Goal: Task Accomplishment & Management: Manage account settings

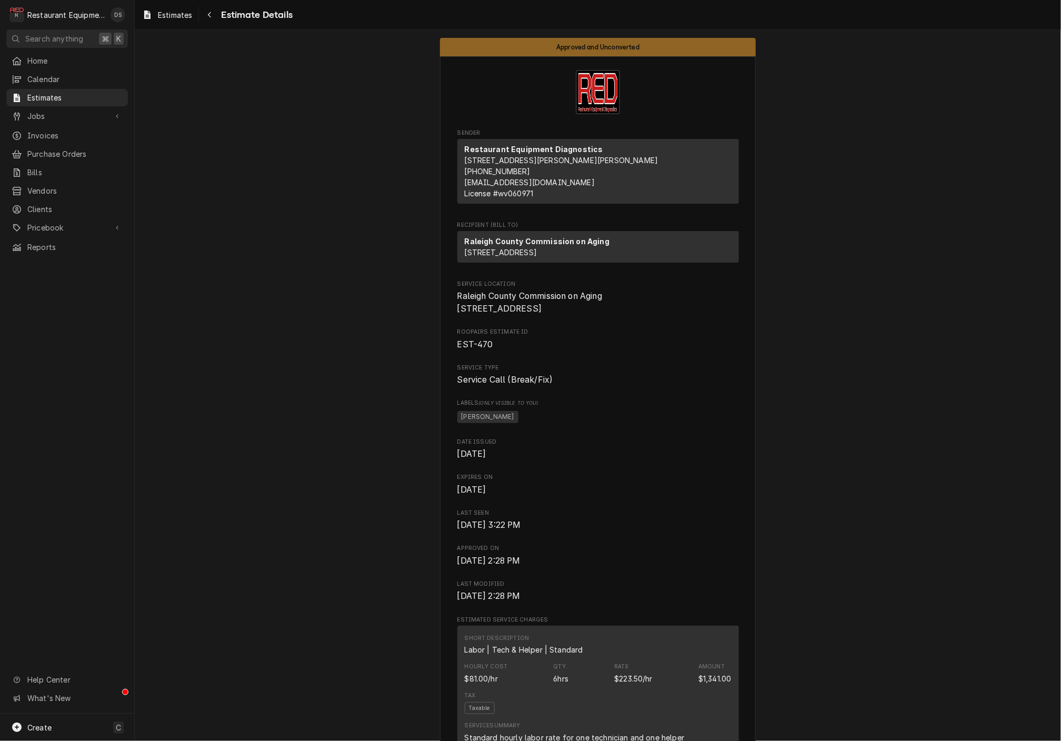
scroll to position [3, 0]
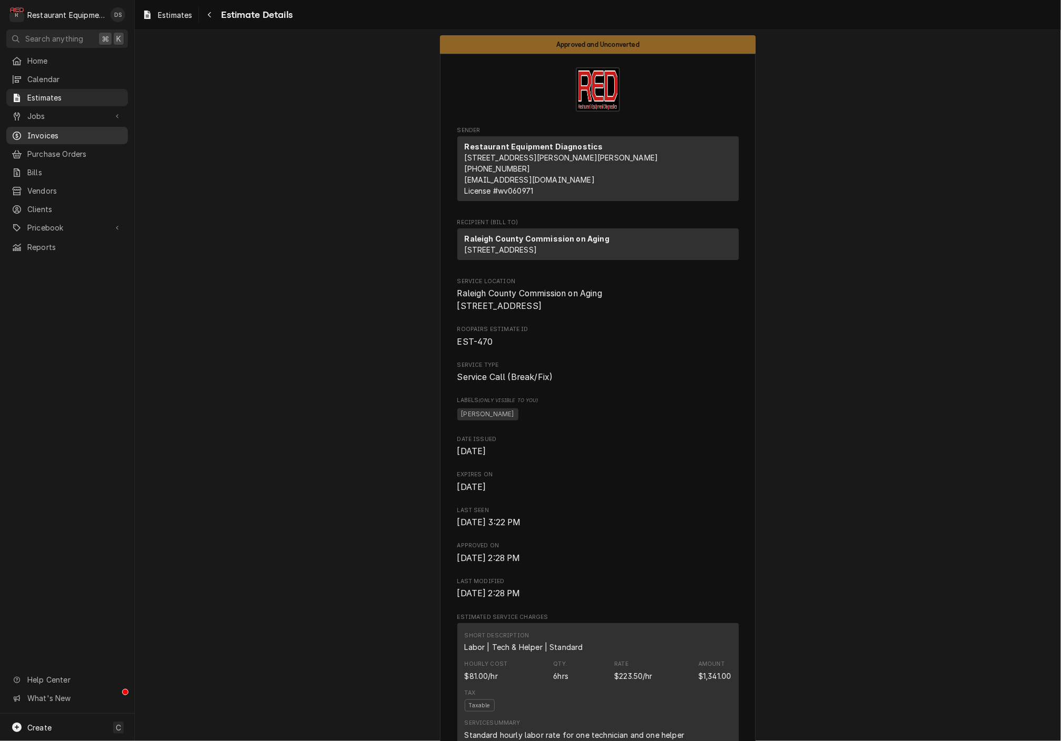
click at [58, 131] on span "Invoices" at bounding box center [74, 135] width 95 height 11
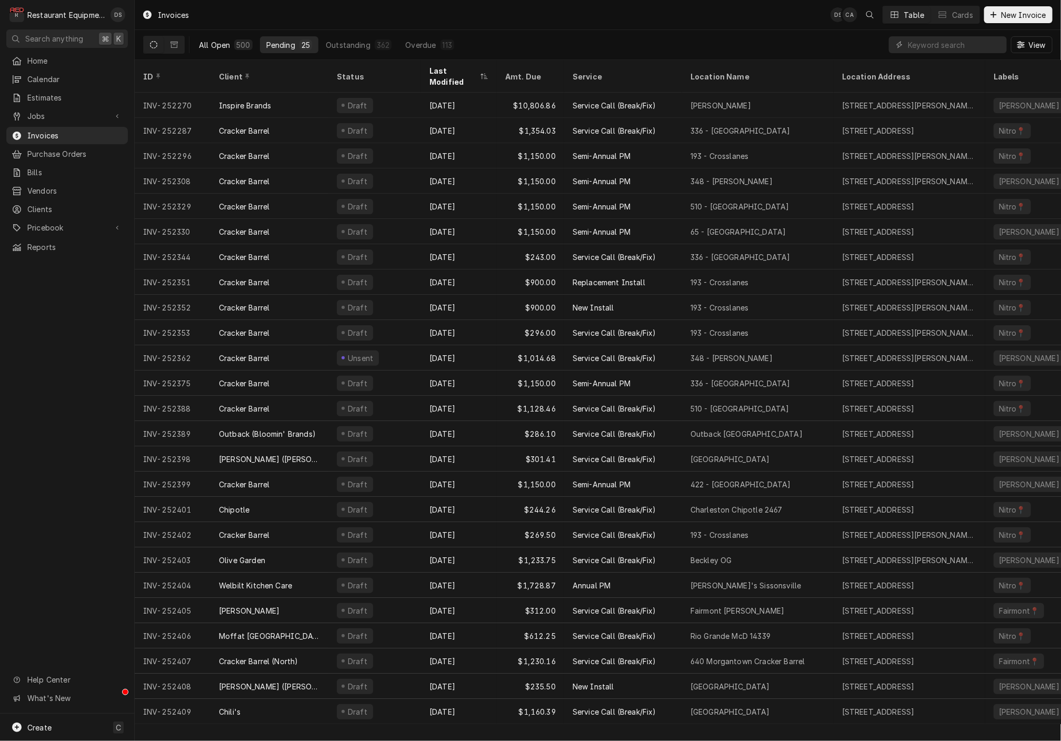
click at [206, 44] on div "All Open" at bounding box center [214, 44] width 31 height 11
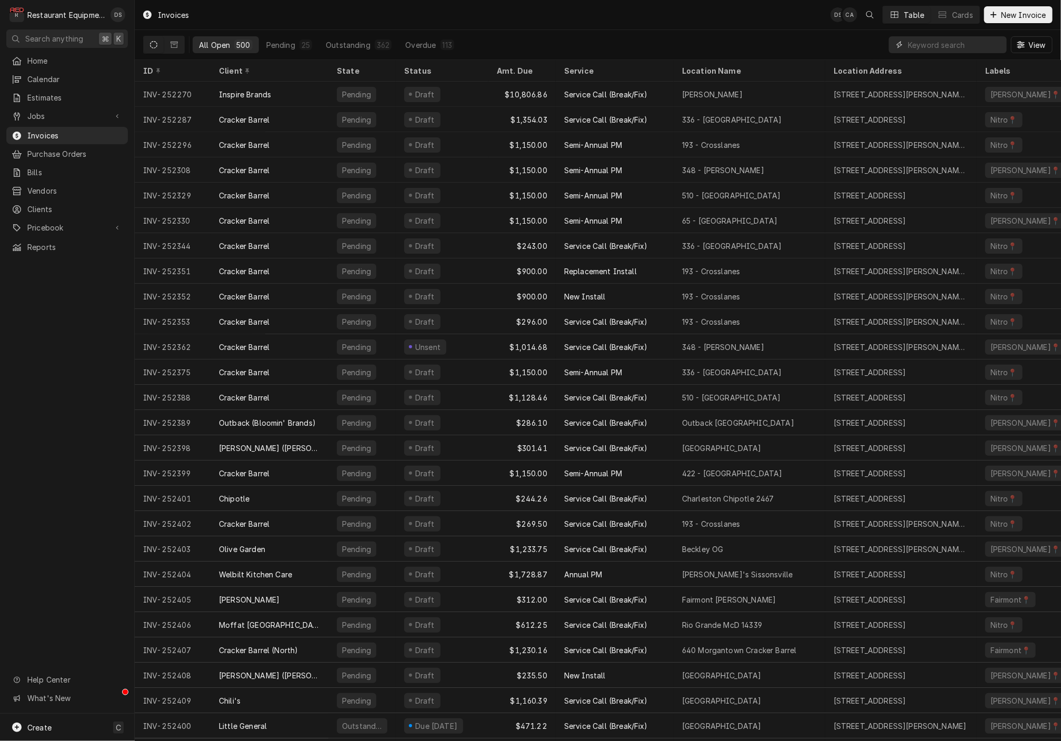
click at [936, 41] on input "Dynamic Content Wrapper" at bounding box center [955, 44] width 94 height 17
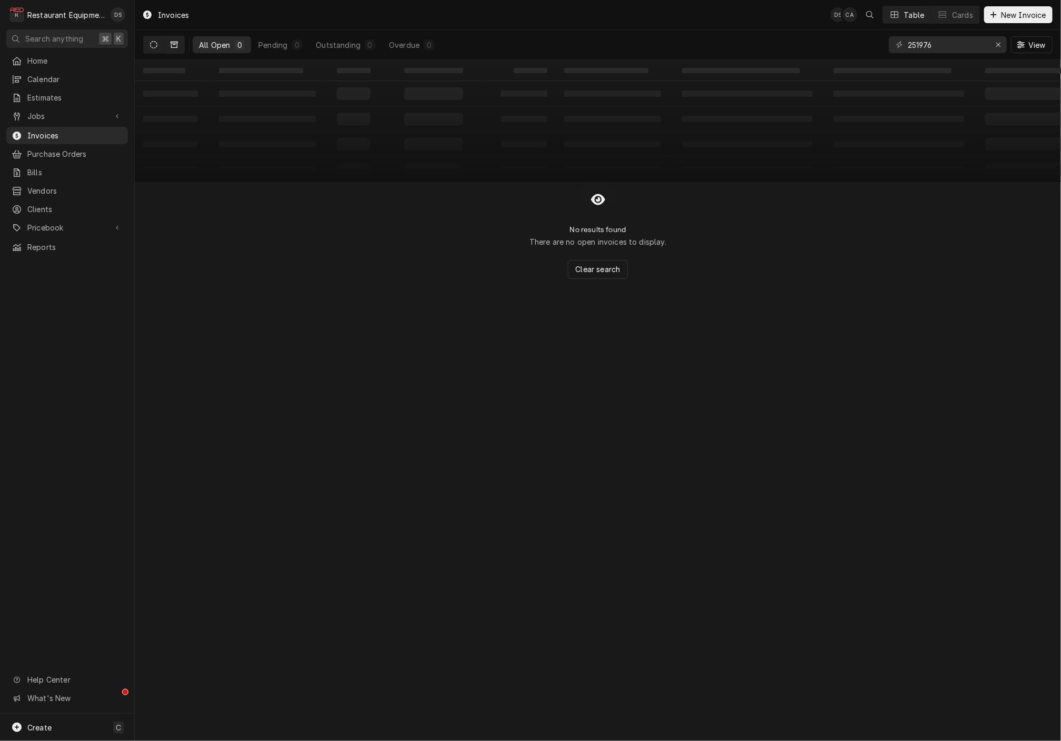
click at [173, 40] on button "Dynamic Content Wrapper" at bounding box center [174, 44] width 20 height 17
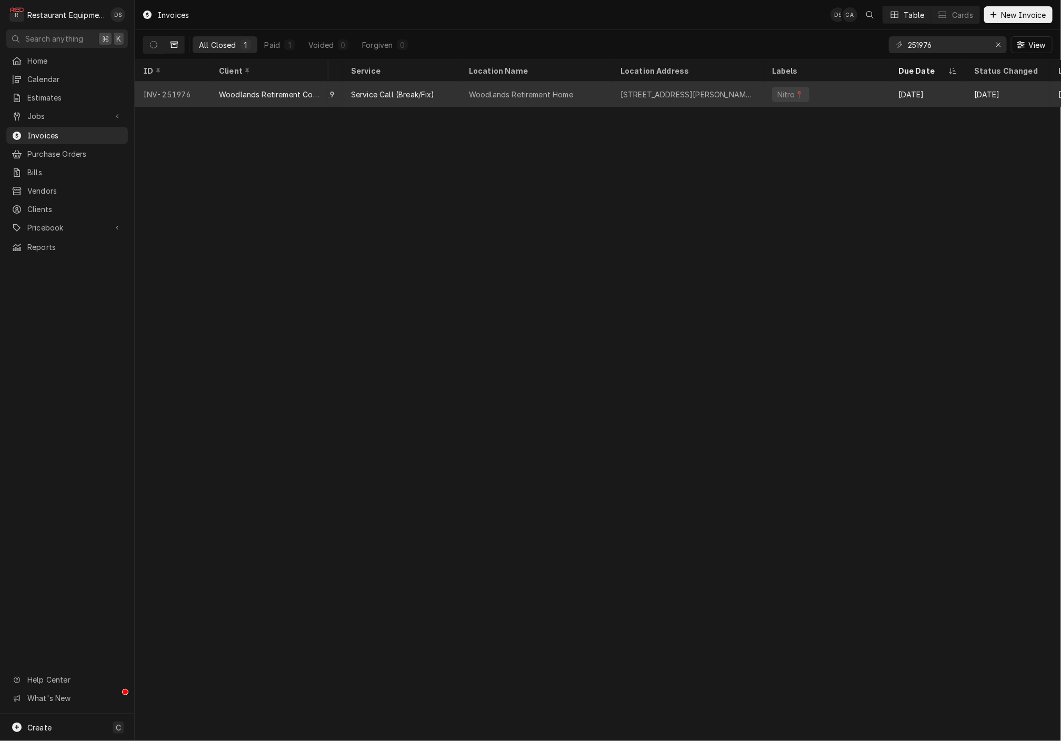
scroll to position [0, 128]
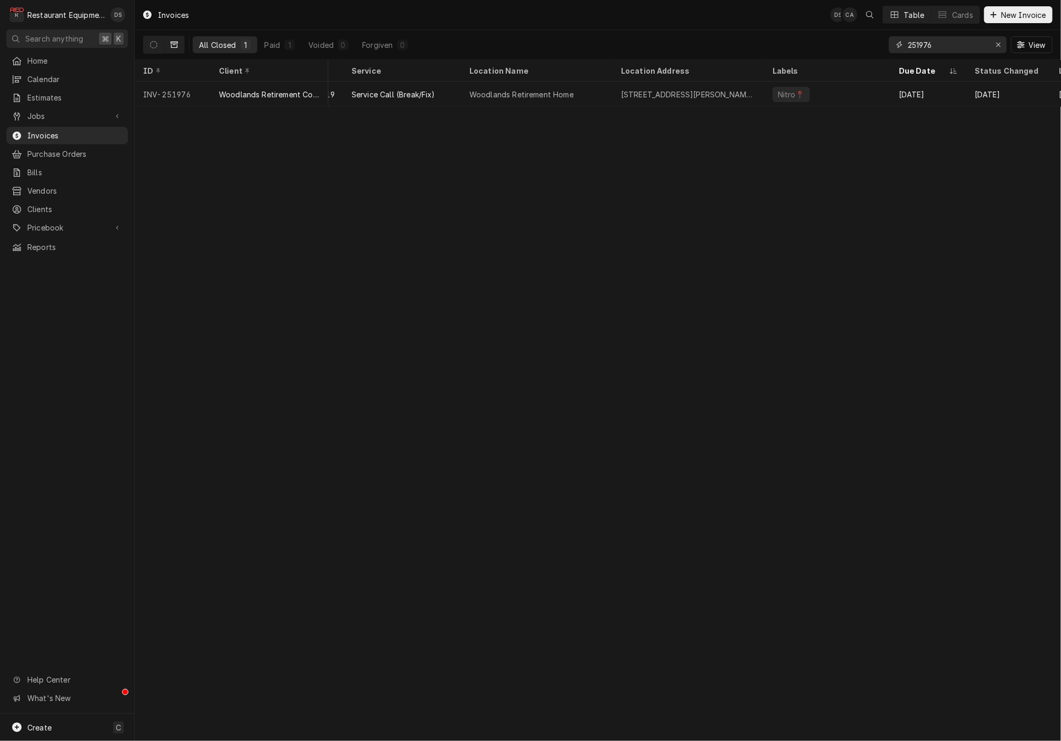
click at [943, 41] on input "251976" at bounding box center [947, 44] width 79 height 17
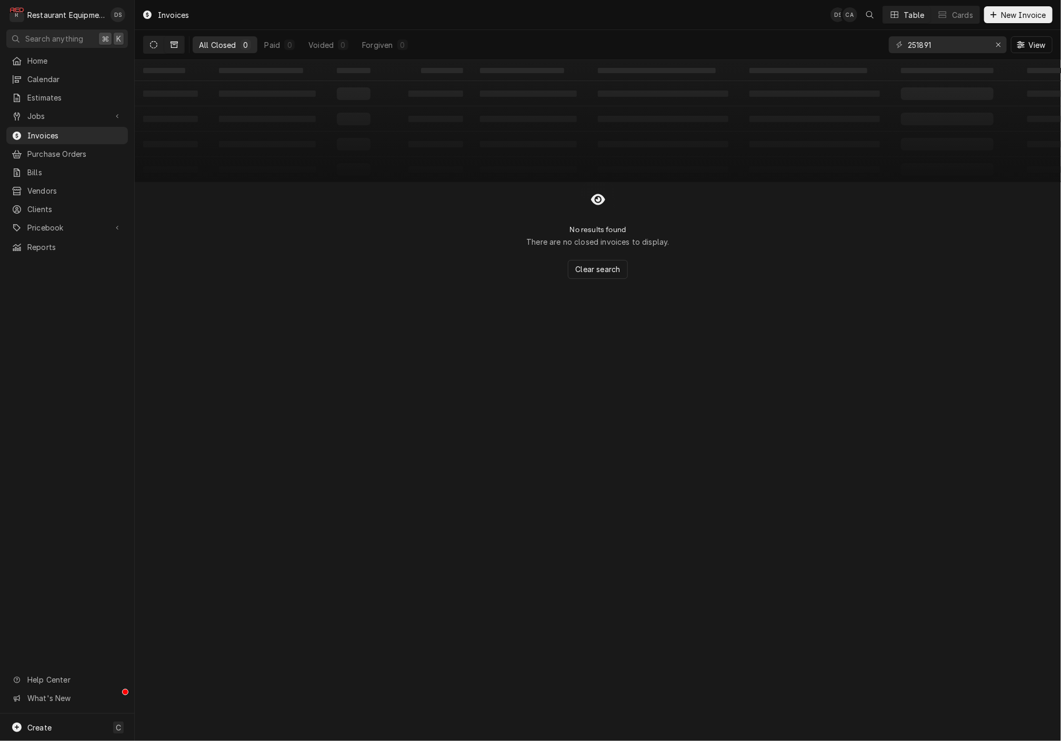
click at [151, 41] on icon "Dynamic Content Wrapper" at bounding box center [153, 44] width 7 height 7
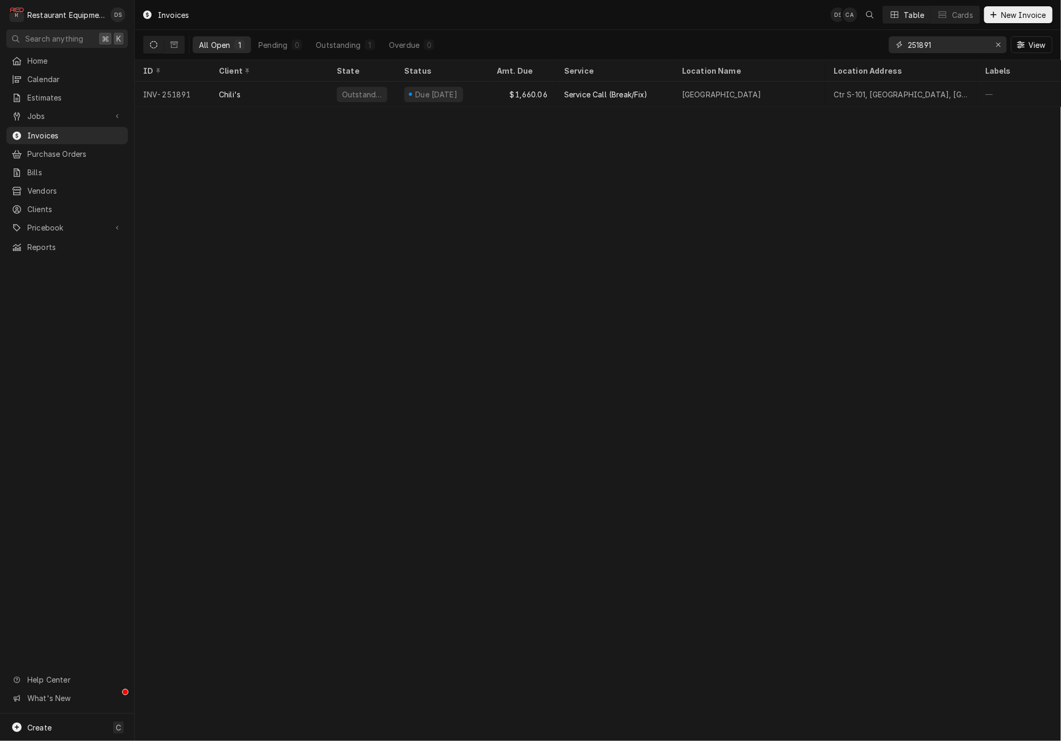
click at [965, 41] on input "251891" at bounding box center [947, 44] width 79 height 17
click at [964, 41] on input "251891" at bounding box center [947, 44] width 79 height 17
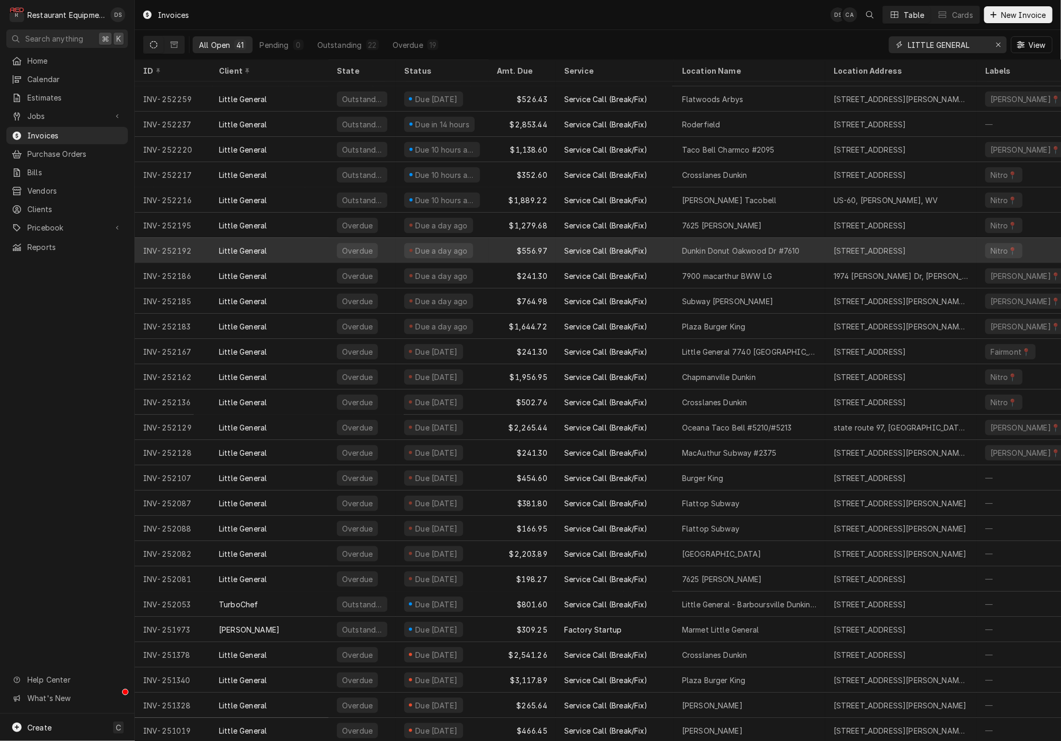
scroll to position [373, 0]
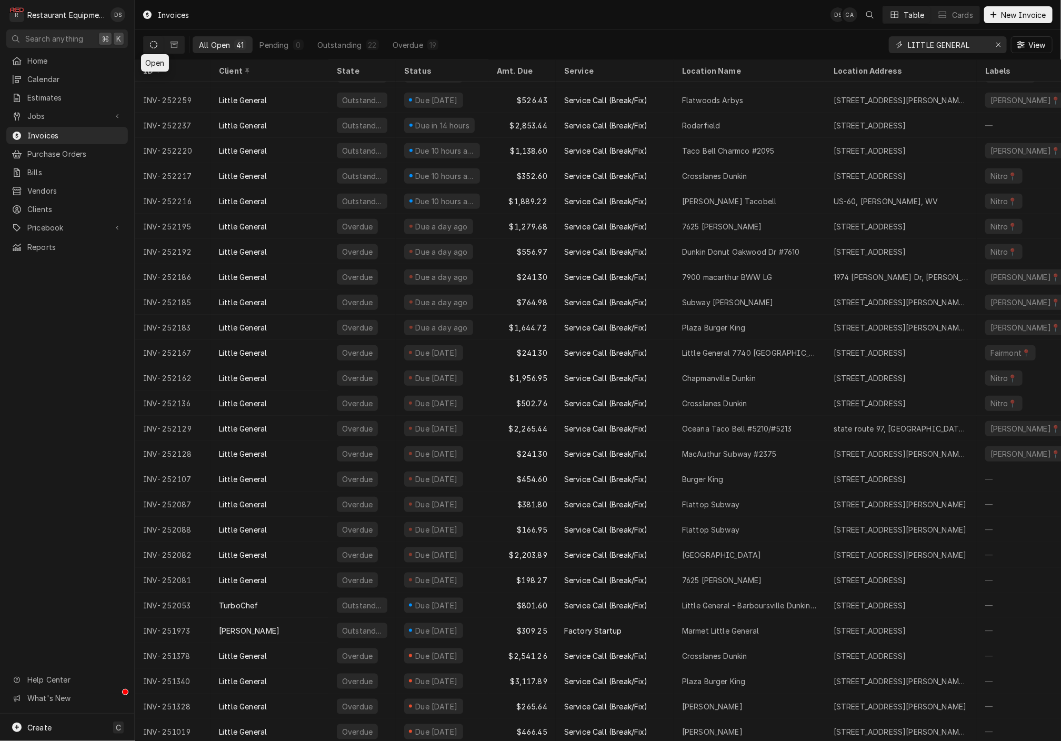
type input "LITTLE GENERAL"
drag, startPoint x: 156, startPoint y: 44, endPoint x: 247, endPoint y: 42, distance: 91.1
click at [156, 44] on icon "Dynamic Content Wrapper" at bounding box center [153, 44] width 7 height 7
drag, startPoint x: 998, startPoint y: 46, endPoint x: 974, endPoint y: 44, distance: 24.3
click at [998, 46] on icon "Erase input" at bounding box center [998, 45] width 4 height 4
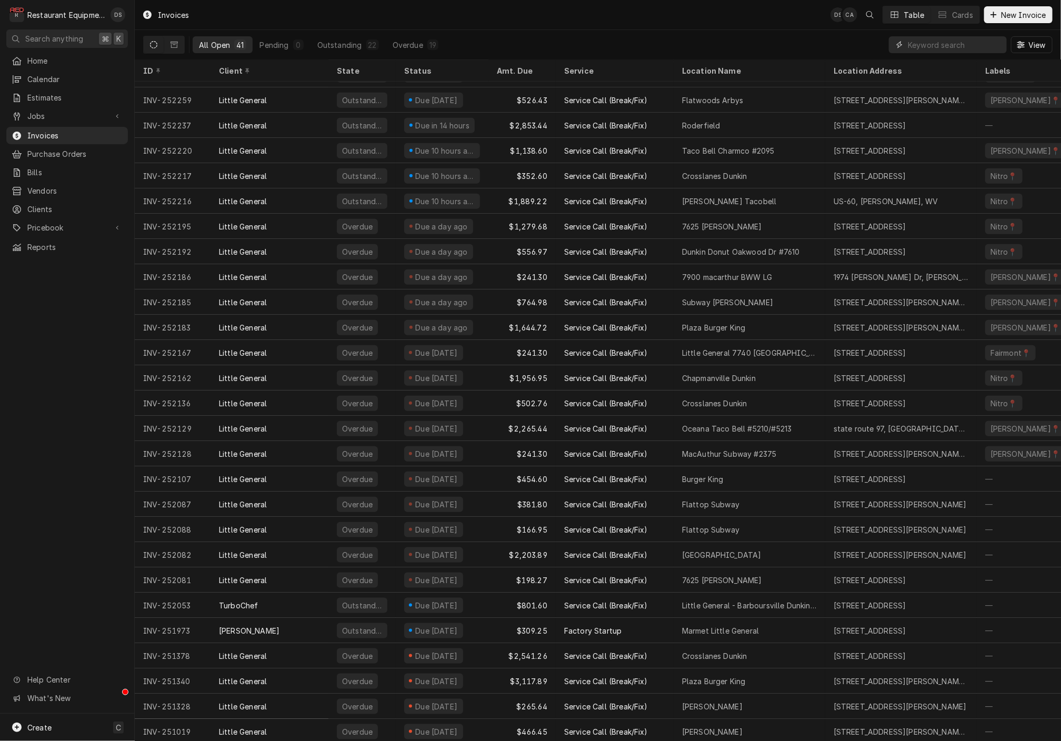
click at [969, 44] on input "Dynamic Content Wrapper" at bounding box center [957, 44] width 99 height 17
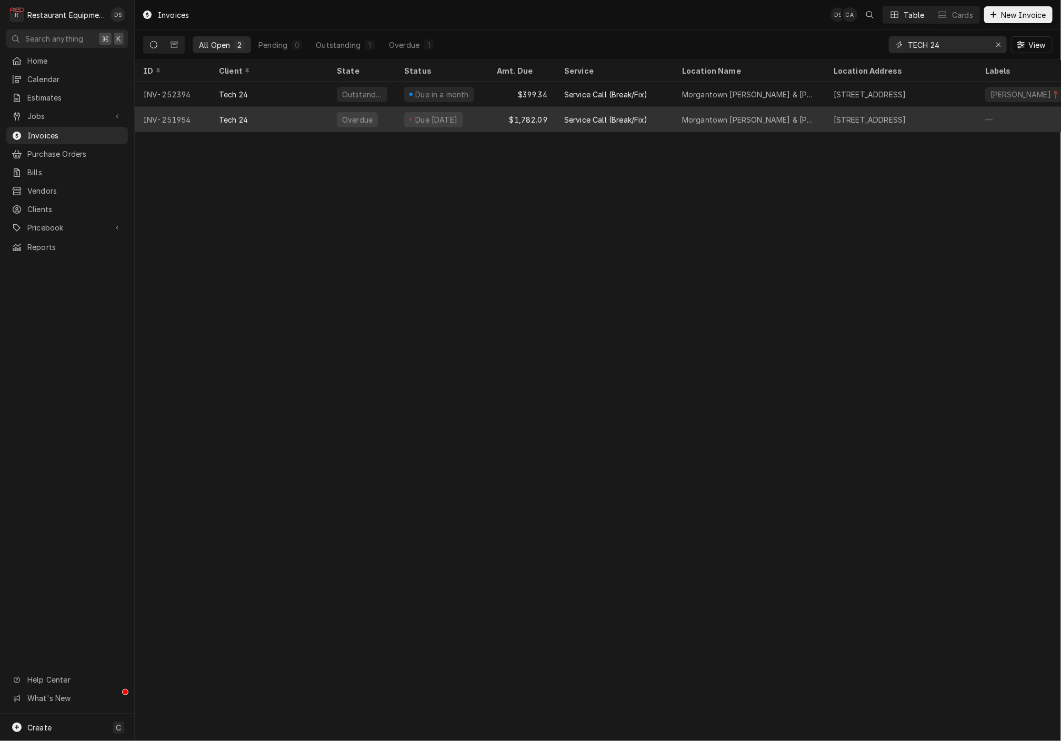
type input "TECH 24"
click at [845, 122] on div "1550 University Ave, Morgantown, WV 26505" at bounding box center [901, 119] width 152 height 25
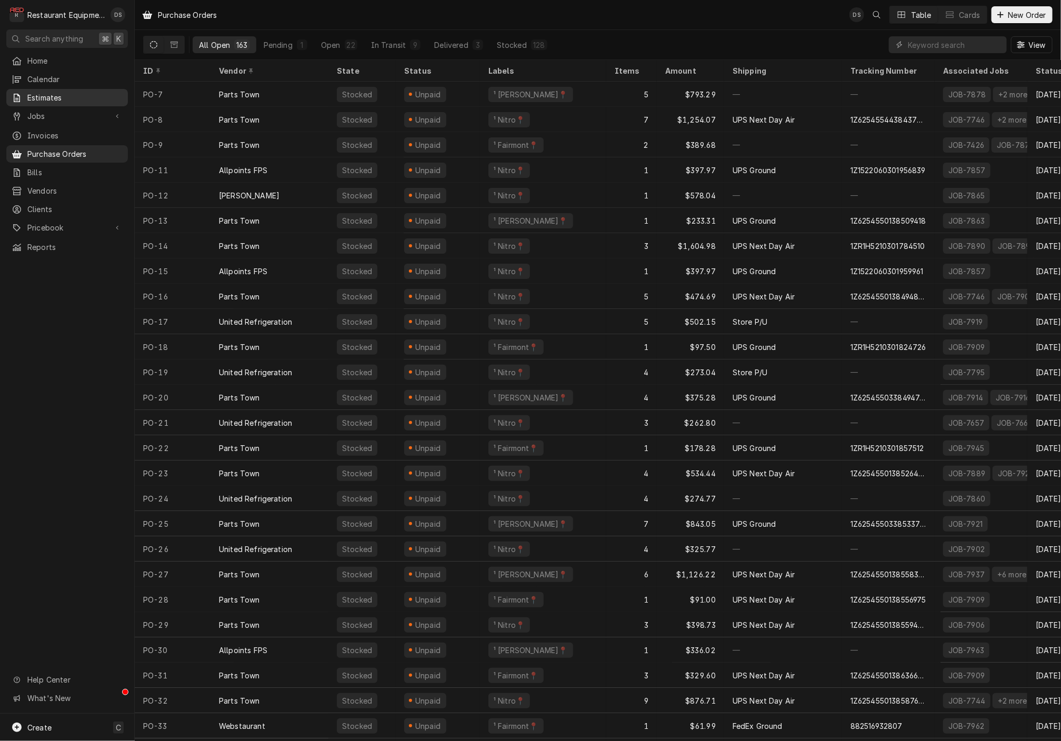
click at [72, 92] on span "Estimates" at bounding box center [74, 97] width 95 height 11
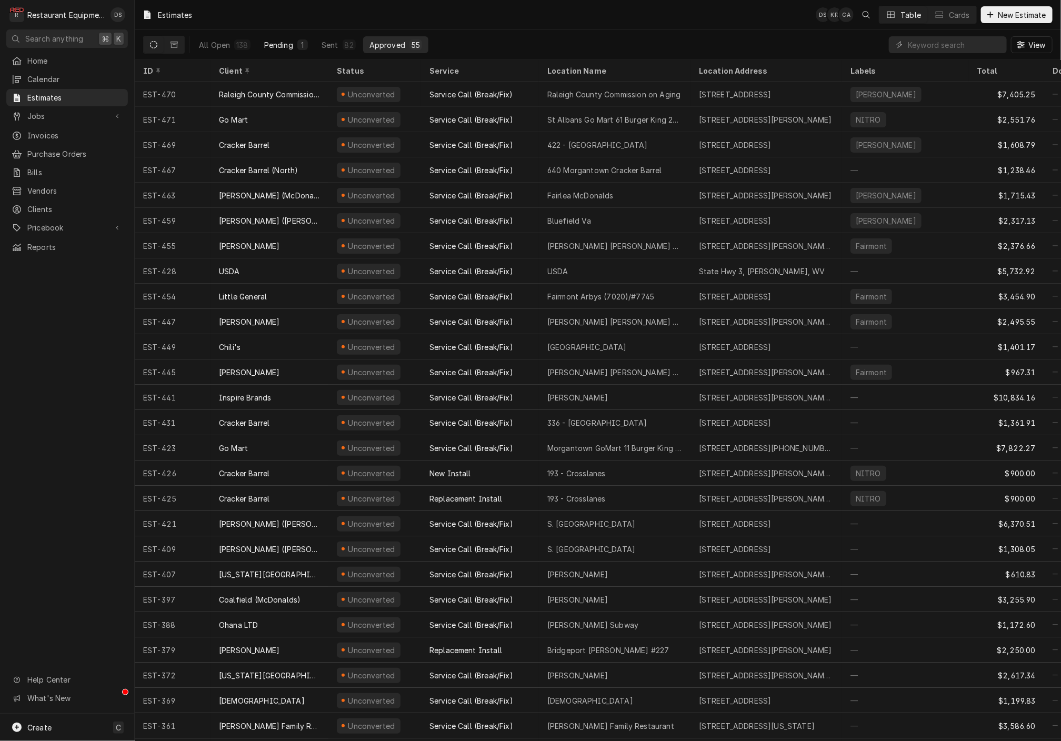
click at [282, 44] on div "Pending" at bounding box center [278, 44] width 29 height 11
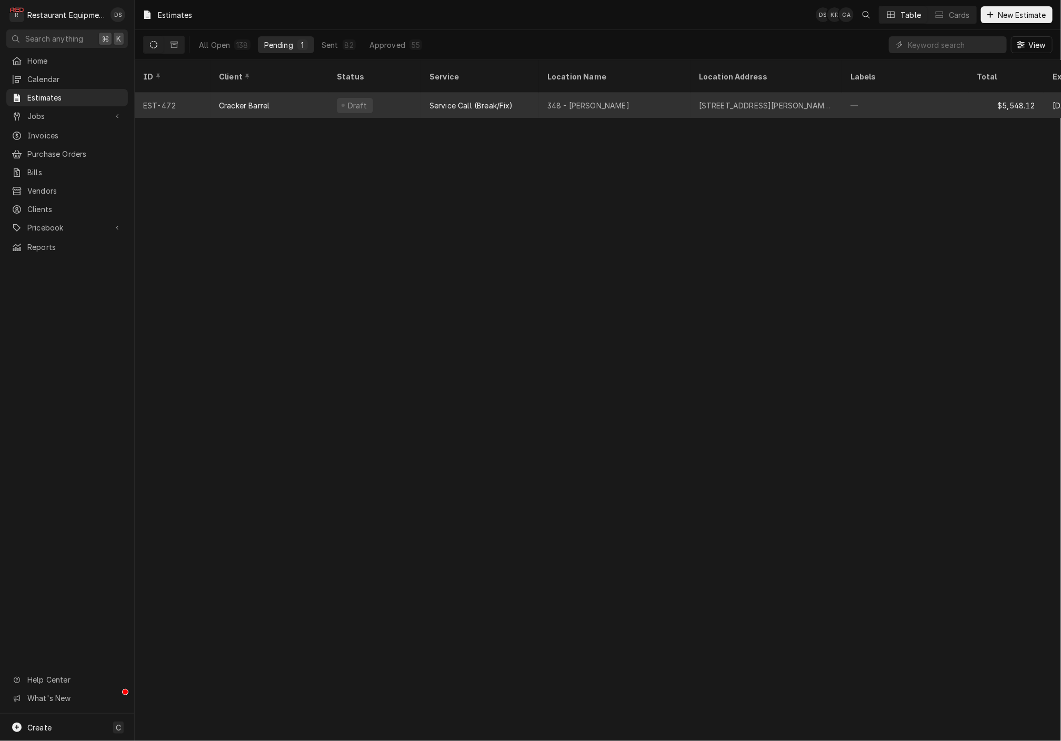
click at [294, 93] on div "Cracker Barrel" at bounding box center [269, 105] width 118 height 25
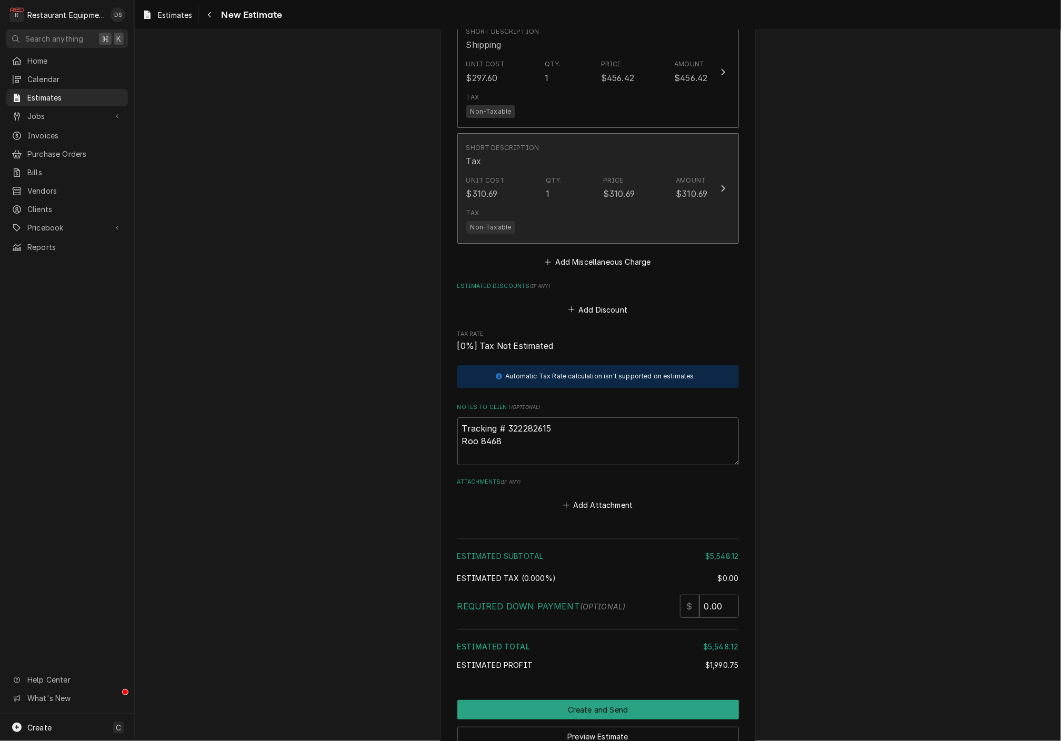
scroll to position [2130, 0]
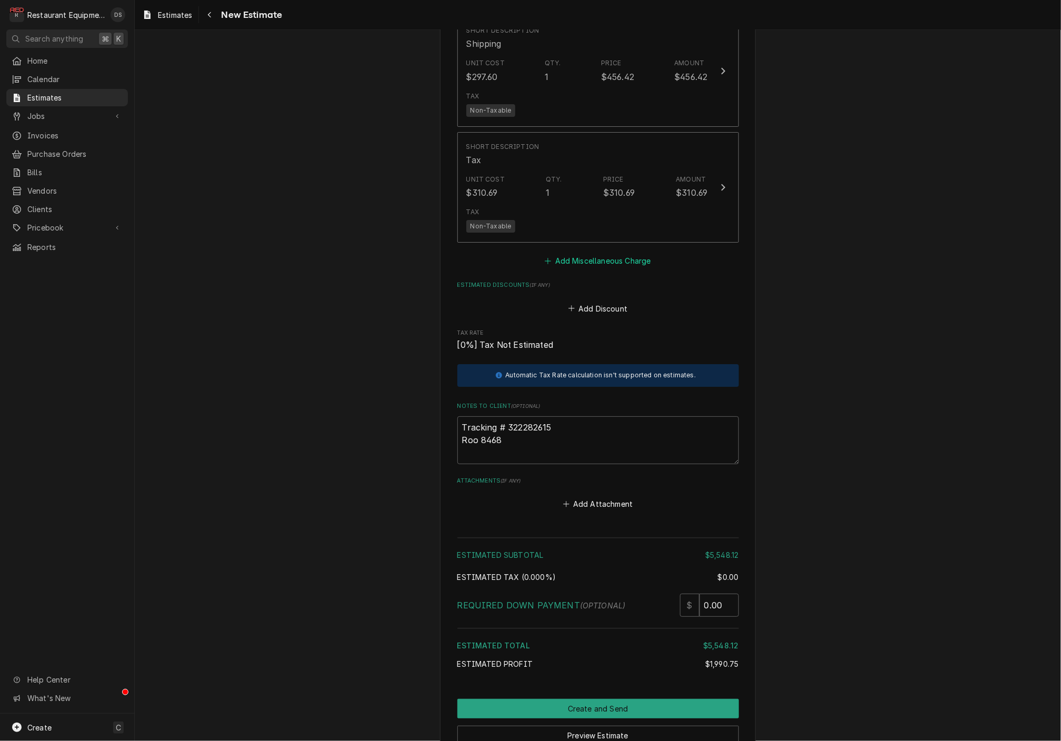
click at [596, 254] on button "Add Miscellaneous Charge" at bounding box center [597, 261] width 109 height 15
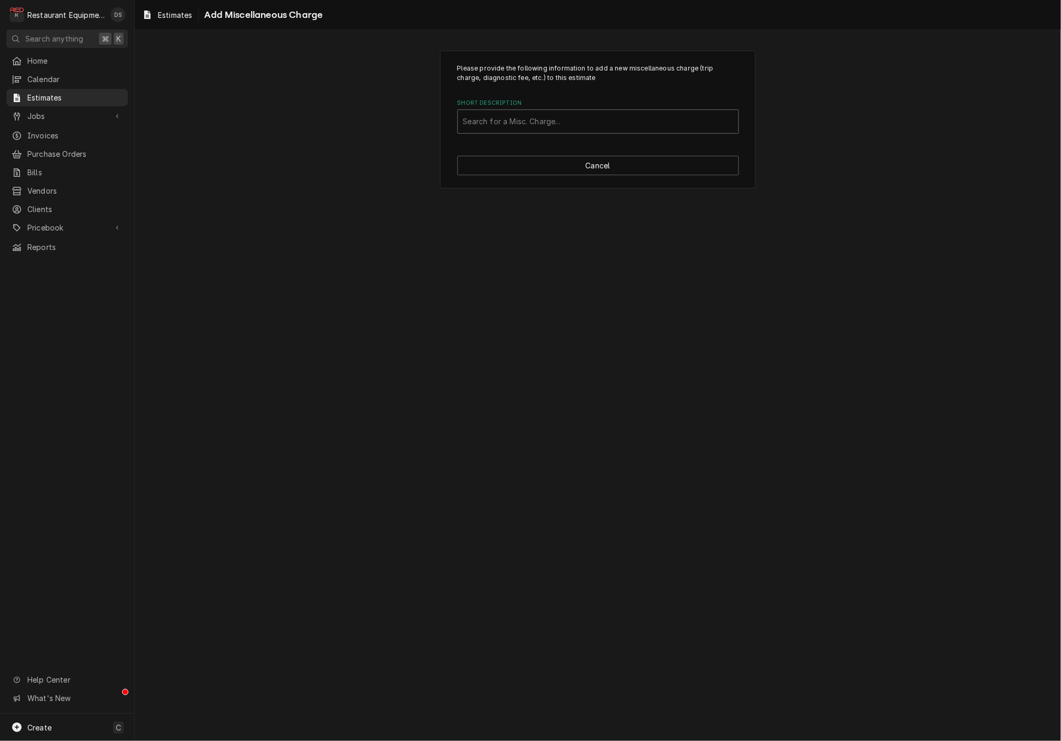
click at [565, 126] on div "Short Description" at bounding box center [598, 121] width 270 height 19
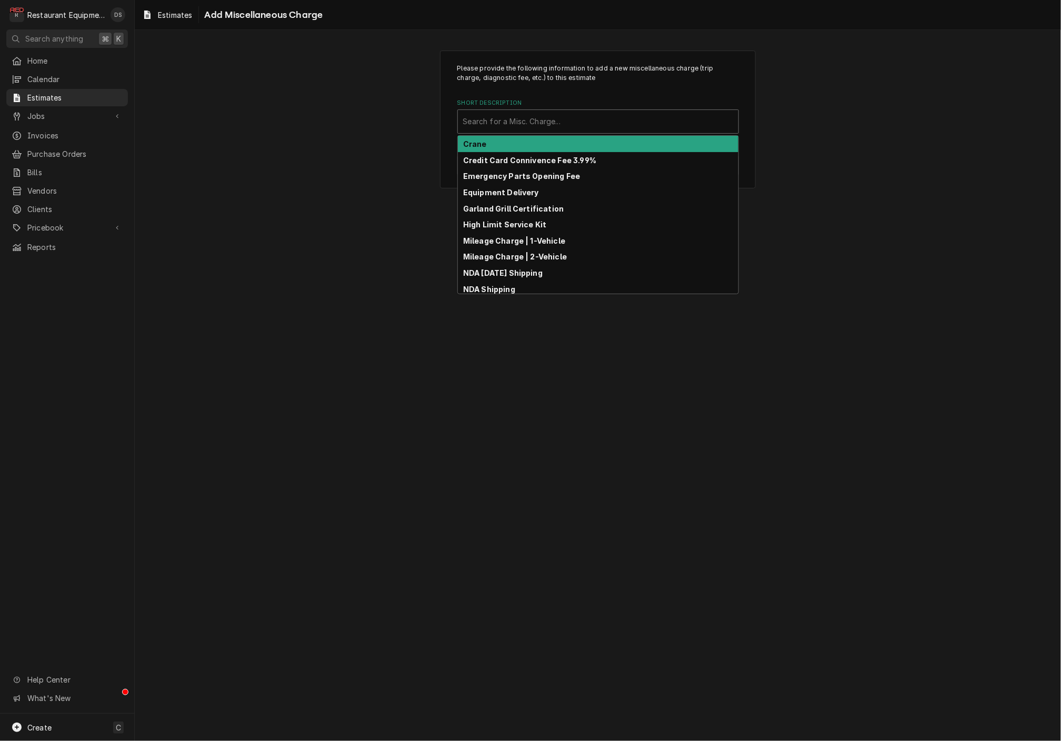
click at [543, 146] on div "Crane" at bounding box center [598, 144] width 280 height 16
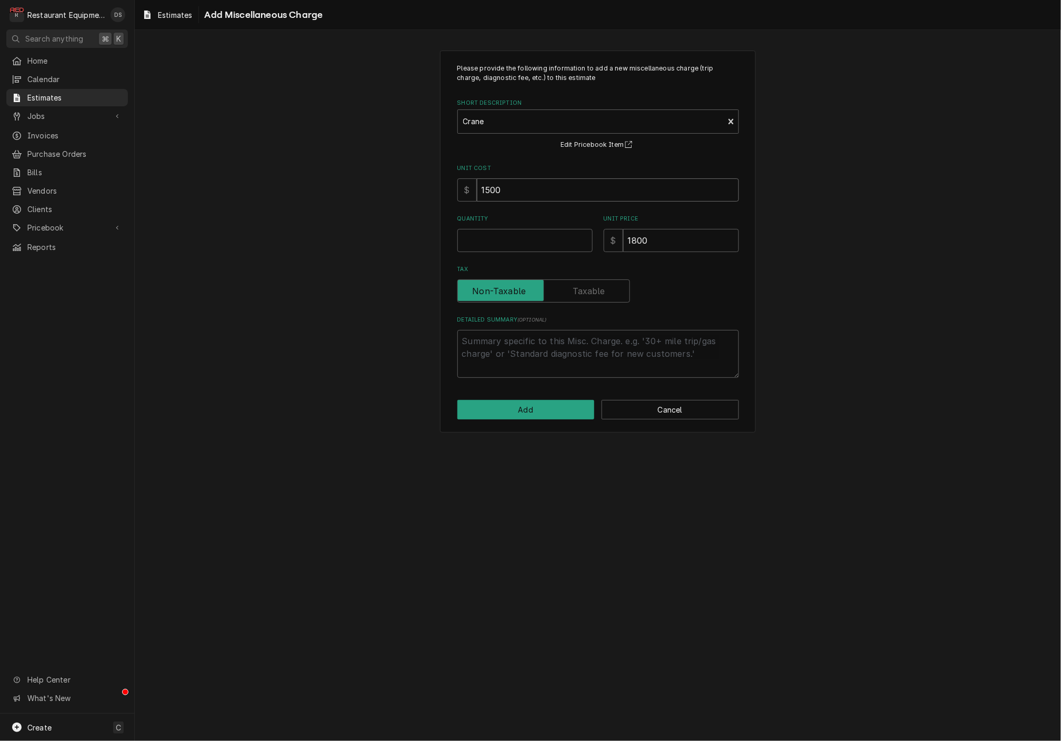
click at [550, 184] on input "1500" at bounding box center [608, 189] width 262 height 23
type textarea "x"
type input "1"
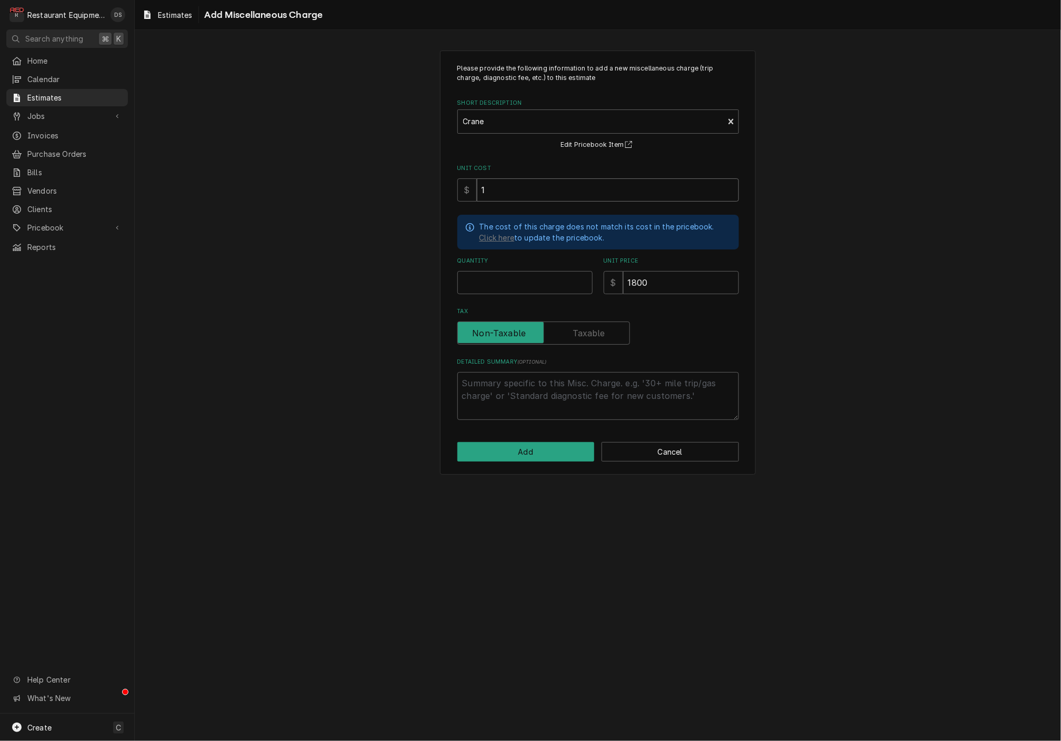
type textarea "x"
type input "13"
type textarea "x"
type input "133"
type textarea "x"
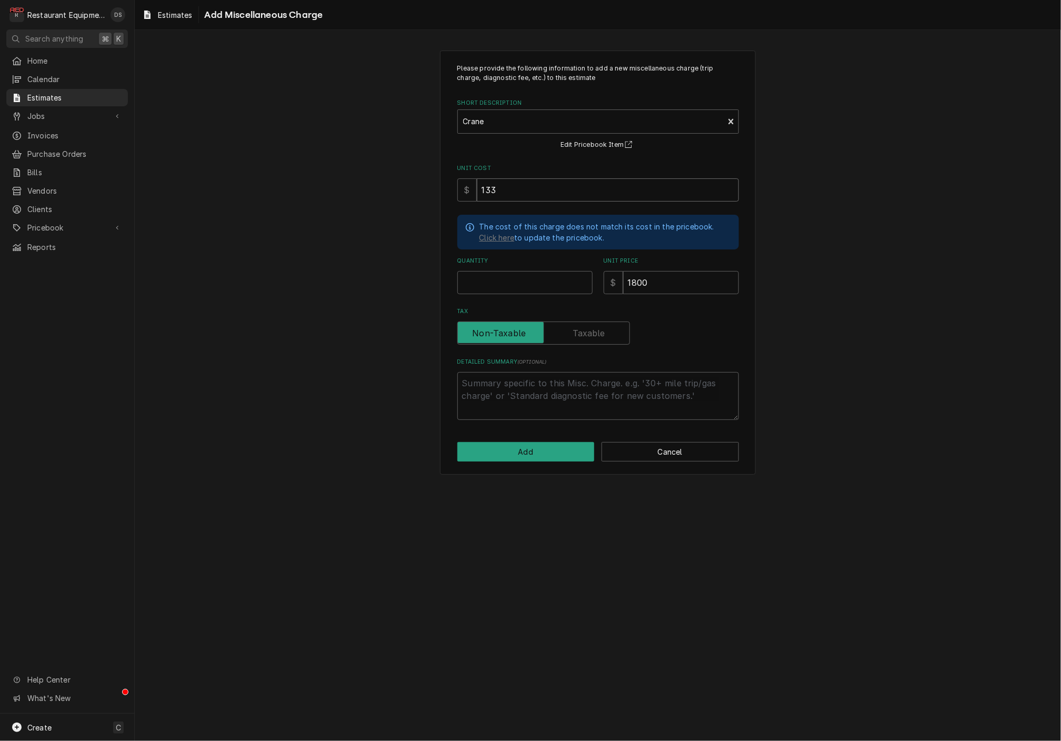
type input "1335"
type textarea "x"
type input "1335.6"
type textarea "x"
type input "1335.60"
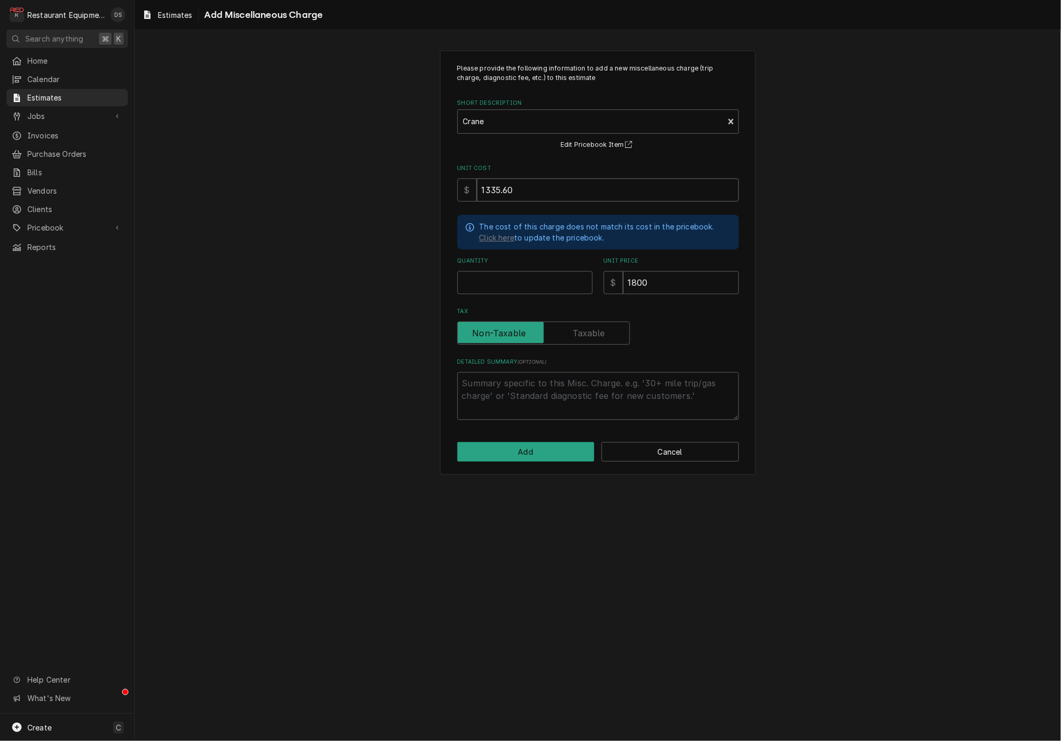
type textarea "x"
type input "1335.60"
type textarea "x"
type input "1"
click at [551, 447] on button "Add" at bounding box center [525, 451] width 137 height 19
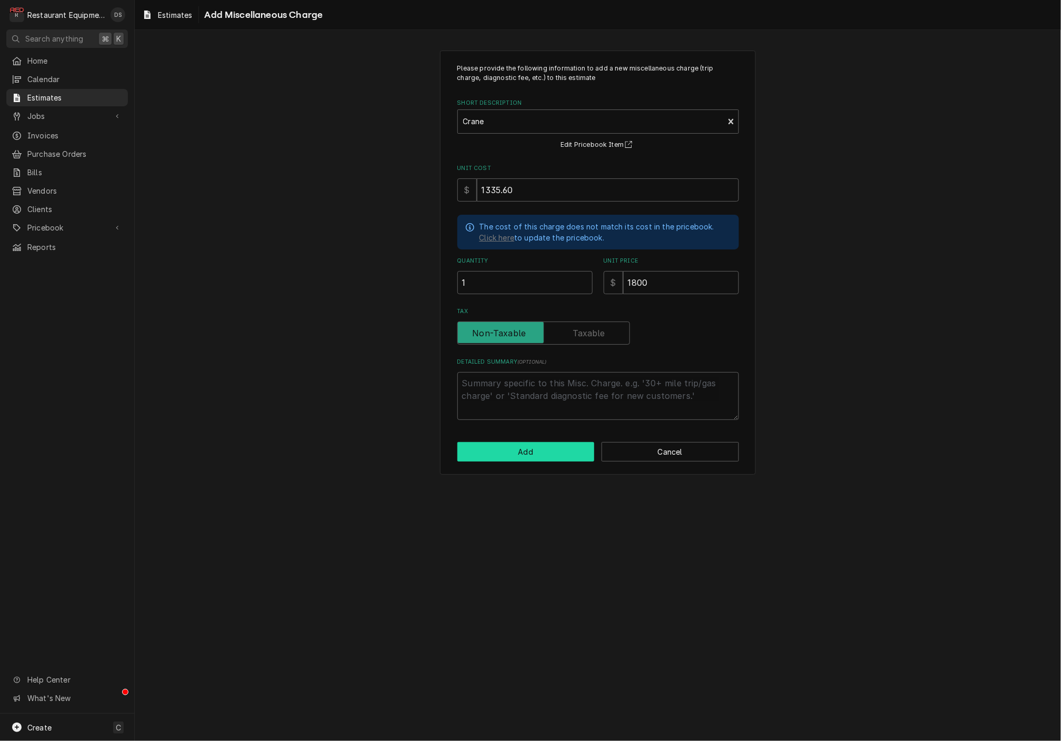
scroll to position [2129, 0]
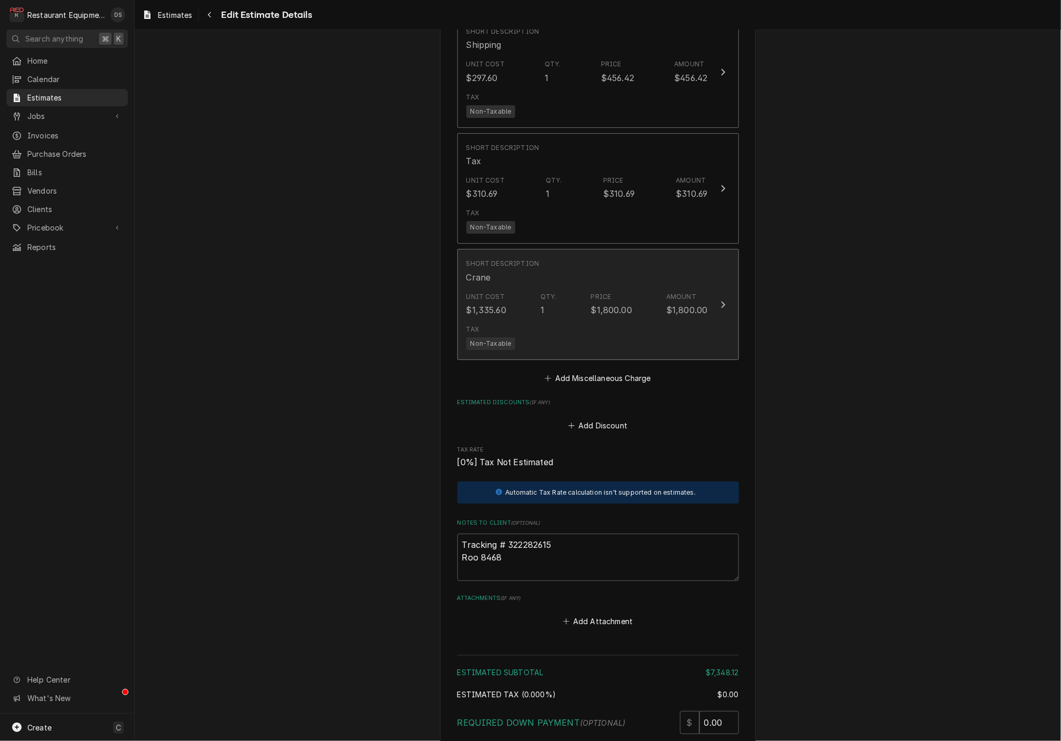
click at [625, 320] on div "Tax Non-Taxable" at bounding box center [587, 337] width 242 height 34
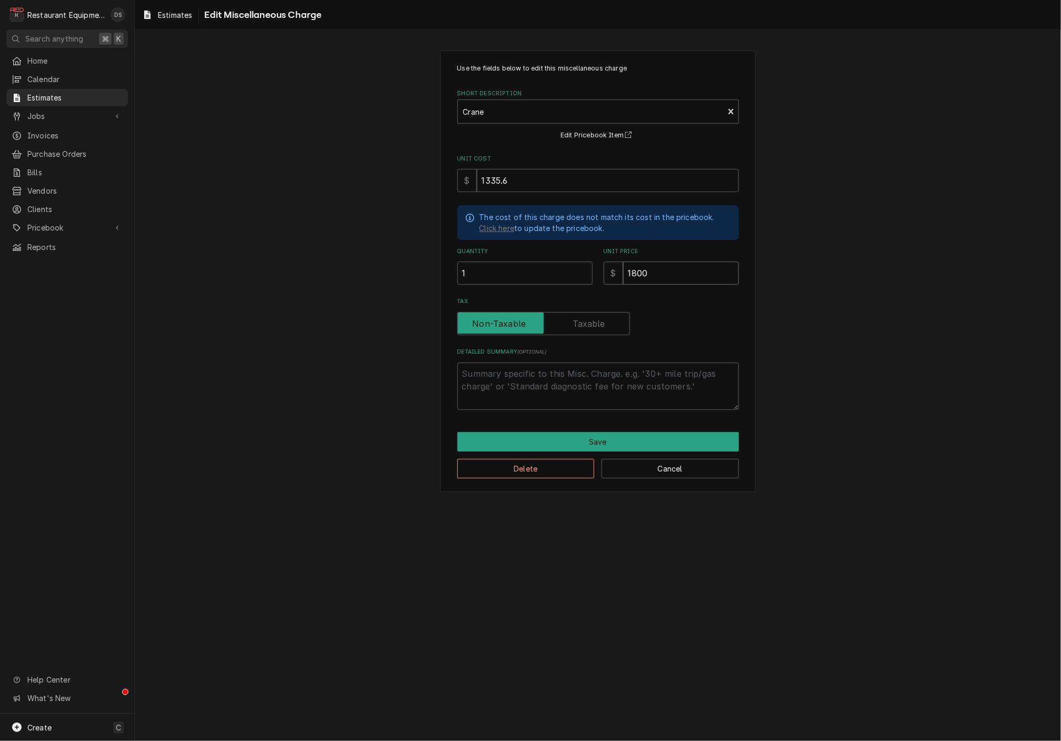
click at [665, 272] on input "1800" at bounding box center [681, 273] width 116 height 23
click at [660, 276] on input "1800" at bounding box center [681, 273] width 116 height 23
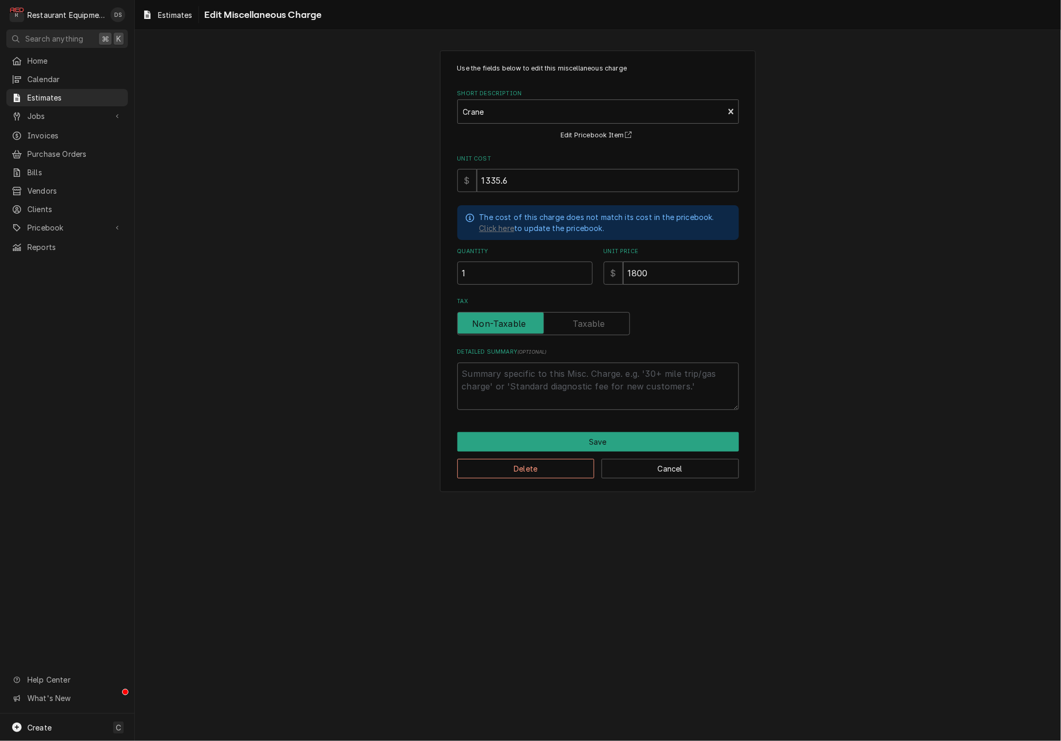
type textarea "x"
type input "180"
type textarea "x"
type input "18"
type textarea "x"
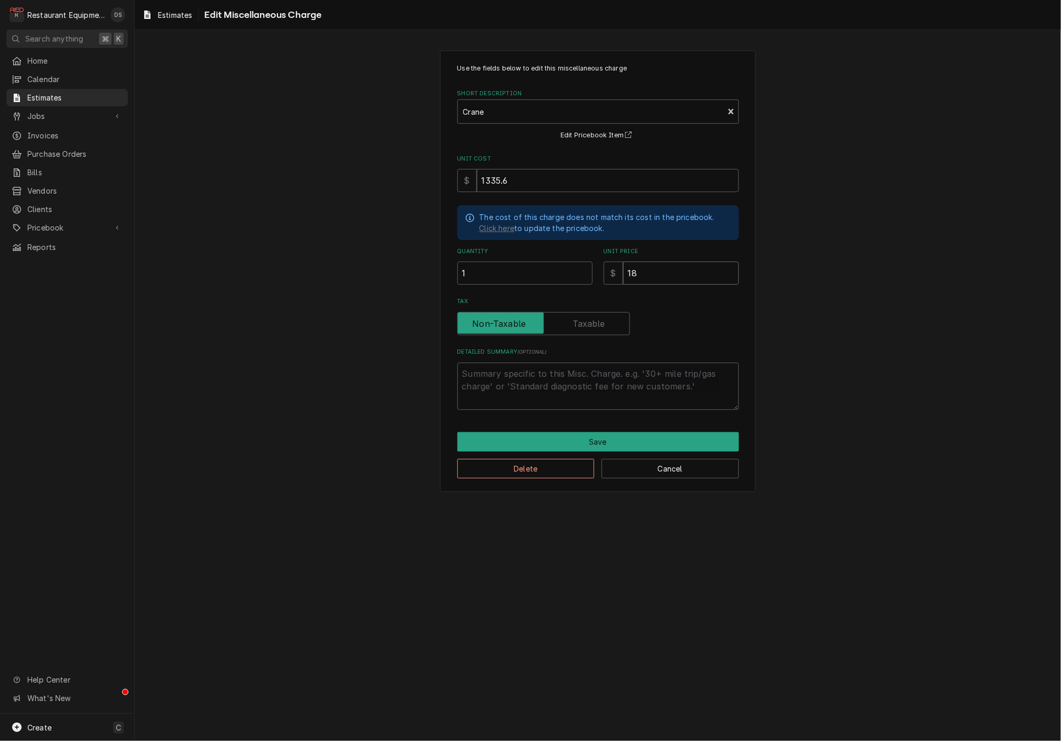
type input "183"
type textarea "x"
type input "1835"
type textarea "x"
type input "1835.6"
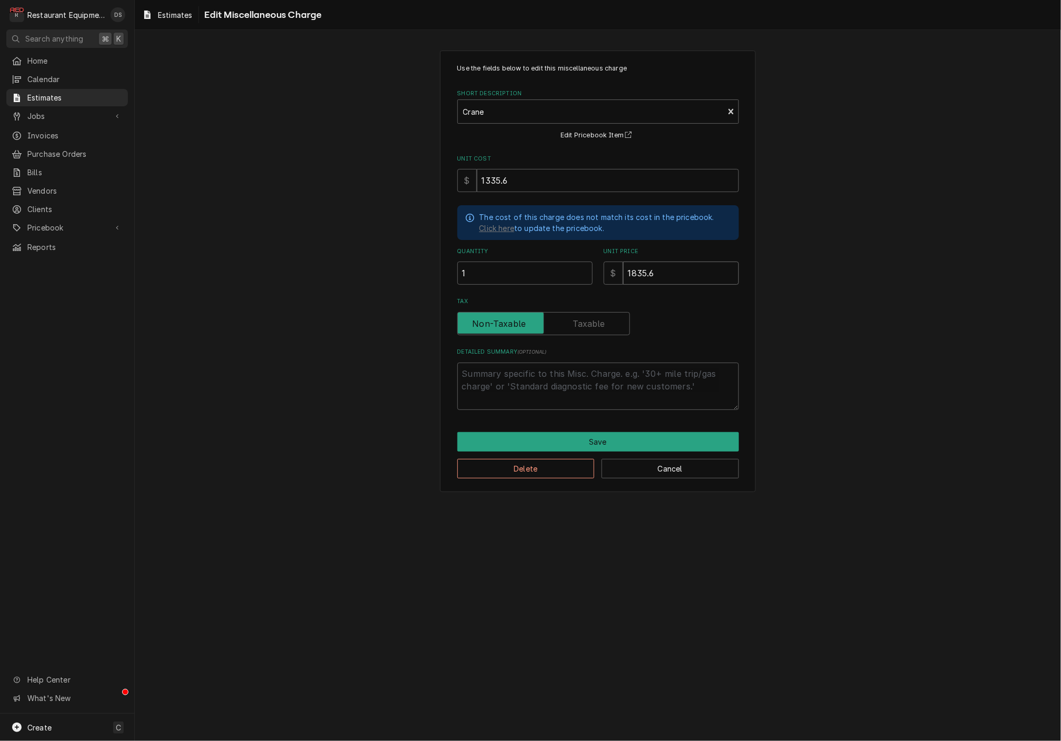
type textarea "x"
type input "1835.60"
type textarea "x"
type input "1835.60"
click at [634, 434] on button "Save" at bounding box center [598, 441] width 282 height 19
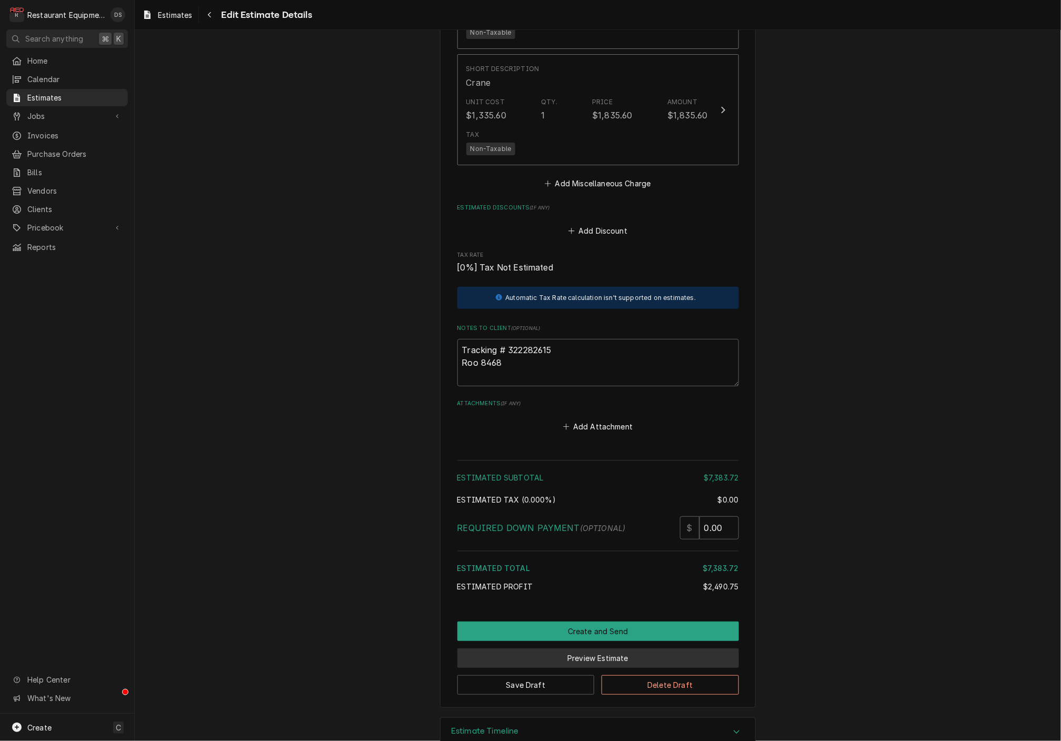
click at [650, 648] on button "Preview Estimate" at bounding box center [598, 657] width 282 height 19
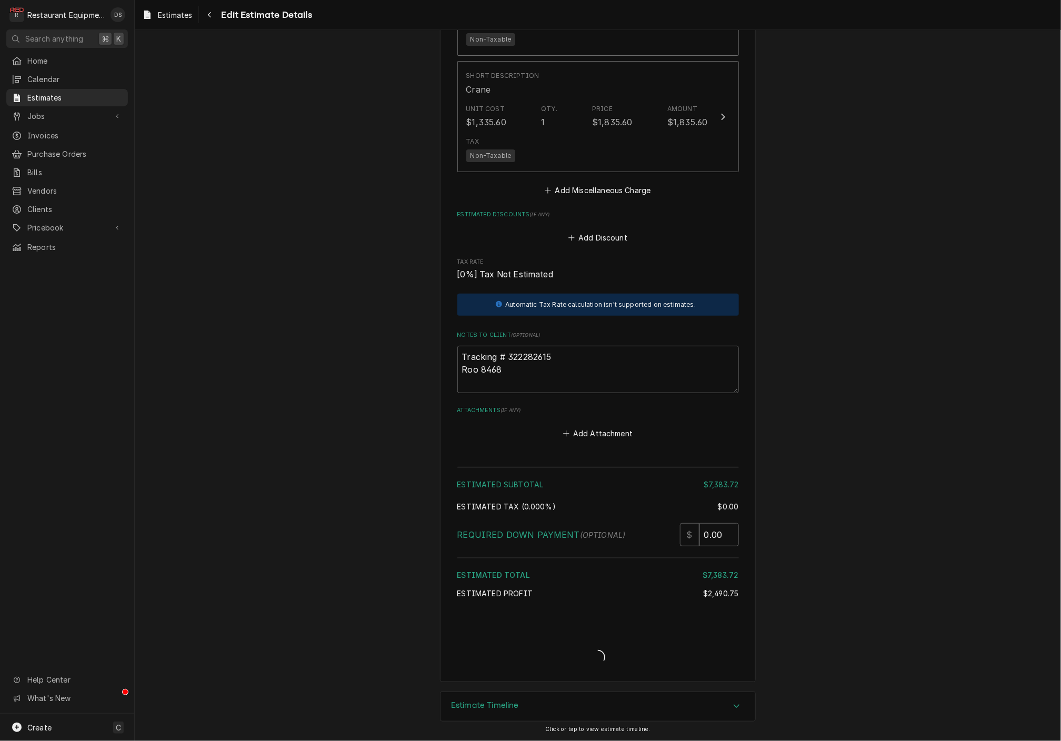
type textarea "x"
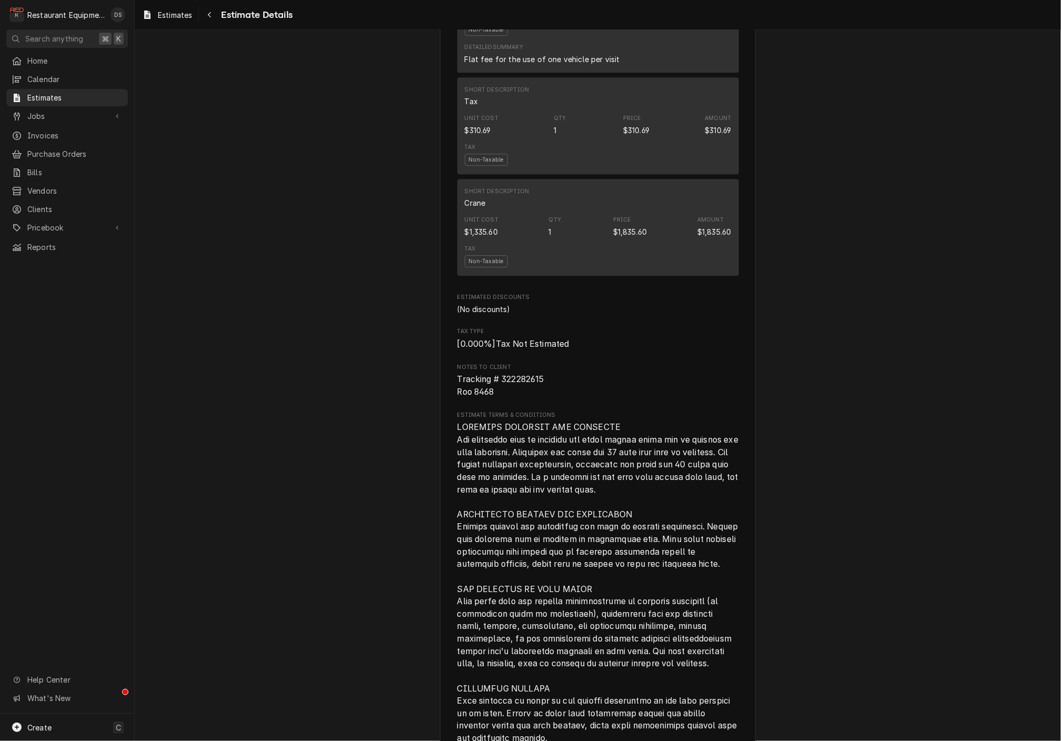
scroll to position [1735, 0]
click at [546, 374] on span "Tracking # 322282615 Roo 8468" at bounding box center [598, 386] width 282 height 25
drag, startPoint x: 546, startPoint y: 371, endPoint x: 519, endPoint y: 373, distance: 26.9
click at [519, 374] on span "Tracking # 322282615 Roo 8468" at bounding box center [598, 386] width 282 height 25
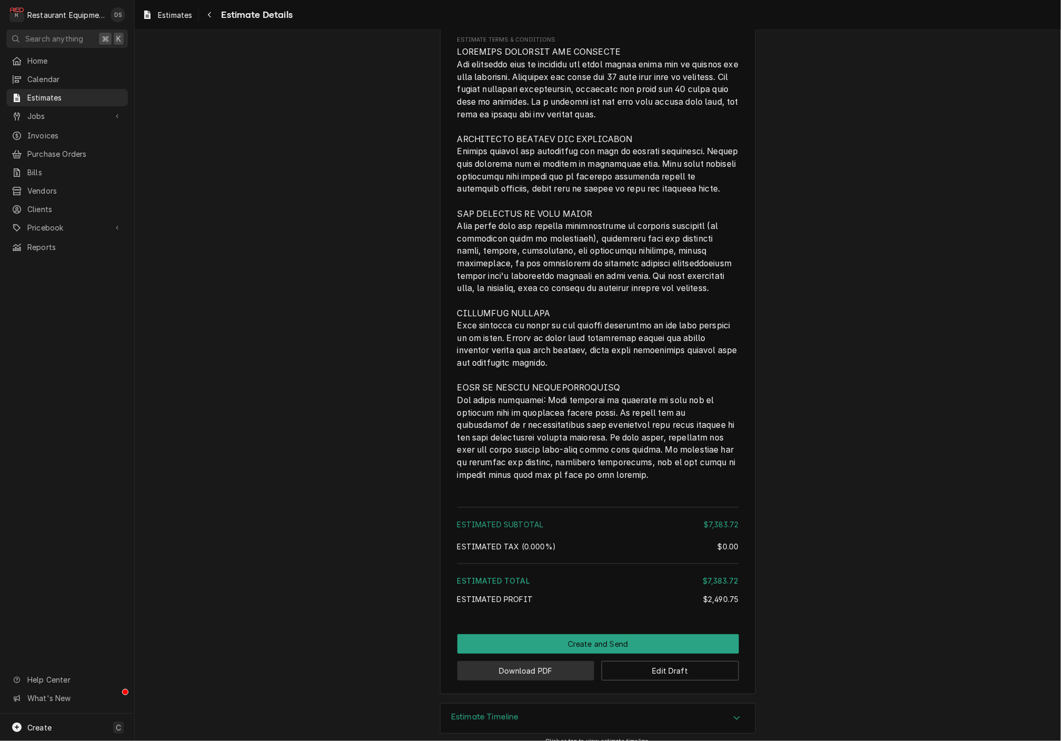
scroll to position [2110, 0]
click at [535, 665] on button "Download PDF" at bounding box center [525, 670] width 137 height 19
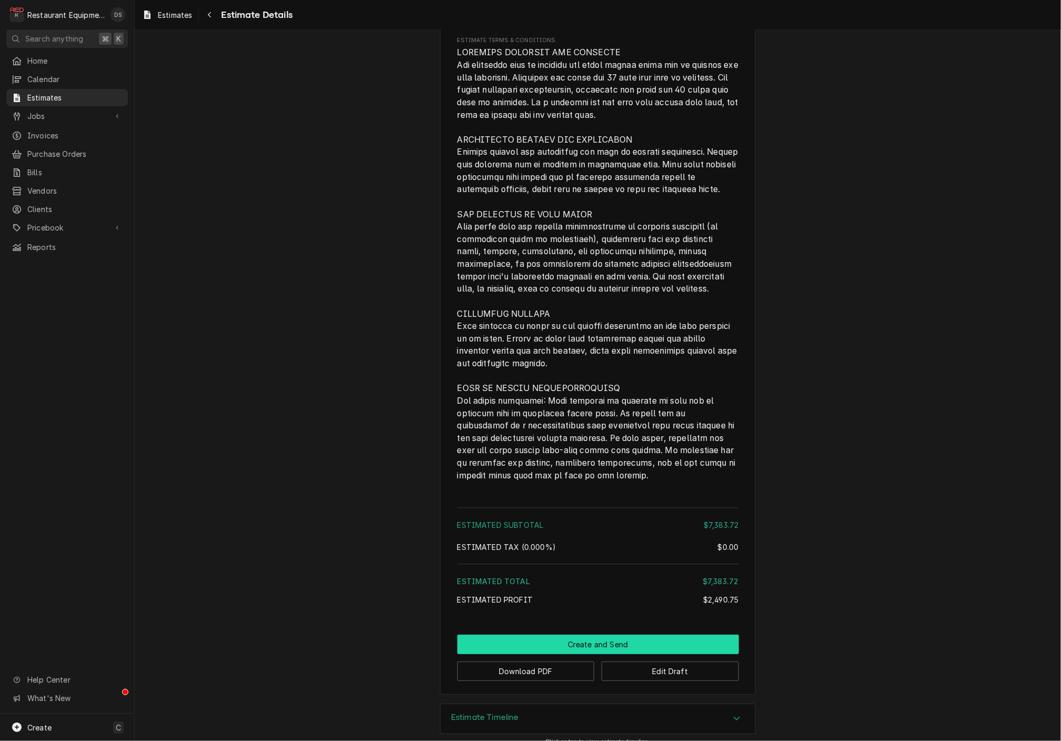
click at [612, 635] on button "Create and Send" at bounding box center [598, 644] width 282 height 19
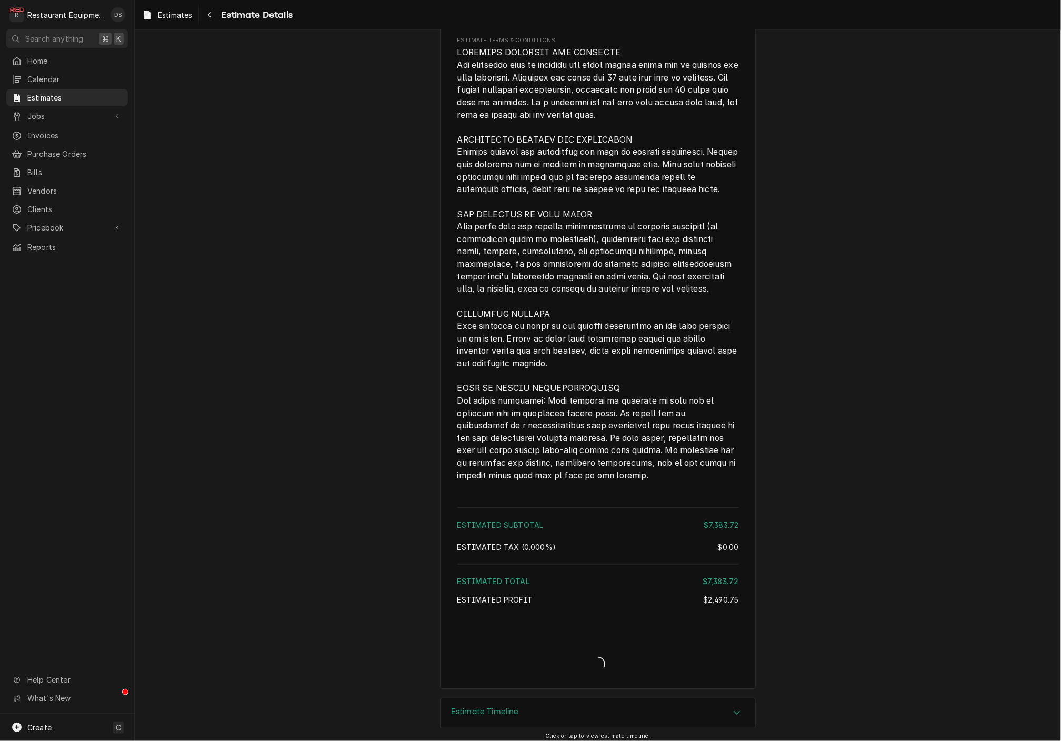
scroll to position [2105, 0]
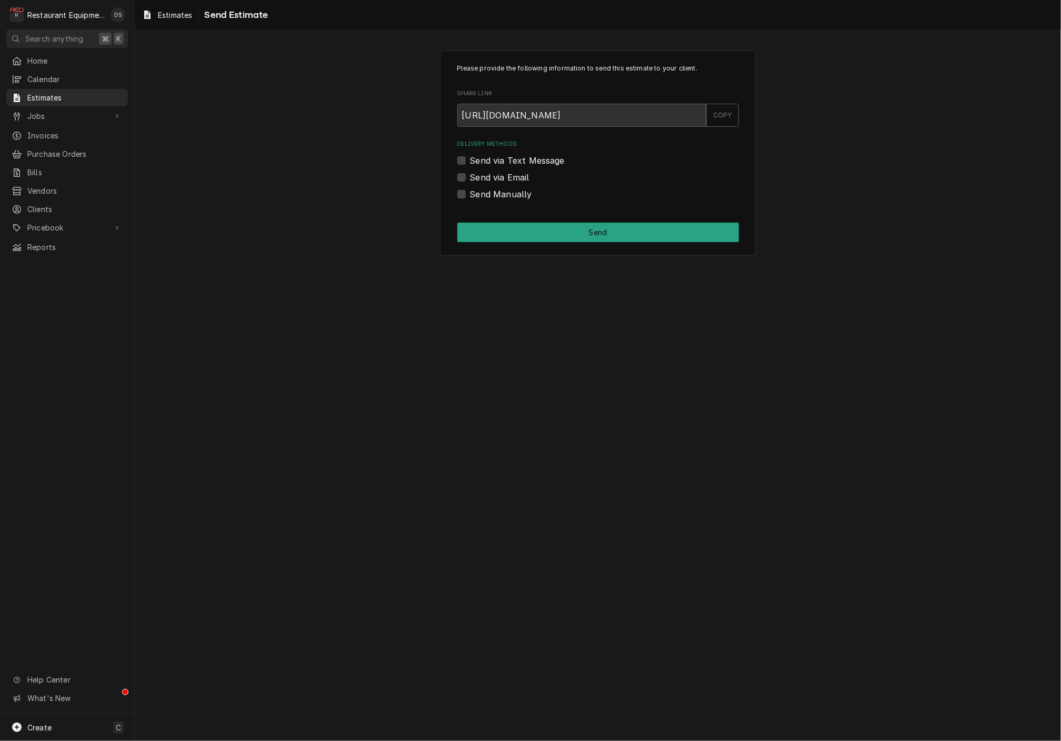
scroll to position [1, 0]
click at [468, 199] on div "Please provide the following information to send this estimate to your client. …" at bounding box center [598, 153] width 316 height 205
drag, startPoint x: 463, startPoint y: 195, endPoint x: 487, endPoint y: 219, distance: 34.2
click at [470, 195] on label "Send Manually" at bounding box center [501, 194] width 62 height 13
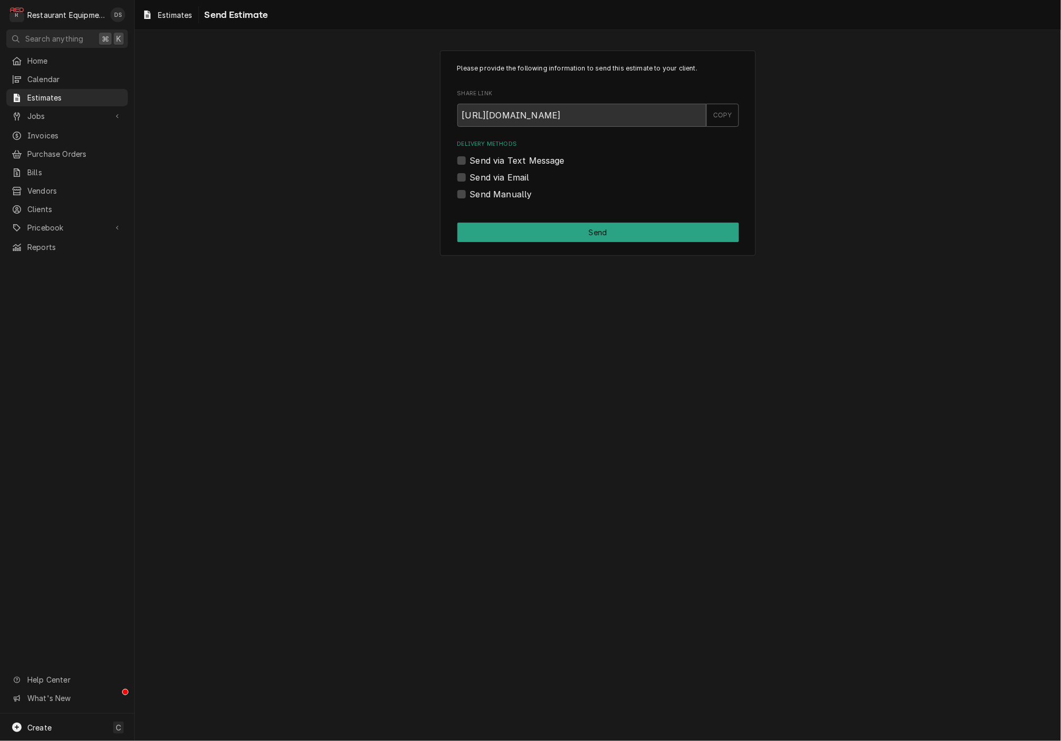
click at [470, 195] on input "Send Manually" at bounding box center [611, 199] width 282 height 23
checkbox input "true"
click at [517, 228] on button "Send" at bounding box center [598, 232] width 282 height 19
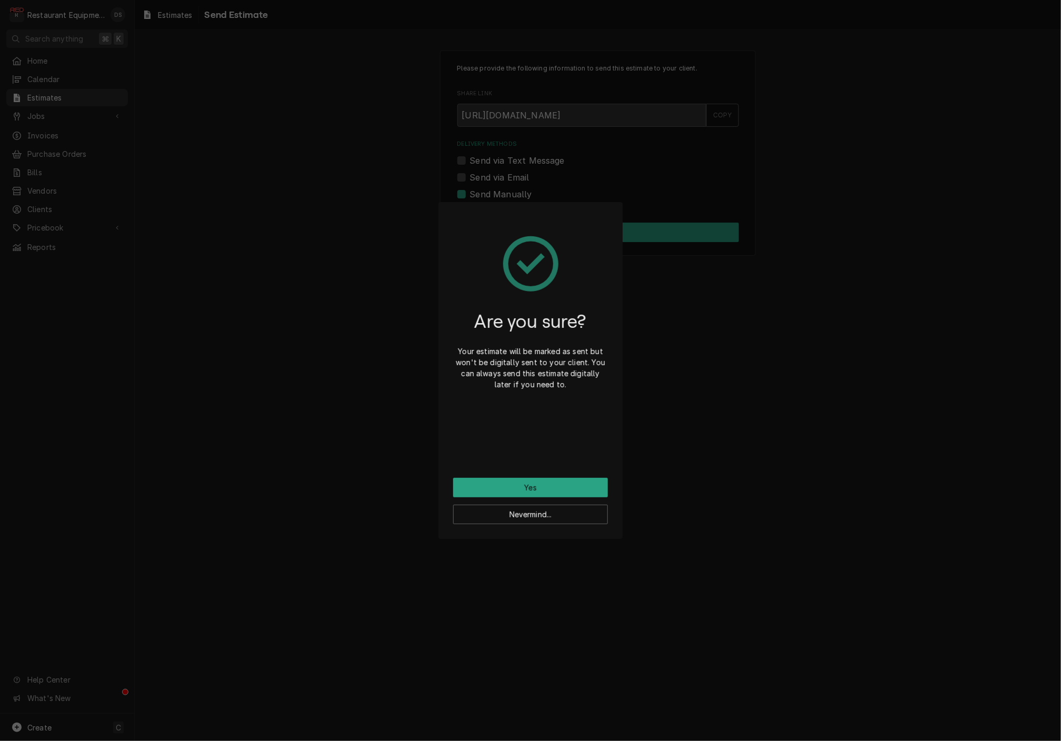
drag, startPoint x: 570, startPoint y: 484, endPoint x: 570, endPoint y: 475, distance: 9.0
click at [572, 479] on button "Yes" at bounding box center [530, 487] width 155 height 19
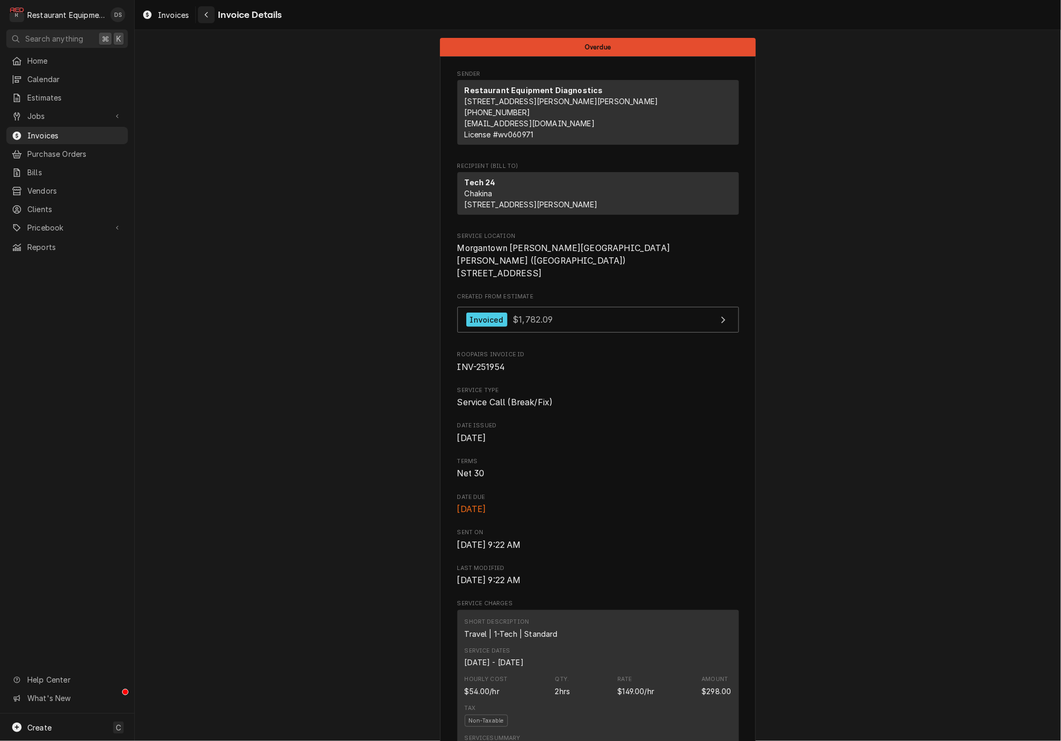
click at [206, 19] on div "Navigate back" at bounding box center [206, 14] width 11 height 11
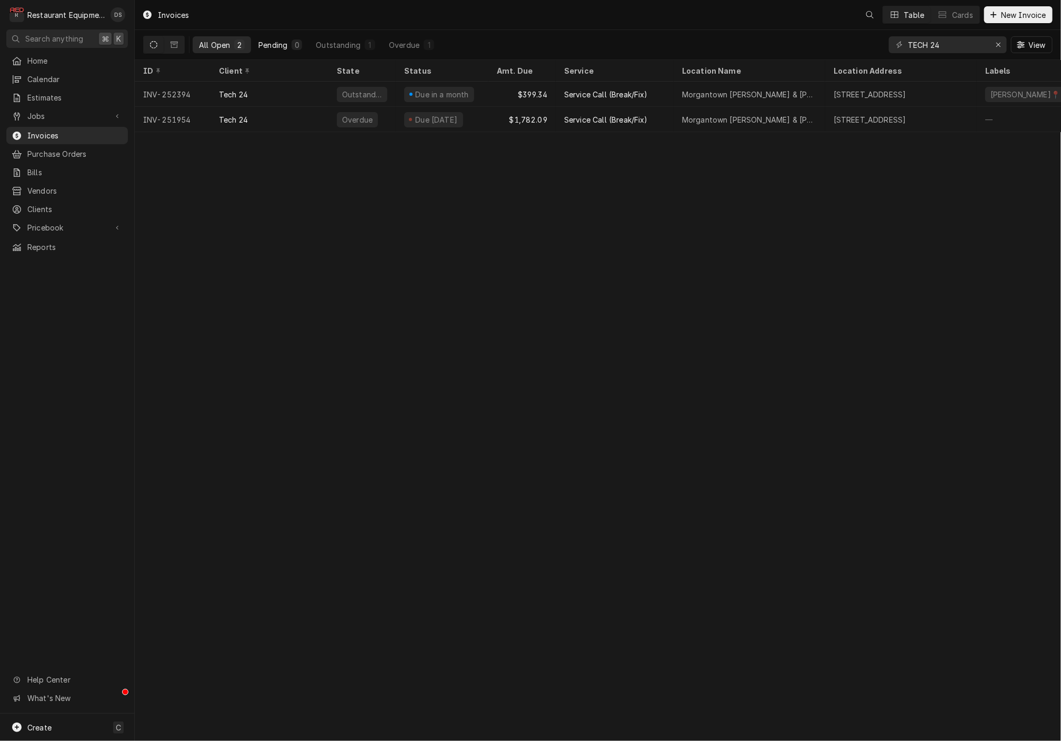
click at [283, 46] on div "Pending" at bounding box center [272, 44] width 29 height 11
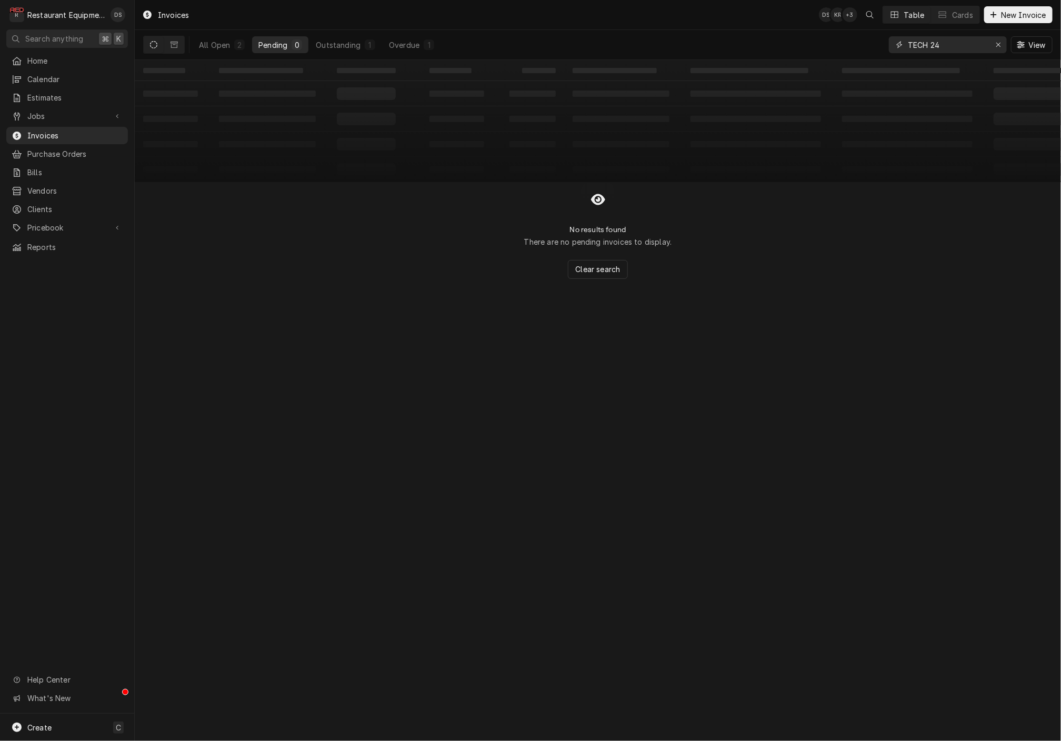
click at [997, 47] on icon "Erase input" at bounding box center [999, 44] width 6 height 7
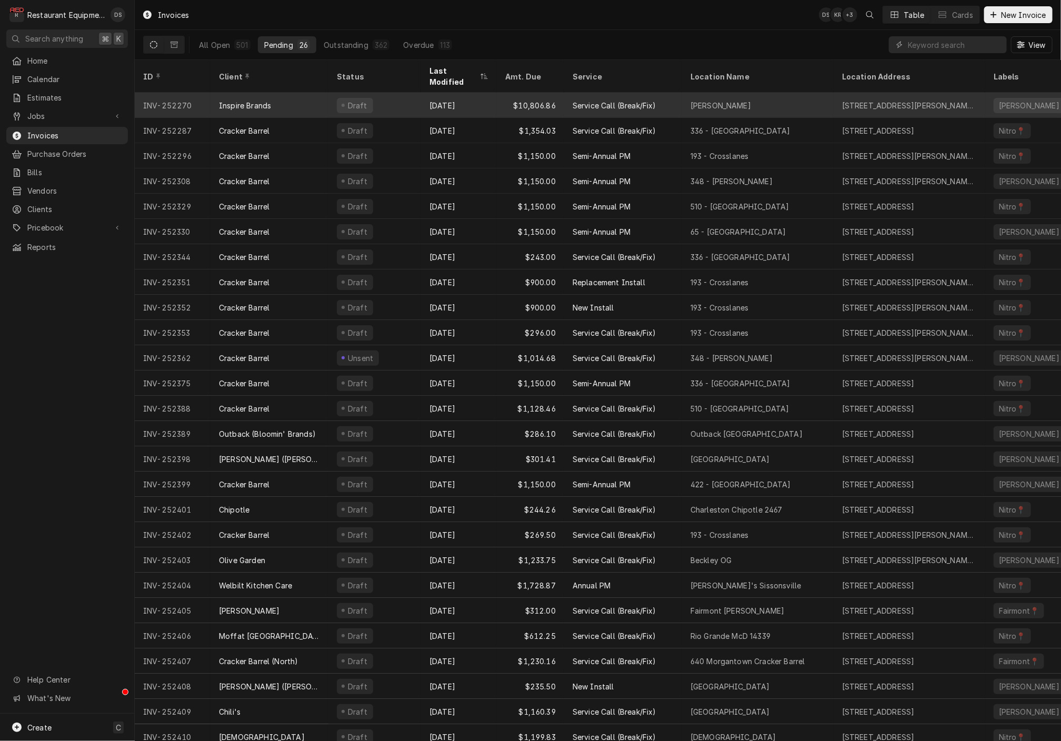
click at [296, 93] on div "Inspire Brands" at bounding box center [269, 105] width 118 height 25
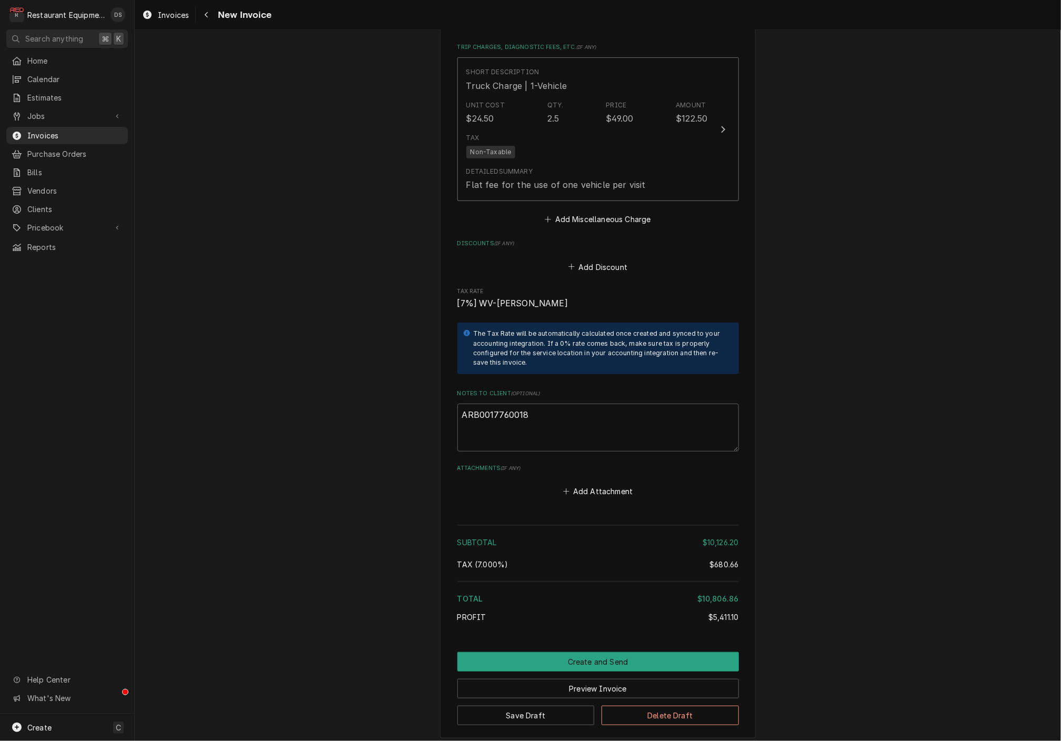
scroll to position [2412, 0]
drag, startPoint x: 507, startPoint y: 362, endPoint x: 450, endPoint y: 359, distance: 56.4
click at [594, 653] on button "Create and Send" at bounding box center [598, 662] width 282 height 19
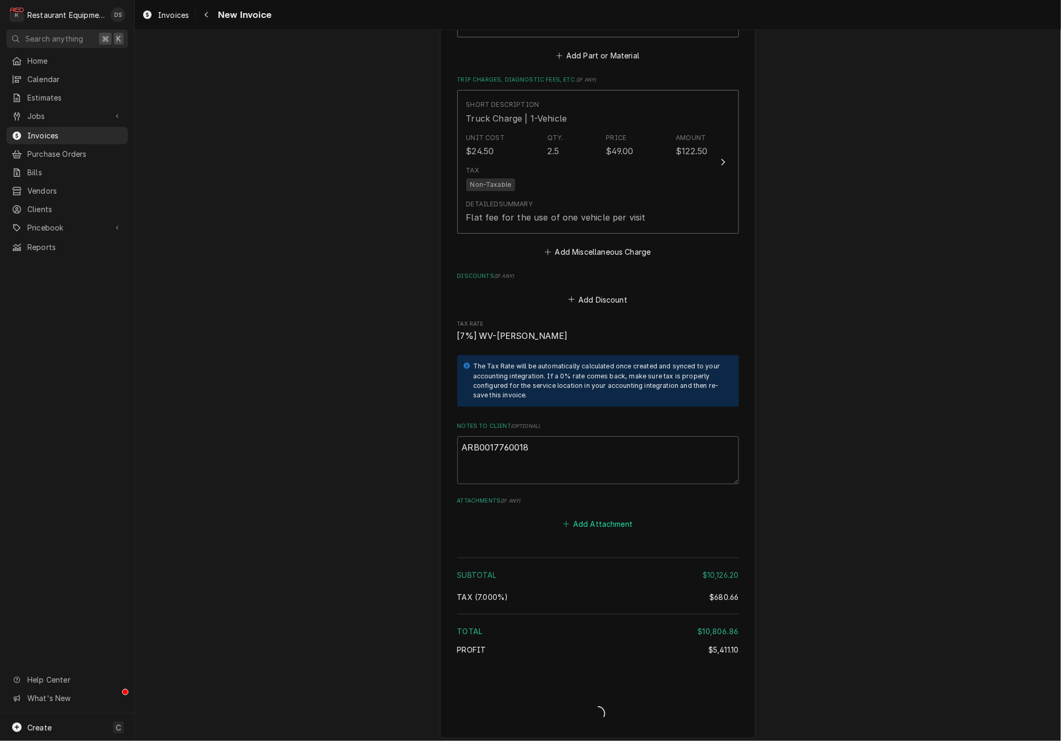
type textarea "x"
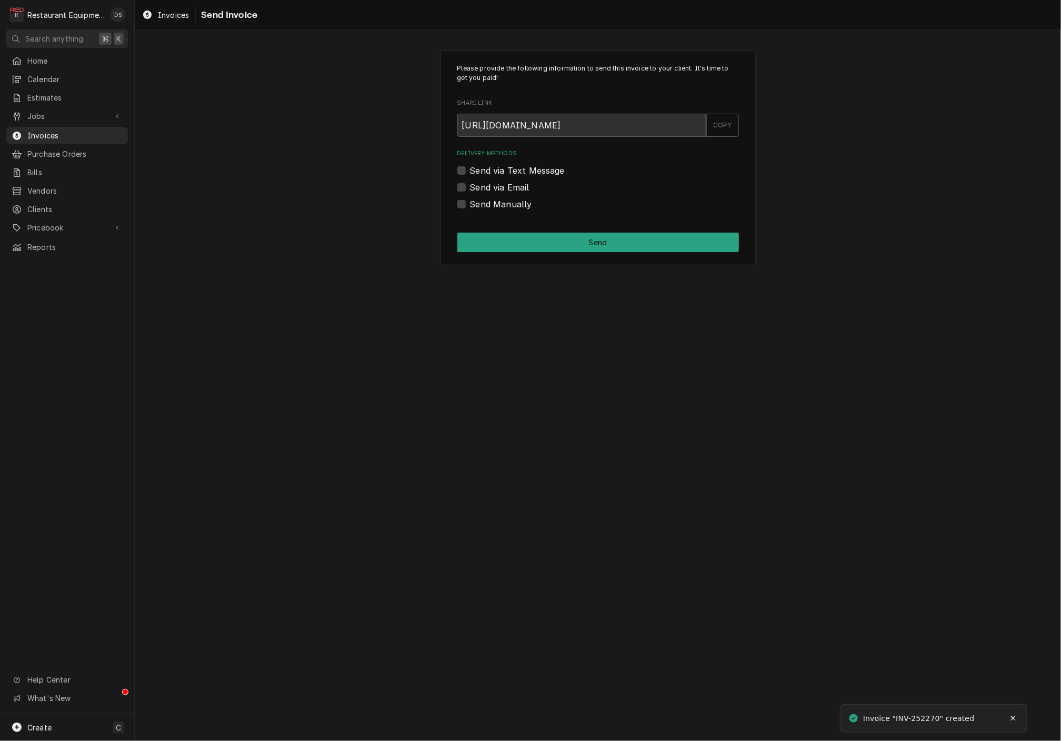
click at [470, 203] on label "Send Manually" at bounding box center [501, 204] width 62 height 13
click at [470, 203] on input "Send Manually" at bounding box center [611, 209] width 282 height 23
checkbox input "true"
click at [577, 237] on button "Send" at bounding box center [598, 242] width 282 height 19
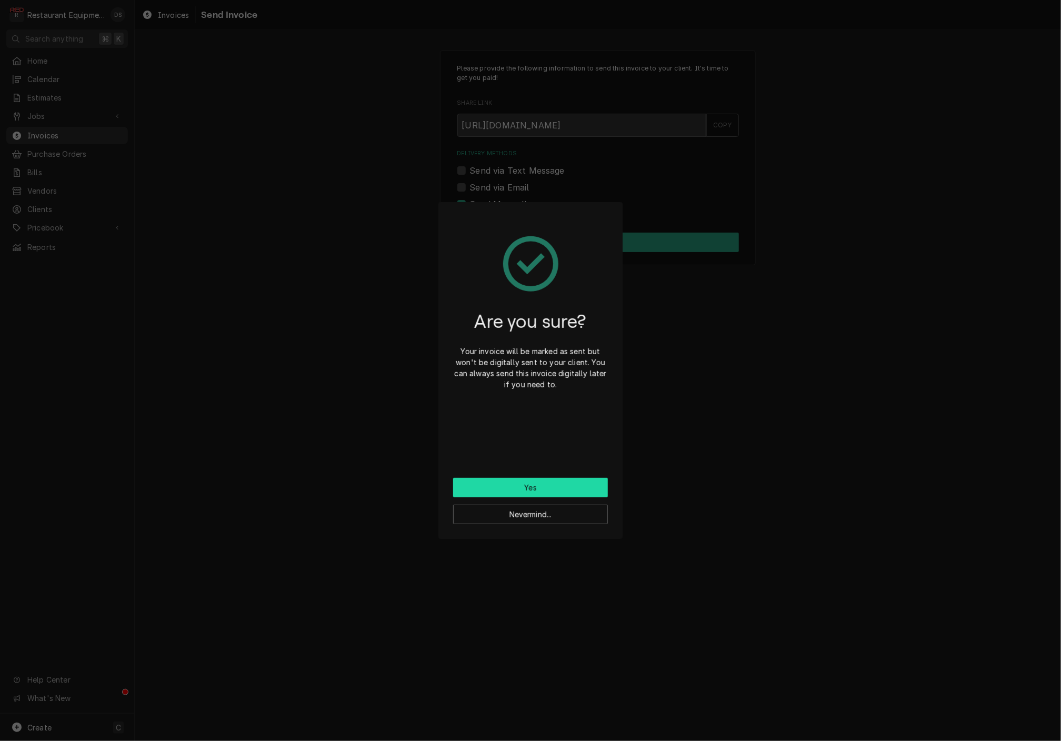
click at [542, 488] on button "Yes" at bounding box center [530, 487] width 155 height 19
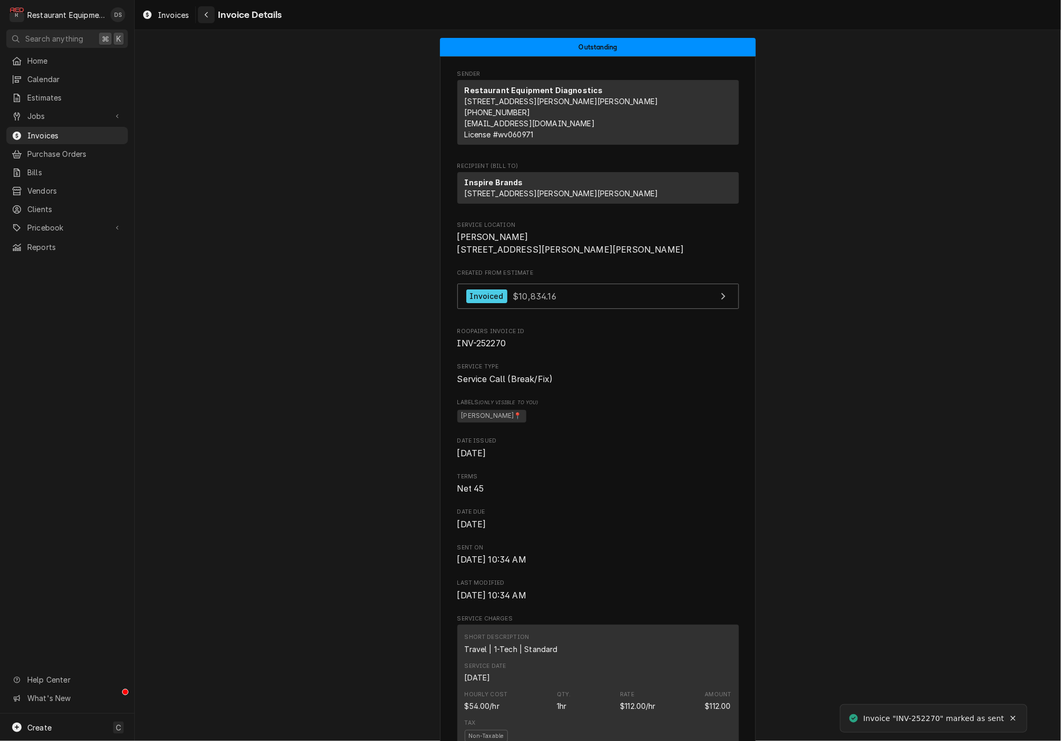
click at [204, 17] on icon "Navigate back" at bounding box center [206, 14] width 5 height 7
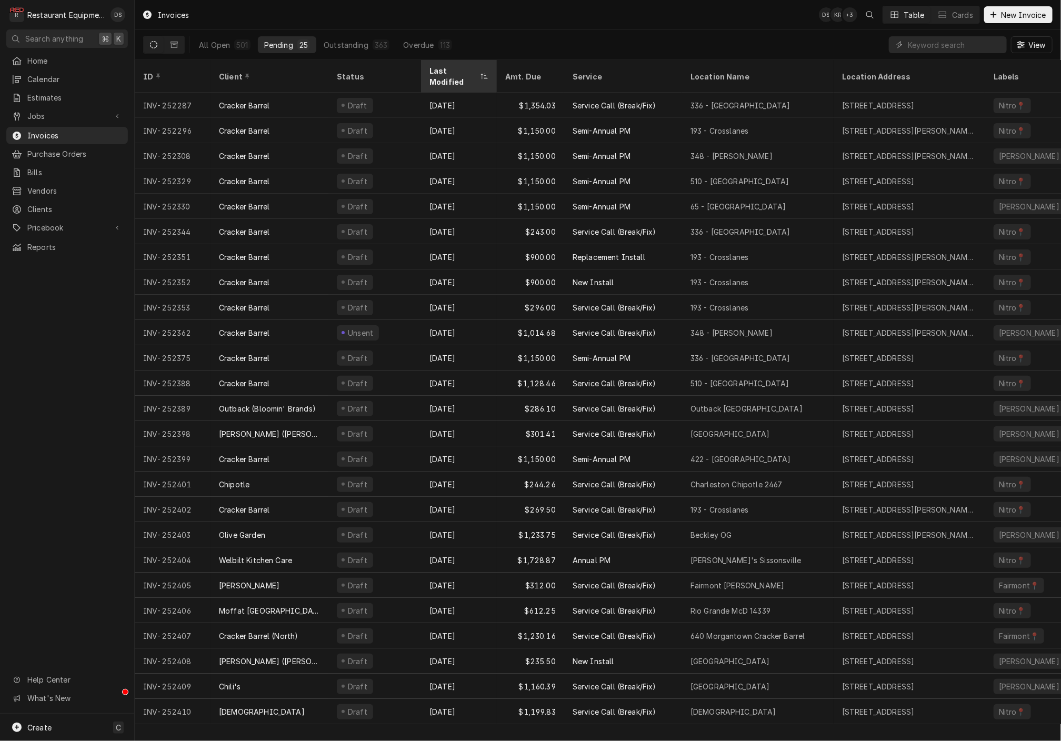
click at [443, 72] on div "Last Modified" at bounding box center [453, 76] width 48 height 22
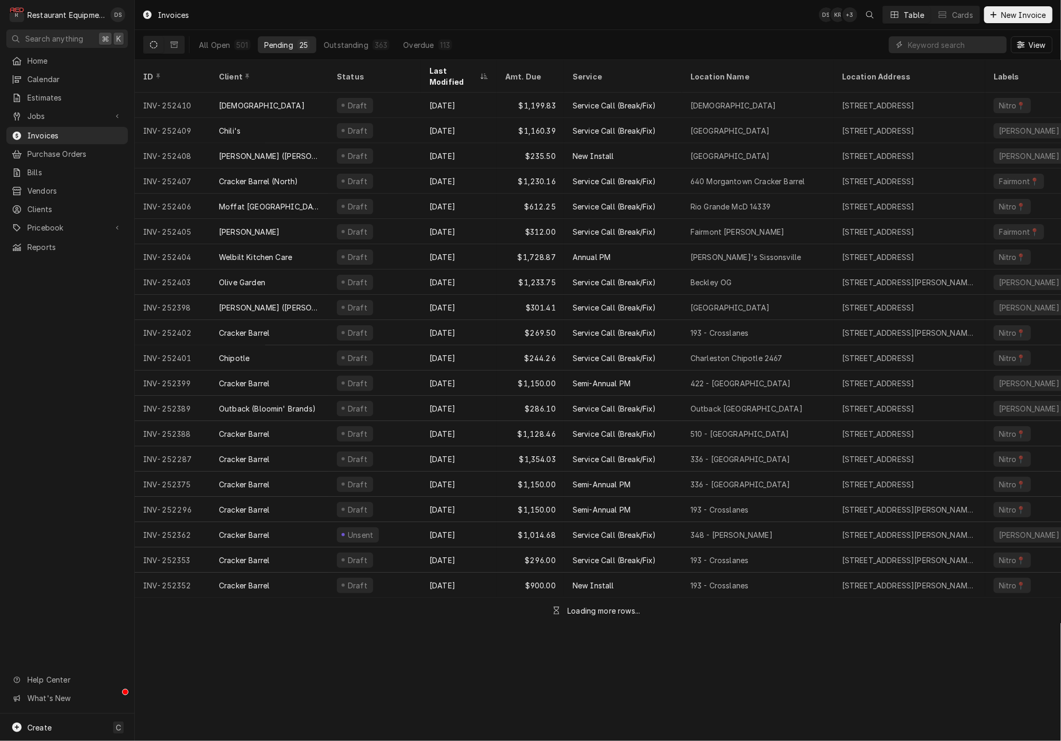
click at [443, 72] on div "Last Modified" at bounding box center [453, 76] width 48 height 22
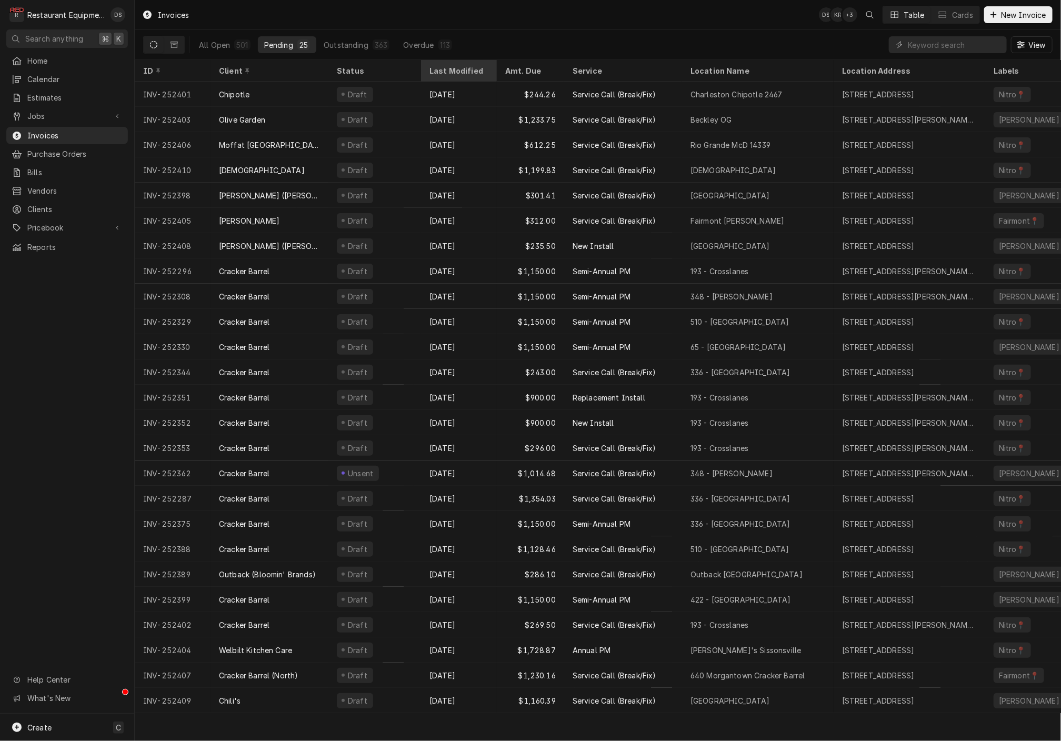
click at [463, 64] on div "Last Modified" at bounding box center [459, 70] width 72 height 17
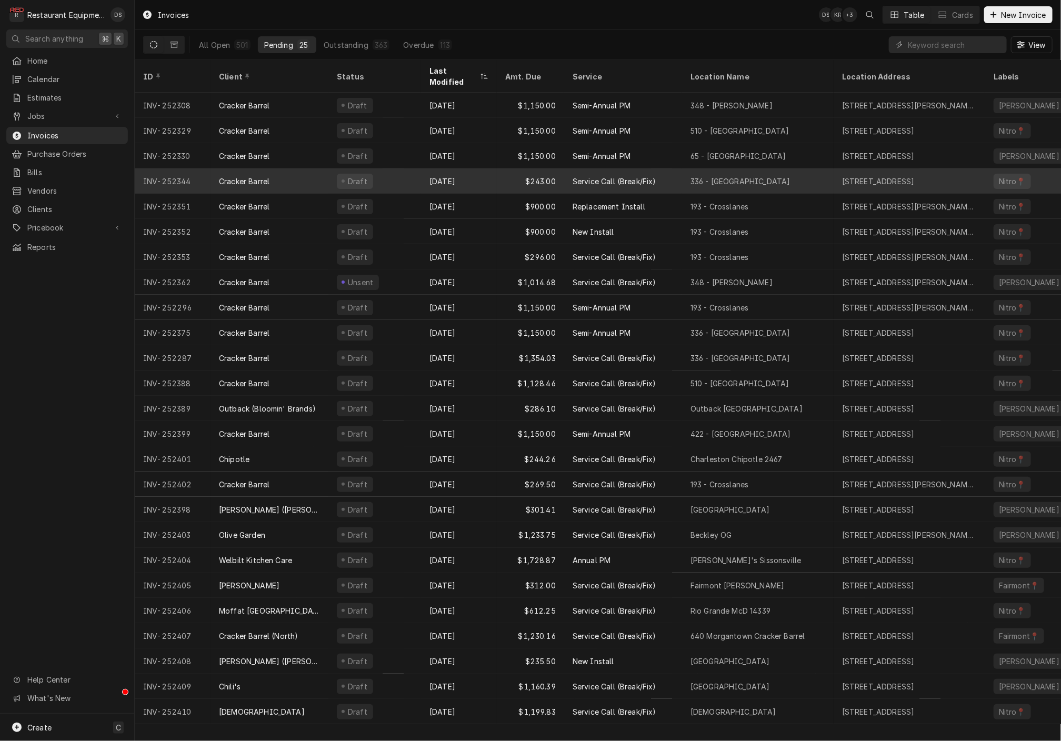
click at [391, 169] on div "Draft" at bounding box center [374, 180] width 93 height 25
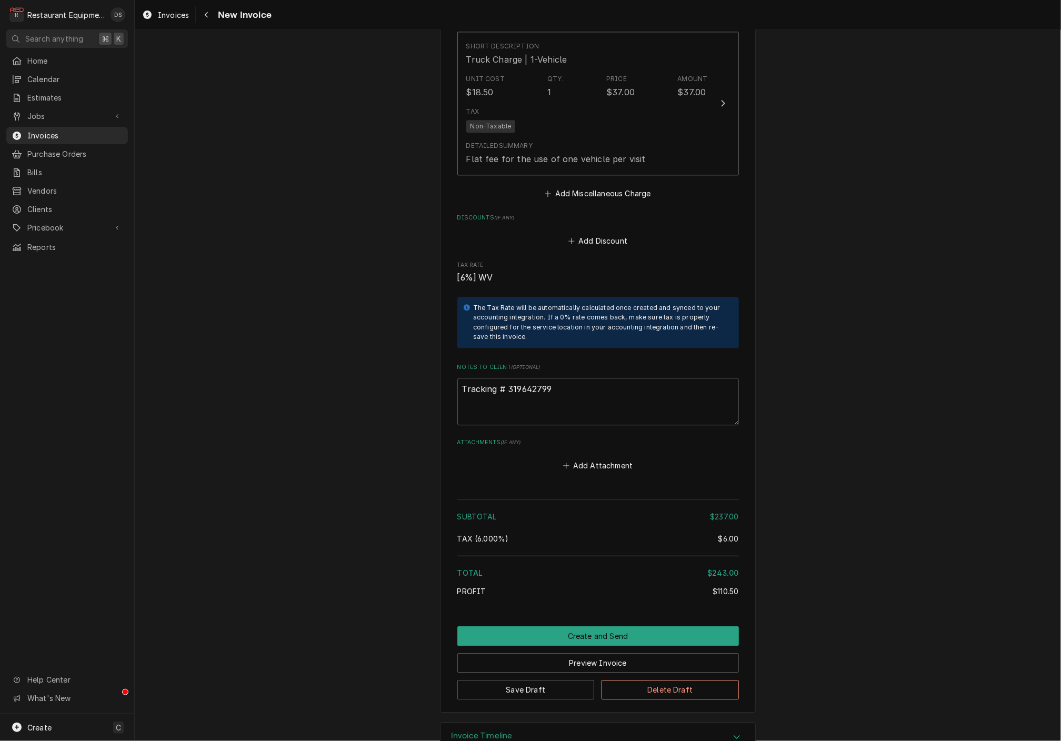
scroll to position [1412, 0]
drag, startPoint x: 563, startPoint y: 360, endPoint x: 507, endPoint y: 360, distance: 56.3
click at [507, 378] on textarea "Tracking # 319642799" at bounding box center [598, 401] width 282 height 47
click at [209, 20] on button "Navigate back" at bounding box center [206, 14] width 17 height 17
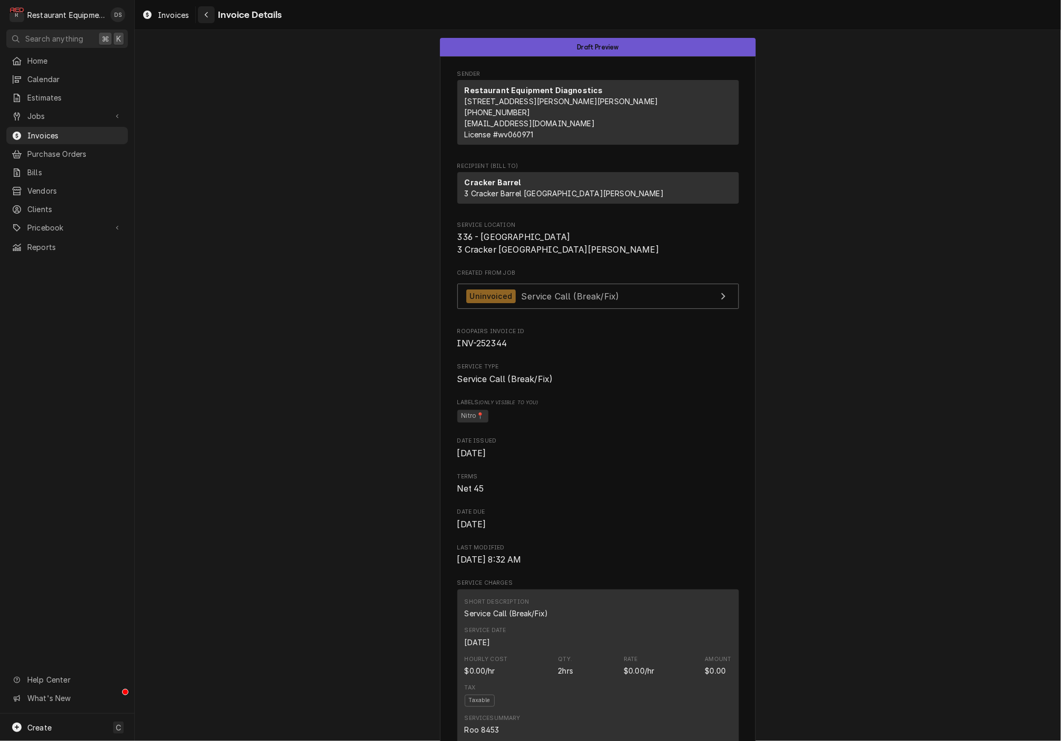
click at [210, 23] on button "Navigate back" at bounding box center [206, 14] width 17 height 17
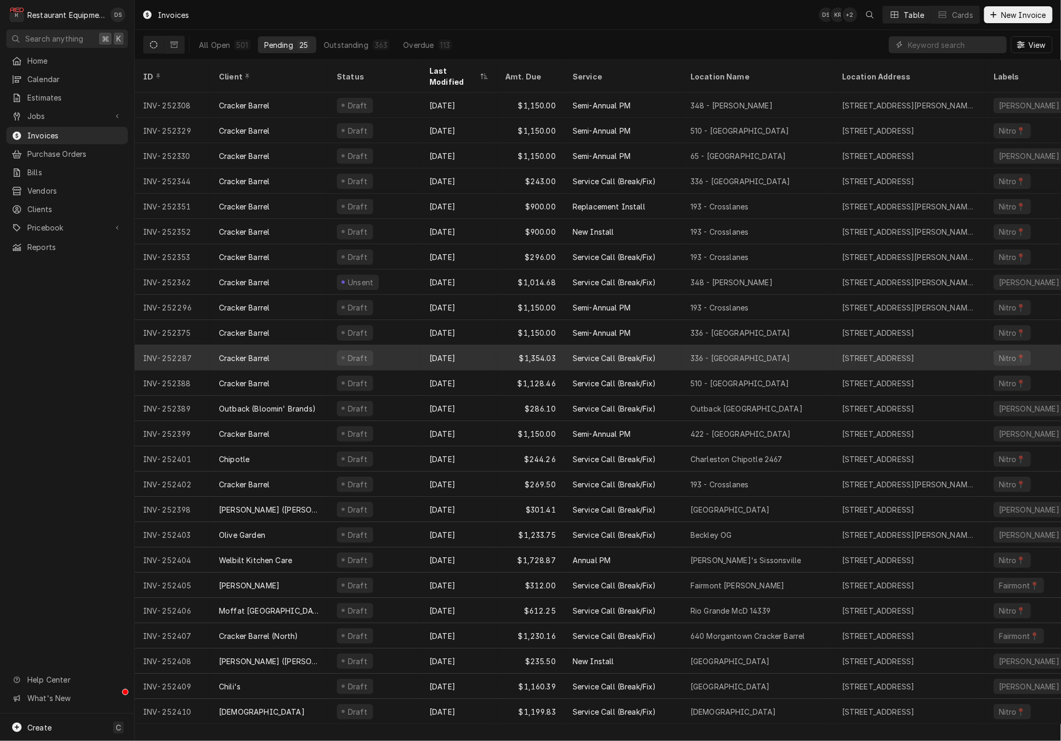
click at [486, 345] on div "[DATE]" at bounding box center [459, 357] width 76 height 25
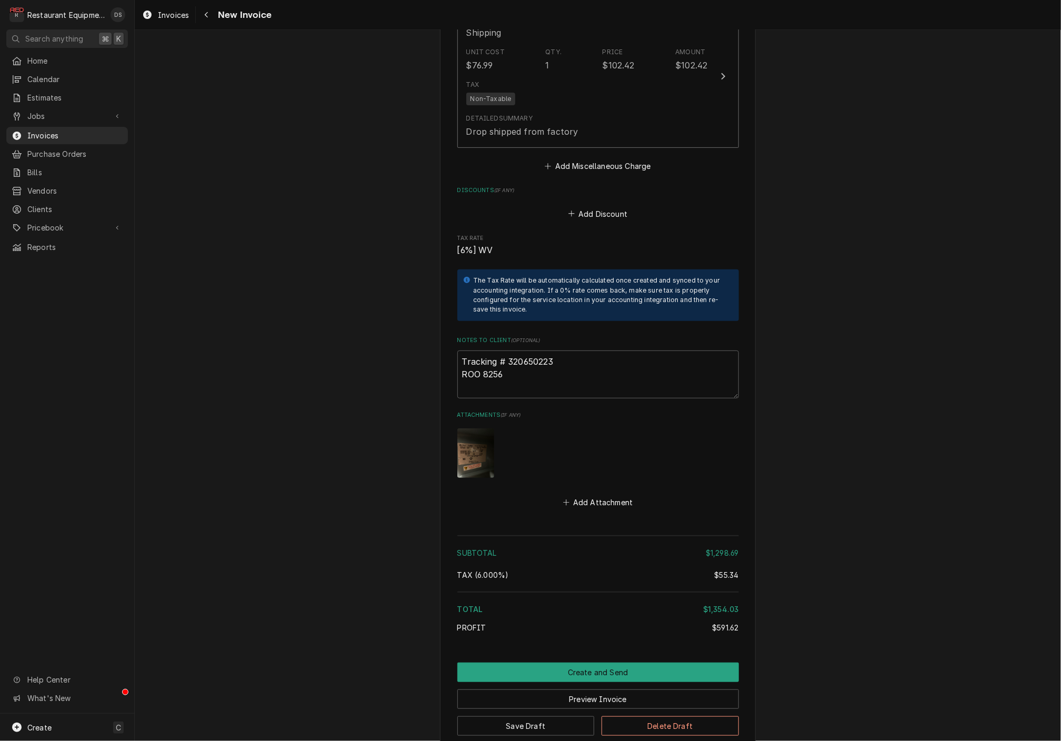
scroll to position [2391, 0]
click at [567, 351] on textarea "Tracking # 320650223 ROO 8256" at bounding box center [598, 374] width 282 height 47
drag, startPoint x: 556, startPoint y: 297, endPoint x: 513, endPoint y: 297, distance: 43.2
click at [508, 351] on textarea "Tracking # 320650223 ROO 8256" at bounding box center [598, 374] width 282 height 47
click at [580, 663] on button "Create and Send" at bounding box center [598, 672] width 282 height 19
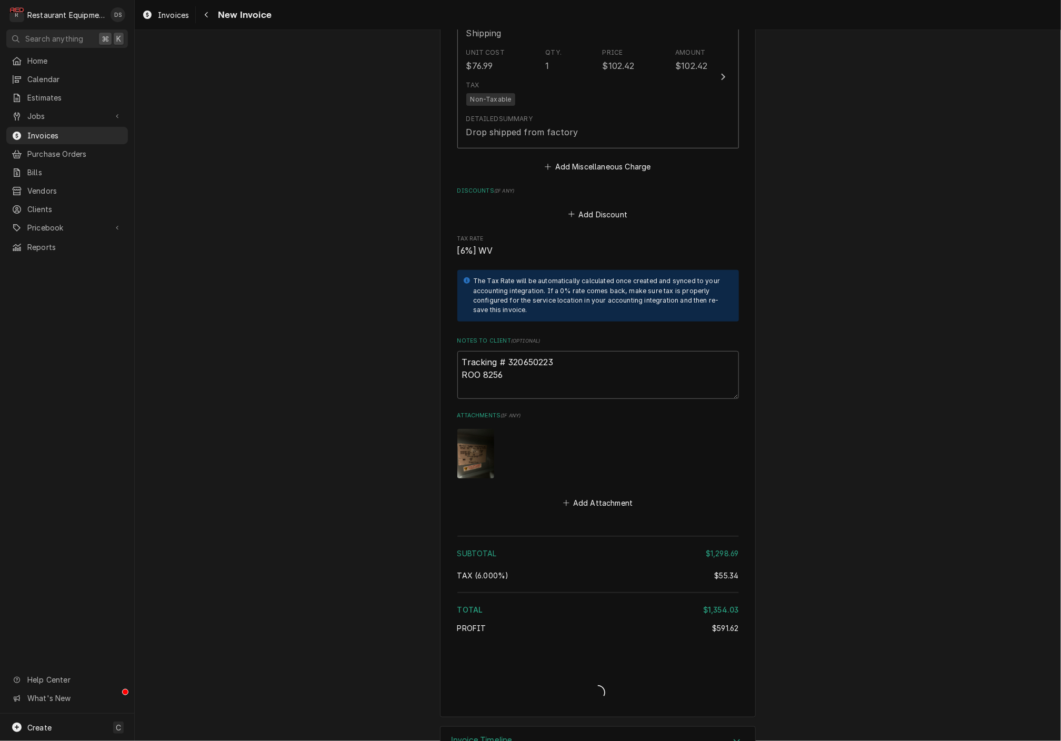
scroll to position [2359, 0]
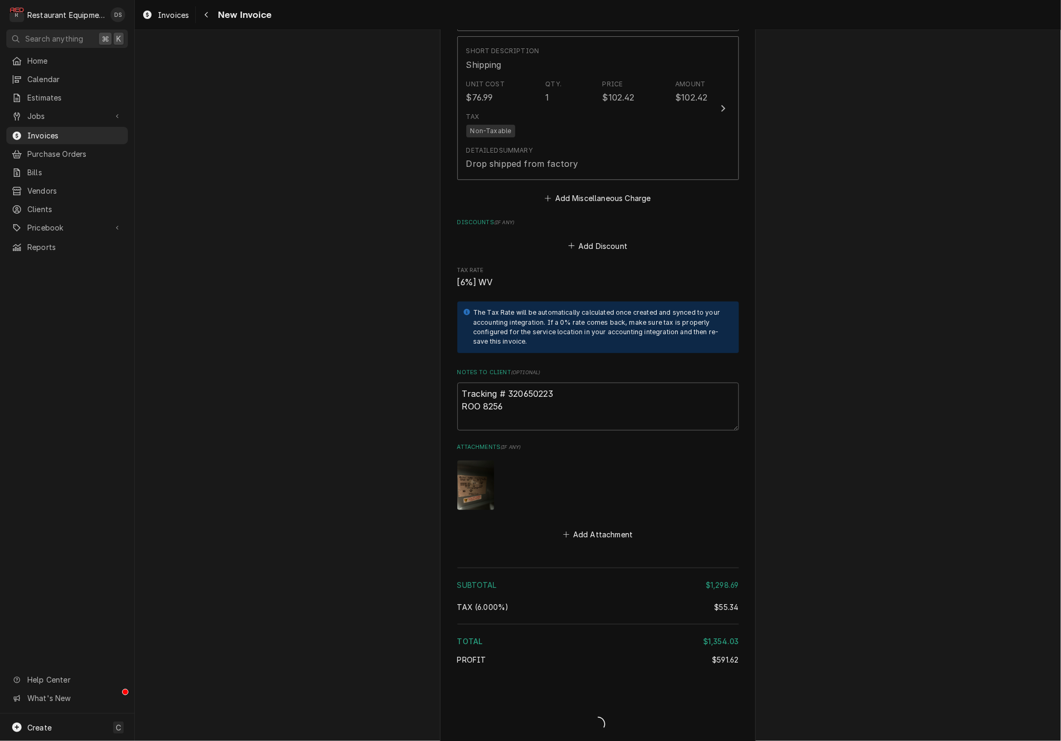
type textarea "x"
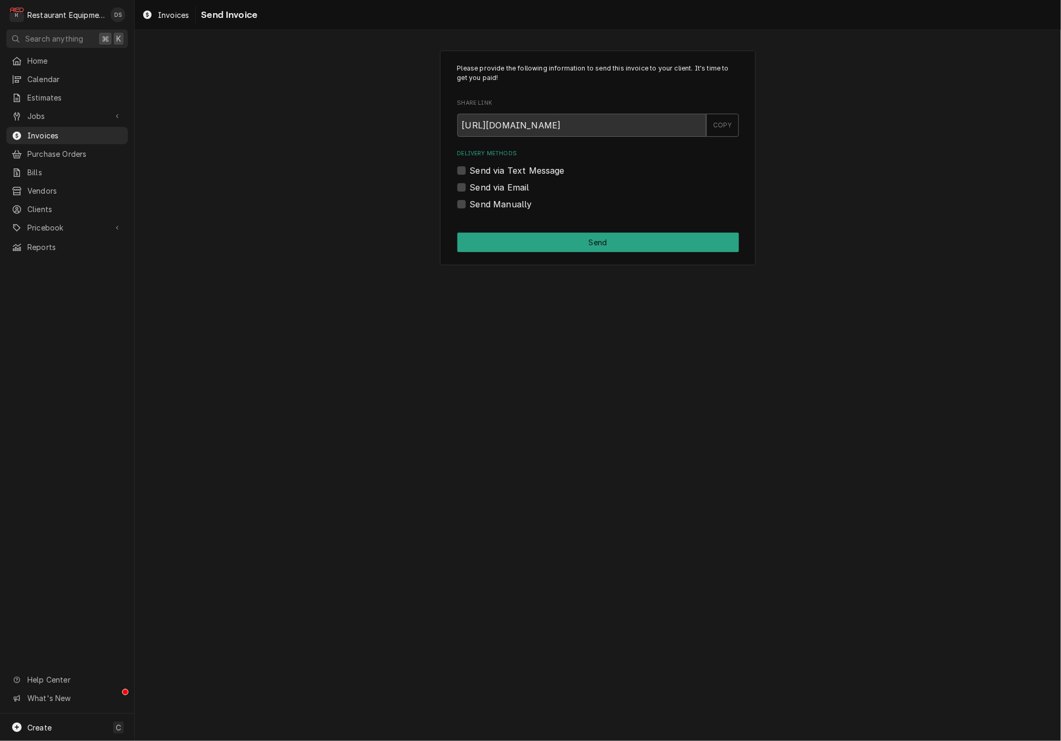
click at [470, 201] on label "Send Manually" at bounding box center [501, 204] width 62 height 13
click at [470, 201] on input "Send Manually" at bounding box center [611, 209] width 282 height 23
checkbox input "true"
click at [560, 239] on button "Send" at bounding box center [598, 242] width 282 height 19
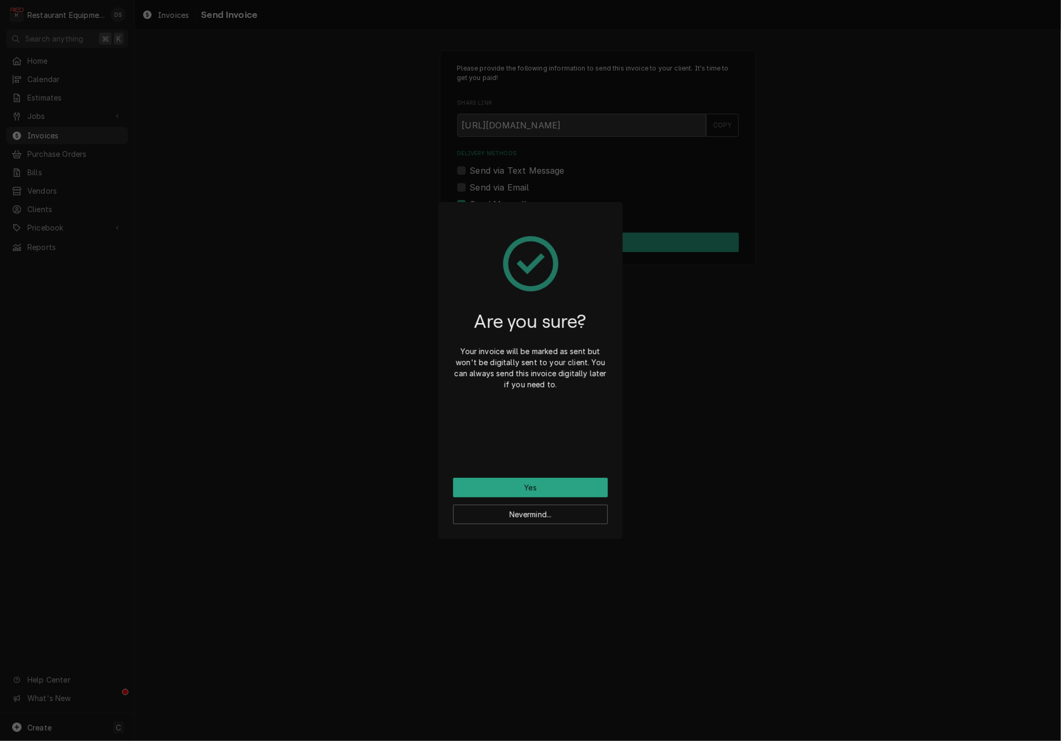
click at [544, 484] on button "Yes" at bounding box center [530, 487] width 155 height 19
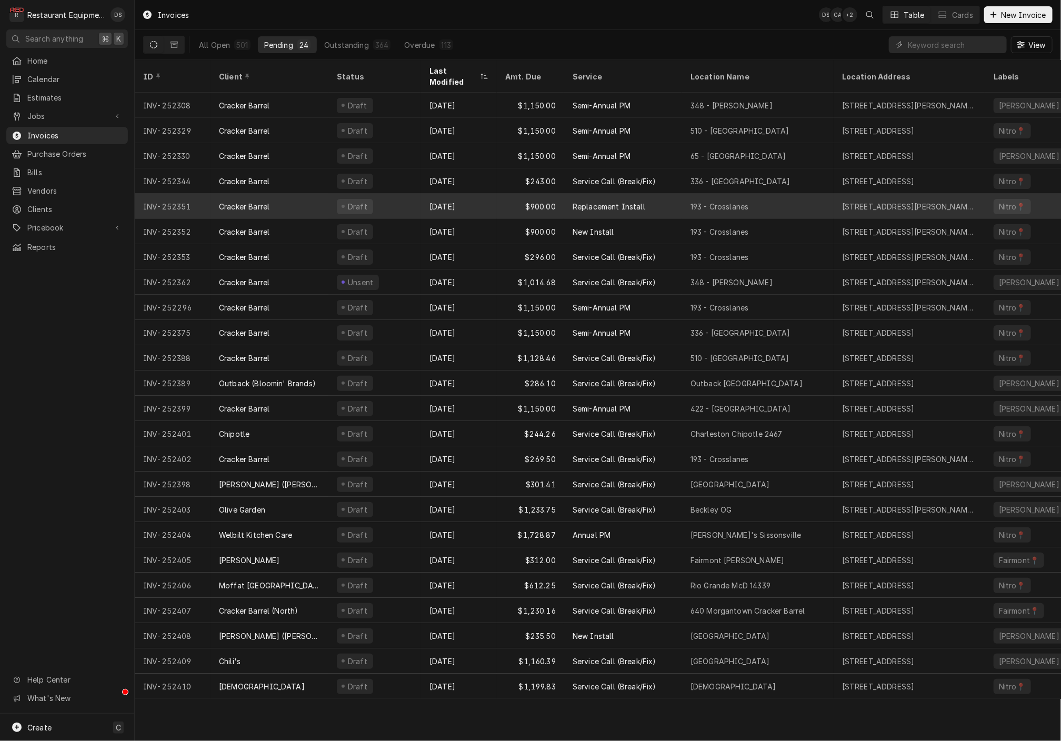
click at [469, 194] on div "Aug 8" at bounding box center [459, 206] width 76 height 25
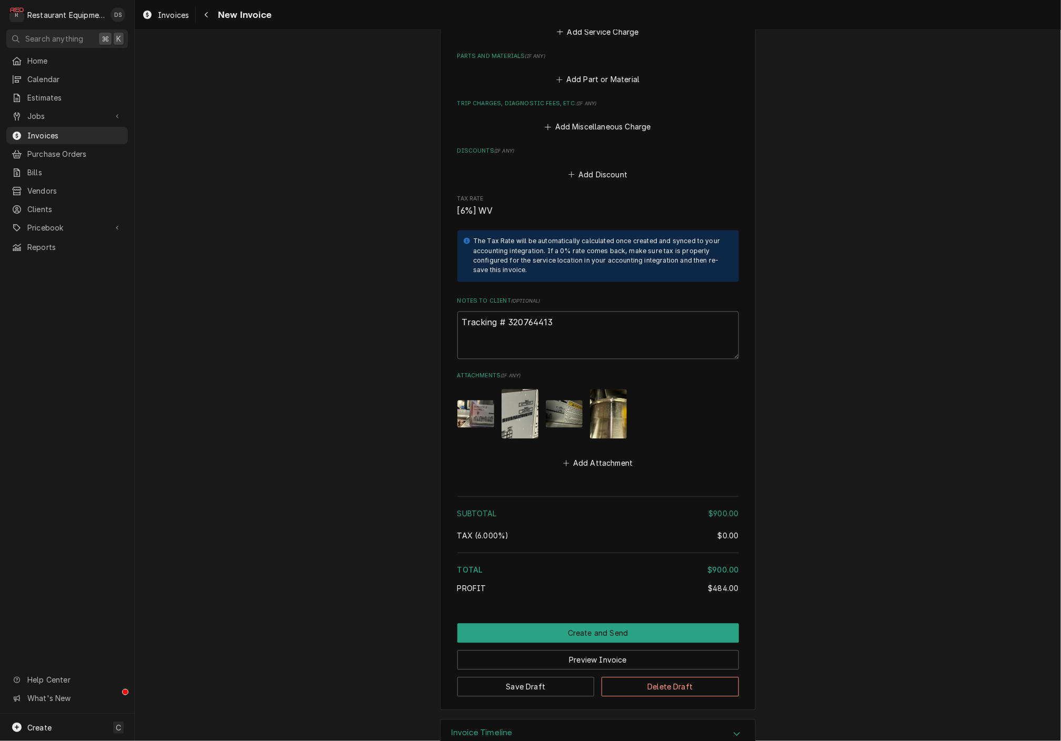
scroll to position [1093, 0]
drag, startPoint x: 561, startPoint y: 298, endPoint x: 508, endPoint y: 299, distance: 53.7
click at [508, 312] on textarea "Tracking # 320764413" at bounding box center [598, 335] width 282 height 47
click at [608, 651] on button "Preview Invoice" at bounding box center [598, 660] width 282 height 19
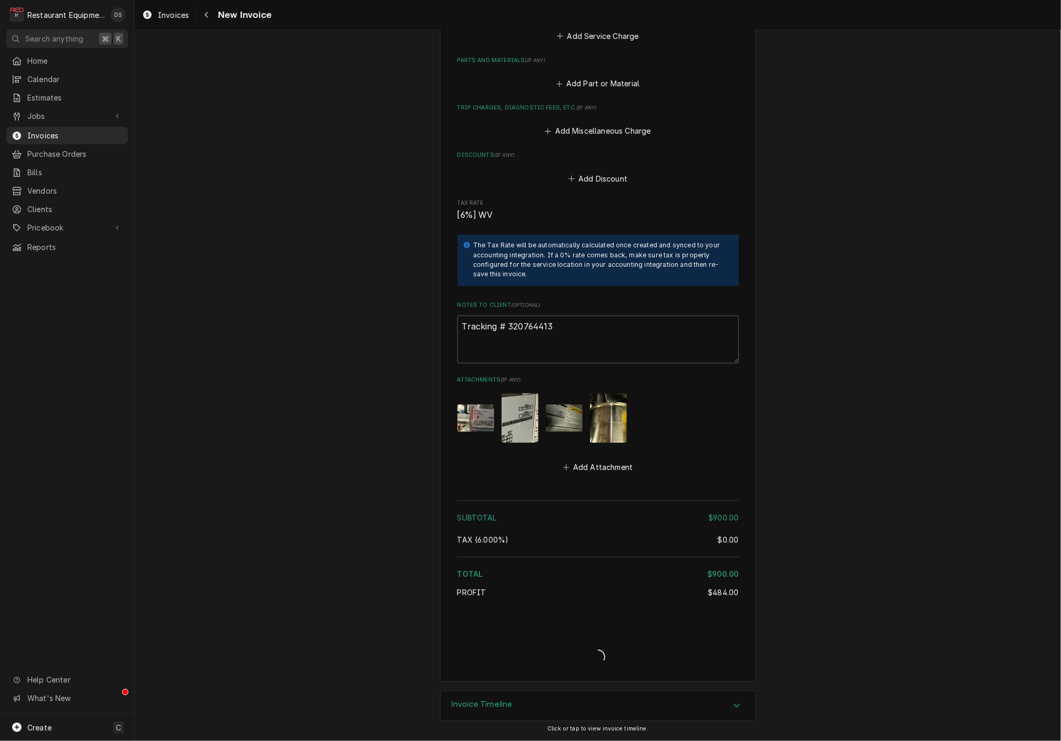
type textarea "x"
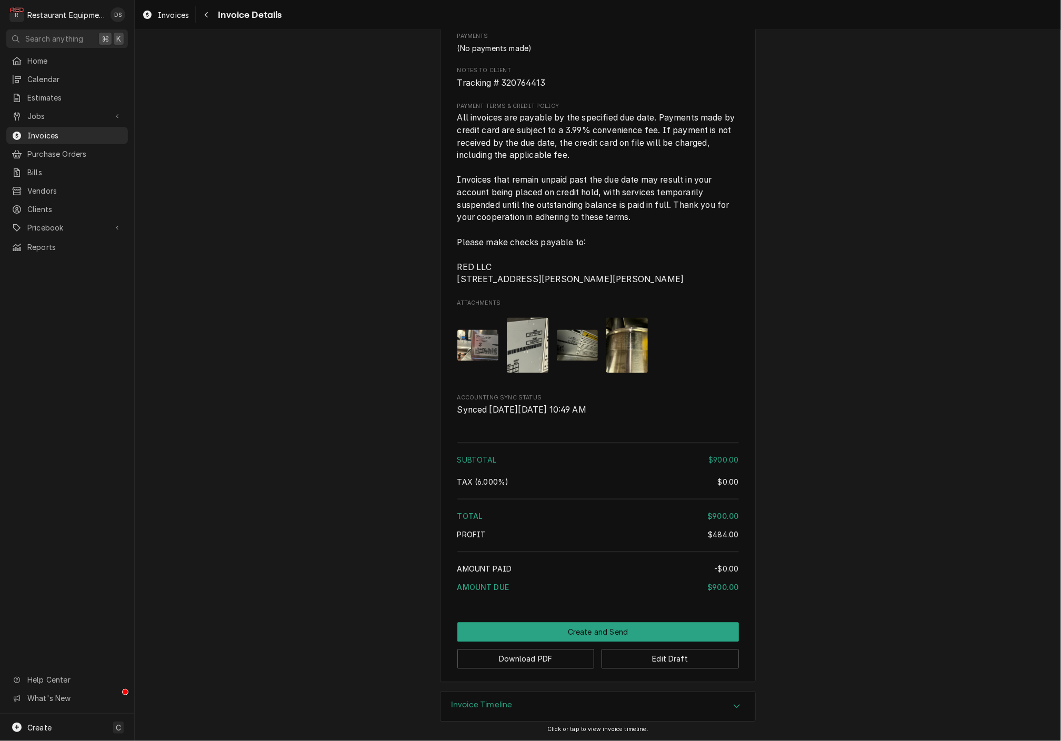
scroll to position [1060, 0]
click at [543, 662] on button "Download PDF" at bounding box center [525, 658] width 137 height 19
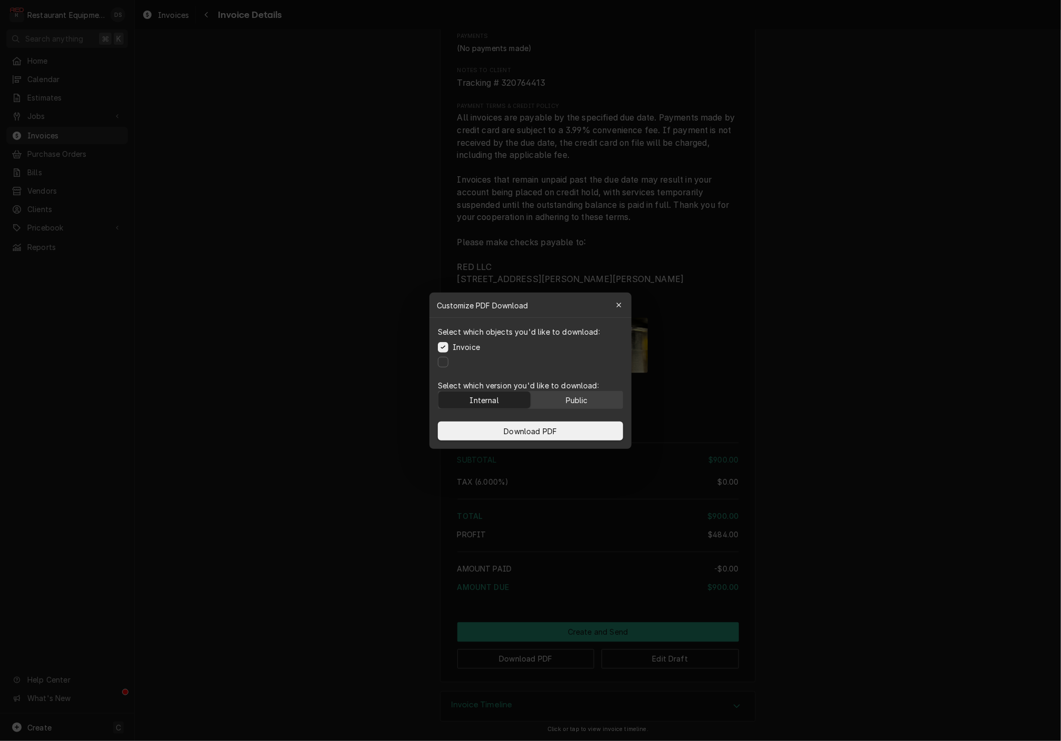
click at [594, 398] on button "Public" at bounding box center [577, 400] width 92 height 17
click at [588, 424] on button "Download PDF" at bounding box center [530, 431] width 185 height 19
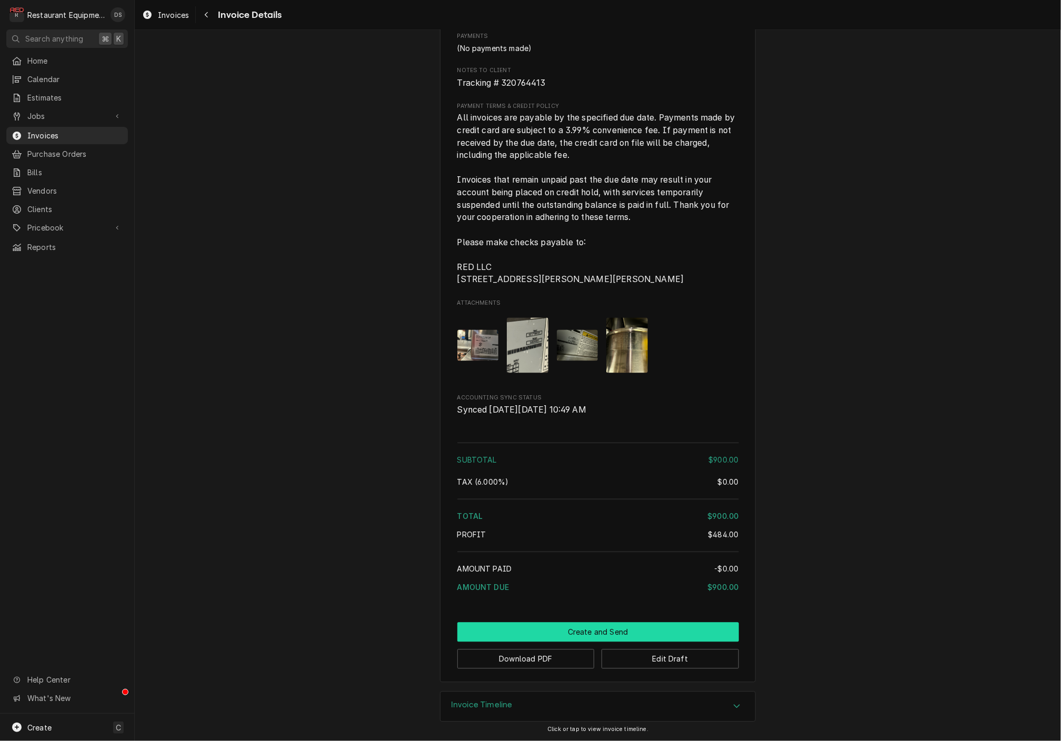
click at [630, 625] on button "Create and Send" at bounding box center [598, 632] width 282 height 19
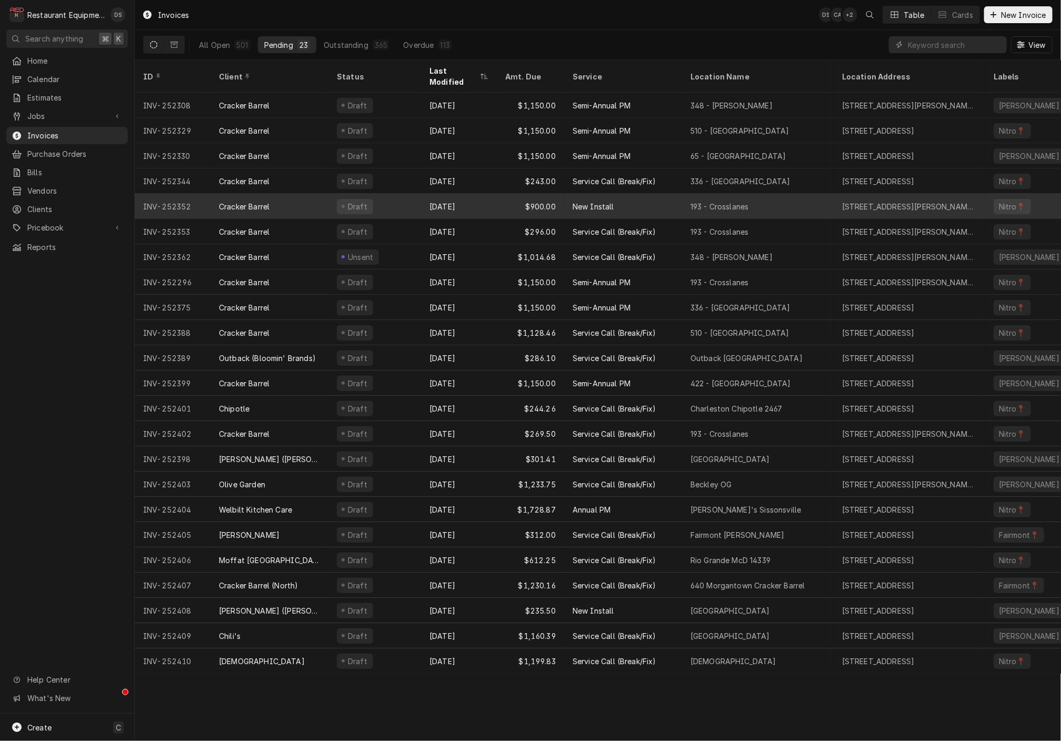
click at [483, 201] on div "Aug 8" at bounding box center [459, 206] width 76 height 25
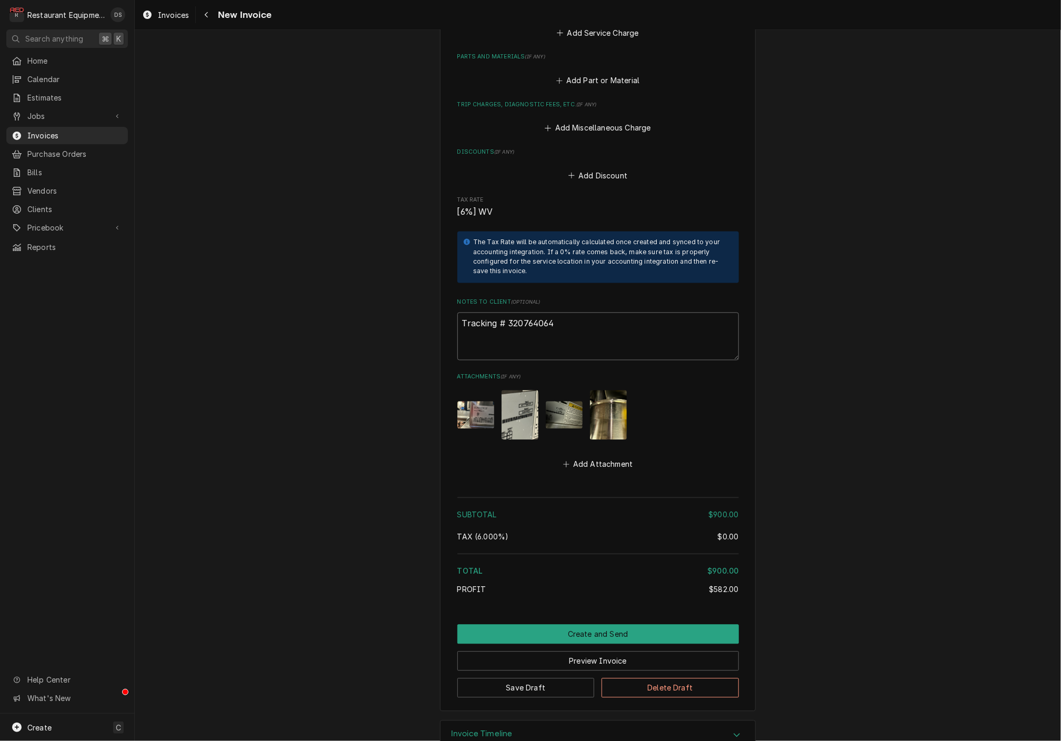
drag, startPoint x: 560, startPoint y: 300, endPoint x: 507, endPoint y: 299, distance: 53.2
click at [507, 313] on textarea "Tracking # 320764064" at bounding box center [598, 336] width 282 height 47
click at [583, 651] on button "Preview Invoice" at bounding box center [598, 660] width 282 height 19
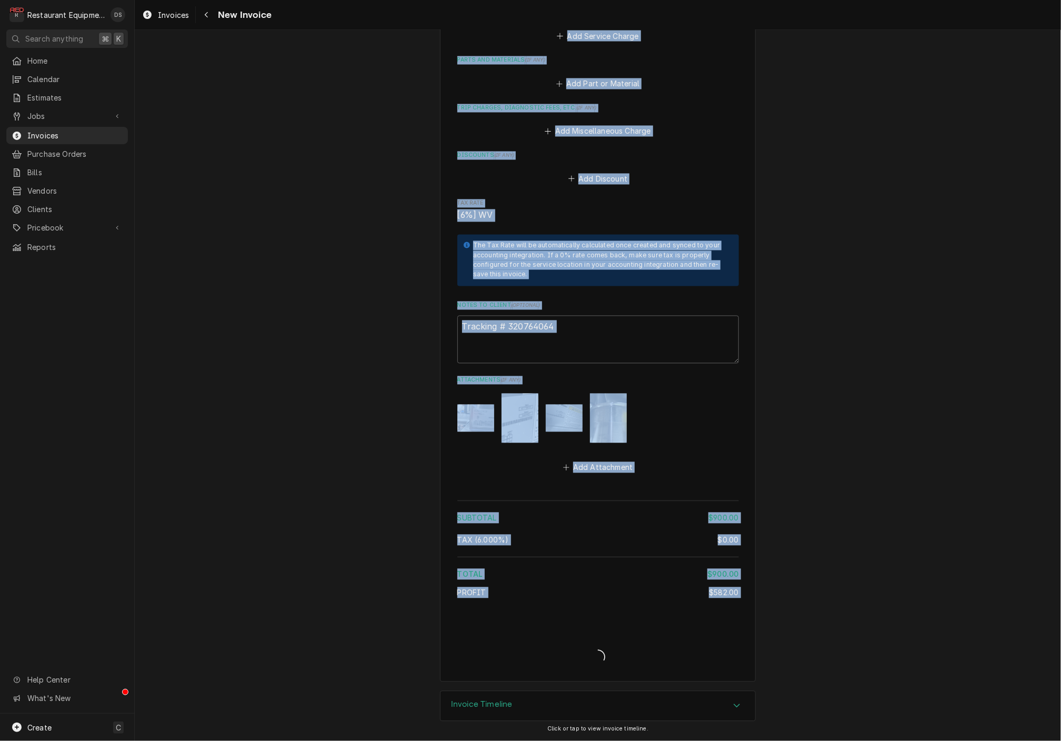
type textarea "x"
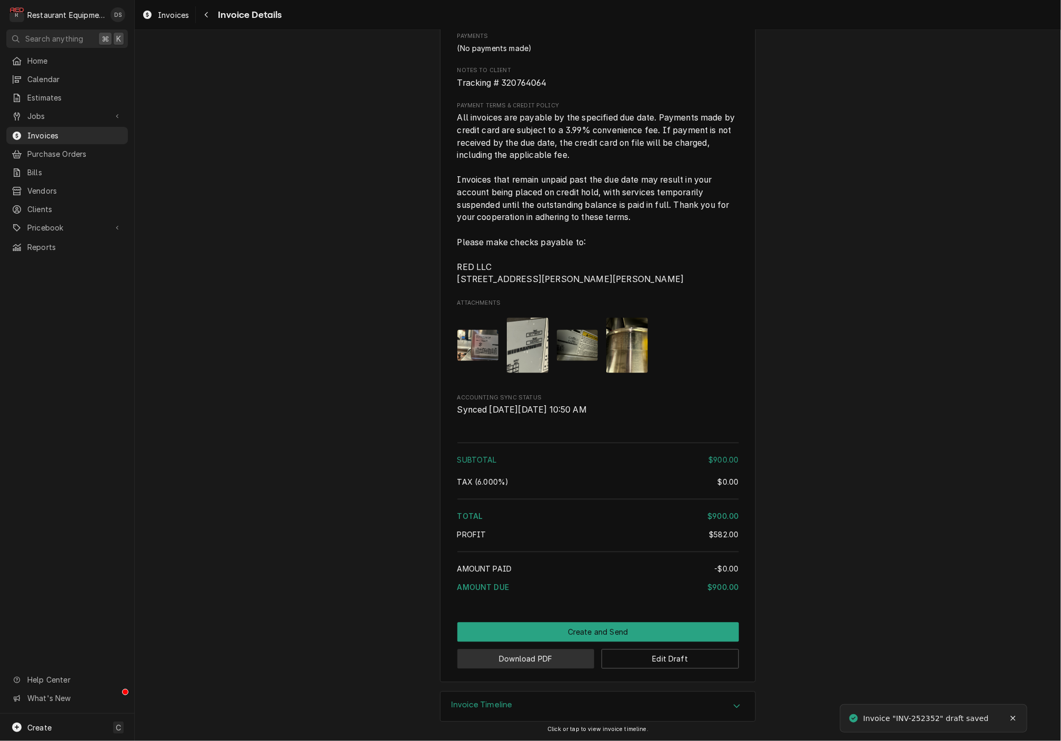
scroll to position [1081, 0]
click at [548, 657] on button "Download PDF" at bounding box center [525, 658] width 137 height 19
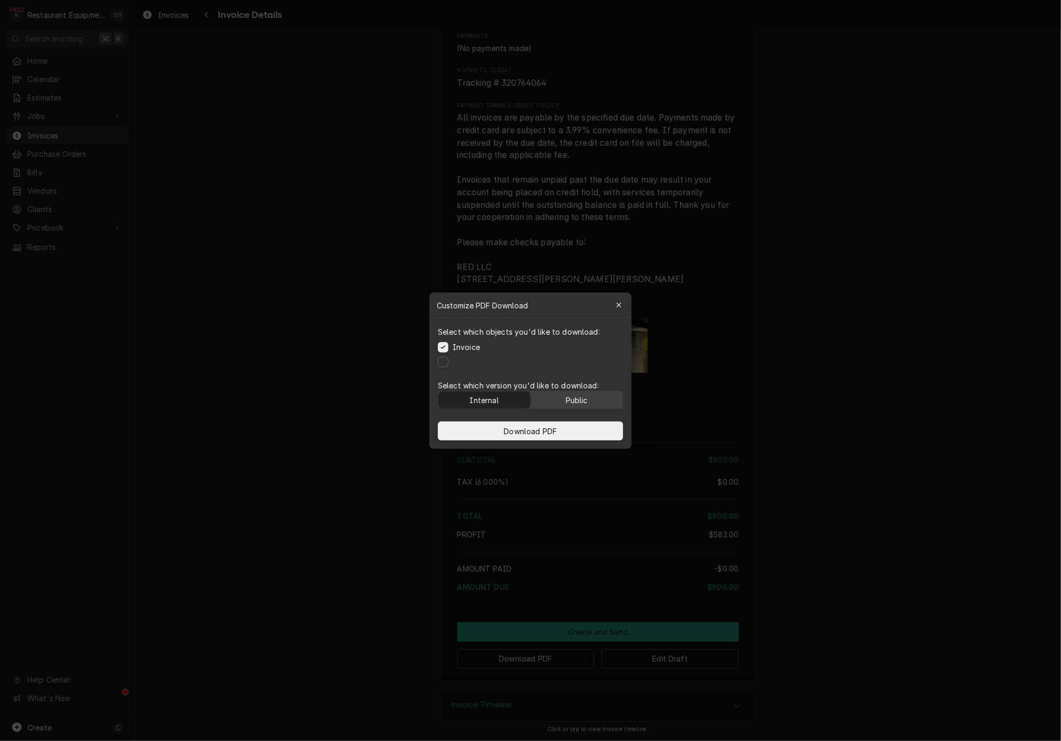
click at [583, 400] on div "Public" at bounding box center [577, 399] width 22 height 11
click at [570, 429] on button "Download PDF" at bounding box center [530, 431] width 185 height 19
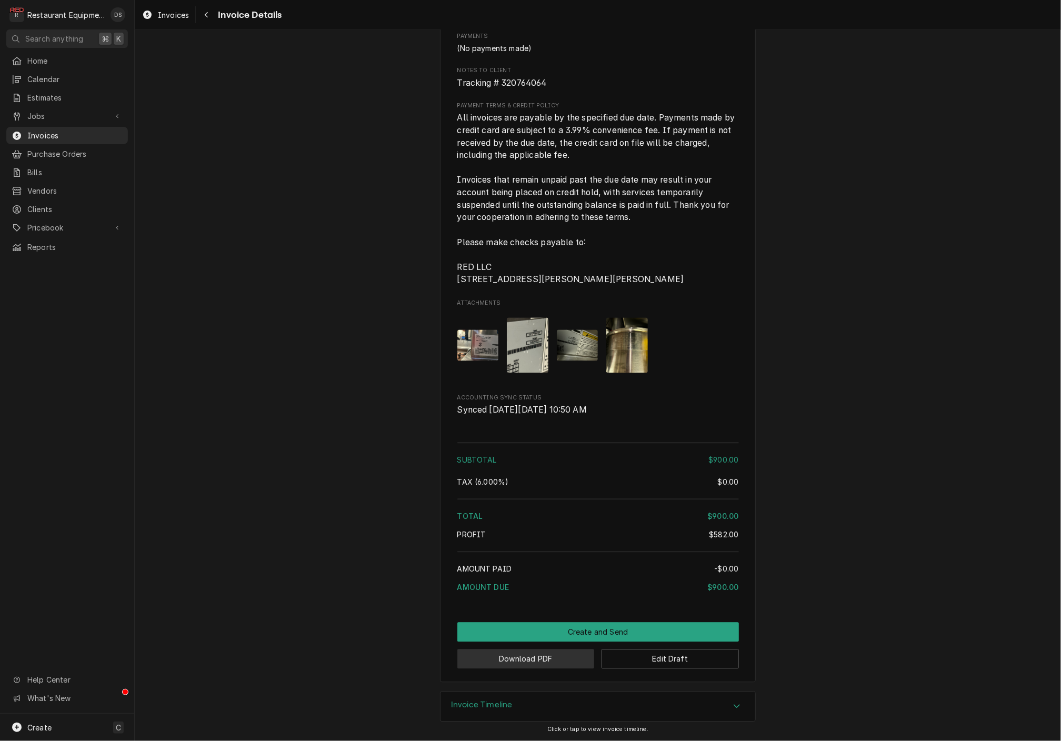
click at [509, 661] on button "Download PDF" at bounding box center [525, 658] width 137 height 19
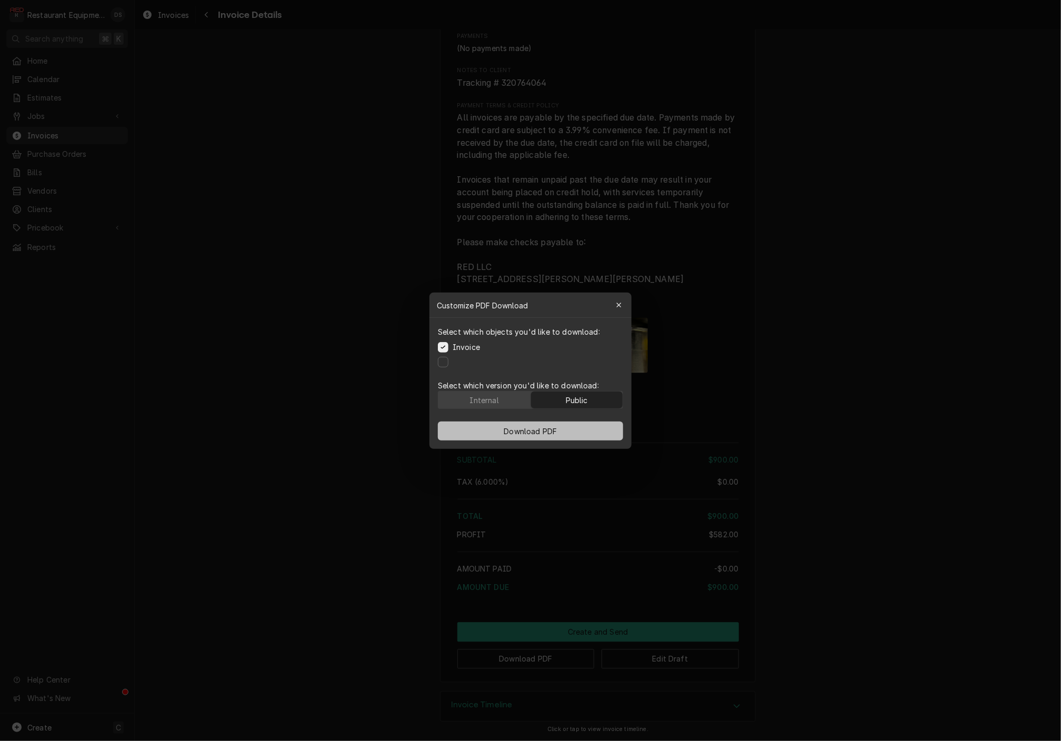
click at [573, 429] on button "Download PDF" at bounding box center [530, 431] width 185 height 19
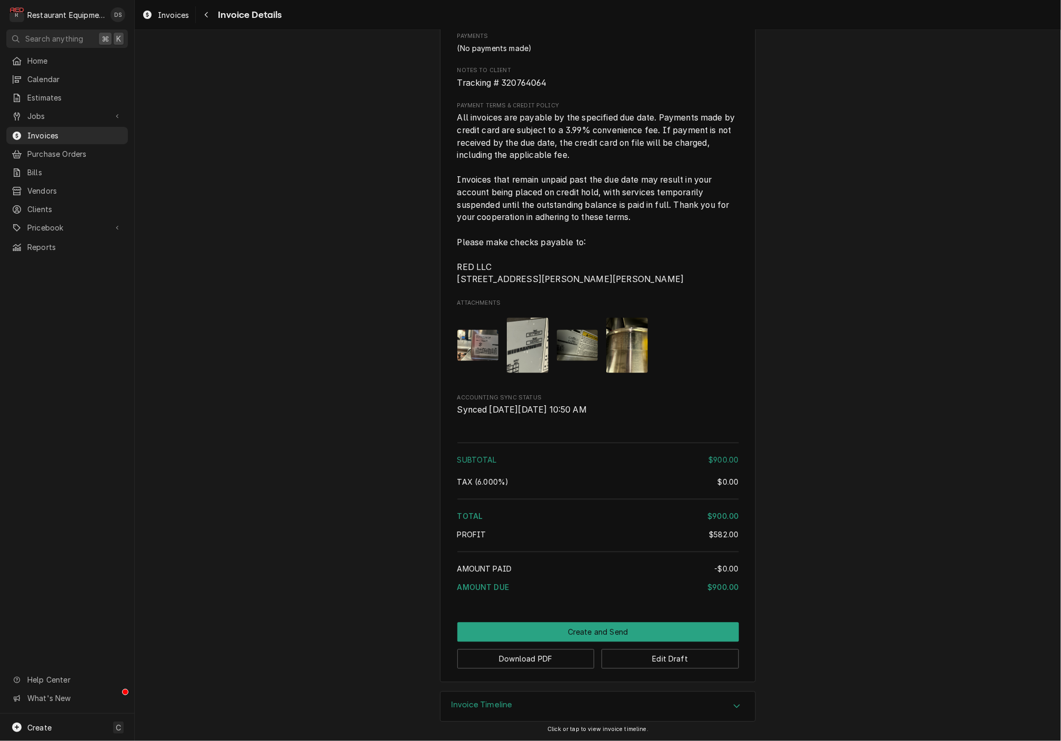
click at [564, 635] on button "Create and Send" at bounding box center [598, 632] width 282 height 19
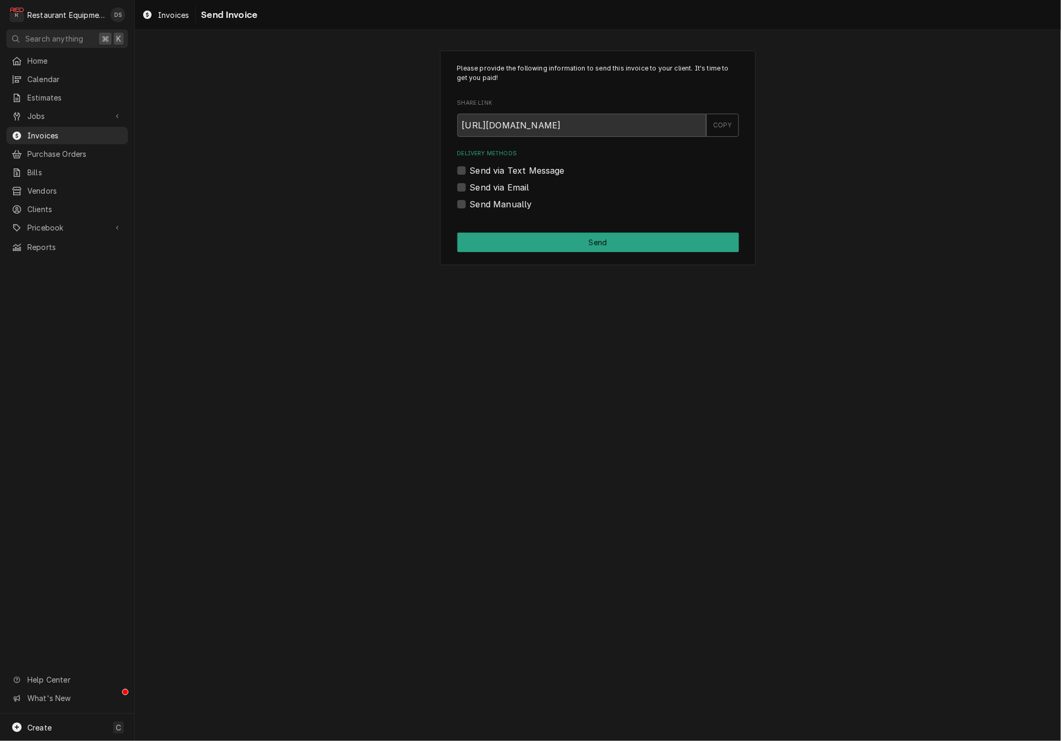
click at [470, 199] on label "Send Manually" at bounding box center [501, 204] width 62 height 13
click at [470, 199] on input "Send Manually" at bounding box center [611, 209] width 282 height 23
checkbox input "true"
click at [569, 238] on button "Send" at bounding box center [598, 242] width 282 height 19
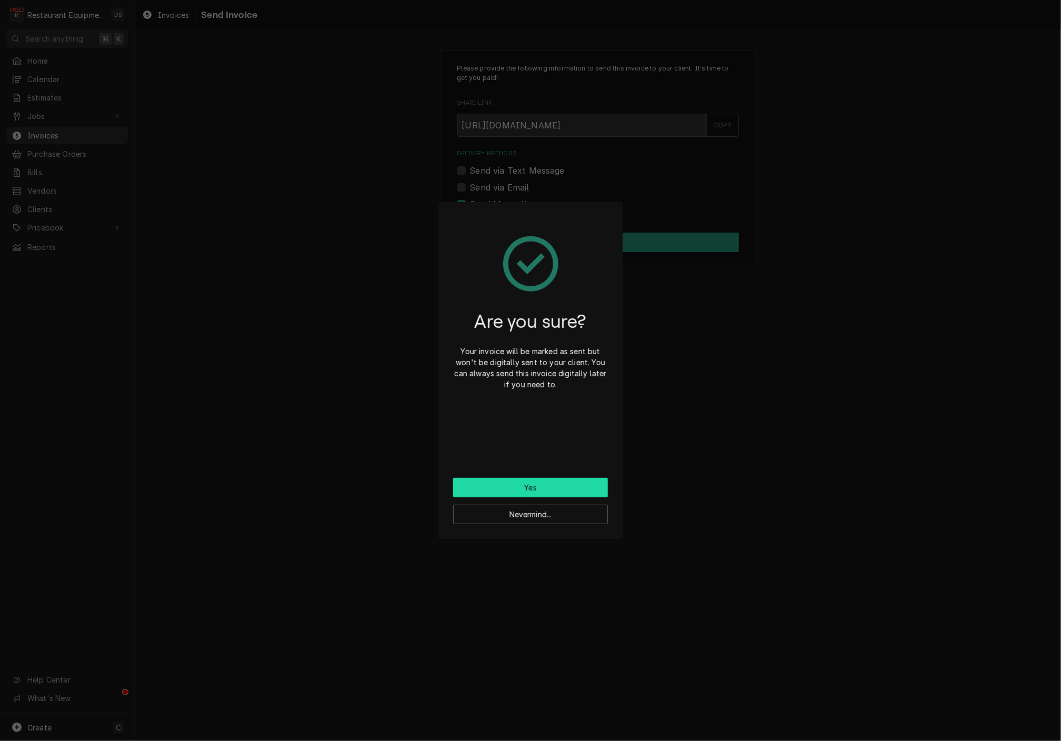
click at [546, 482] on button "Yes" at bounding box center [530, 487] width 155 height 19
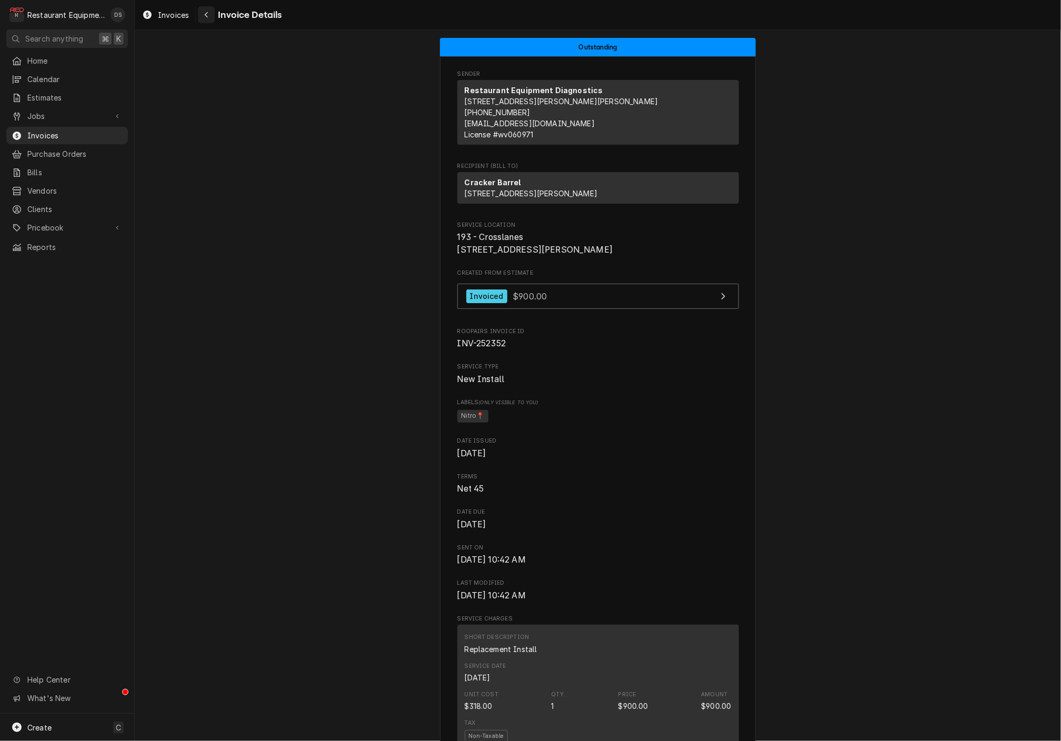
click at [208, 18] on div "Navigate back" at bounding box center [206, 14] width 11 height 11
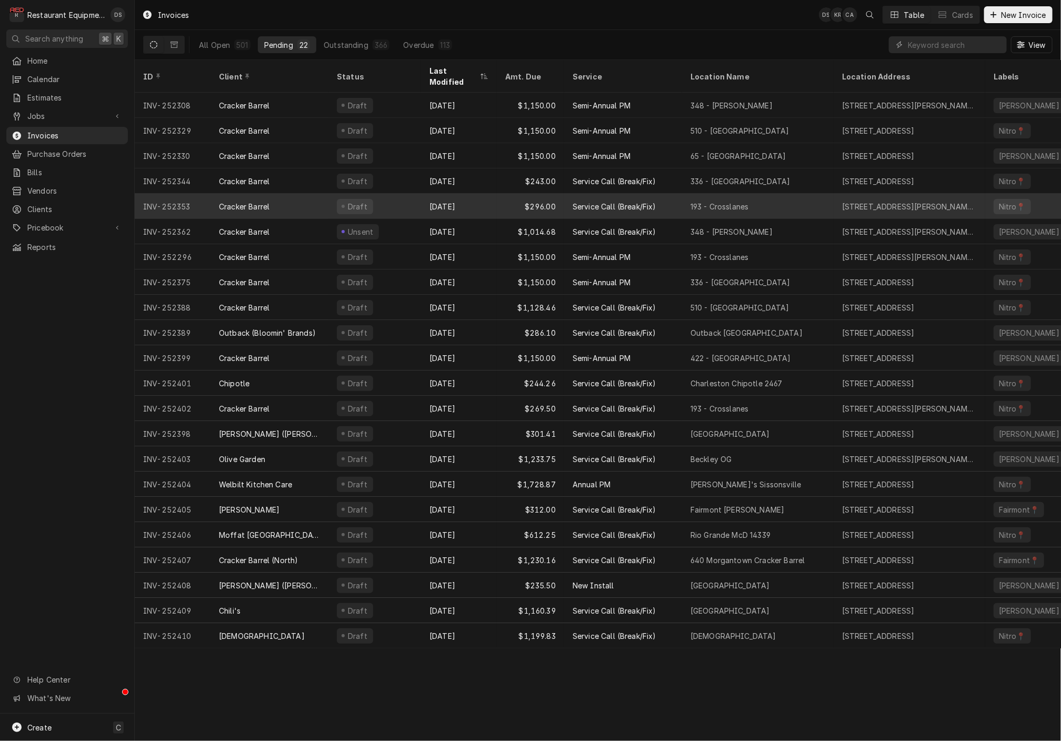
click at [384, 194] on div "Draft" at bounding box center [374, 206] width 93 height 25
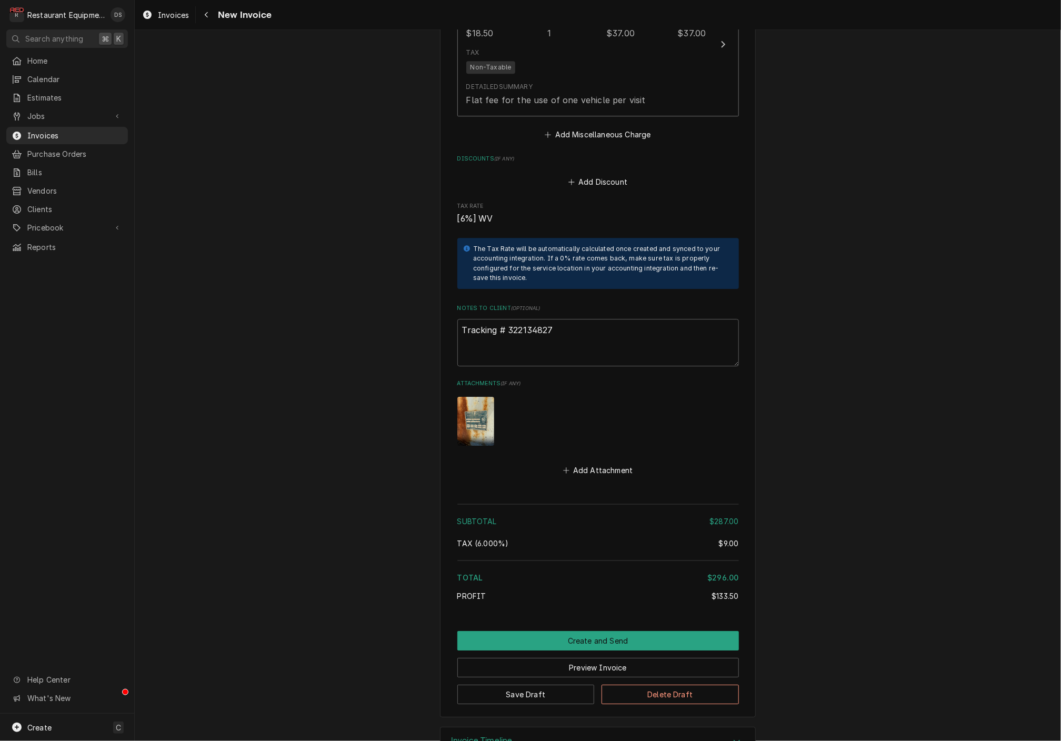
scroll to position [1749, 0]
click at [561, 320] on textarea "Tracking # 322134827" at bounding box center [598, 343] width 282 height 47
drag, startPoint x: 561, startPoint y: 297, endPoint x: 527, endPoint y: 297, distance: 34.2
click at [526, 320] on textarea "Tracking # 322134827" at bounding box center [598, 343] width 282 height 47
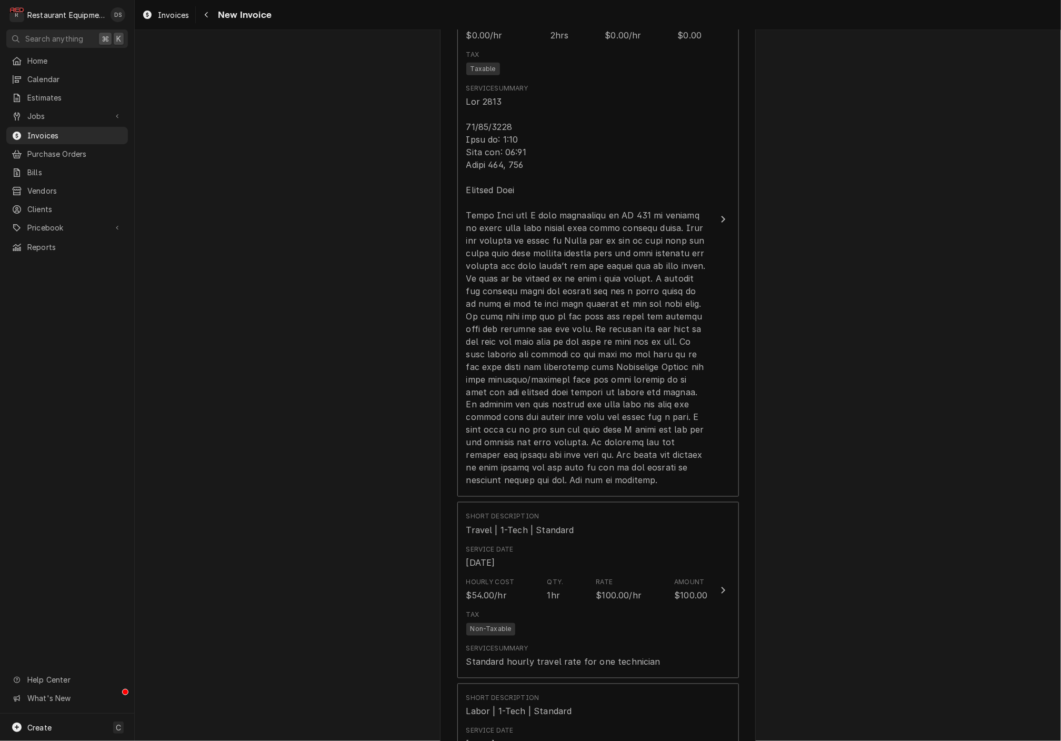
scroll to position [761, 0]
click at [205, 14] on icon "Navigate back" at bounding box center [206, 15] width 3 height 6
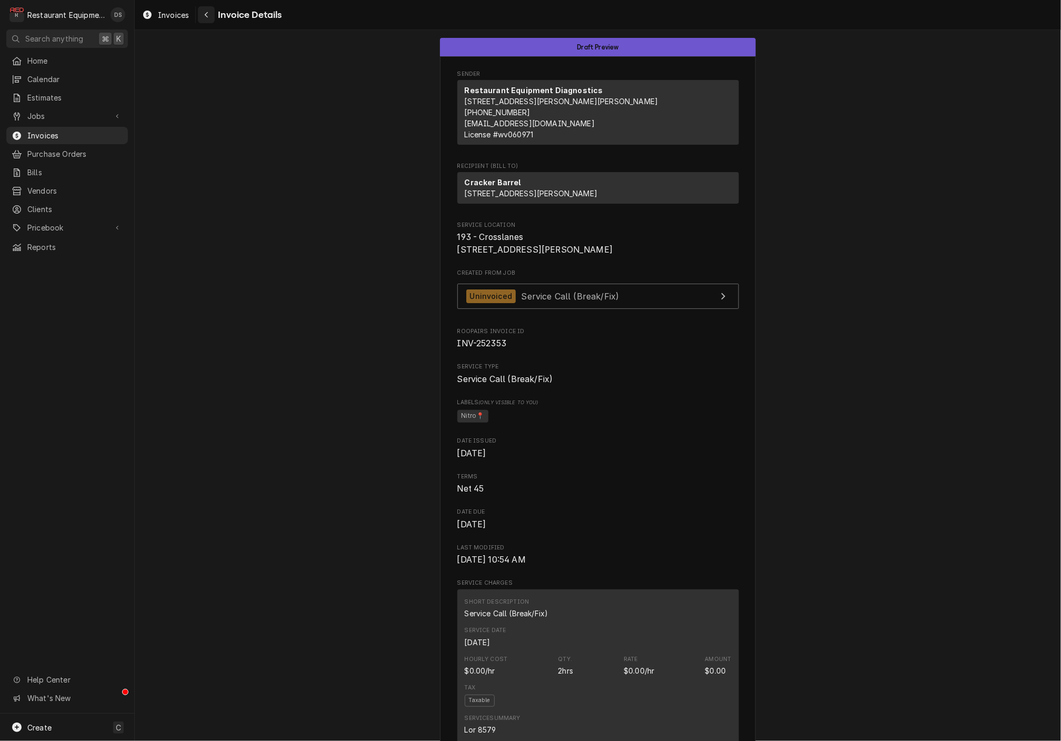
click at [206, 15] on icon "Navigate back" at bounding box center [206, 14] width 5 height 7
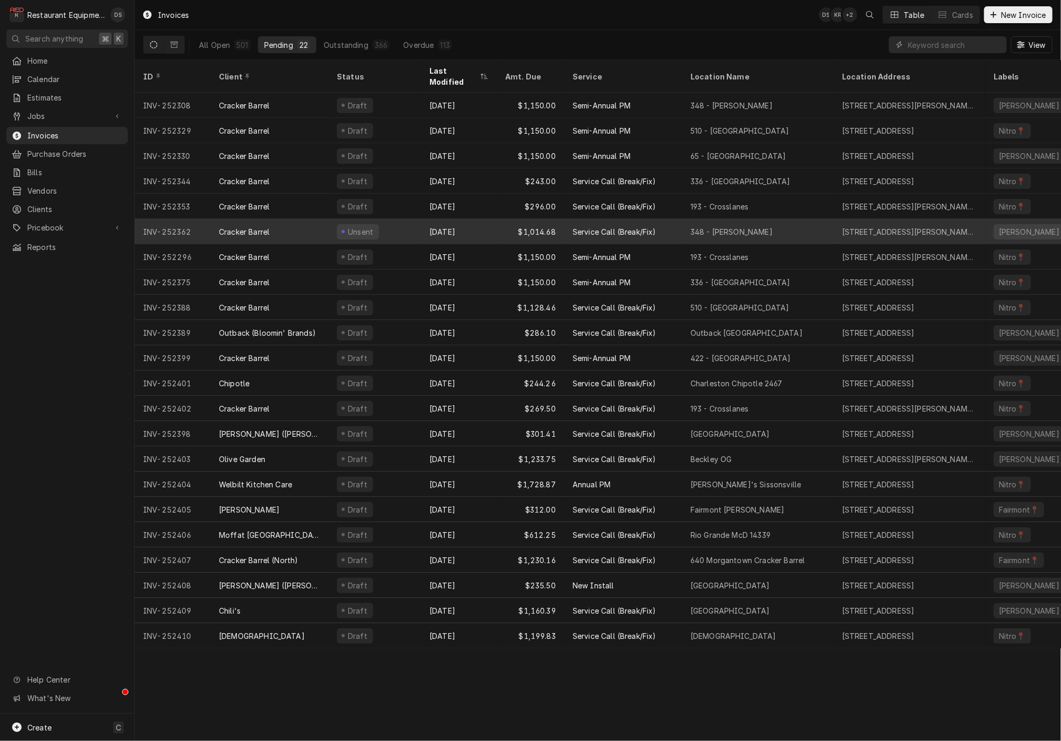
click at [471, 222] on div "Aug 11" at bounding box center [459, 231] width 76 height 25
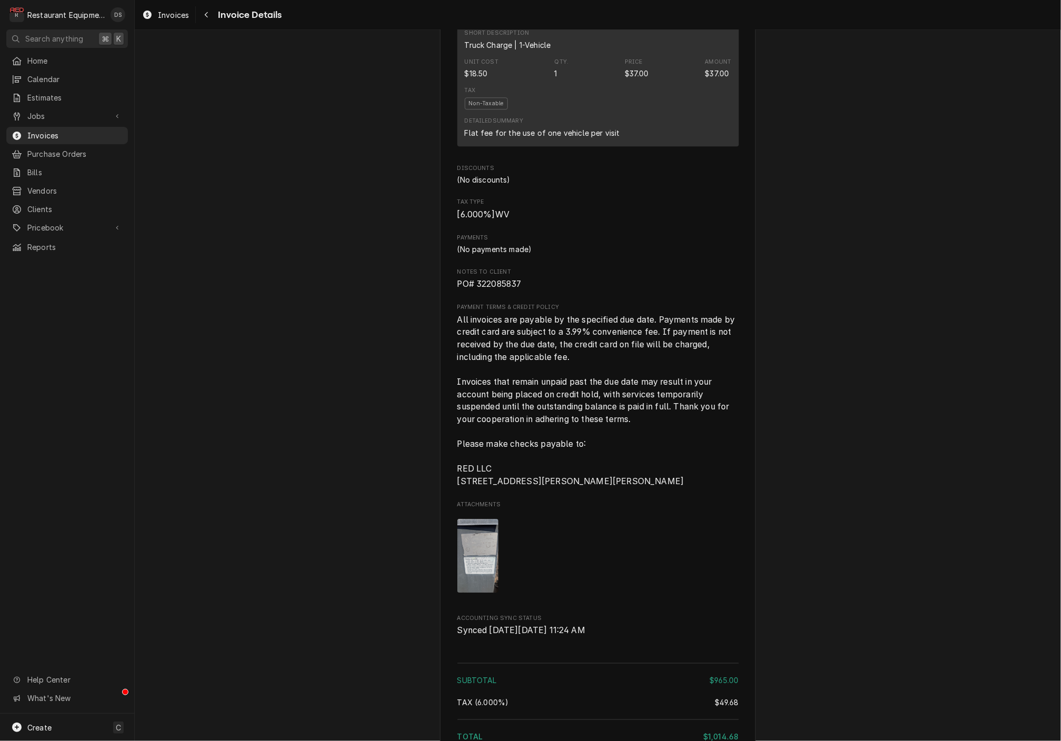
scroll to position [1589, 0]
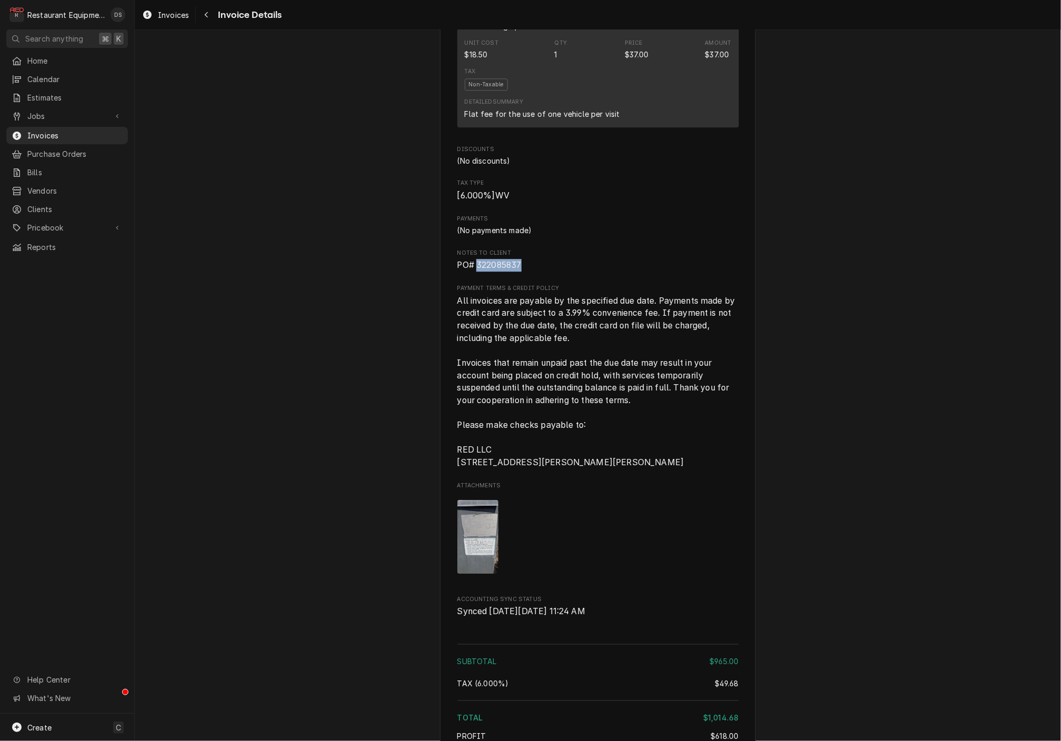
drag, startPoint x: 528, startPoint y: 241, endPoint x: 489, endPoint y: 243, distance: 38.5
click at [479, 259] on span "PO# 322085837" at bounding box center [598, 265] width 282 height 13
copy span "322085837"
click at [206, 16] on icon "Navigate back" at bounding box center [206, 14] width 5 height 7
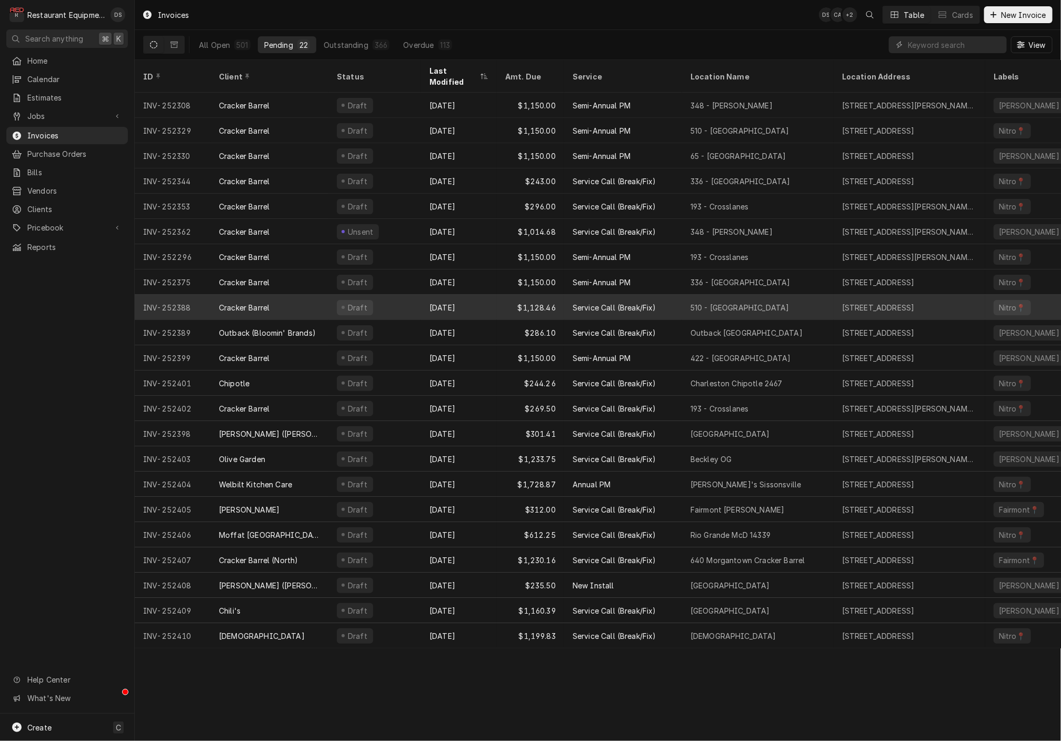
click at [494, 295] on div "[DATE]" at bounding box center [459, 307] width 76 height 25
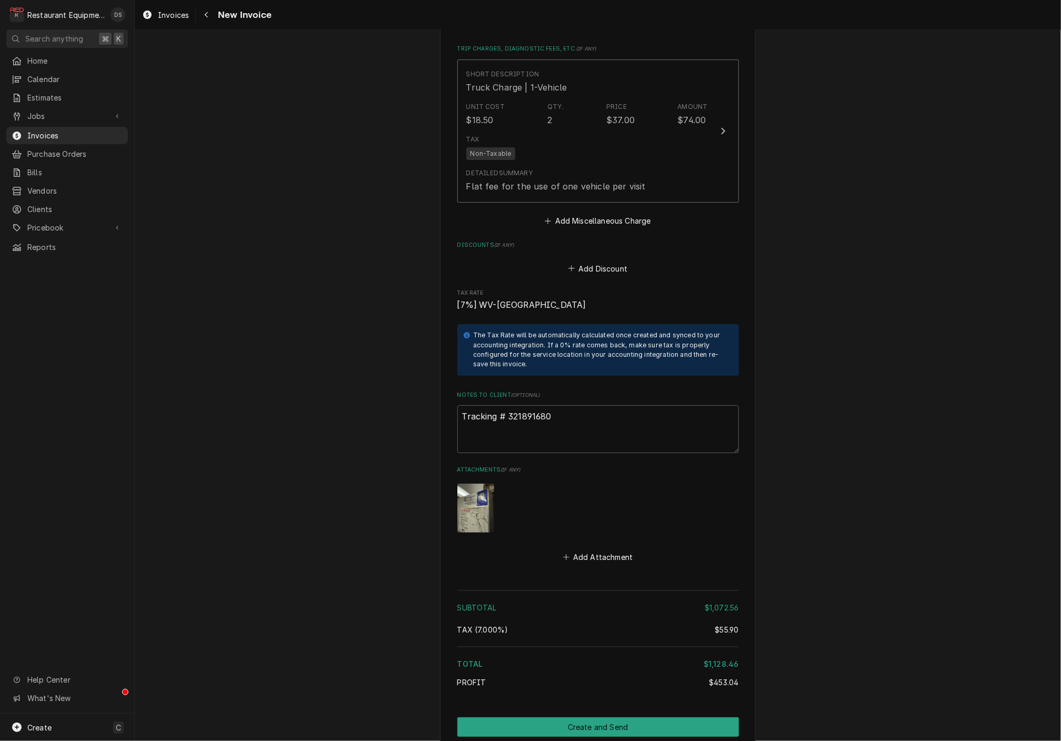
scroll to position [2242, 0]
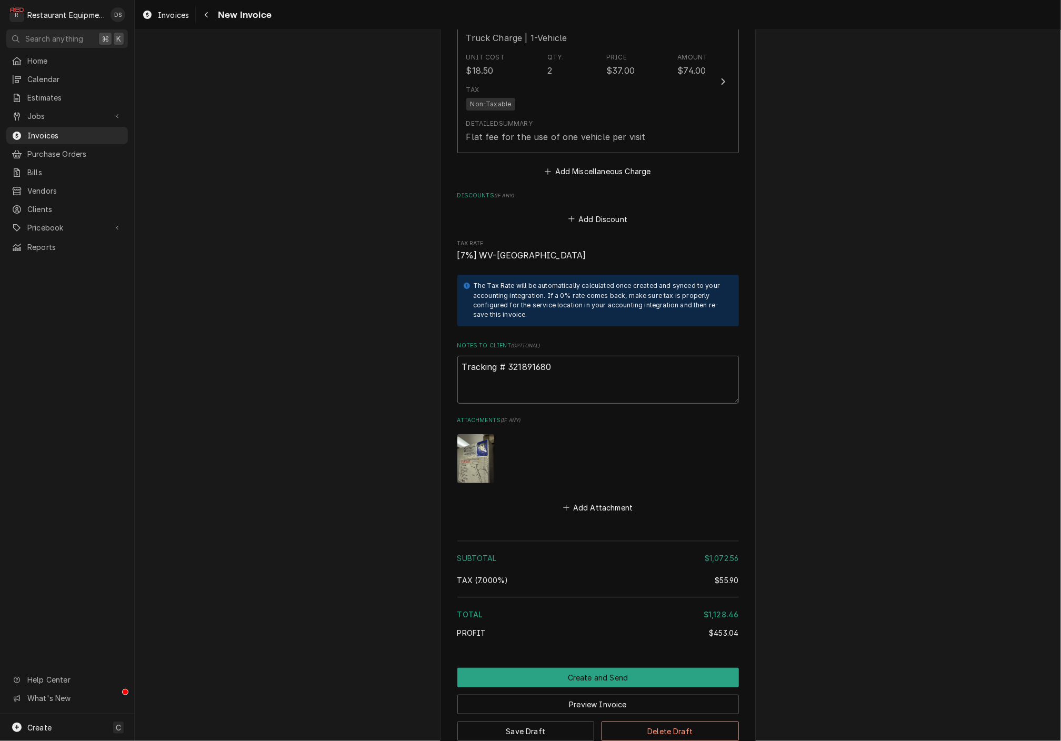
click at [561, 356] on textarea "Tracking # 321891680" at bounding box center [598, 379] width 282 height 47
drag, startPoint x: 559, startPoint y: 319, endPoint x: 508, endPoint y: 318, distance: 51.6
click at [508, 356] on textarea "Tracking # 321891680" at bounding box center [598, 379] width 282 height 47
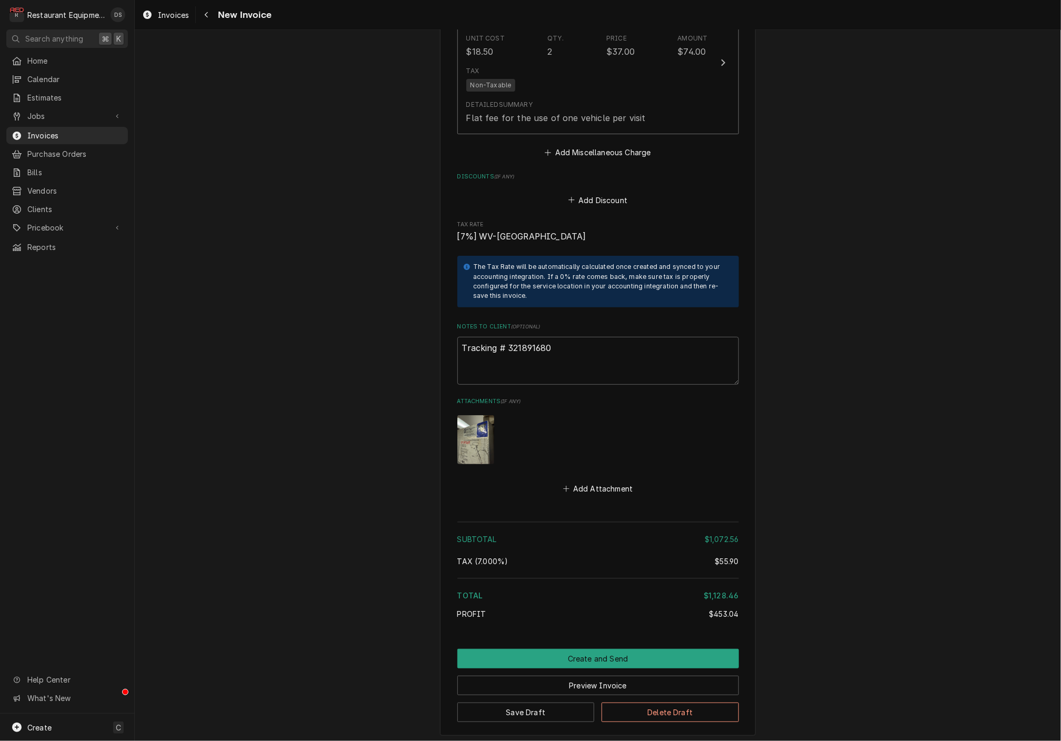
scroll to position [2261, 0]
click at [587, 676] on button "Preview Invoice" at bounding box center [598, 685] width 282 height 19
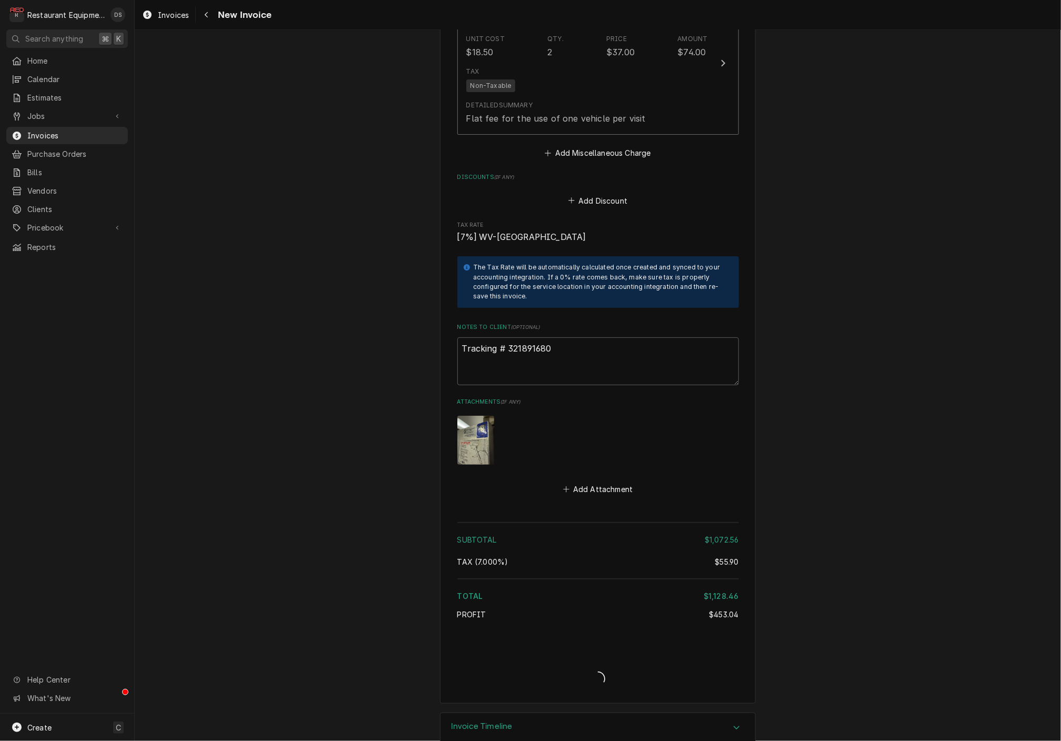
scroll to position [2229, 0]
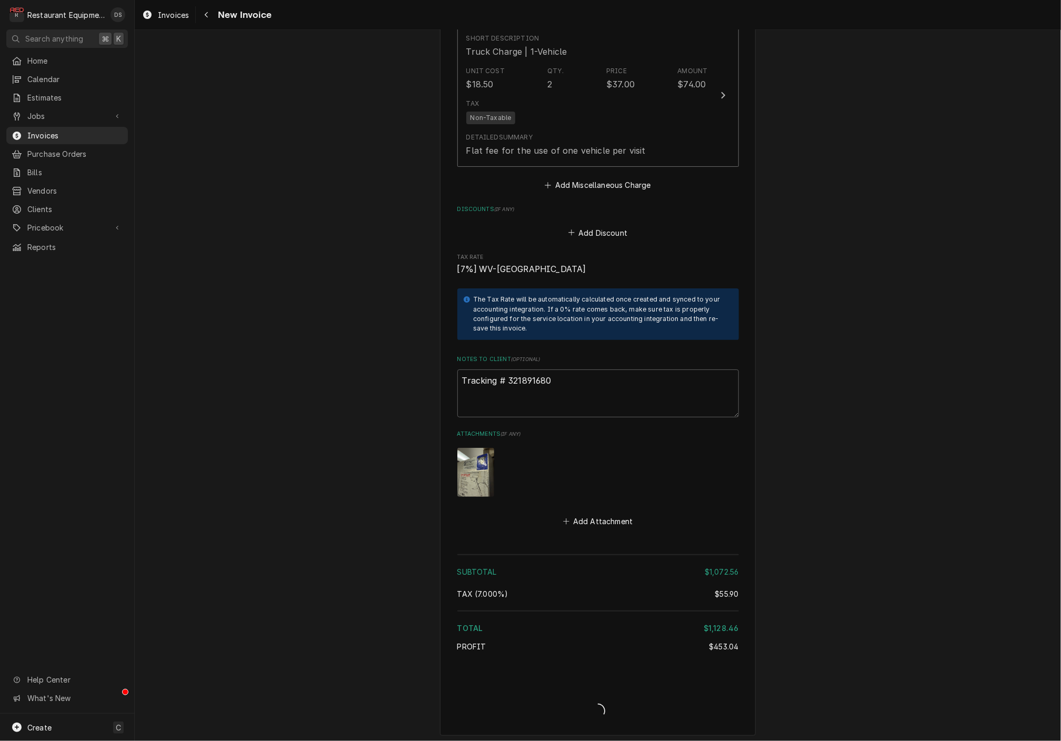
type textarea "x"
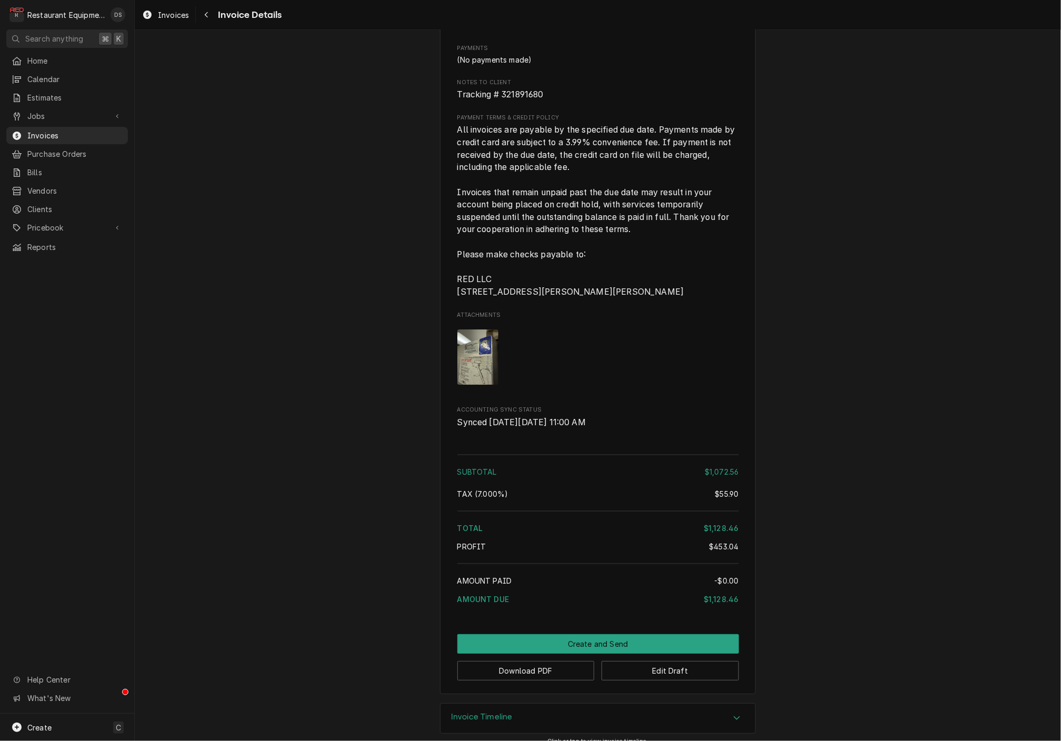
scroll to position [2042, 0]
click at [541, 661] on button "Download PDF" at bounding box center [525, 670] width 137 height 19
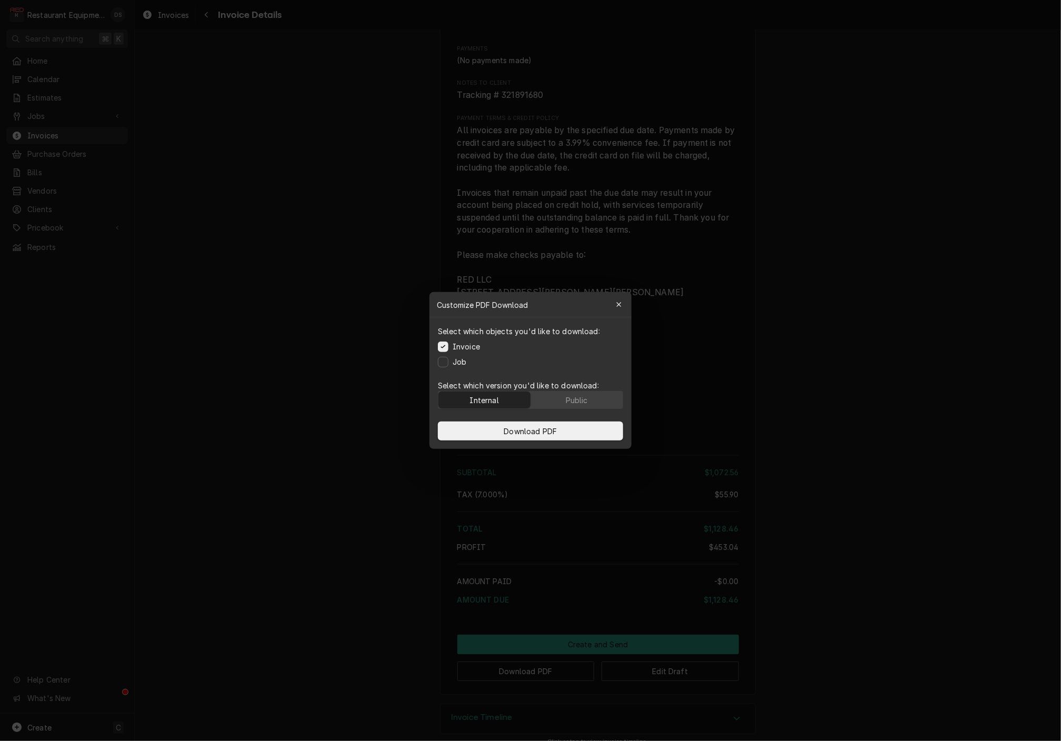
drag, startPoint x: 587, startPoint y: 398, endPoint x: 584, endPoint y: 412, distance: 13.5
click at [587, 398] on div "Public" at bounding box center [577, 400] width 22 height 11
click at [576, 431] on button "Download PDF" at bounding box center [530, 431] width 185 height 19
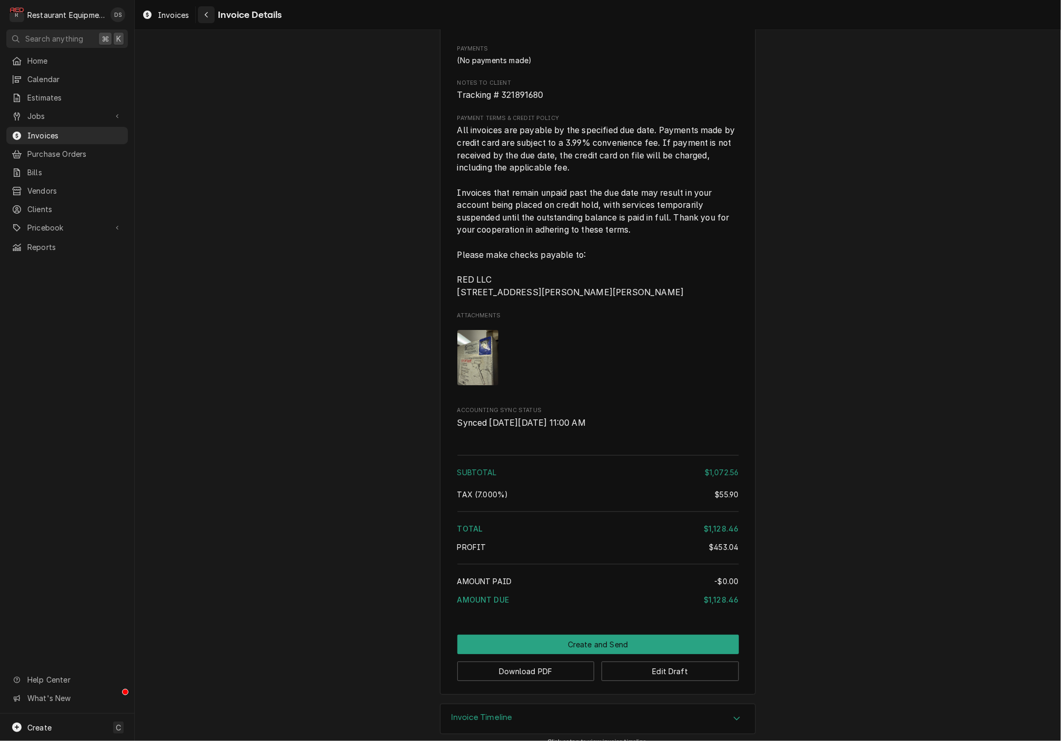
click at [205, 20] on button "Navigate back" at bounding box center [206, 14] width 17 height 17
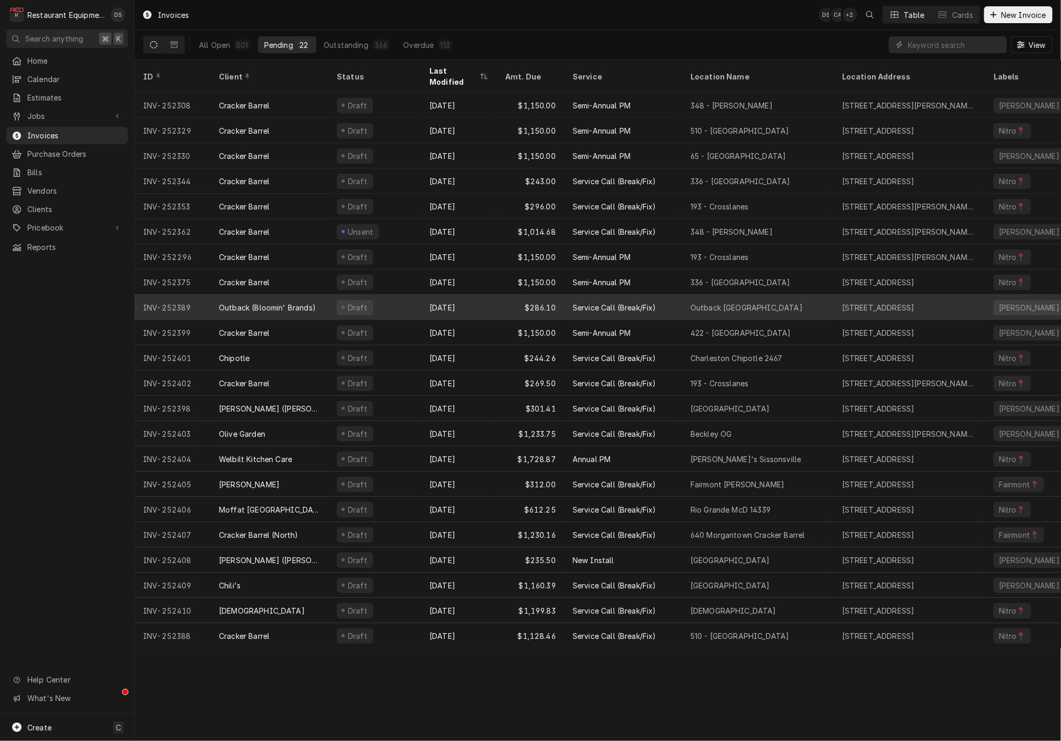
click at [482, 295] on div "Aug 12" at bounding box center [459, 307] width 76 height 25
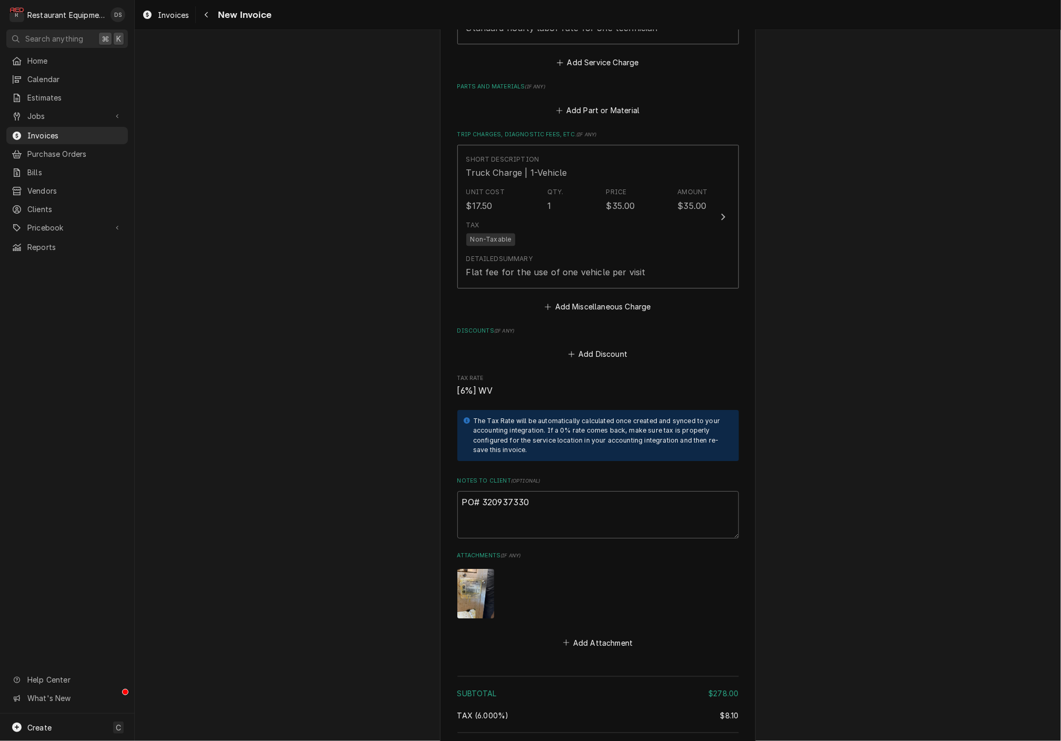
scroll to position [1718, 0]
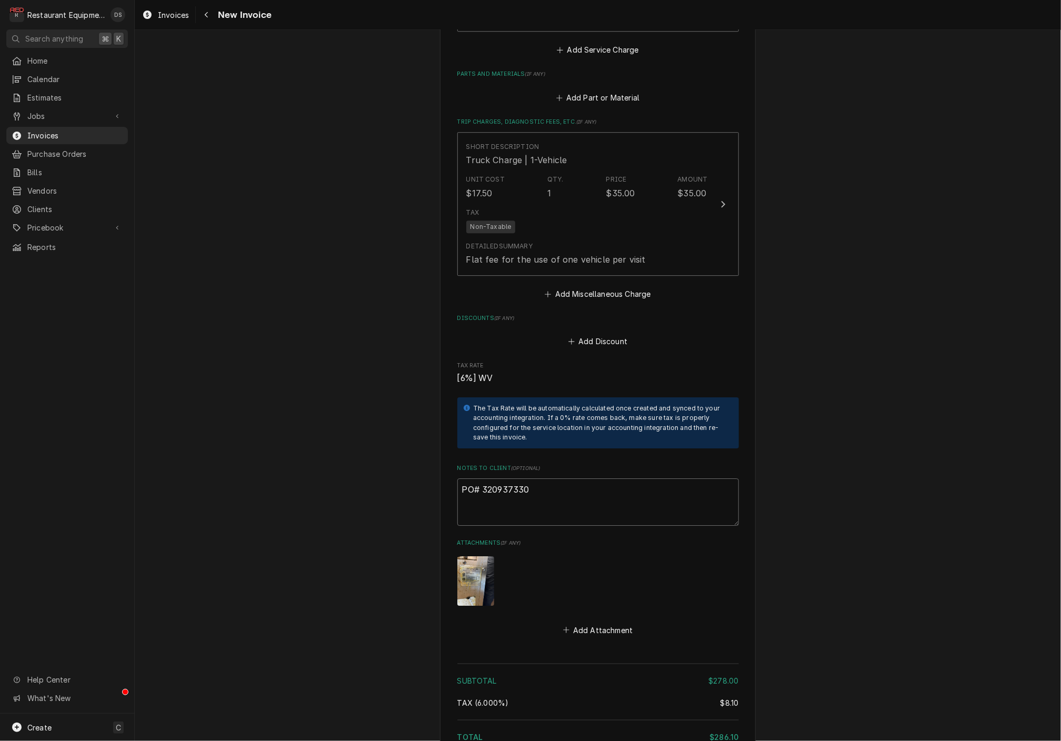
drag, startPoint x: 536, startPoint y: 448, endPoint x: 493, endPoint y: 446, distance: 43.7
click at [484, 478] on textarea "PO# 320937330" at bounding box center [598, 501] width 282 height 47
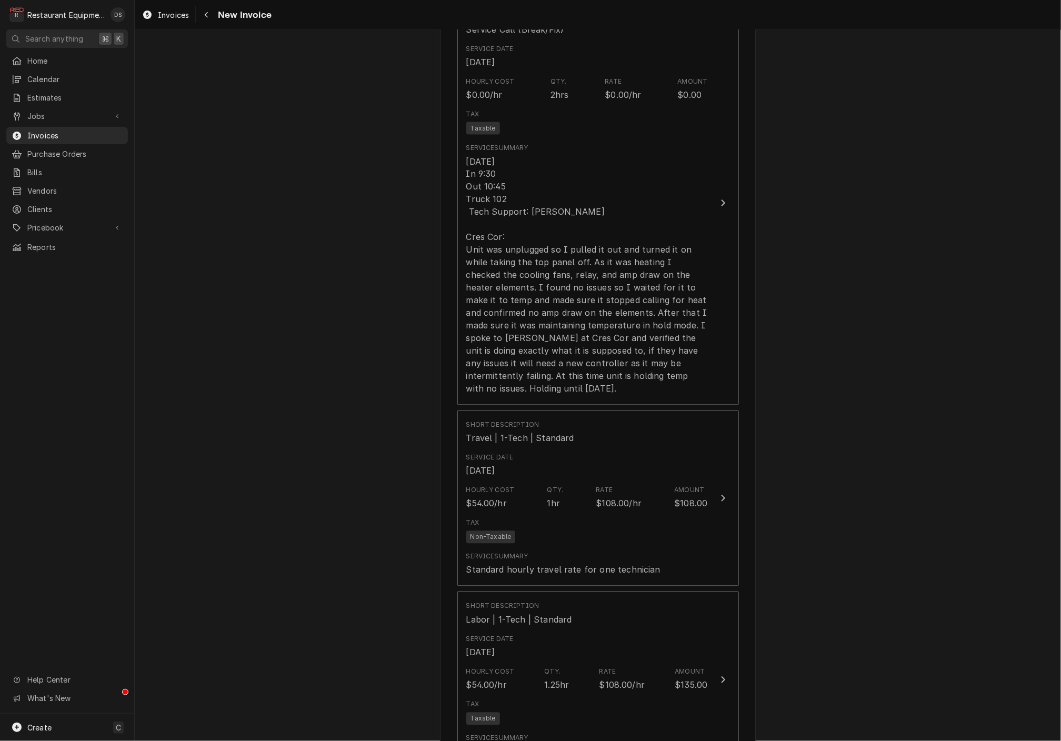
scroll to position [981, 0]
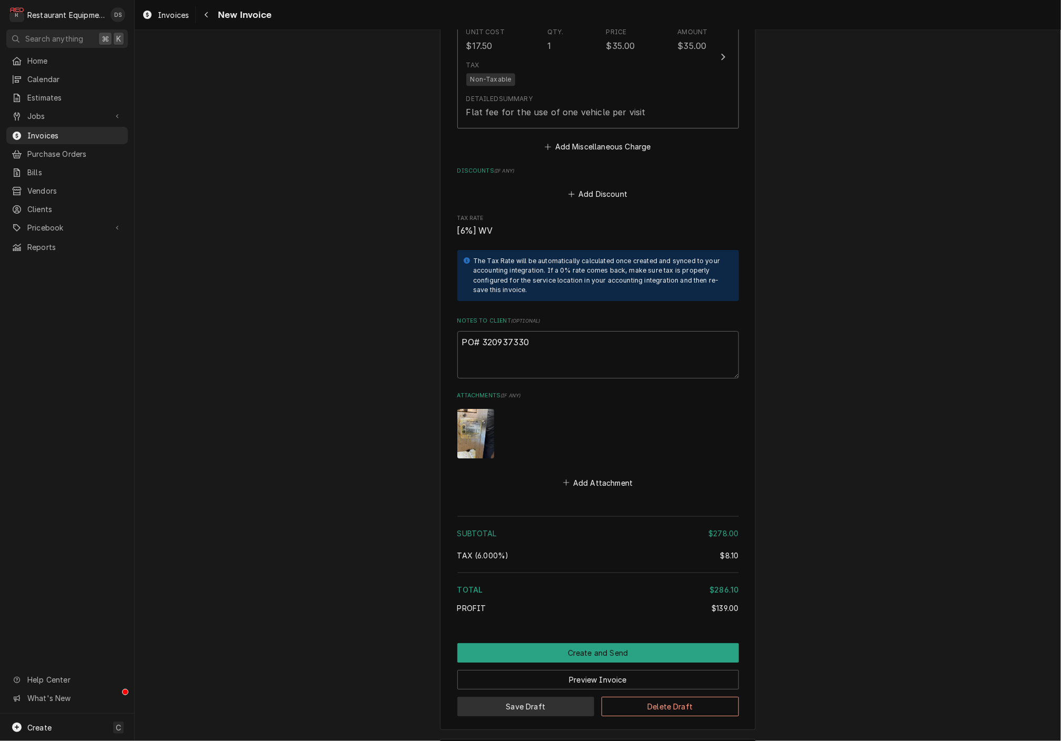
click at [547, 697] on button "Save Draft" at bounding box center [525, 706] width 137 height 19
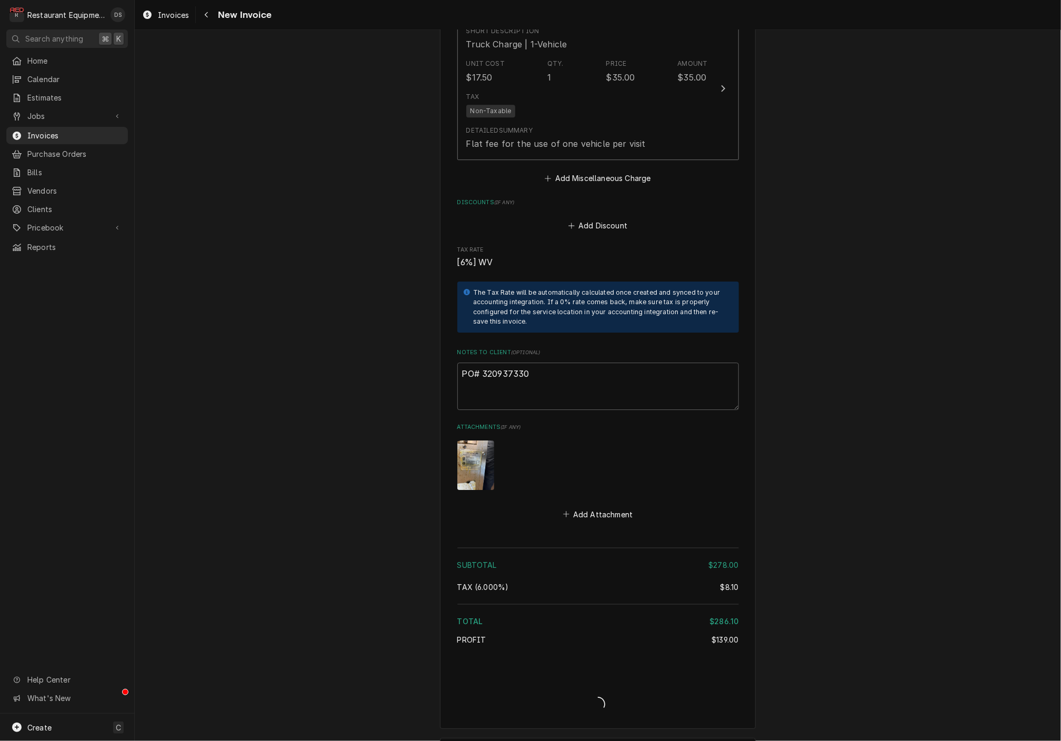
type textarea "x"
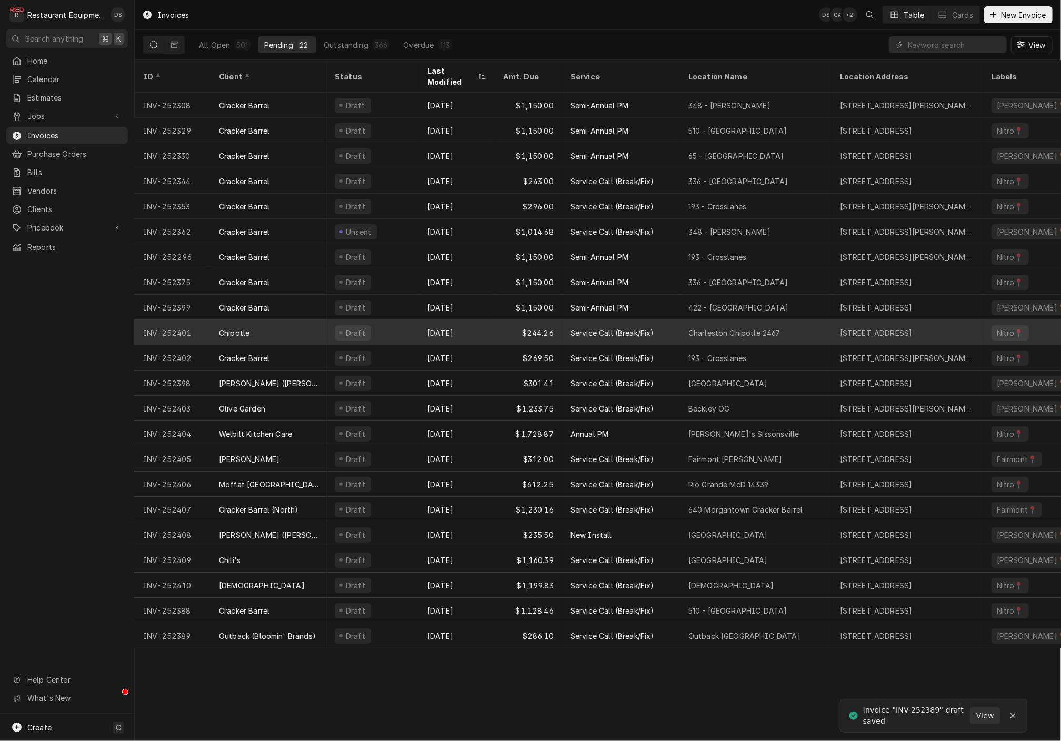
scroll to position [1, 0]
click at [478, 322] on div "Aug 12" at bounding box center [457, 332] width 76 height 25
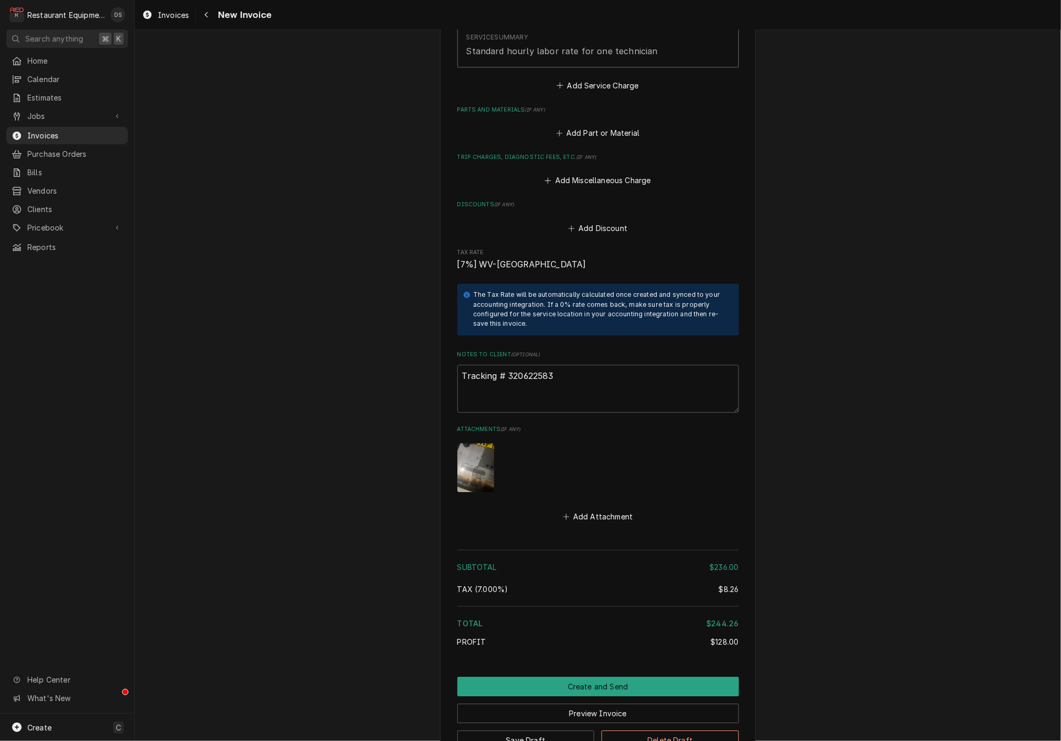
scroll to position [1612, 0]
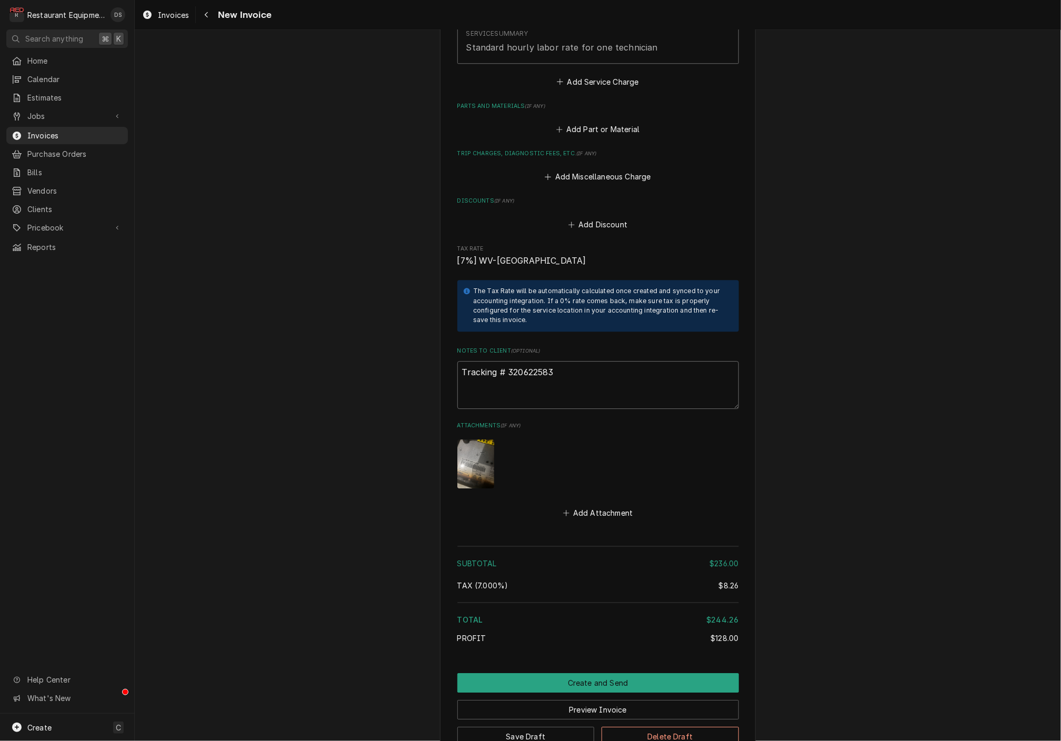
drag, startPoint x: 542, startPoint y: 342, endPoint x: 506, endPoint y: 344, distance: 36.4
click at [506, 361] on textarea "Tracking # 320622583" at bounding box center [598, 384] width 282 height 47
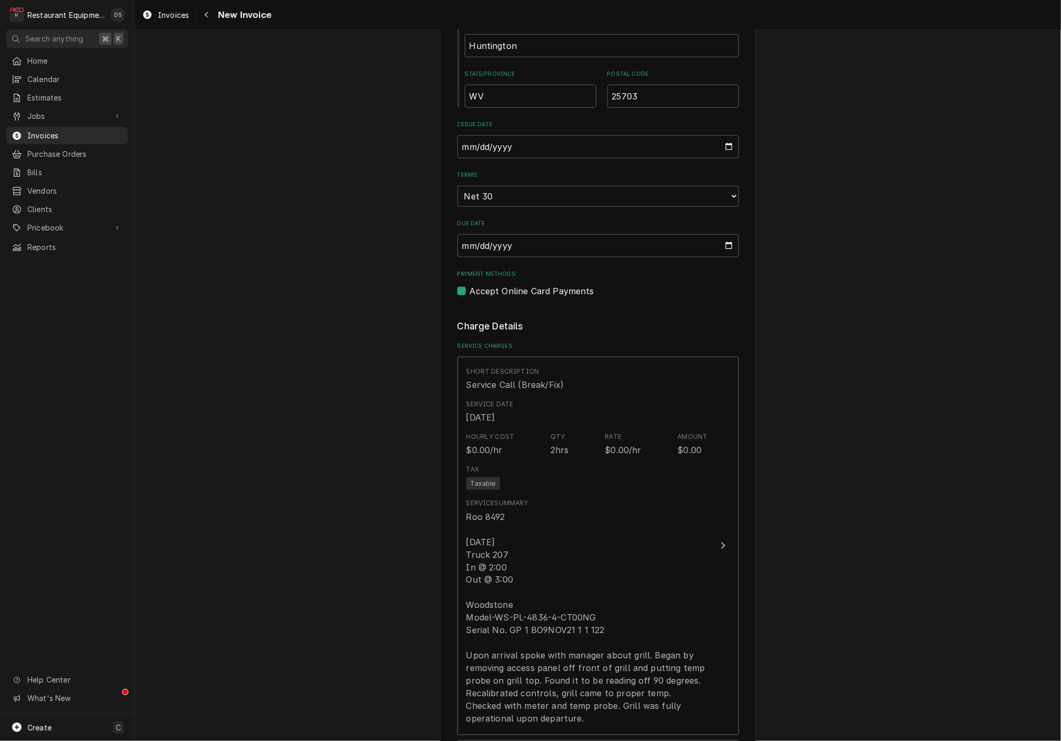
scroll to position [580, 0]
click at [207, 18] on icon "Navigate back" at bounding box center [206, 14] width 5 height 7
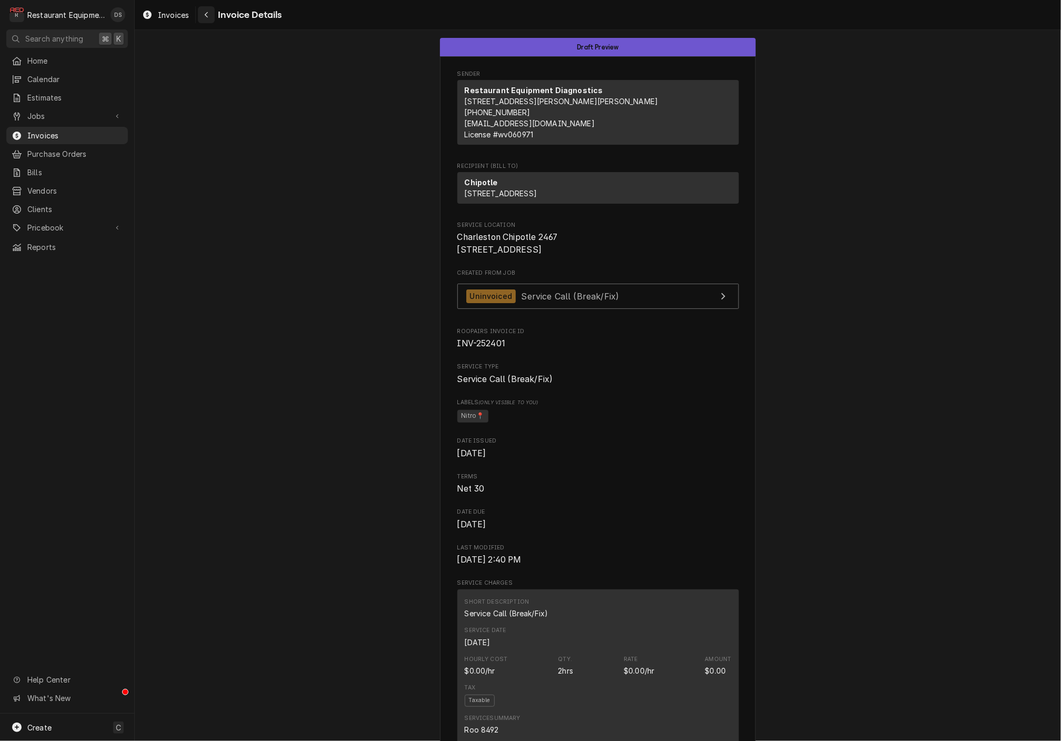
click at [202, 14] on div "Navigate back" at bounding box center [206, 14] width 11 height 11
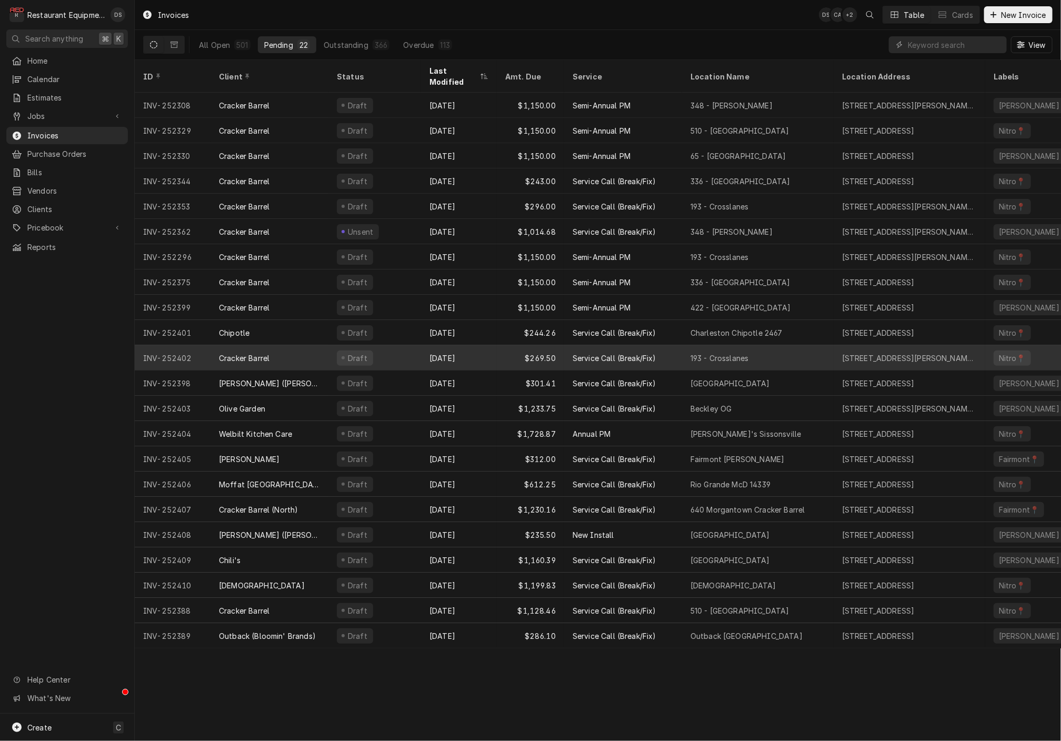
click at [479, 345] on div "[DATE]" at bounding box center [459, 357] width 76 height 25
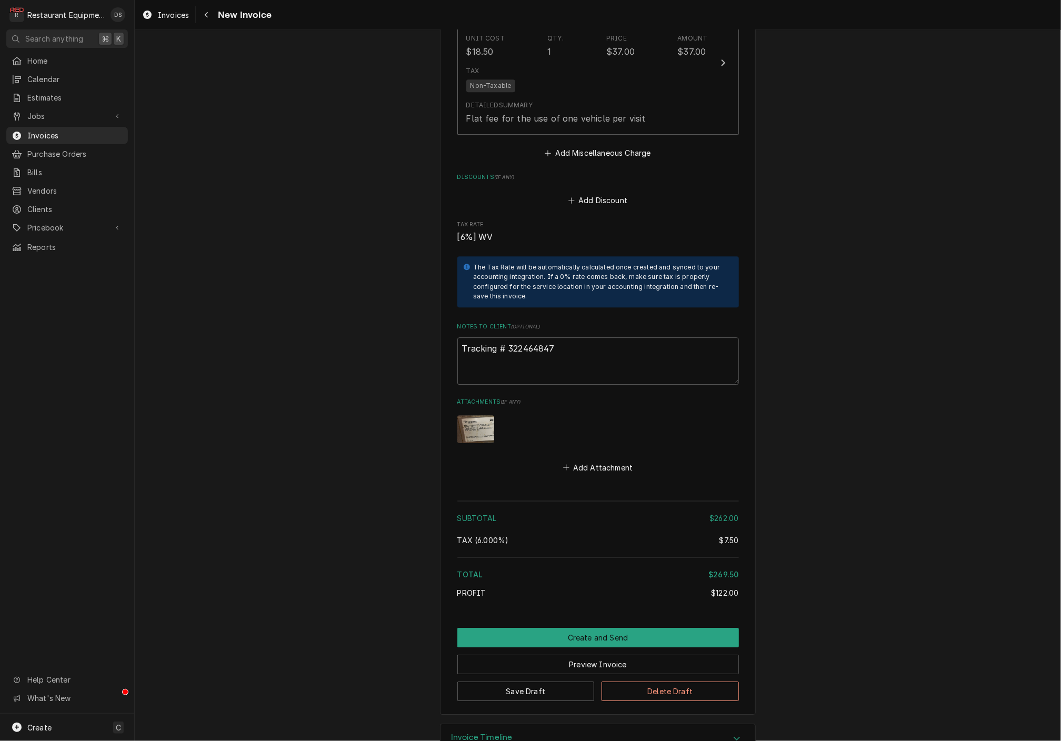
scroll to position [1567, 0]
drag, startPoint x: 573, startPoint y: 313, endPoint x: 566, endPoint y: 321, distance: 10.8
click at [567, 338] on textarea "Tracking # 322464847" at bounding box center [598, 361] width 282 height 47
click at [566, 338] on textarea "Tracking # 322464847" at bounding box center [598, 361] width 282 height 47
click at [565, 338] on textarea "Tracking # 322464847" at bounding box center [598, 361] width 282 height 47
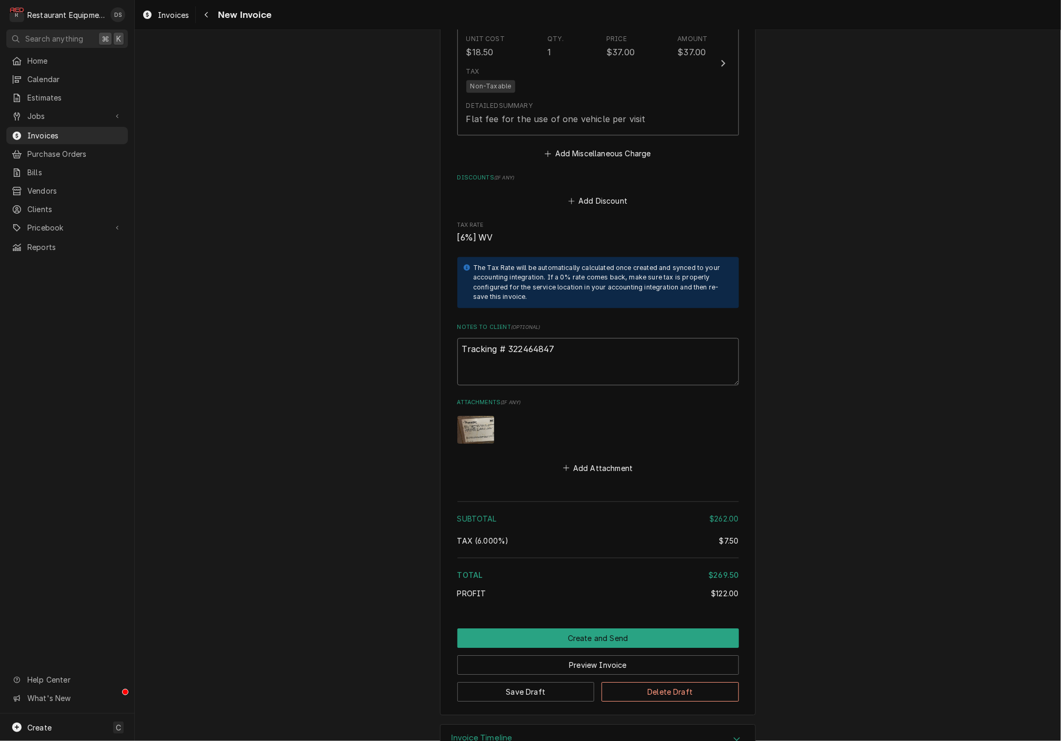
drag, startPoint x: 564, startPoint y: 320, endPoint x: 510, endPoint y: 318, distance: 53.7
click at [510, 338] on textarea "Tracking # 322464847" at bounding box center [598, 361] width 282 height 47
click at [205, 15] on icon "Navigate back" at bounding box center [206, 14] width 5 height 7
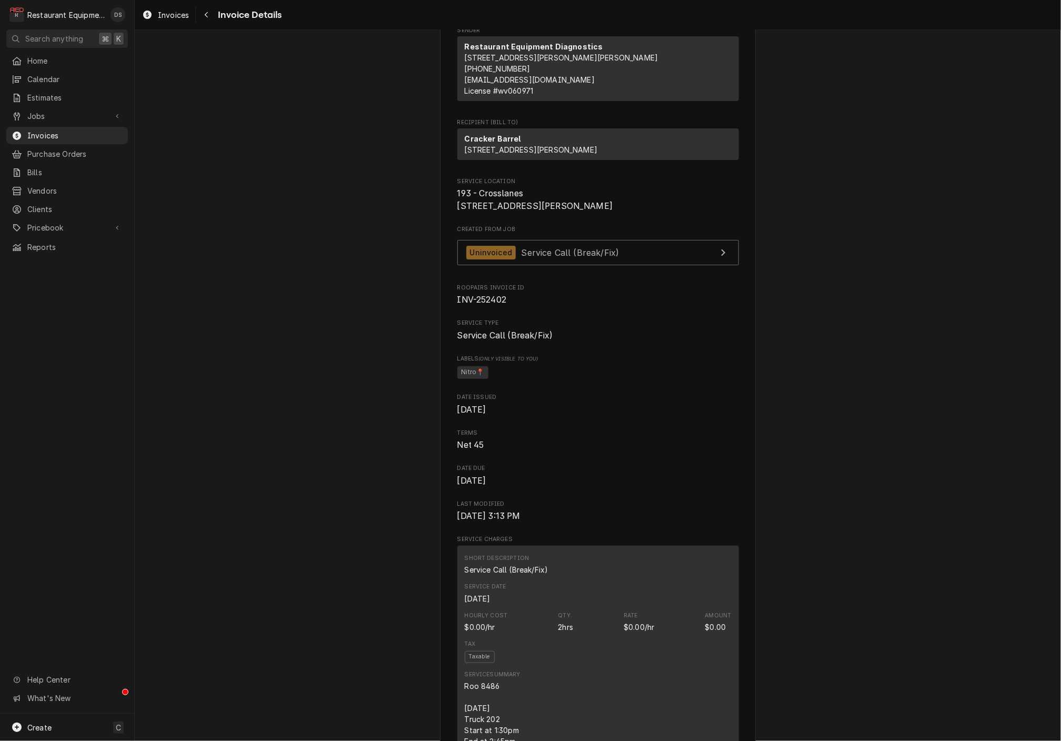
scroll to position [45, 0]
click at [212, 19] on button "Navigate back" at bounding box center [206, 14] width 17 height 17
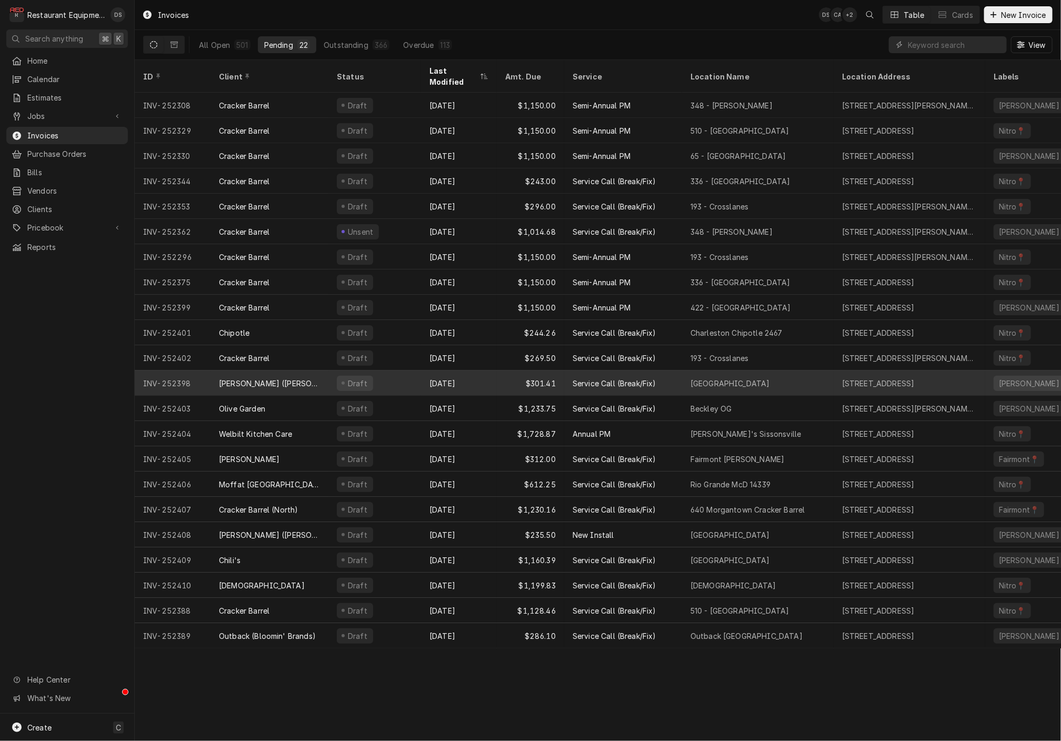
click at [493, 370] on div "Aug 12" at bounding box center [459, 382] width 76 height 25
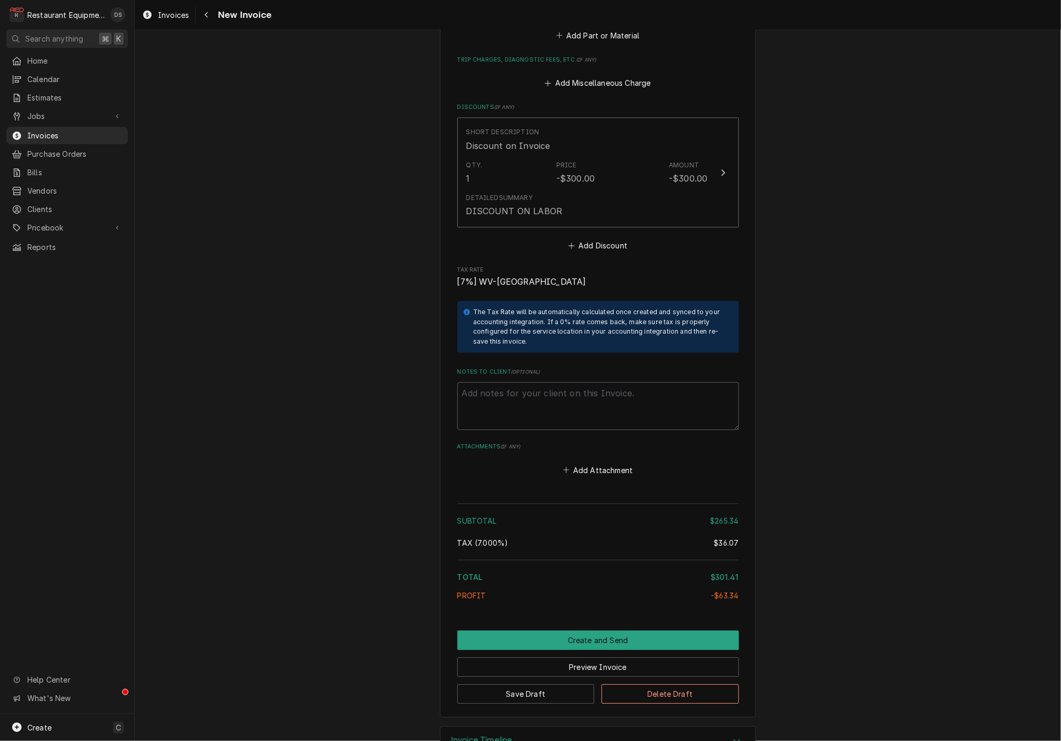
scroll to position [1730, 0]
click at [587, 658] on button "Preview Invoice" at bounding box center [598, 667] width 282 height 19
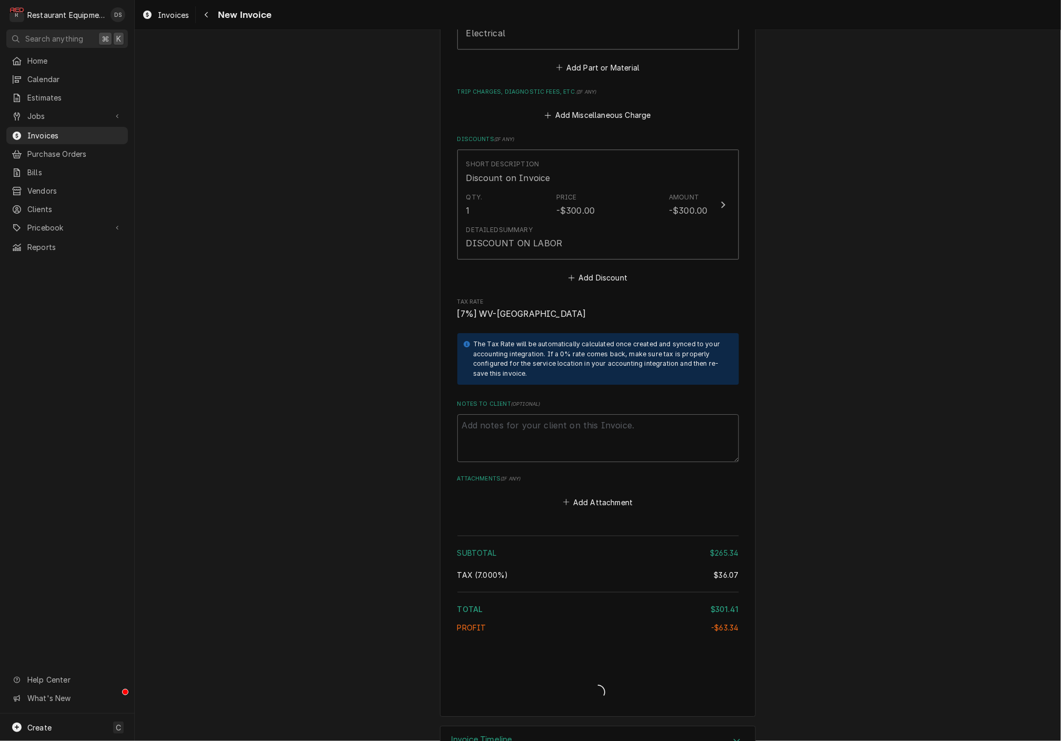
type textarea "x"
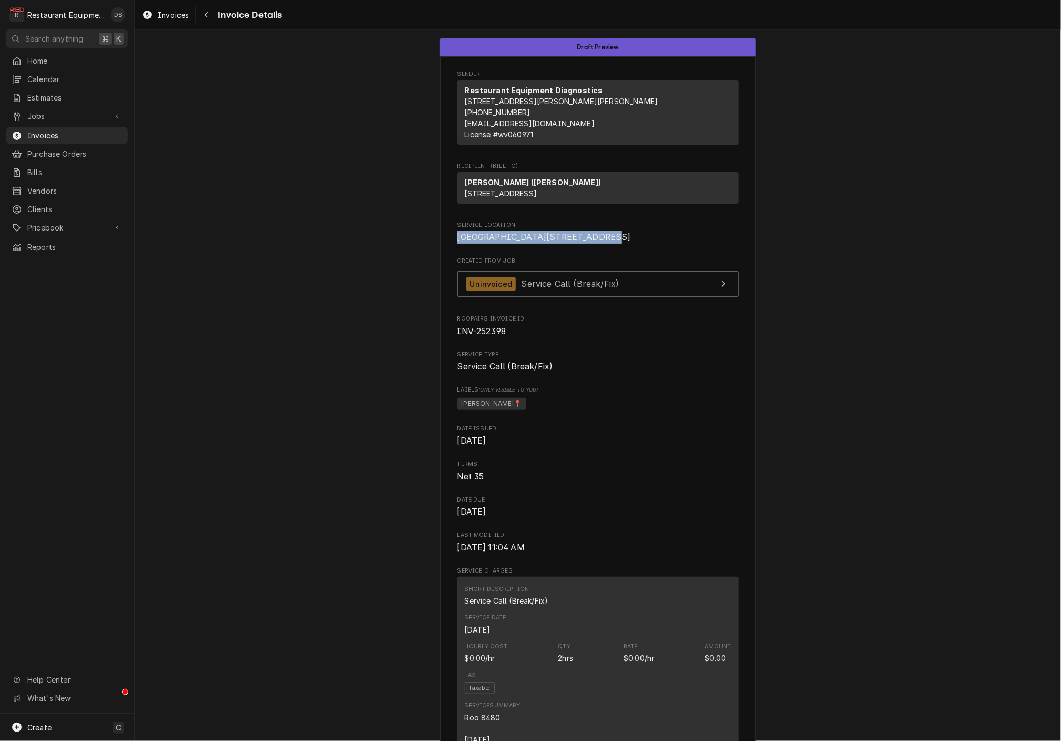
drag, startPoint x: 458, startPoint y: 252, endPoint x: 547, endPoint y: 265, distance: 89.9
click at [548, 244] on span "[GEOGRAPHIC_DATA][STREET_ADDRESS]" at bounding box center [598, 237] width 282 height 13
copy span "Fayetteville 500 Town Center Rd"
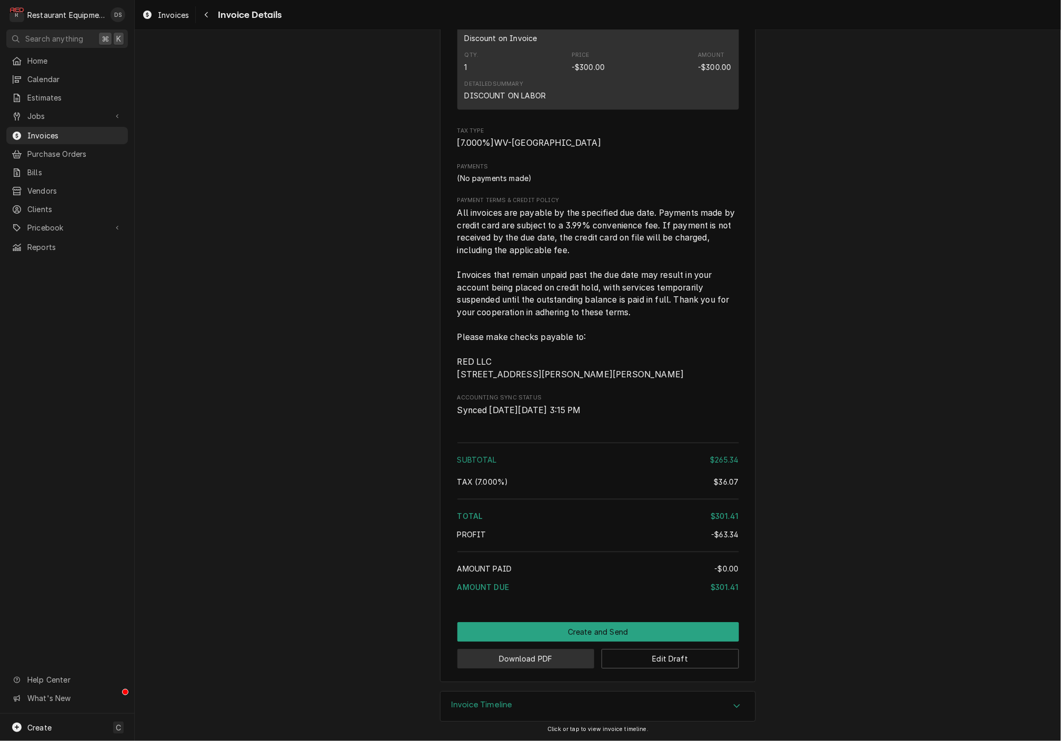
click at [541, 660] on button "Download PDF" at bounding box center [525, 658] width 137 height 19
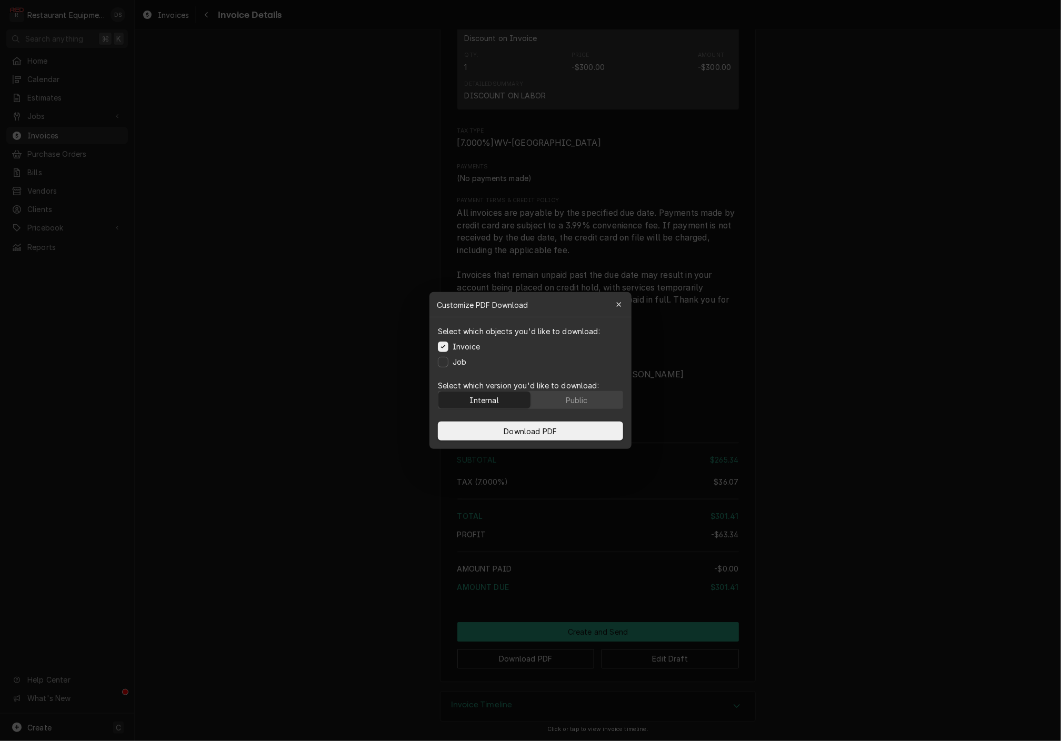
drag, startPoint x: 590, startPoint y: 395, endPoint x: 587, endPoint y: 413, distance: 17.7
click at [590, 395] on button "Public" at bounding box center [577, 400] width 92 height 17
click at [585, 418] on div "Download PDF" at bounding box center [530, 431] width 202 height 36
click at [585, 426] on button "Download PDF" at bounding box center [530, 431] width 185 height 19
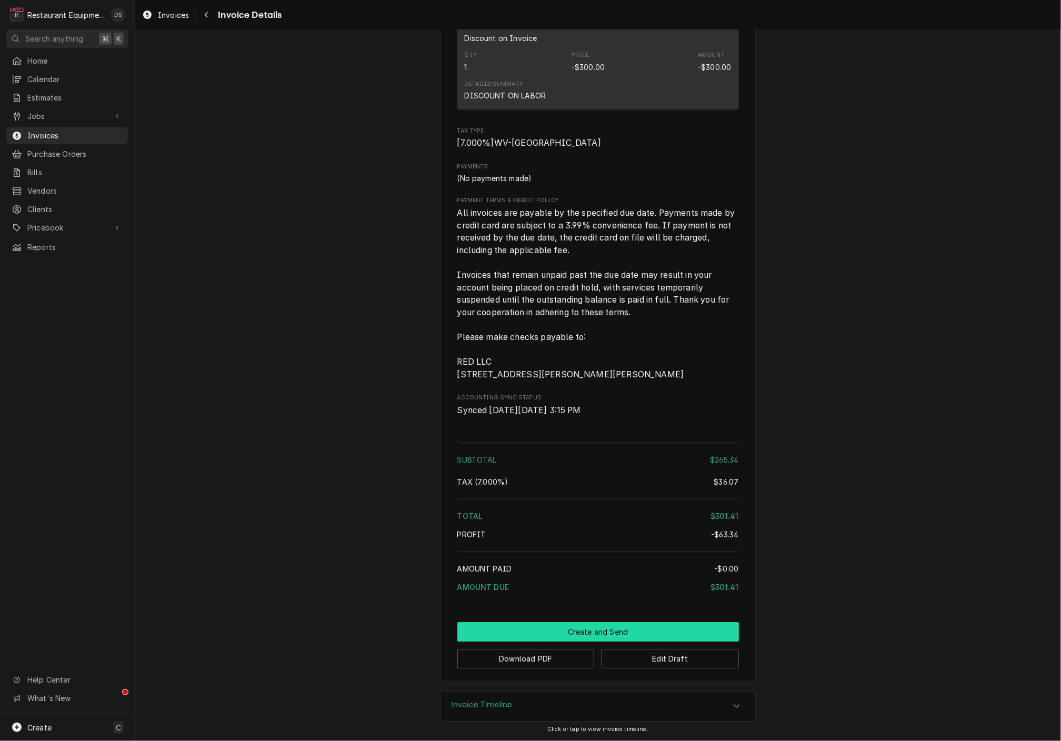
click at [579, 626] on button "Create and Send" at bounding box center [598, 631] width 282 height 19
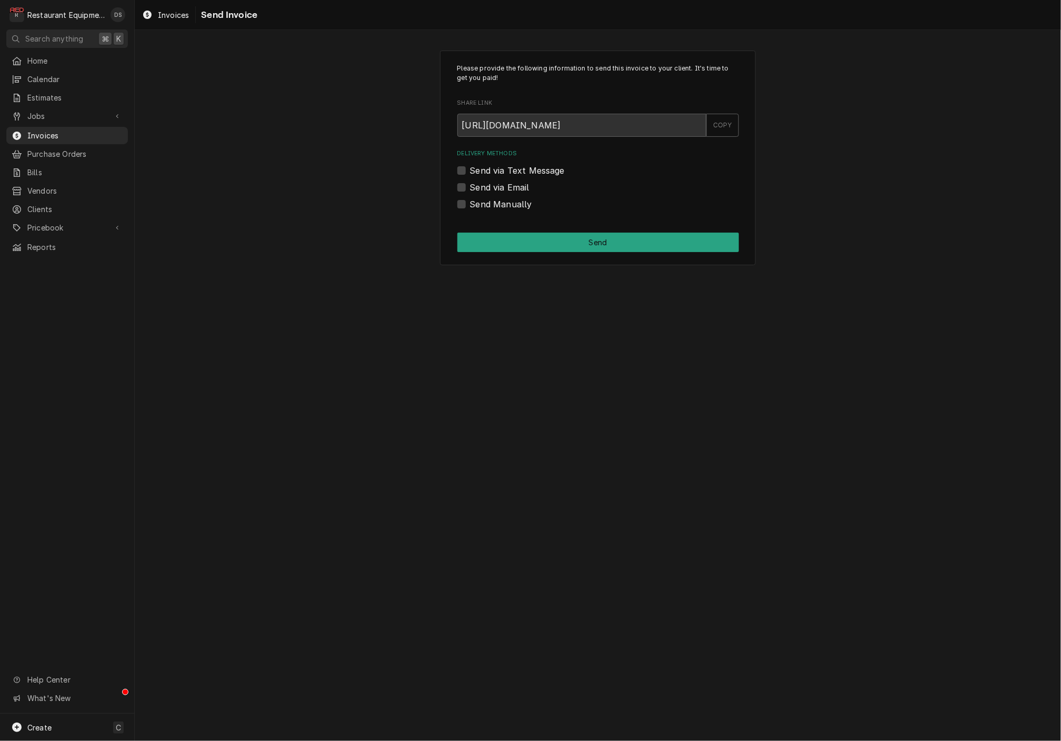
click at [470, 206] on label "Send Manually" at bounding box center [501, 204] width 62 height 13
click at [470, 206] on input "Send Manually" at bounding box center [611, 209] width 282 height 23
checkbox input "true"
click at [560, 243] on button "Send" at bounding box center [598, 242] width 282 height 19
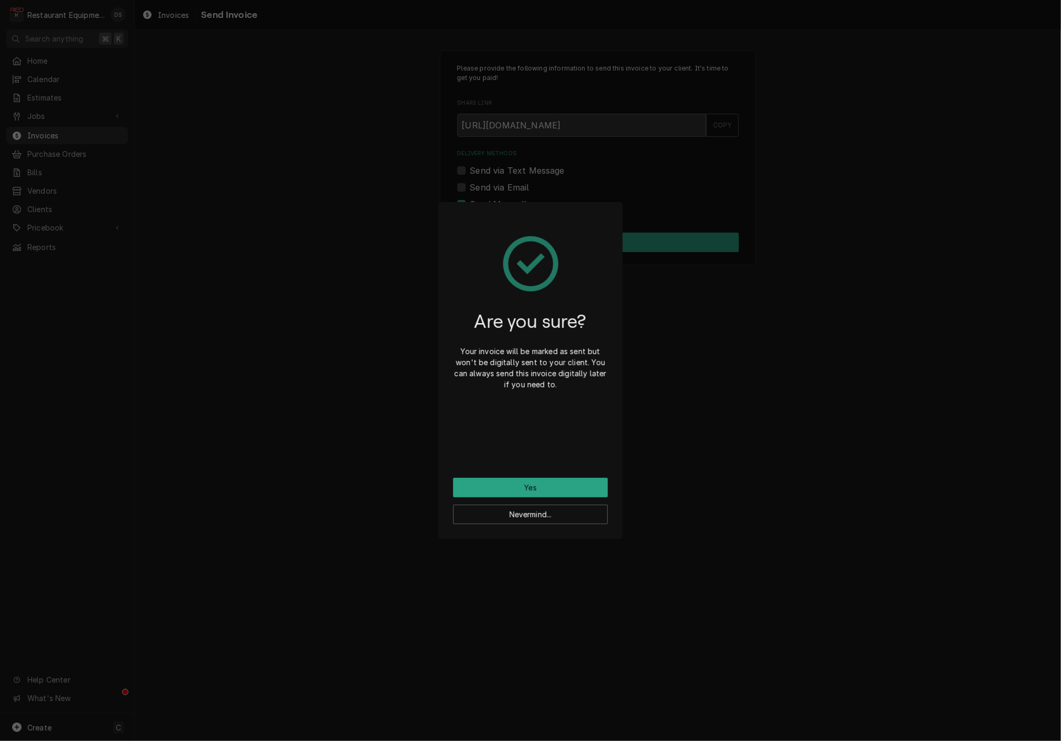
click at [556, 484] on button "Yes" at bounding box center [530, 487] width 155 height 19
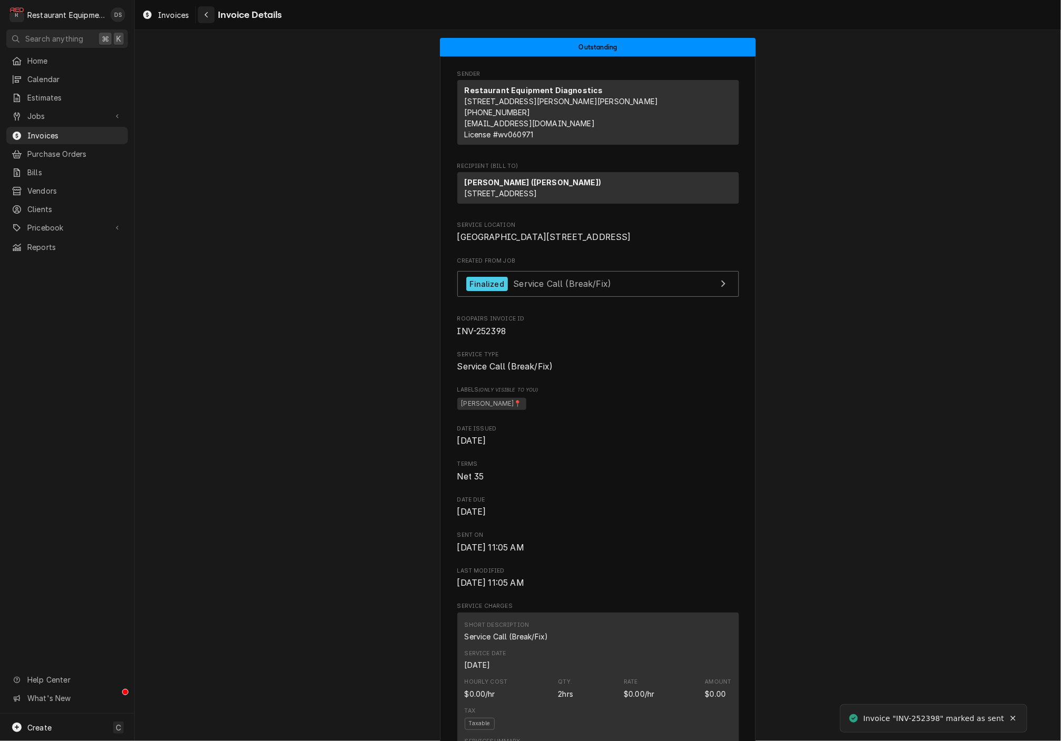
click at [207, 18] on icon "Navigate back" at bounding box center [206, 15] width 3 height 6
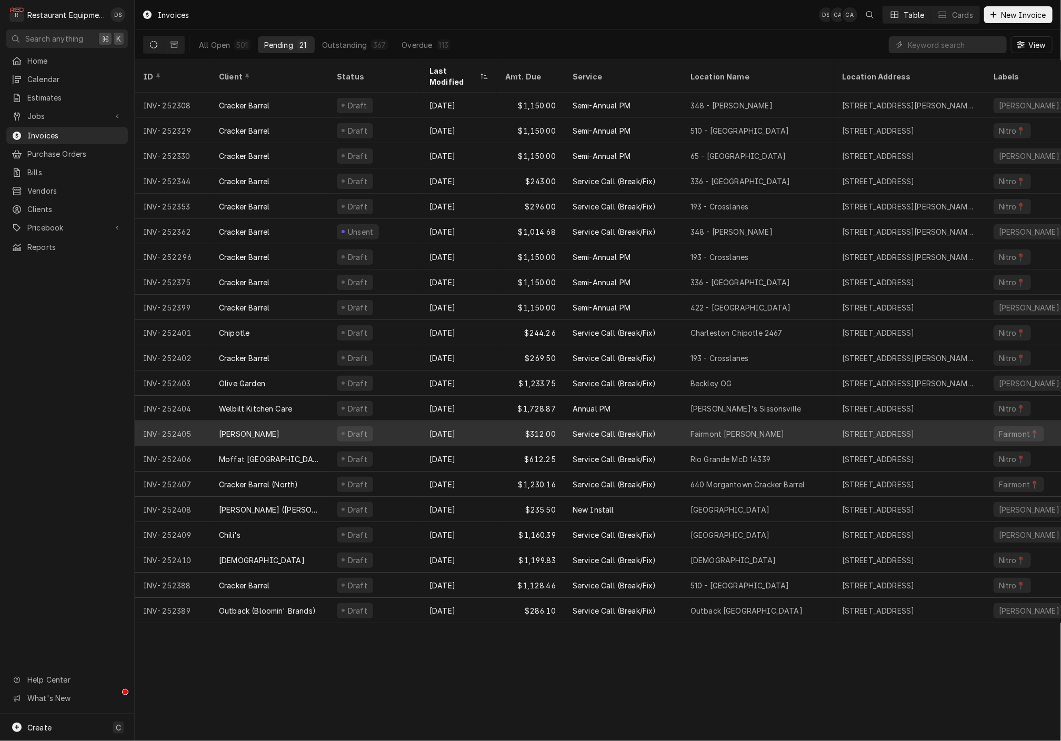
click at [478, 421] on div "Aug 13" at bounding box center [459, 433] width 76 height 25
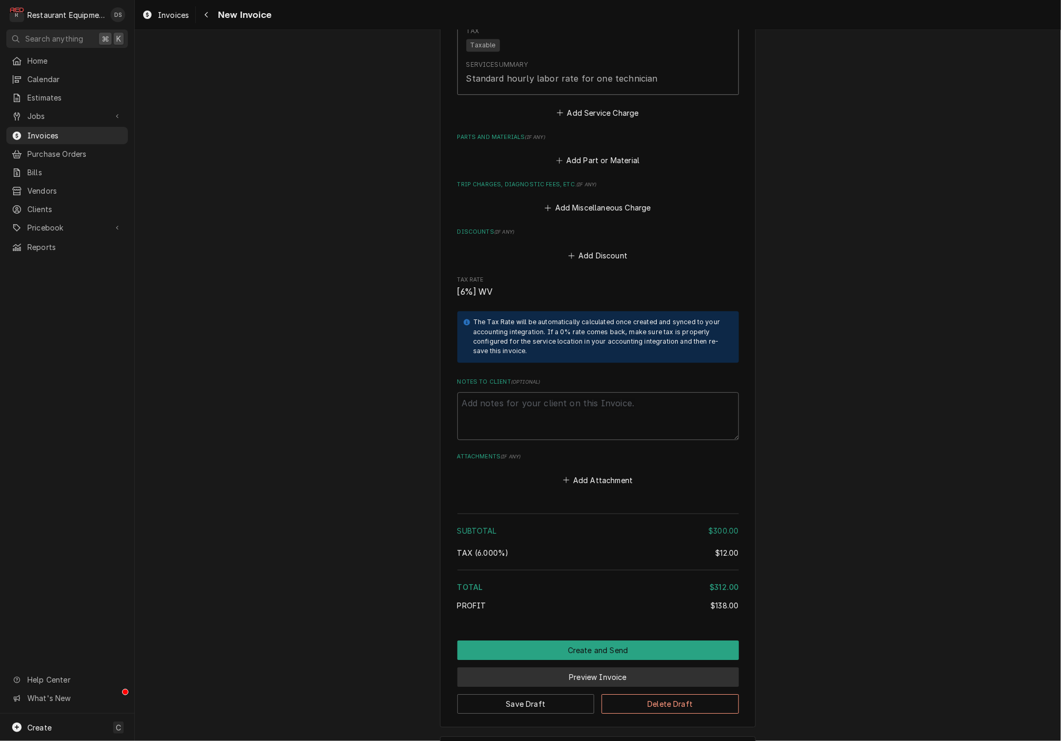
click at [592, 667] on button "Preview Invoice" at bounding box center [598, 676] width 282 height 19
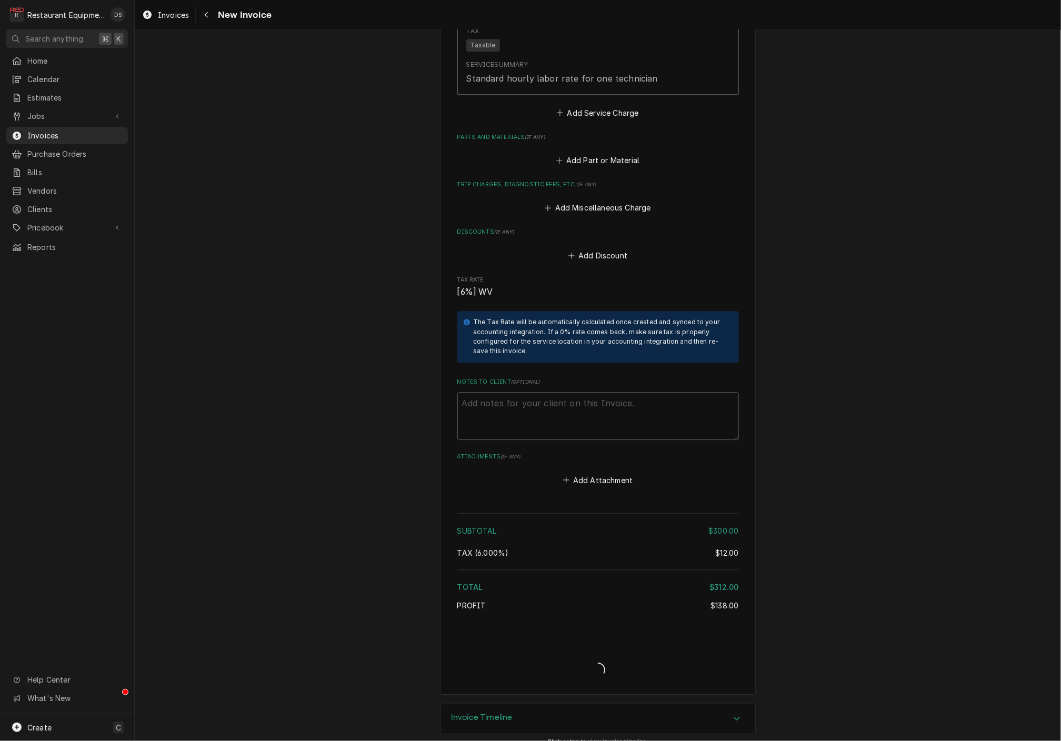
type textarea "x"
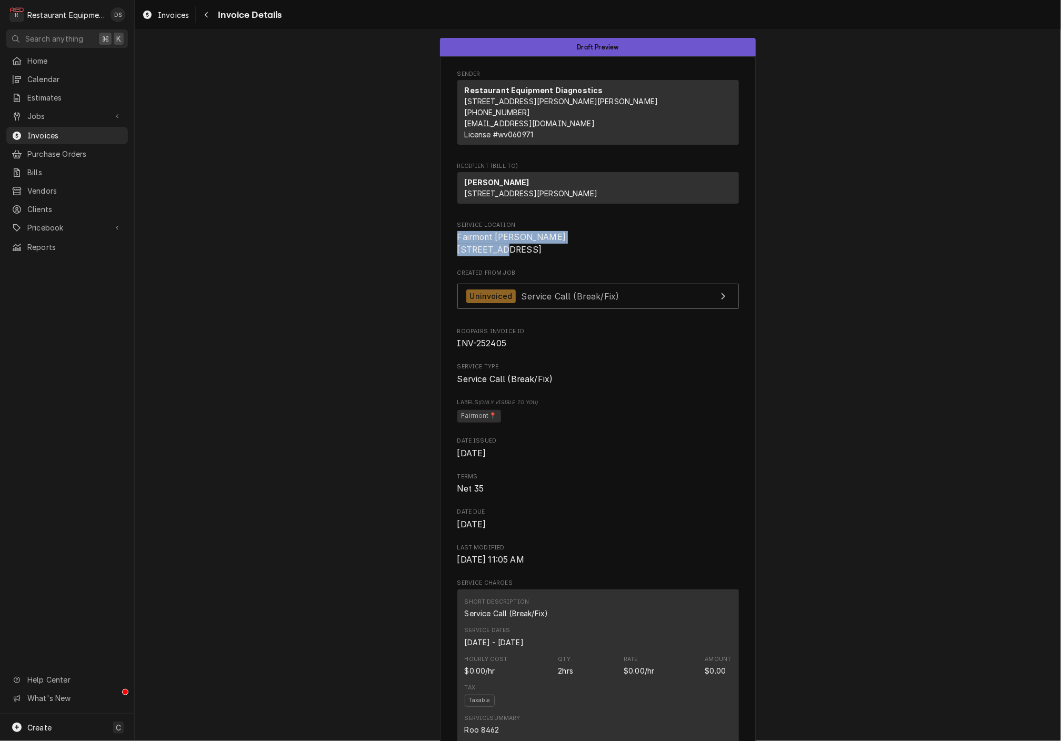
drag, startPoint x: 457, startPoint y: 251, endPoint x: 535, endPoint y: 264, distance: 78.9
click at [542, 256] on span "Fairmont Bob Evans 9634 Mall Loop Fairmont, WV 26554" at bounding box center [598, 243] width 282 height 25
copy span "Fairmont Bob Evans 9634 Mall Loop"
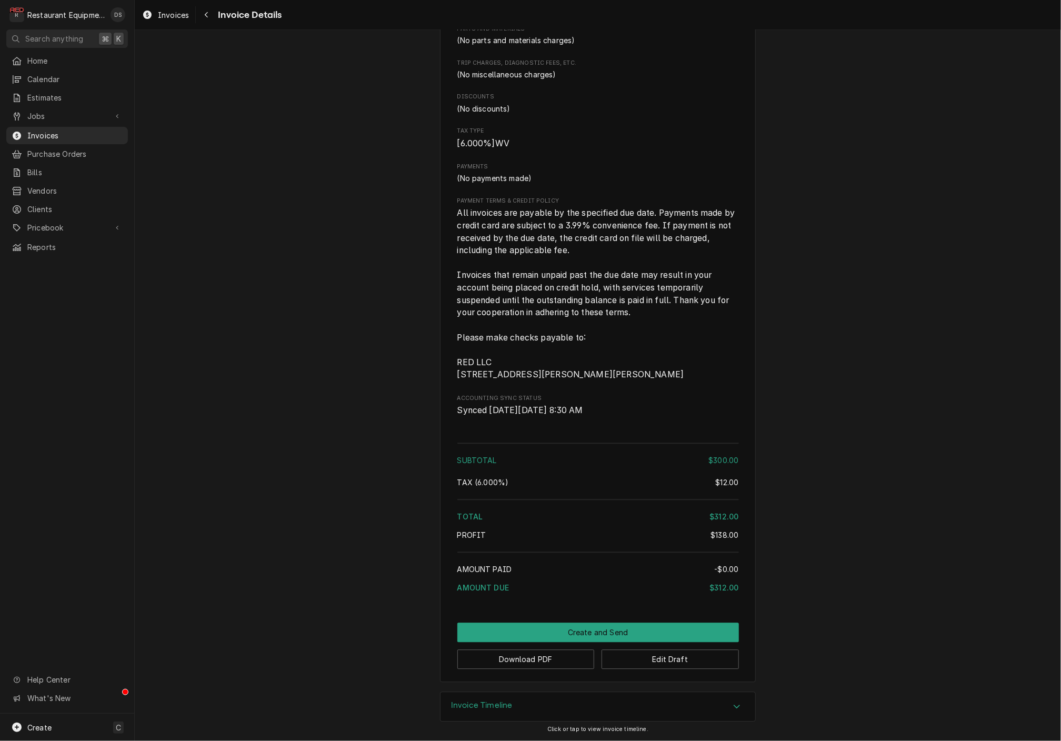
scroll to position [1208, 0]
click at [527, 659] on button "Download PDF" at bounding box center [525, 658] width 137 height 19
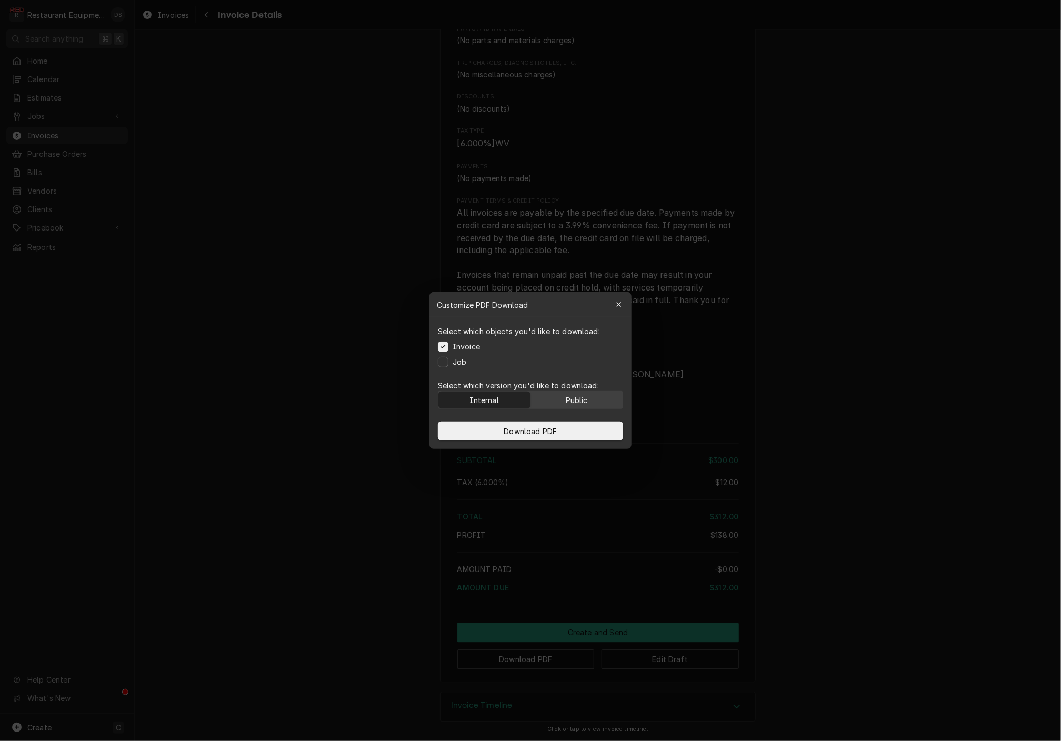
click at [567, 400] on div "Public" at bounding box center [577, 400] width 22 height 11
click at [566, 429] on button "Download PDF" at bounding box center [530, 431] width 185 height 19
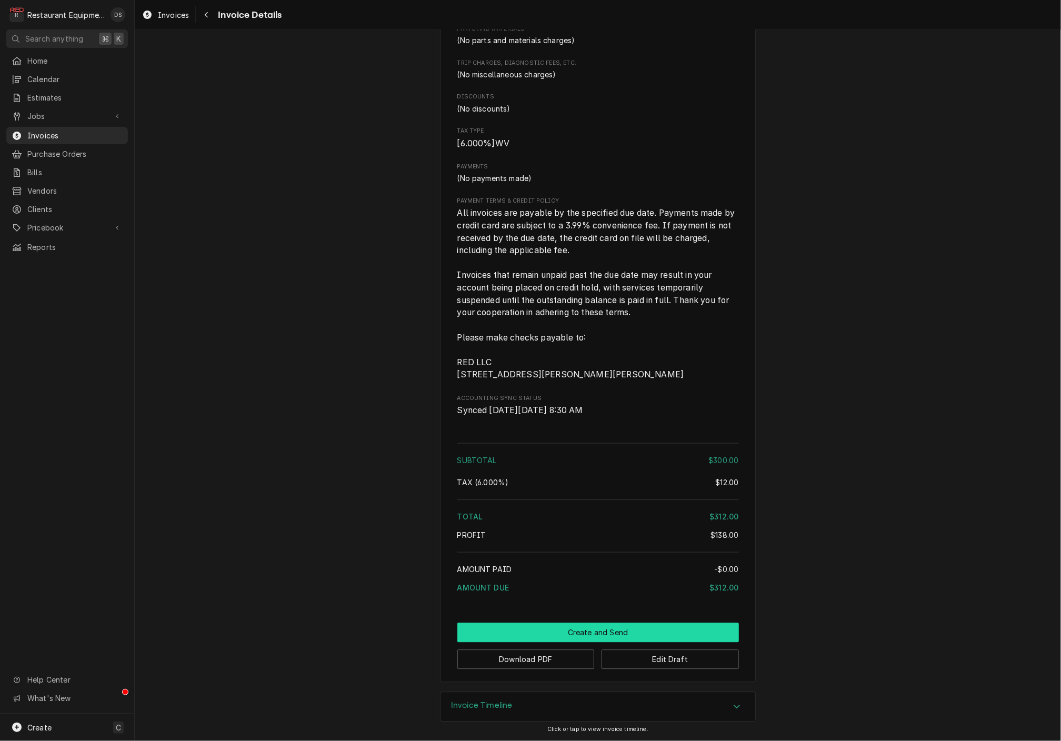
click at [607, 630] on button "Create and Send" at bounding box center [598, 632] width 282 height 19
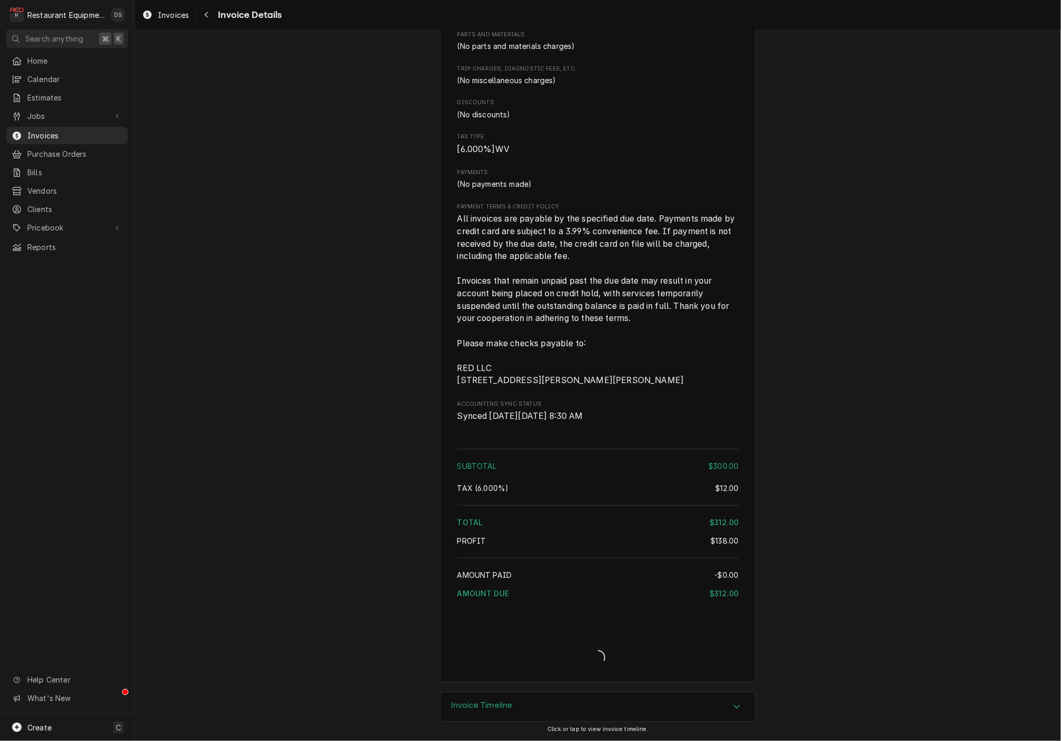
scroll to position [1202, 0]
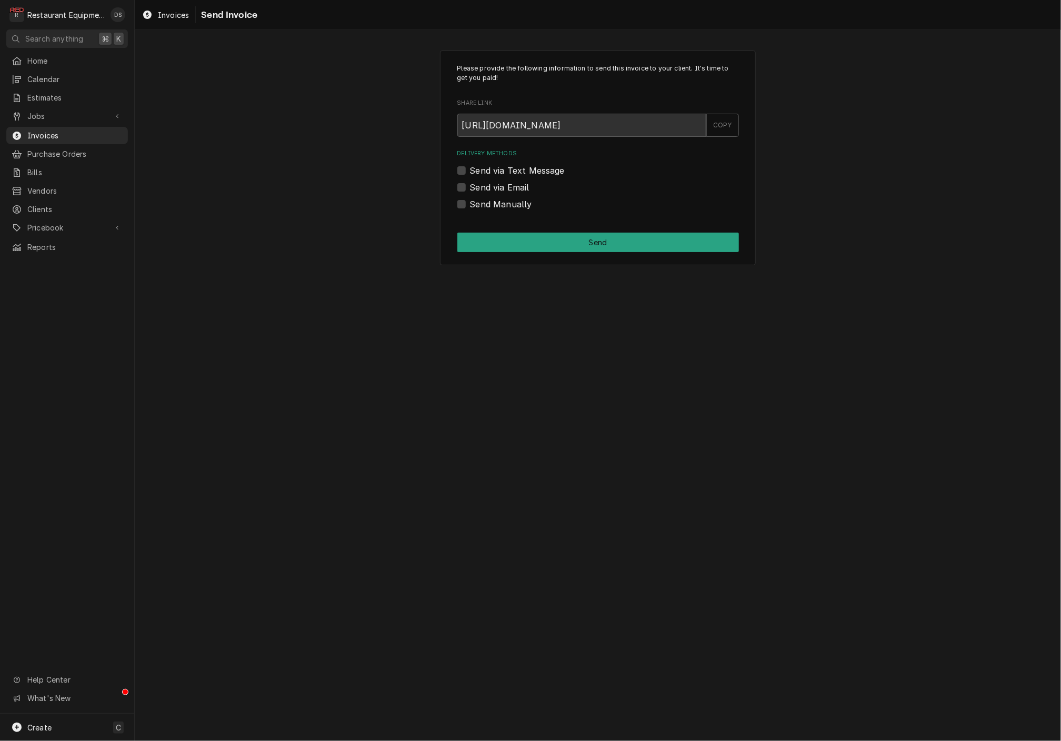
click at [470, 205] on label "Send Manually" at bounding box center [501, 204] width 62 height 13
click at [470, 205] on input "Send Manually" at bounding box center [611, 209] width 282 height 23
checkbox input "true"
click at [597, 246] on button "Send" at bounding box center [598, 242] width 282 height 19
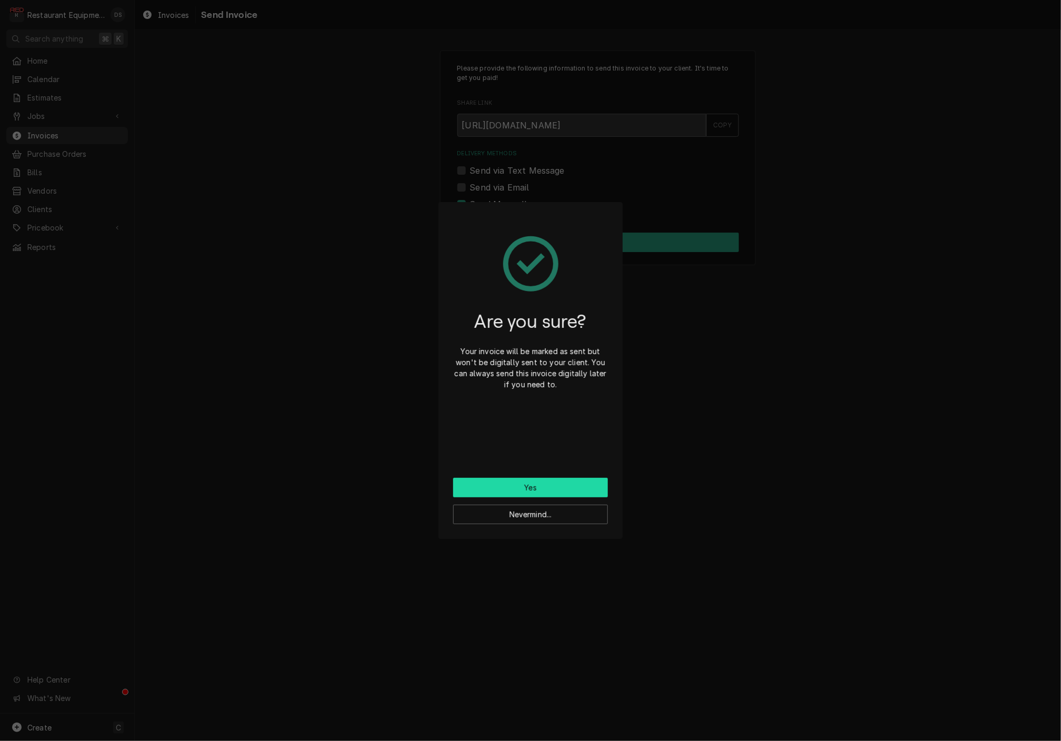
click at [561, 489] on button "Yes" at bounding box center [530, 487] width 155 height 19
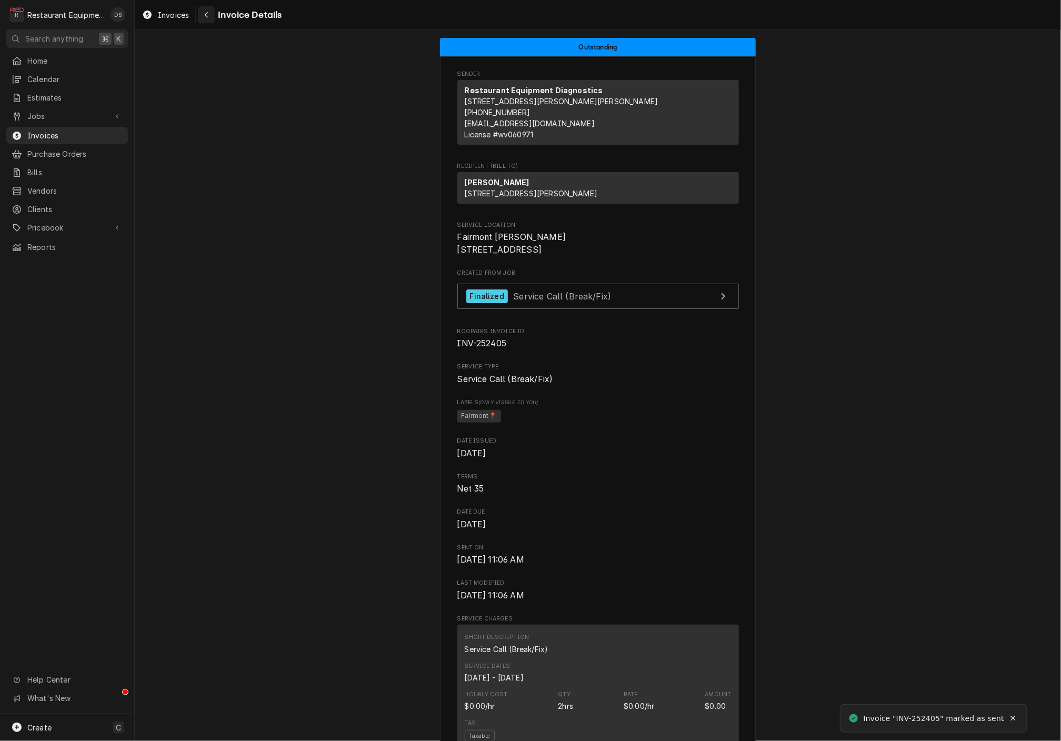
click at [211, 19] on div "Navigate back" at bounding box center [206, 14] width 11 height 11
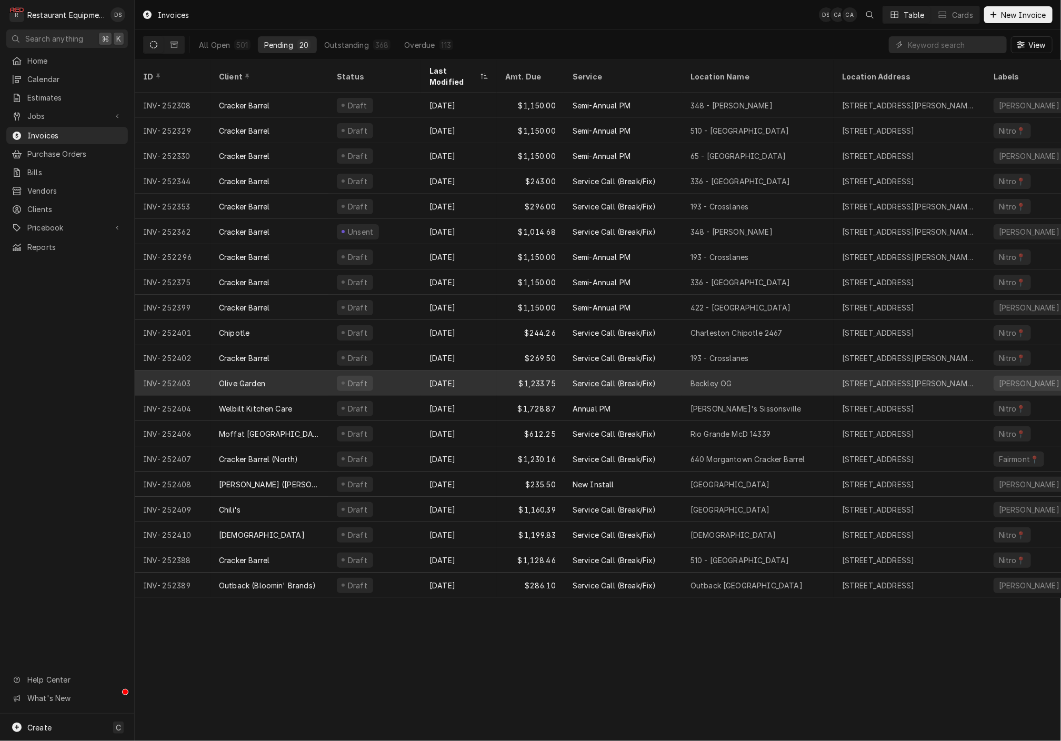
click at [413, 370] on div "Draft" at bounding box center [374, 382] width 93 height 25
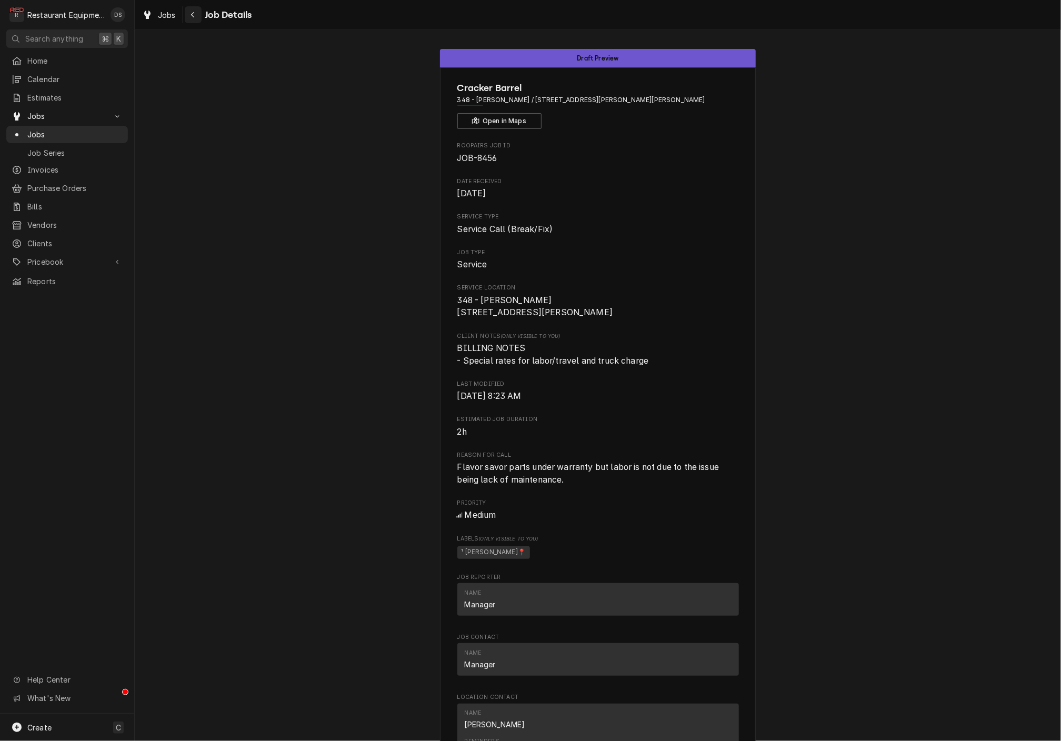
click at [195, 13] on icon "Navigate back" at bounding box center [192, 14] width 5 height 7
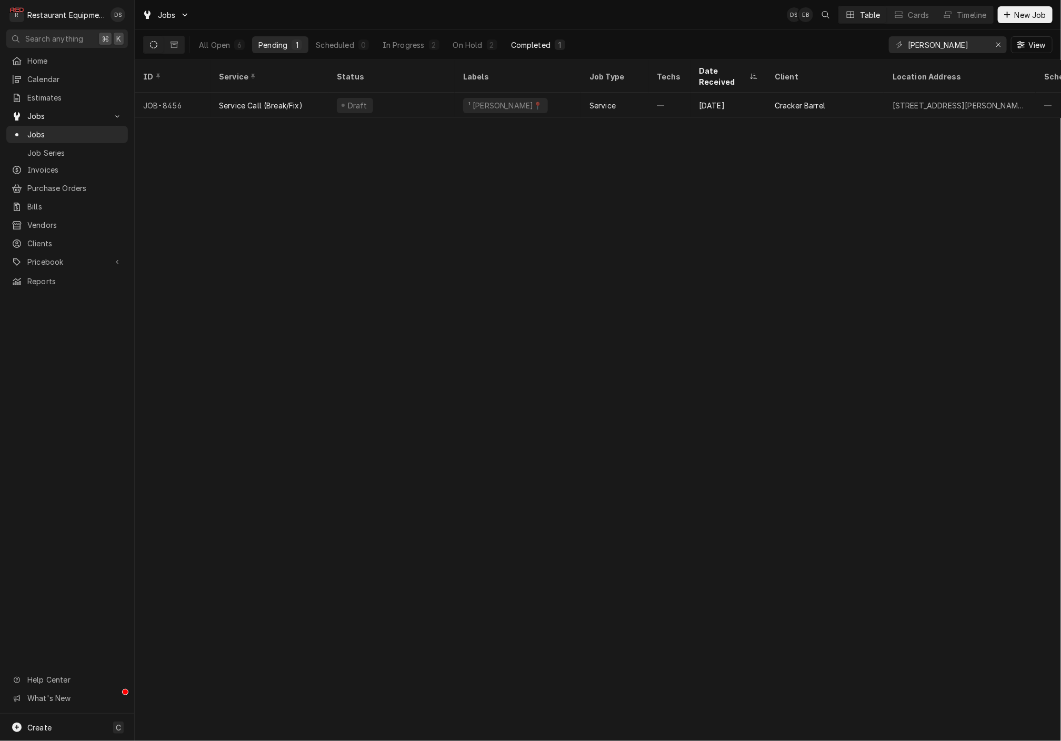
click at [542, 46] on div "Completed" at bounding box center [530, 44] width 39 height 11
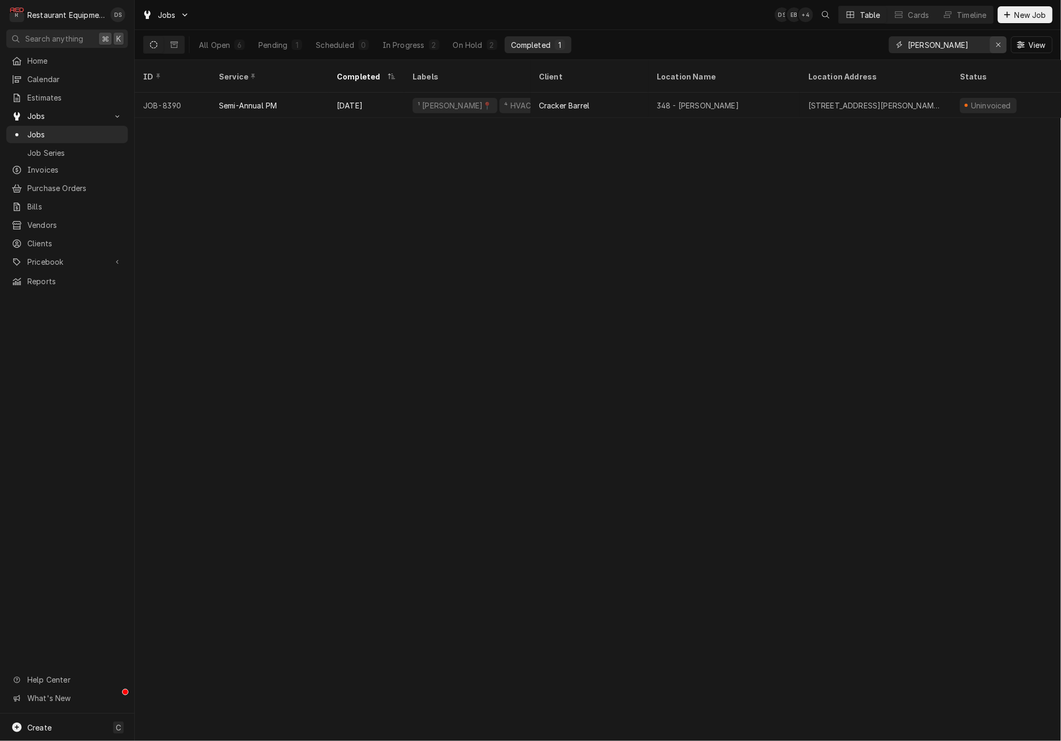
click at [1001, 46] on icon "Erase input" at bounding box center [999, 44] width 6 height 7
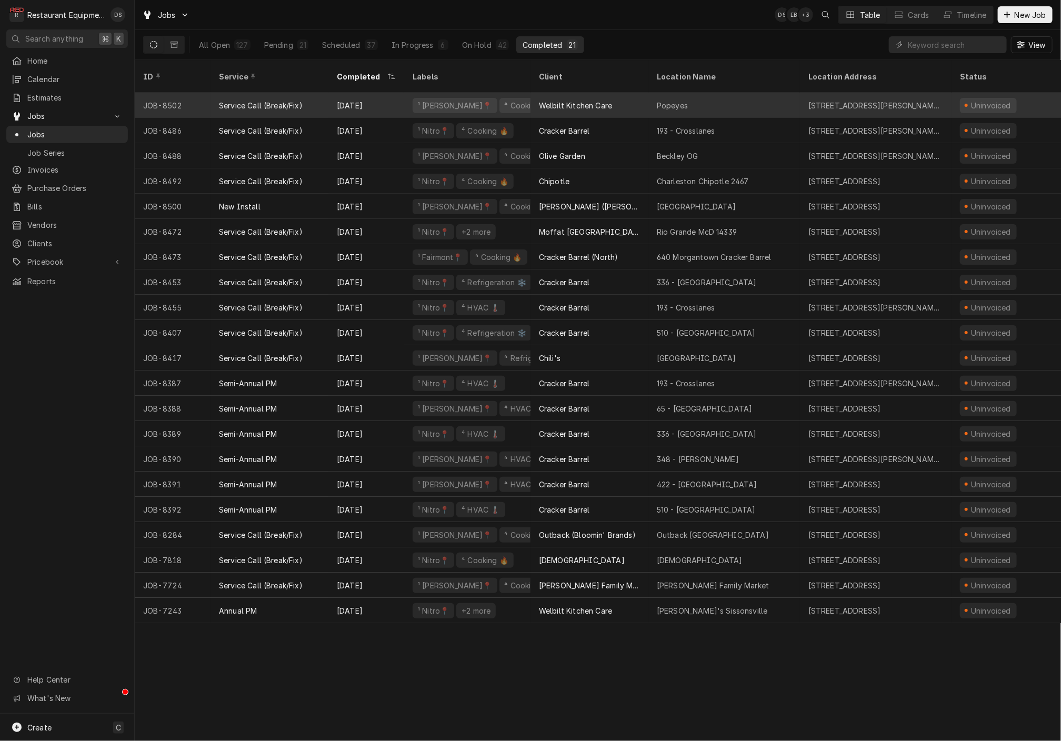
click at [548, 100] on div "Welbilt Kitchen Care" at bounding box center [575, 105] width 73 height 11
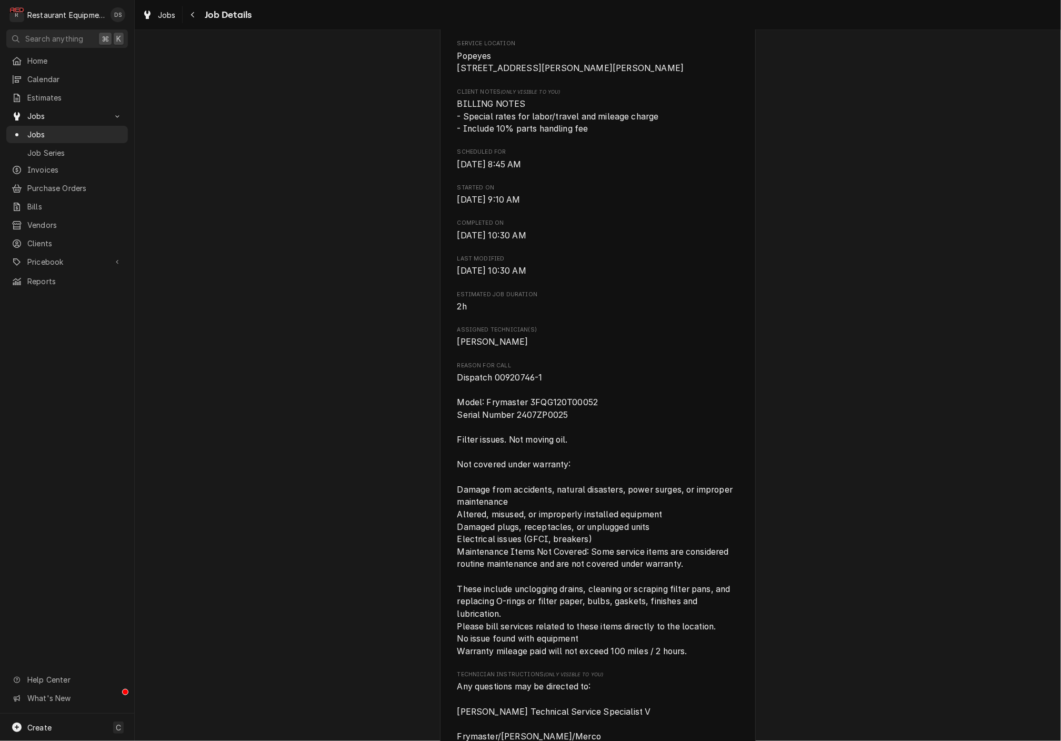
scroll to position [244, 0]
drag, startPoint x: 548, startPoint y: 385, endPoint x: 496, endPoint y: 385, distance: 51.6
click at [496, 385] on span "Dispatch 00920746-1 Model: Frymaster 3FQG120T00052 Serial Number 2407ZP0025 Fil…" at bounding box center [598, 515] width 282 height 286
copy span "00920746-1"
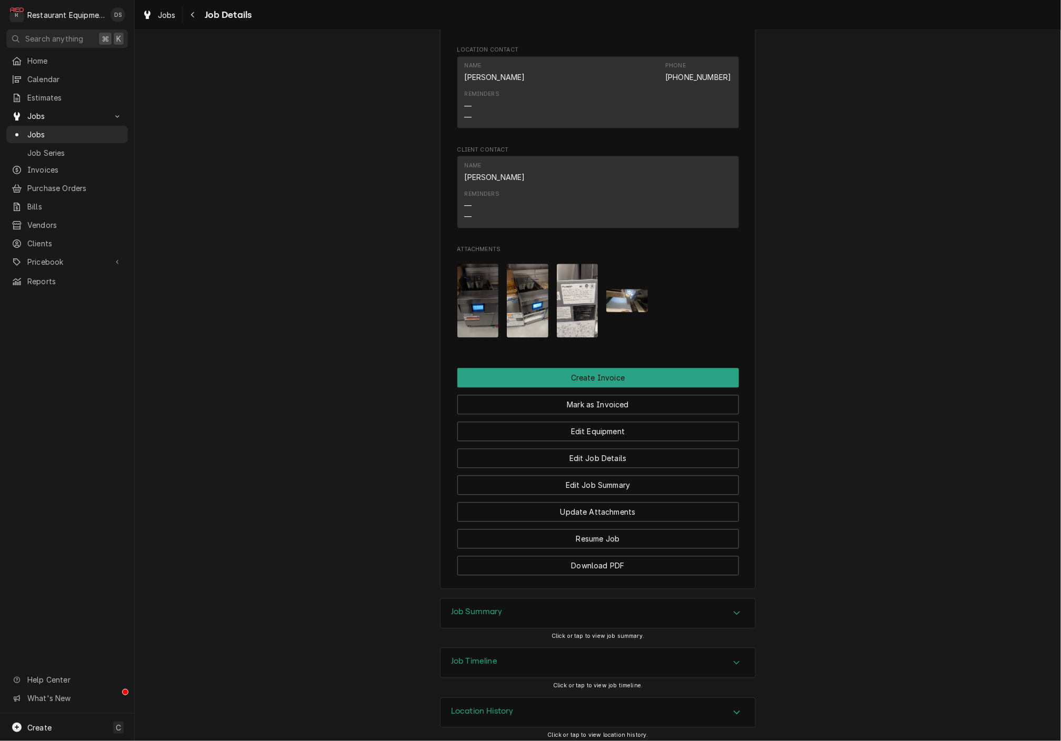
click at [546, 611] on div "Job Summary" at bounding box center [597, 612] width 315 height 29
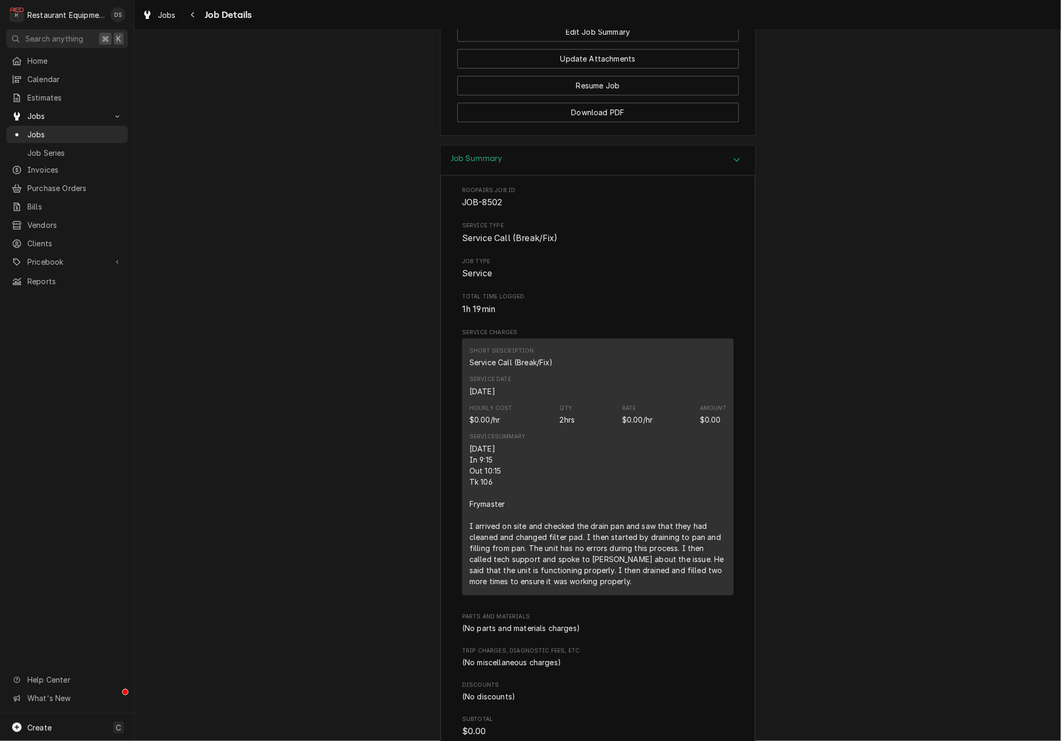
scroll to position [1710, 0]
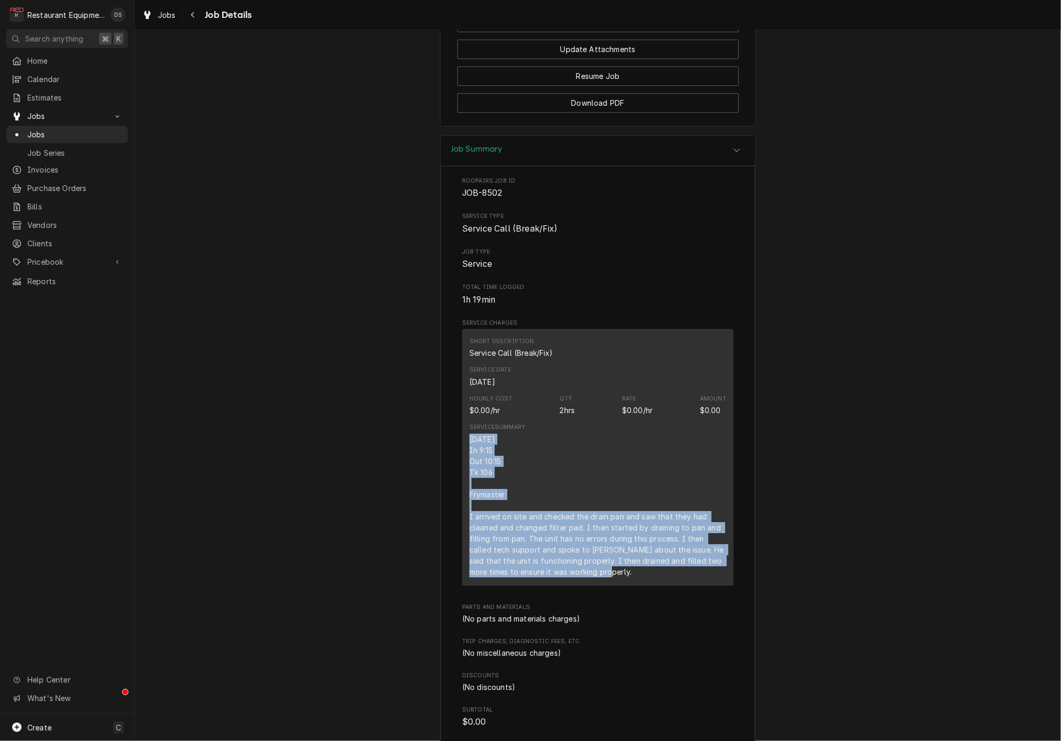
drag, startPoint x: 469, startPoint y: 425, endPoint x: 639, endPoint y: 551, distance: 211.4
click at [638, 552] on div "8/13/25 In 9:15 Out 10:15 Tk 106 Frymaster I arrived on site and checked the dr…" at bounding box center [597, 506] width 257 height 144
copy div "8/13/25 In 9:15 Out 10:15 Tk 106 Frymaster I arrived on site and checked the dr…"
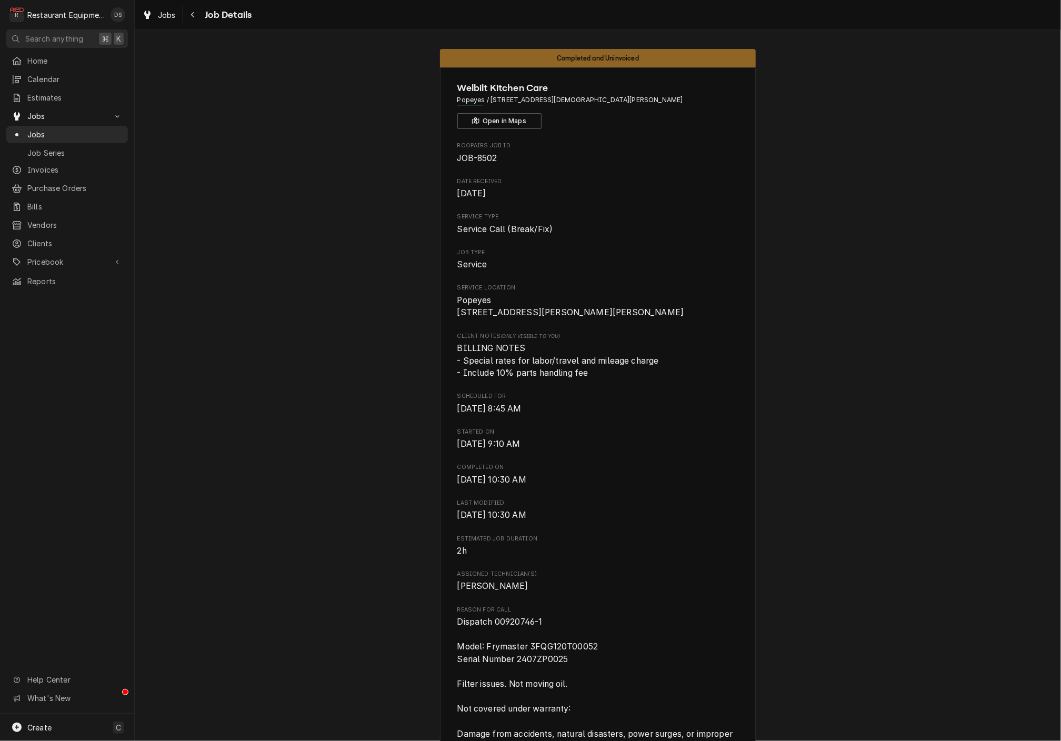
scroll to position [0, 0]
click at [195, 18] on div "Navigate back" at bounding box center [193, 14] width 11 height 11
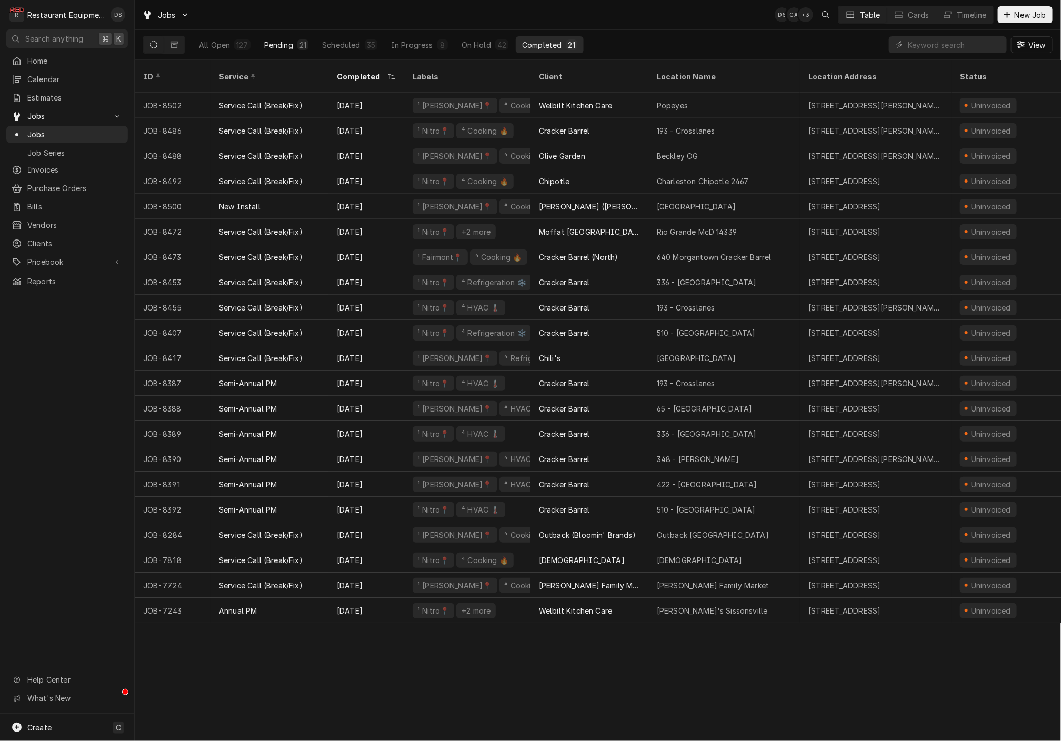
drag, startPoint x: 227, startPoint y: 37, endPoint x: 293, endPoint y: 37, distance: 65.8
click at [227, 37] on button "All Open 127" at bounding box center [225, 44] width 64 height 17
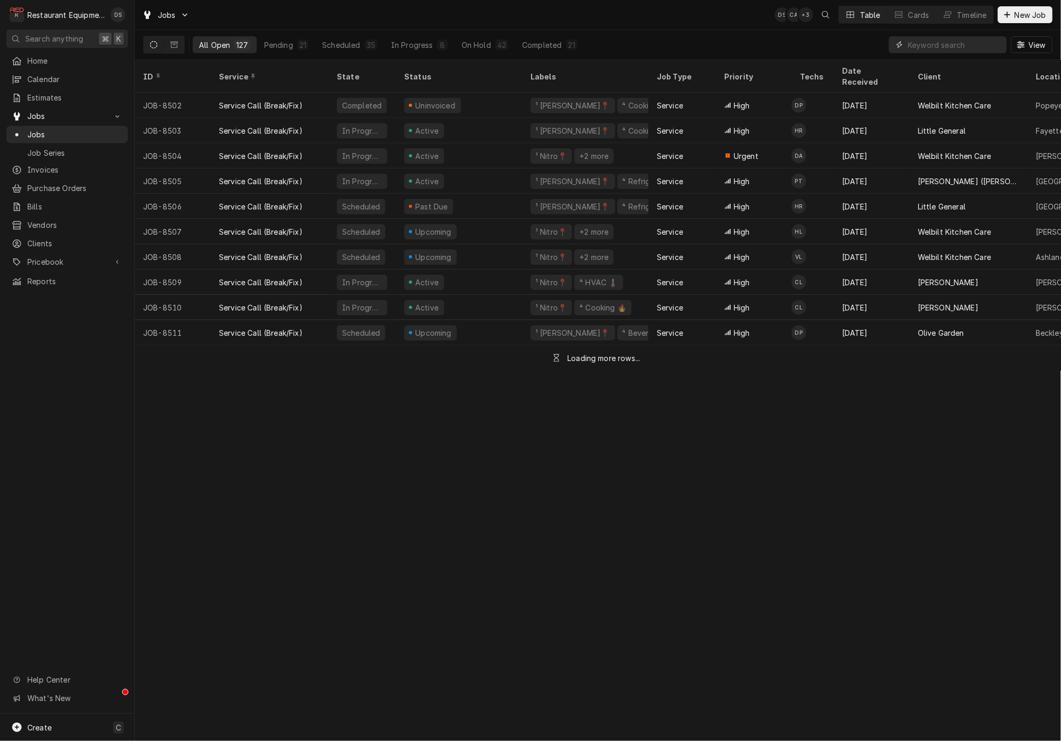
click at [943, 47] on input "Dynamic Content Wrapper" at bounding box center [955, 44] width 94 height 17
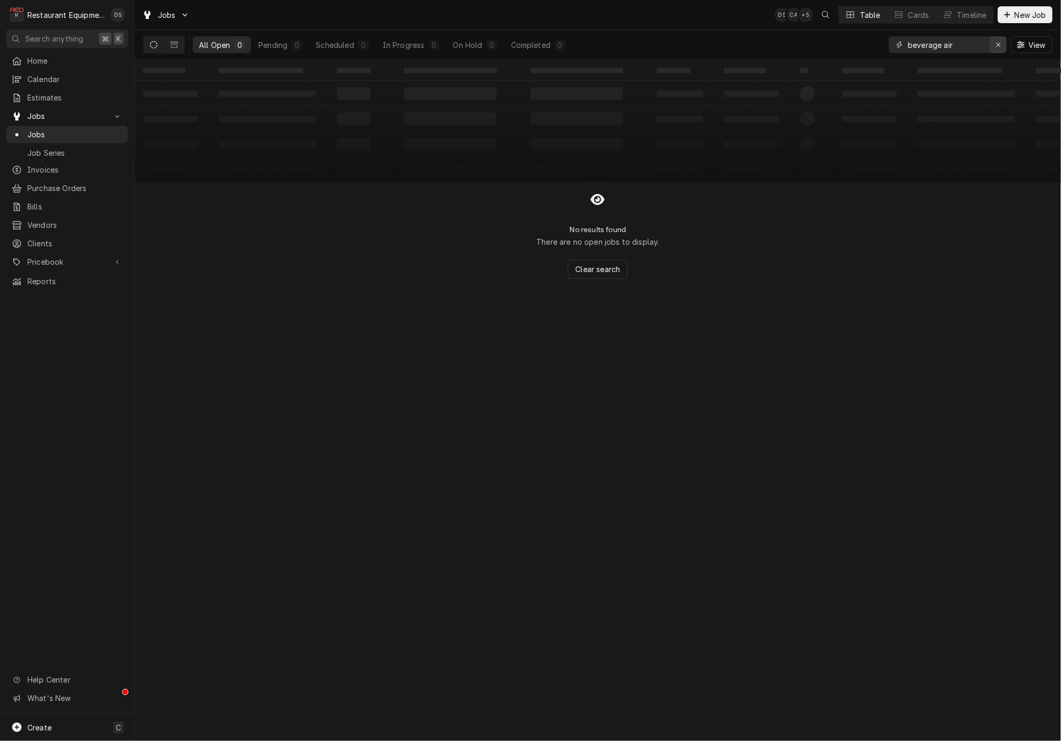
type input "beverage air"
click at [993, 43] on div "Erase input" at bounding box center [998, 44] width 11 height 11
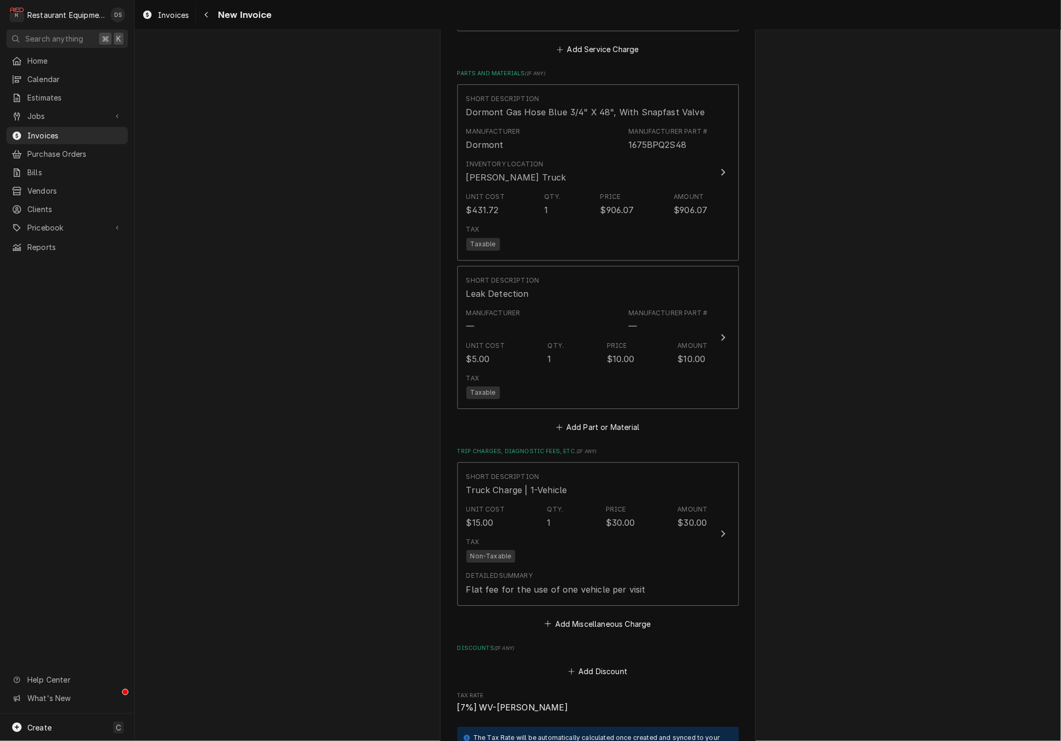
scroll to position [1529, 0]
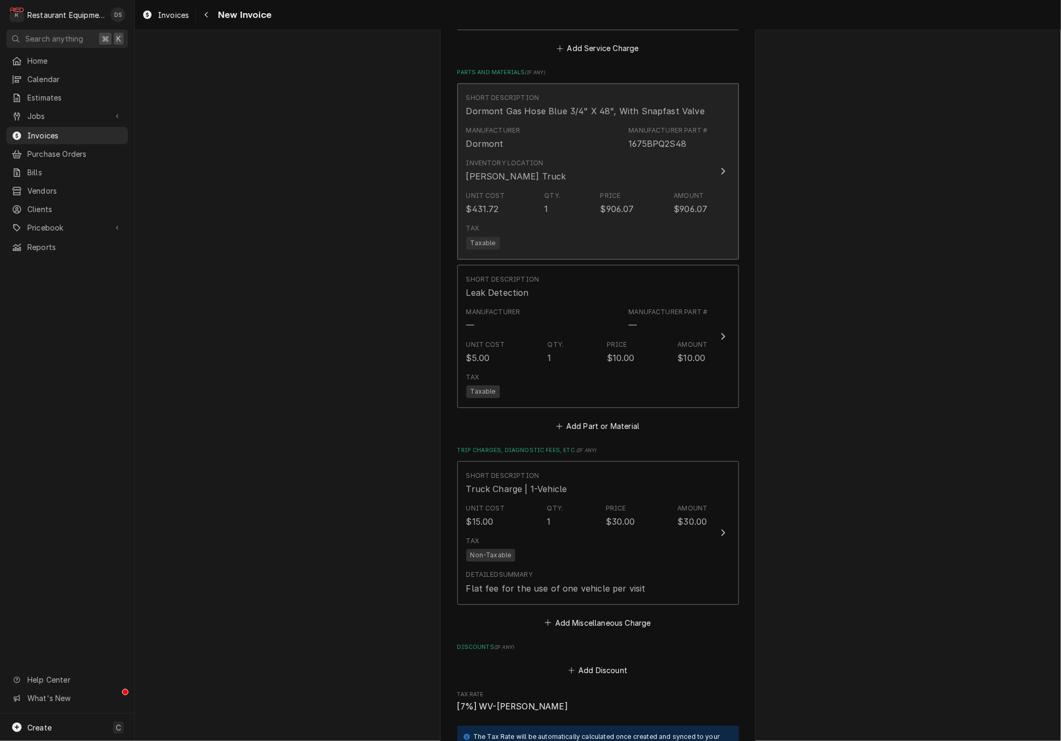
click at [657, 154] on div "Inventory Location K. Lewis Truck" at bounding box center [587, 170] width 242 height 33
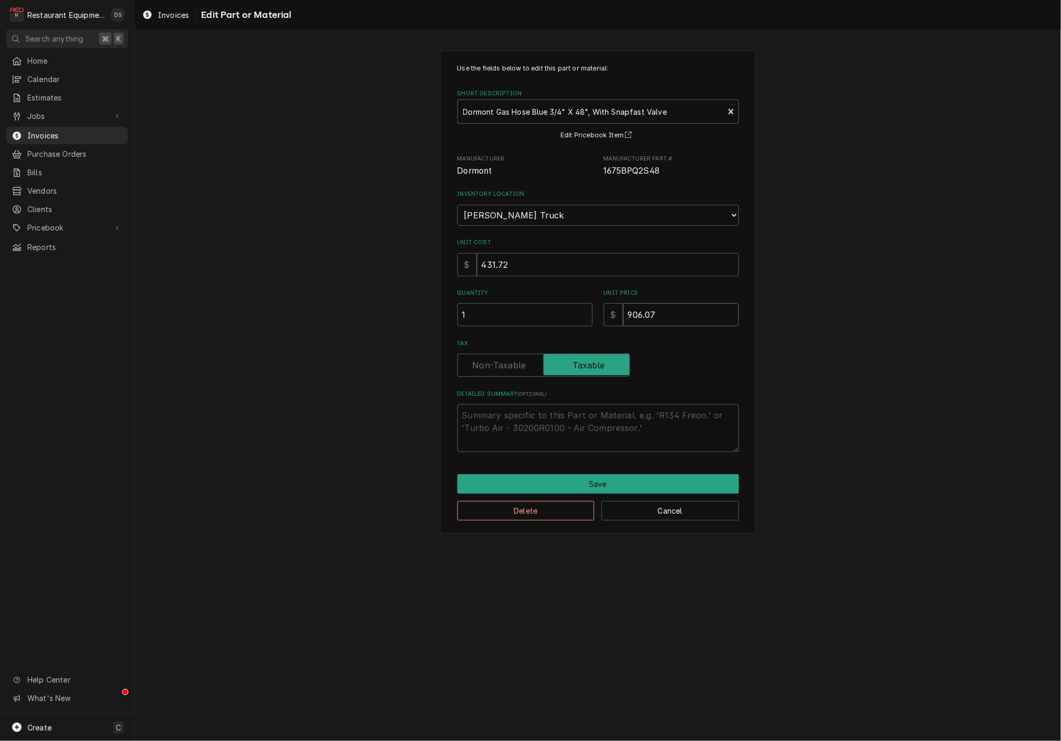
click at [685, 306] on input "906.07" at bounding box center [681, 314] width 116 height 23
type textarea "x"
type input "8"
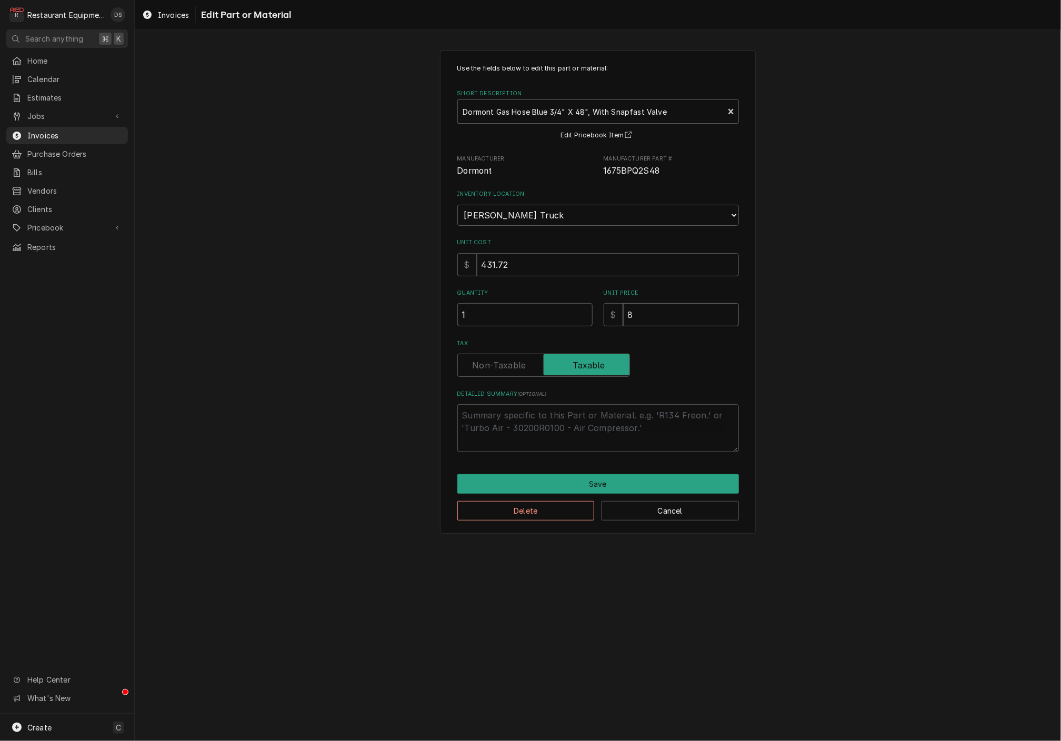
type textarea "x"
type input "82"
type textarea "x"
type input "823"
type textarea "x"
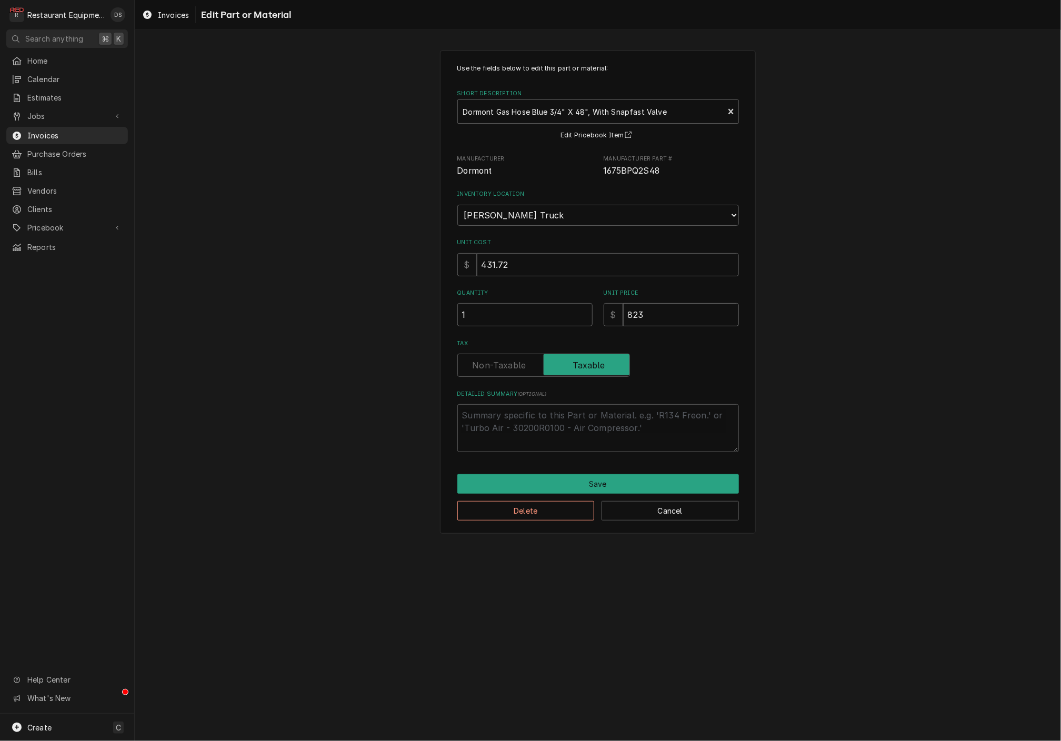
type input "823.7"
type textarea "x"
type input "823.70"
click at [556, 253] on input "431.72" at bounding box center [608, 264] width 262 height 23
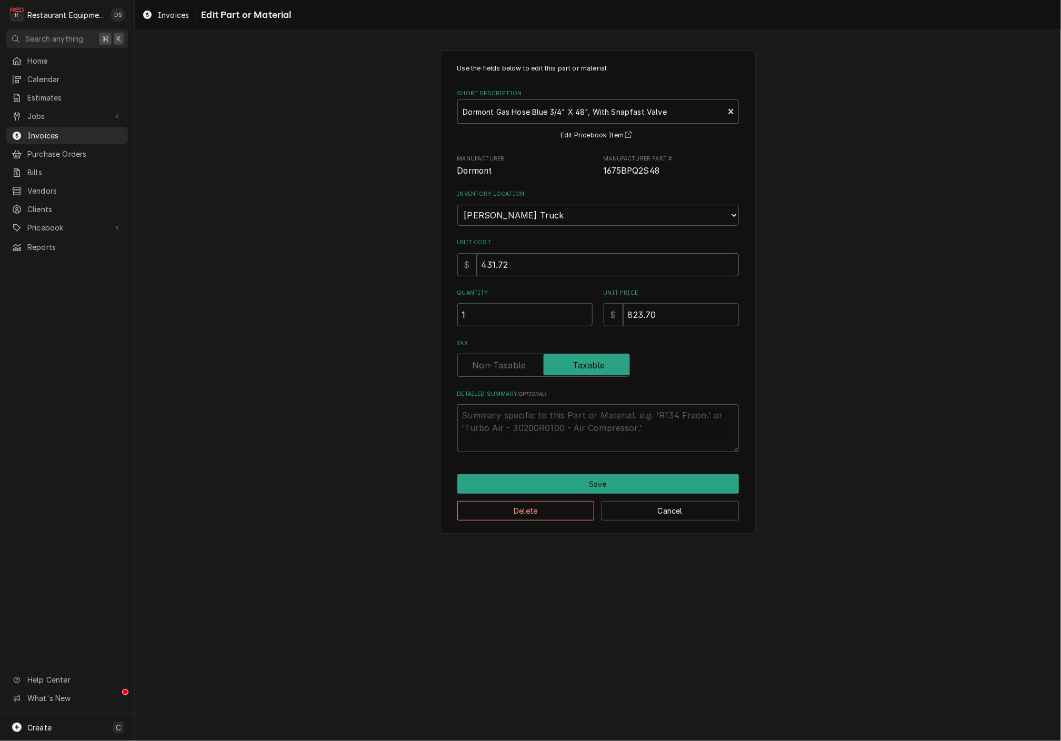
click at [556, 253] on input "431.72" at bounding box center [608, 264] width 262 height 23
type textarea "x"
type input "4"
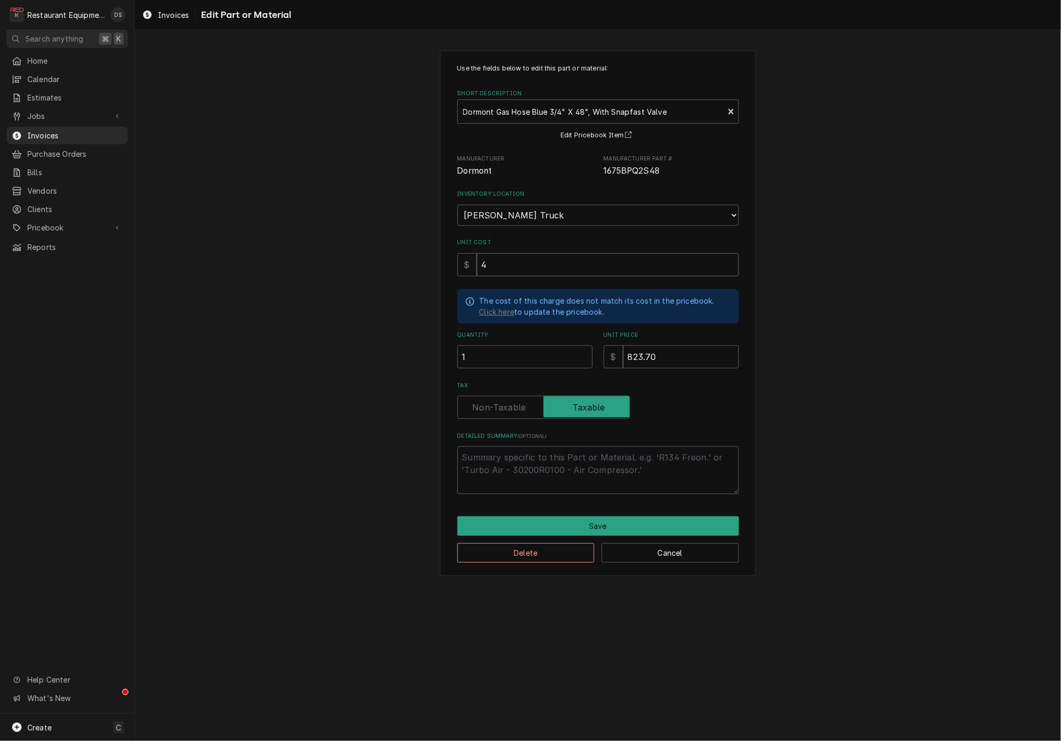
type textarea "x"
type input "49"
type textarea "x"
type input "494"
type textarea "x"
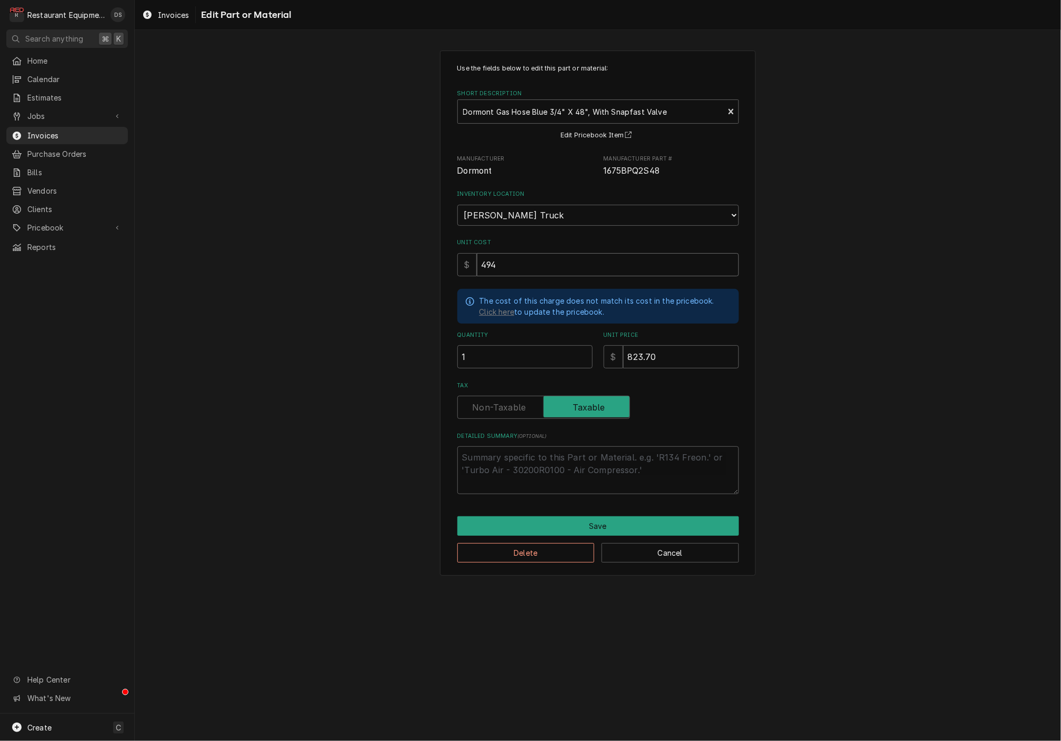
type input "494.2"
type textarea "x"
type input "494.22"
click at [608, 516] on button "Save" at bounding box center [598, 525] width 282 height 19
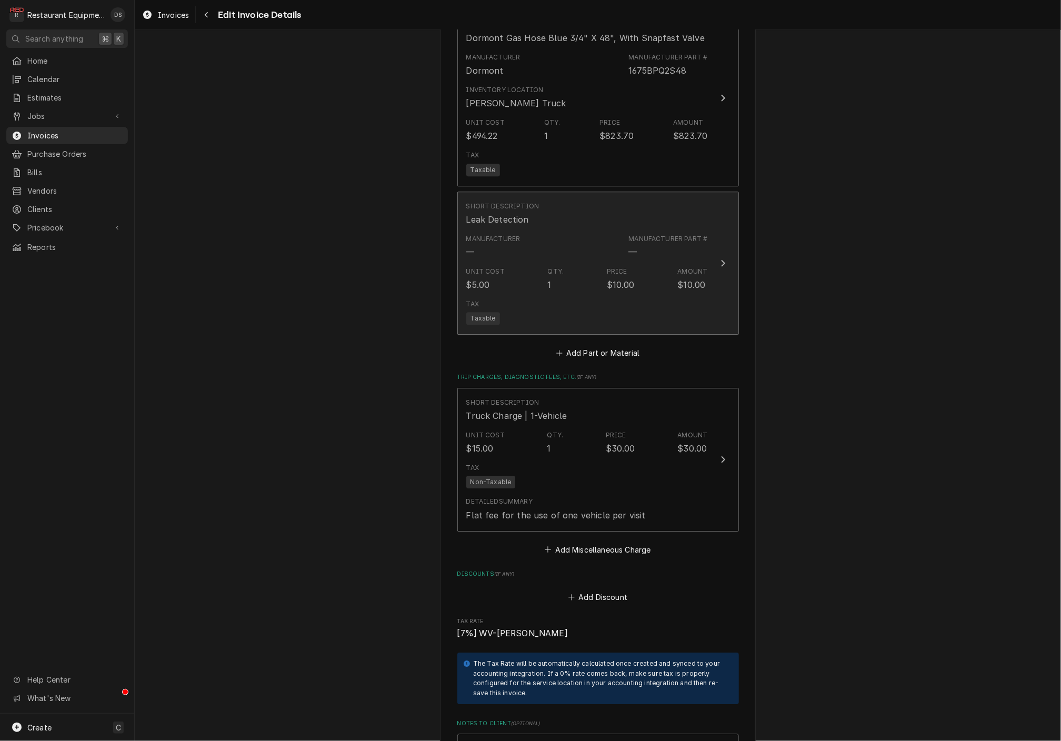
scroll to position [1602, 0]
click at [593, 295] on div "Tax Taxable" at bounding box center [587, 312] width 242 height 34
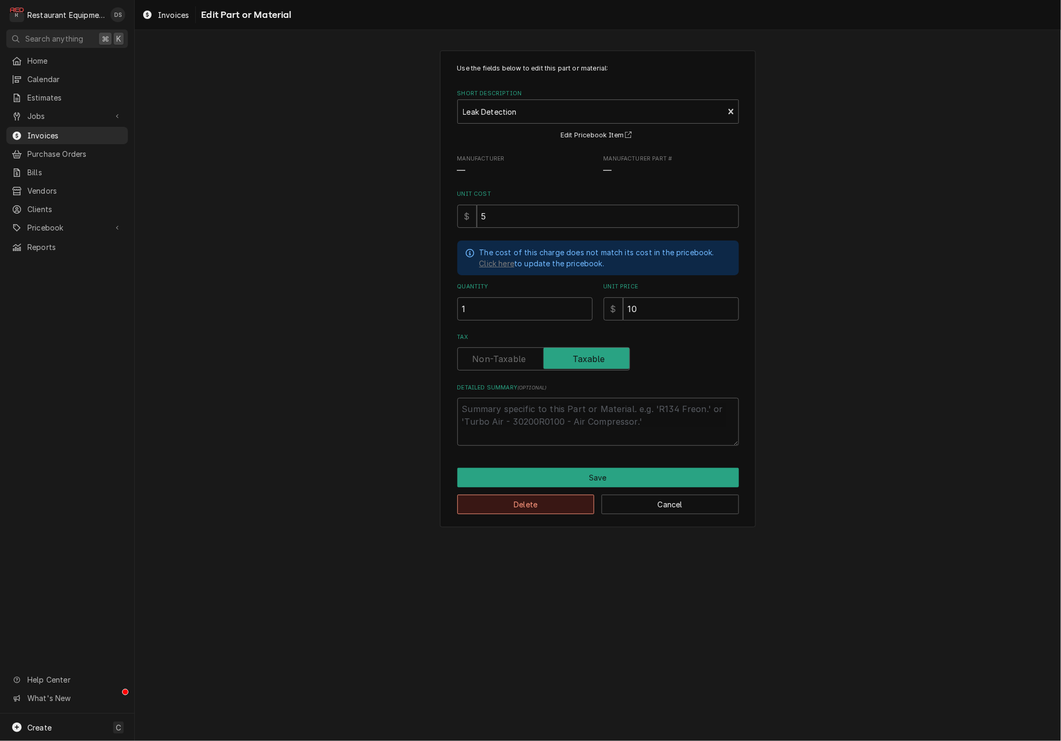
click at [529, 497] on button "Delete" at bounding box center [525, 504] width 137 height 19
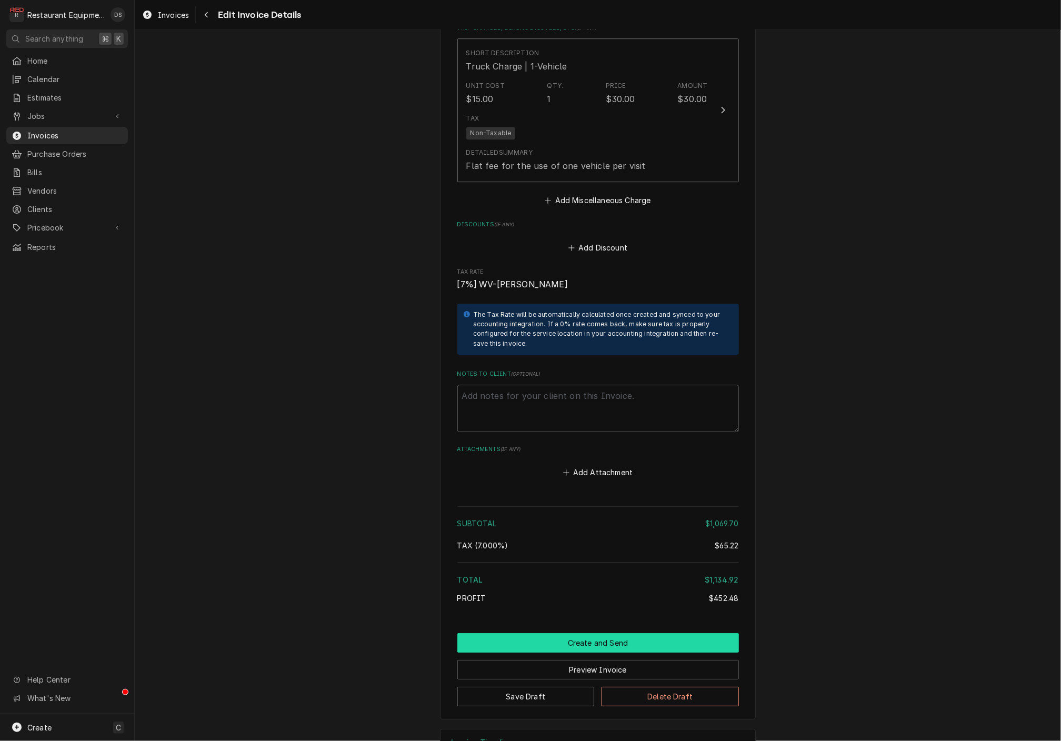
click at [591, 633] on button "Create and Send" at bounding box center [598, 642] width 282 height 19
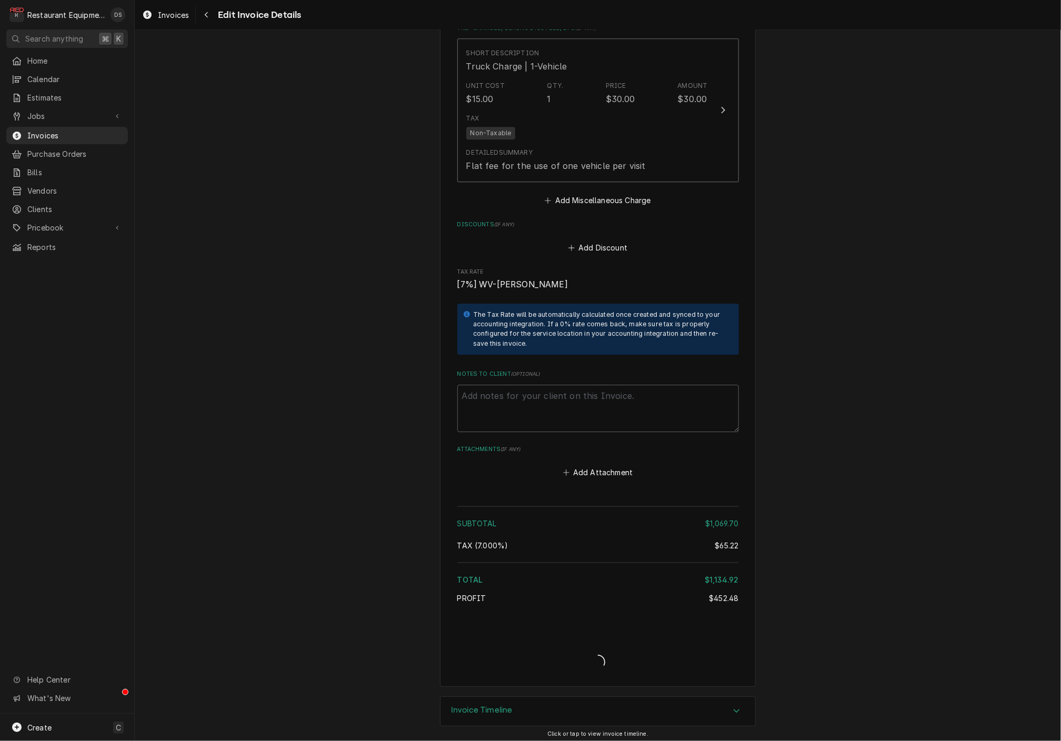
type textarea "x"
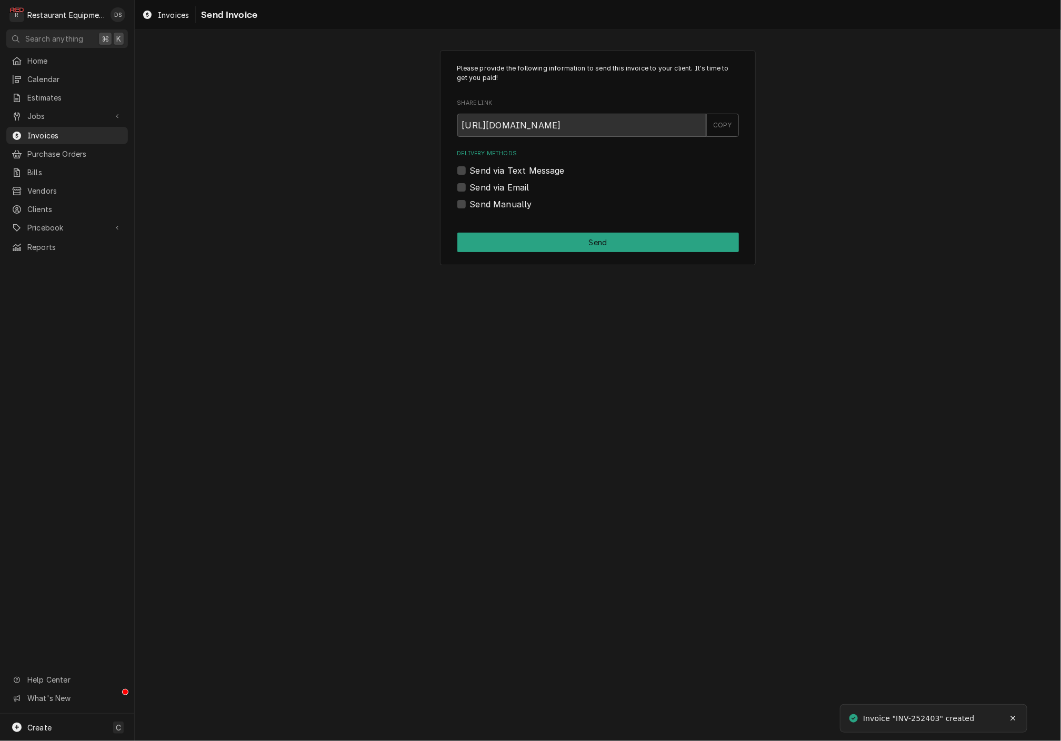
click at [470, 188] on label "Send via Email" at bounding box center [499, 187] width 59 height 13
click at [470, 188] on input "Send via Email" at bounding box center [611, 192] width 282 height 23
checkbox input "true"
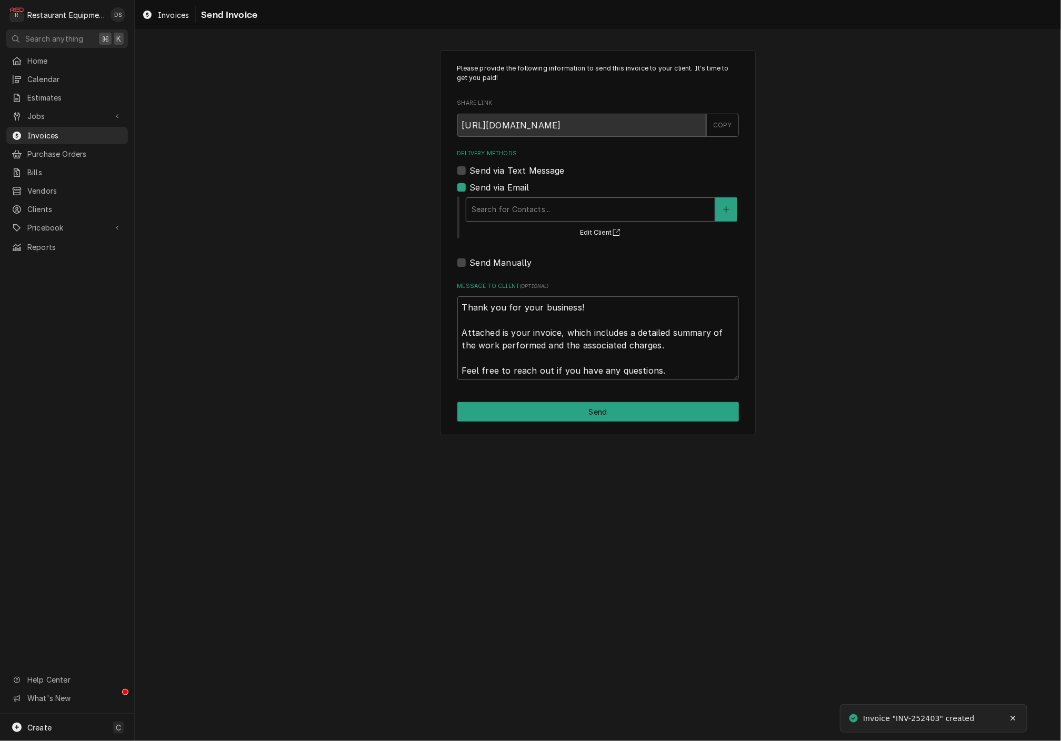
click at [531, 201] on div "Delivery Methods" at bounding box center [591, 209] width 238 height 19
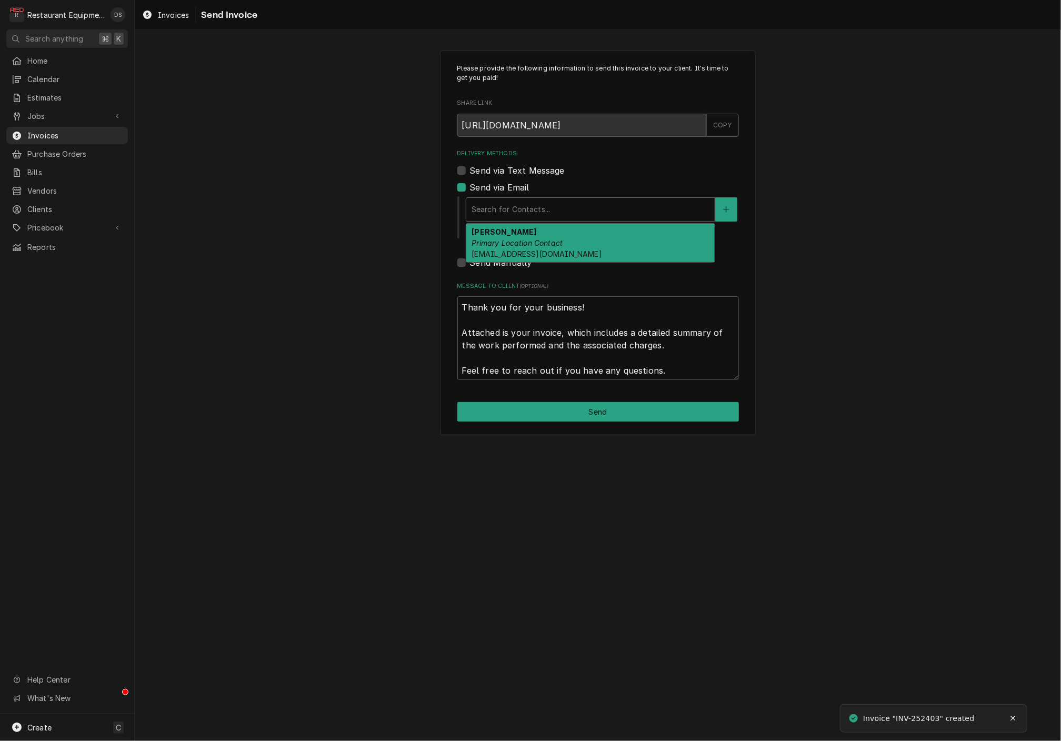
click at [550, 240] on em "Primary Location Contact" at bounding box center [517, 242] width 91 height 9
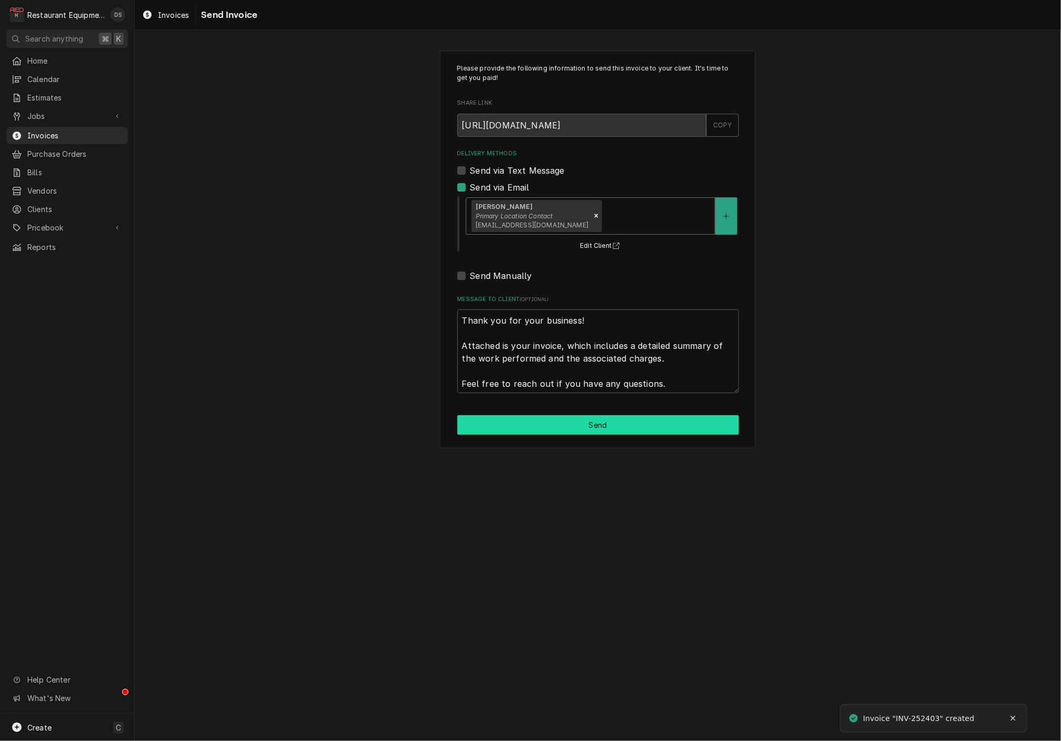
click at [584, 423] on button "Send" at bounding box center [598, 424] width 282 height 19
type textarea "x"
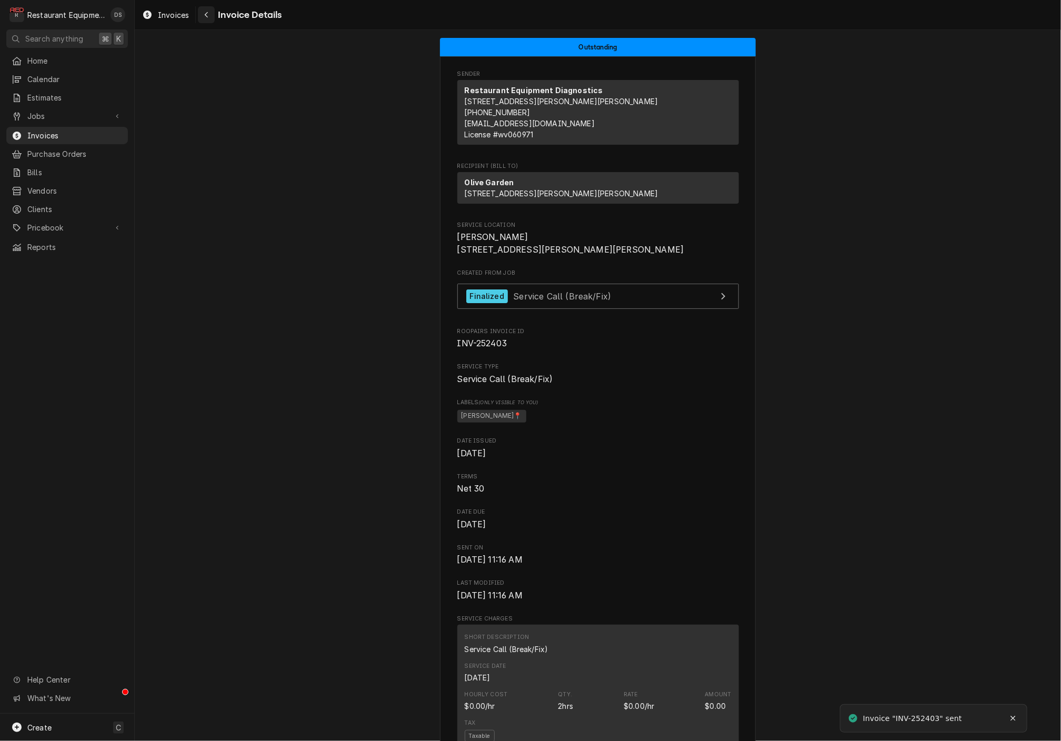
click at [205, 15] on icon "Navigate back" at bounding box center [206, 15] width 3 height 6
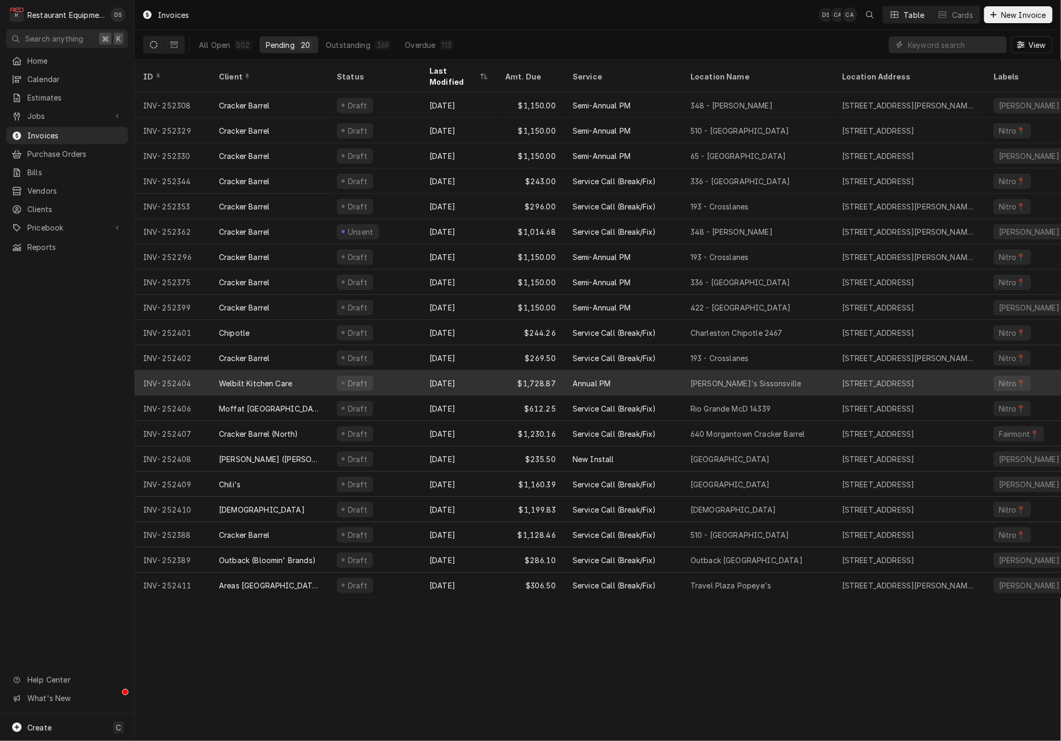
click at [416, 370] on div "Draft" at bounding box center [374, 382] width 93 height 25
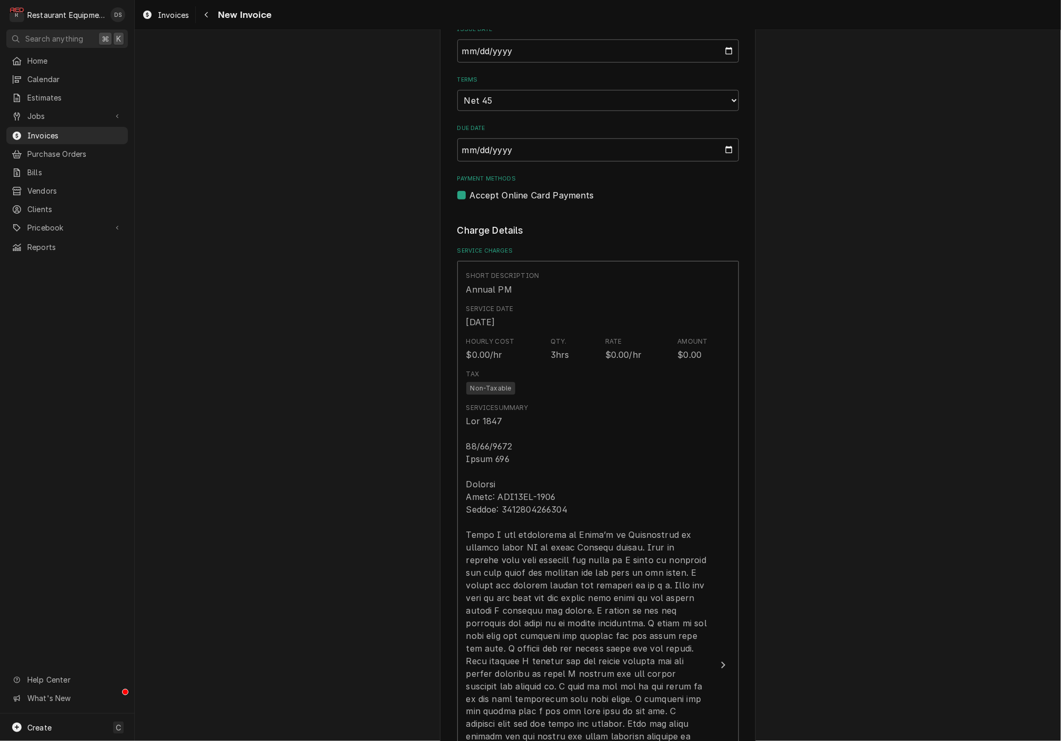
scroll to position [470, 0]
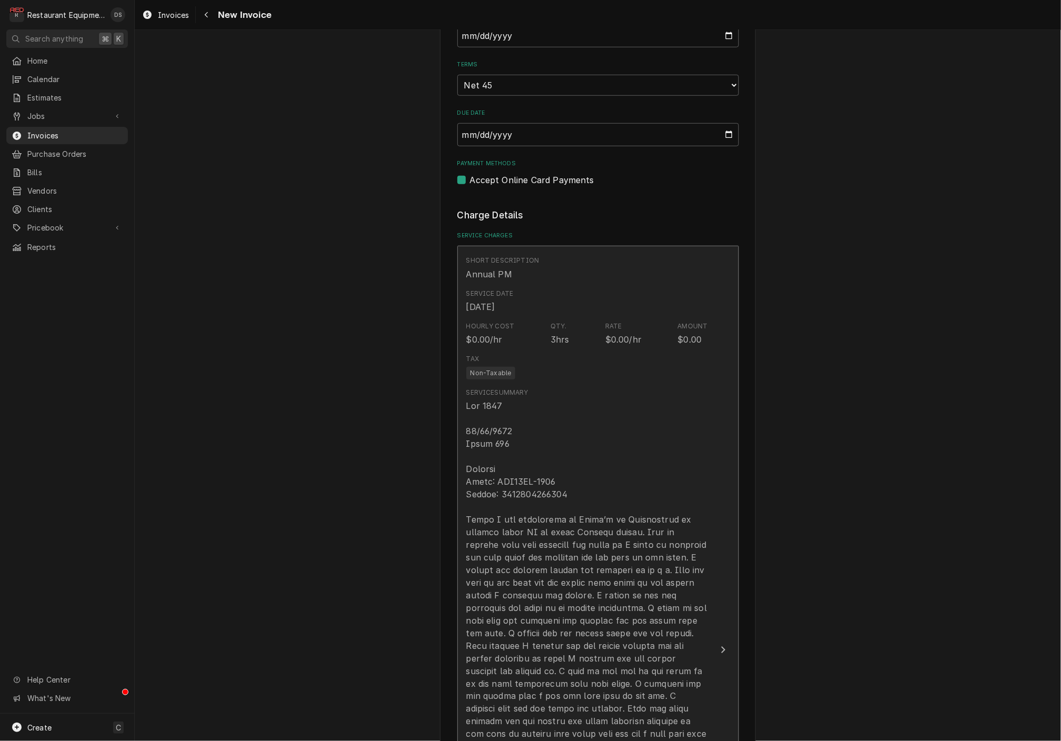
click at [567, 465] on div "Update Line Item" at bounding box center [587, 721] width 242 height 644
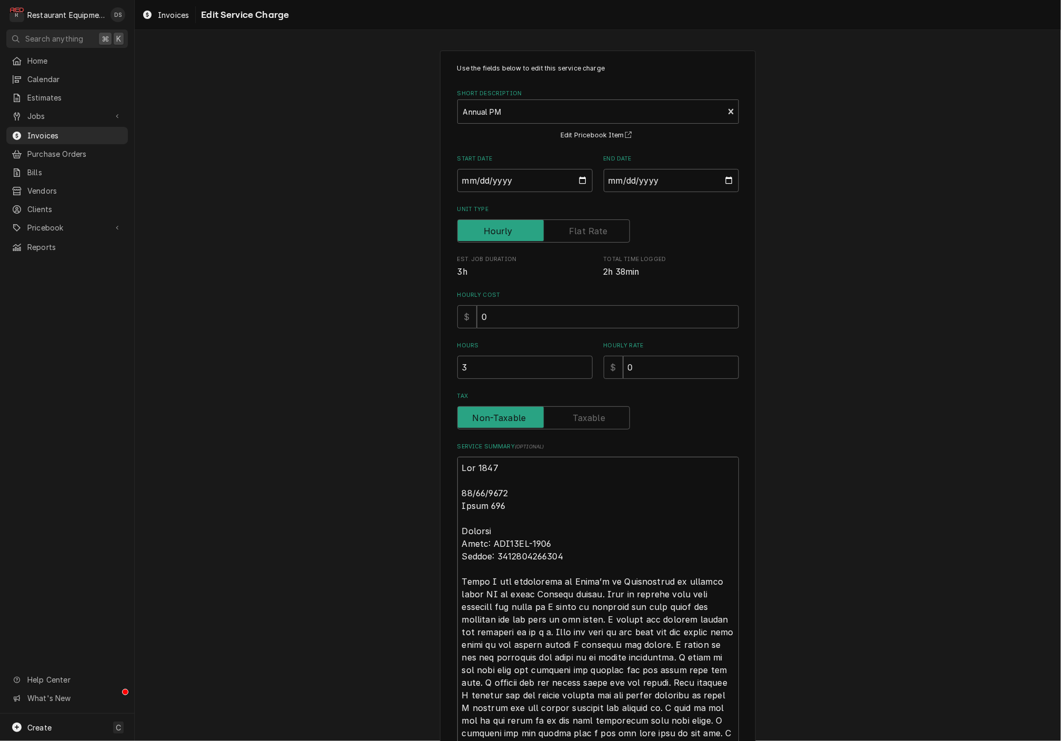
drag, startPoint x: 544, startPoint y: 551, endPoint x: 491, endPoint y: 548, distance: 52.7
click at [491, 548] on textarea "Service Summary ( optional )" at bounding box center [598, 740] width 282 height 567
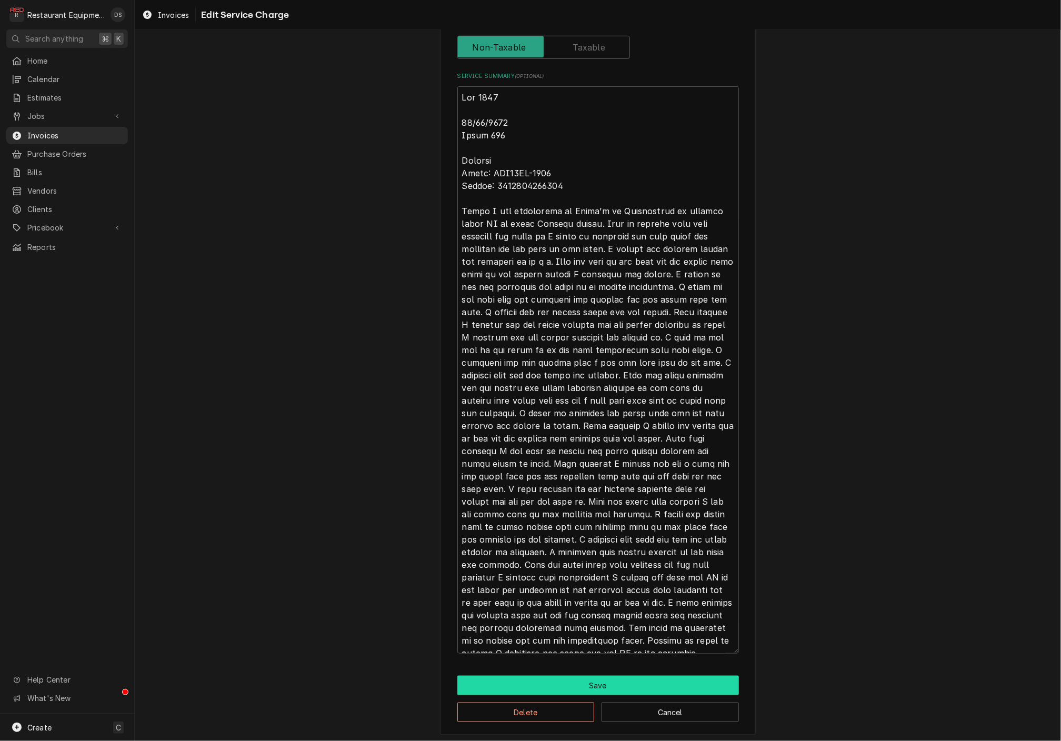
click at [634, 676] on button "Save" at bounding box center [598, 685] width 282 height 19
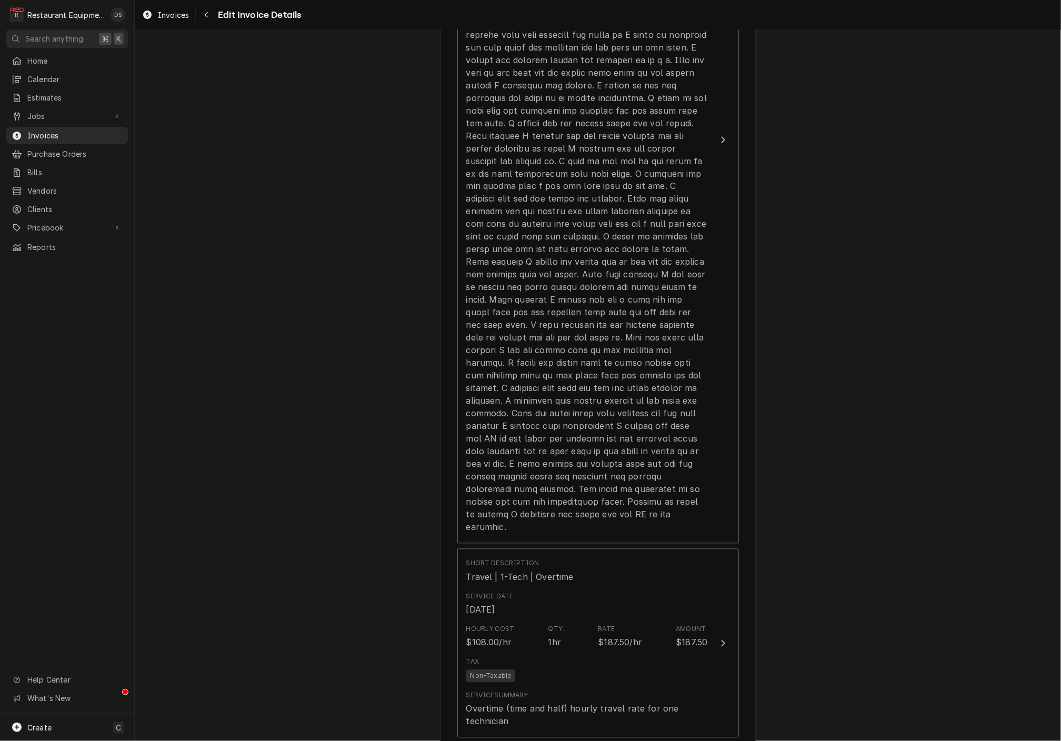
scroll to position [901, 0]
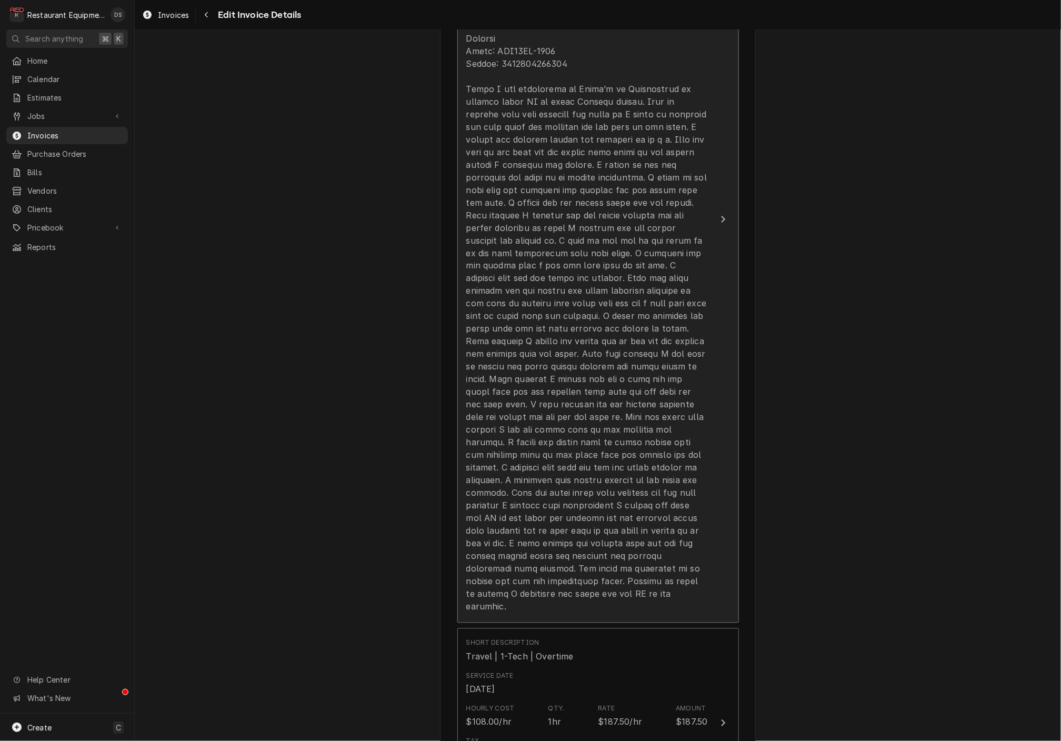
click at [606, 271] on div "Update Line Item" at bounding box center [587, 291] width 242 height 644
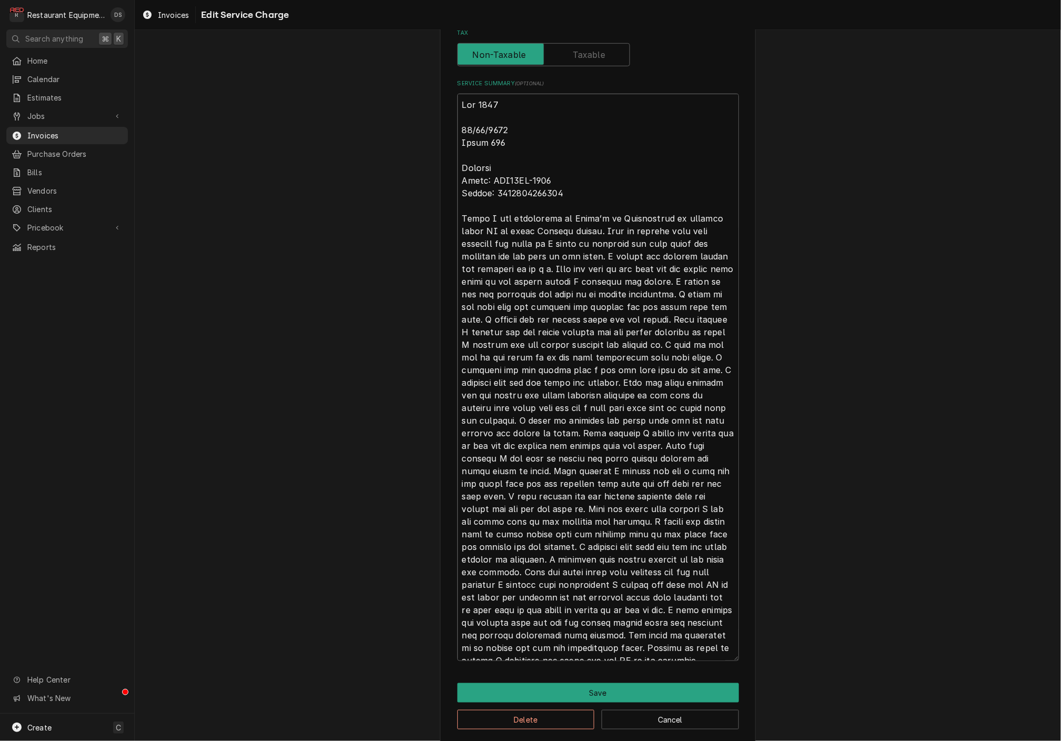
scroll to position [370, 0]
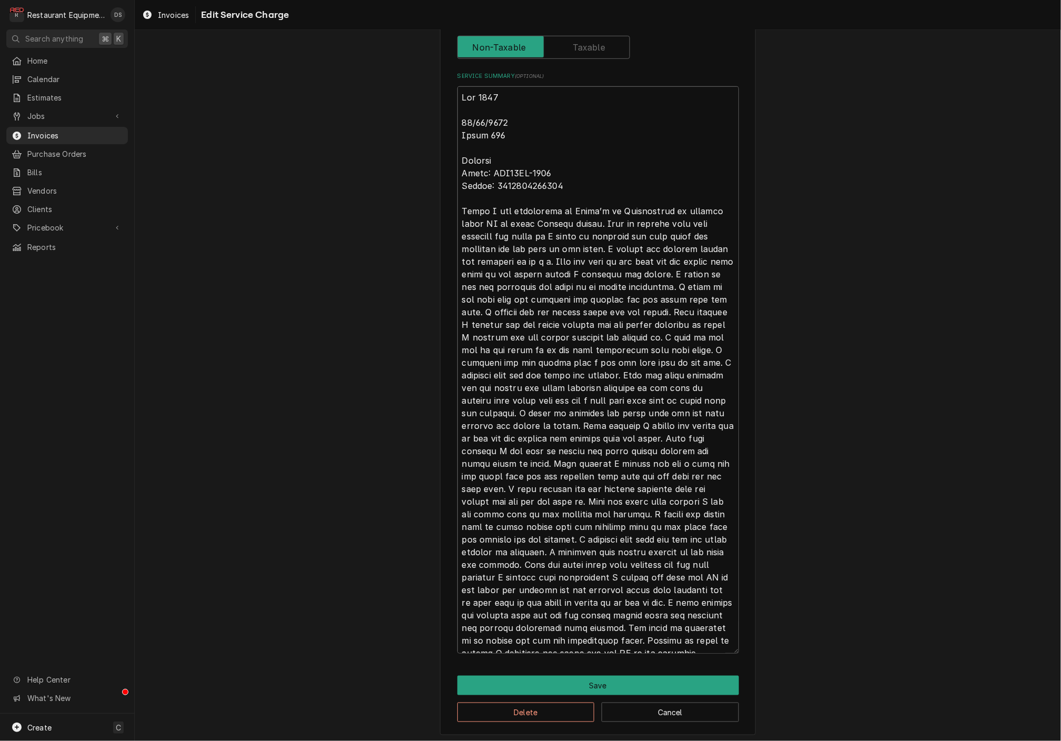
drag, startPoint x: 460, startPoint y: 302, endPoint x: 586, endPoint y: 616, distance: 338.6
click at [580, 639] on textarea "Service Summary ( optional )" at bounding box center [598, 369] width 282 height 567
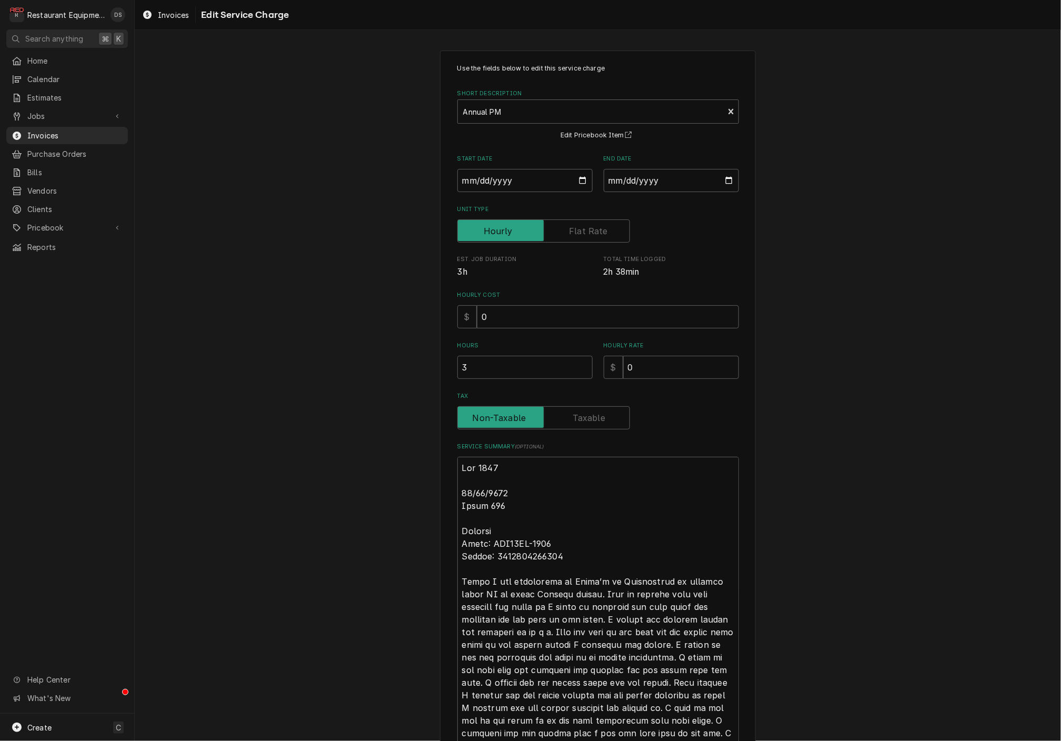
scroll to position [0, 0]
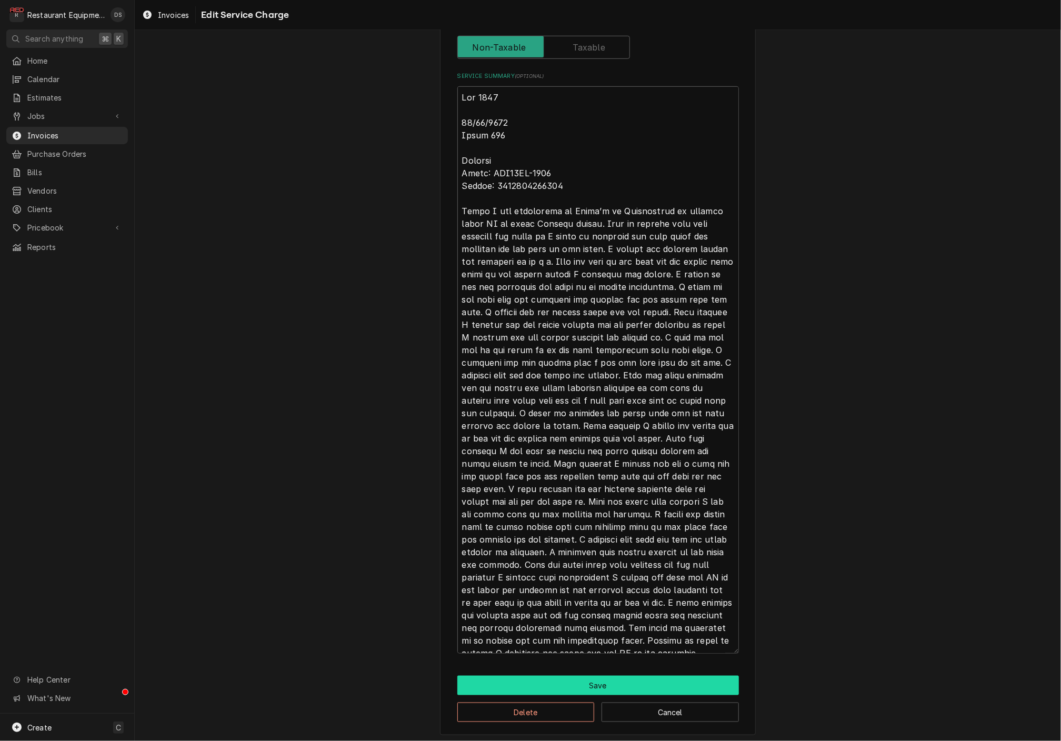
click at [610, 676] on button "Save" at bounding box center [598, 685] width 282 height 19
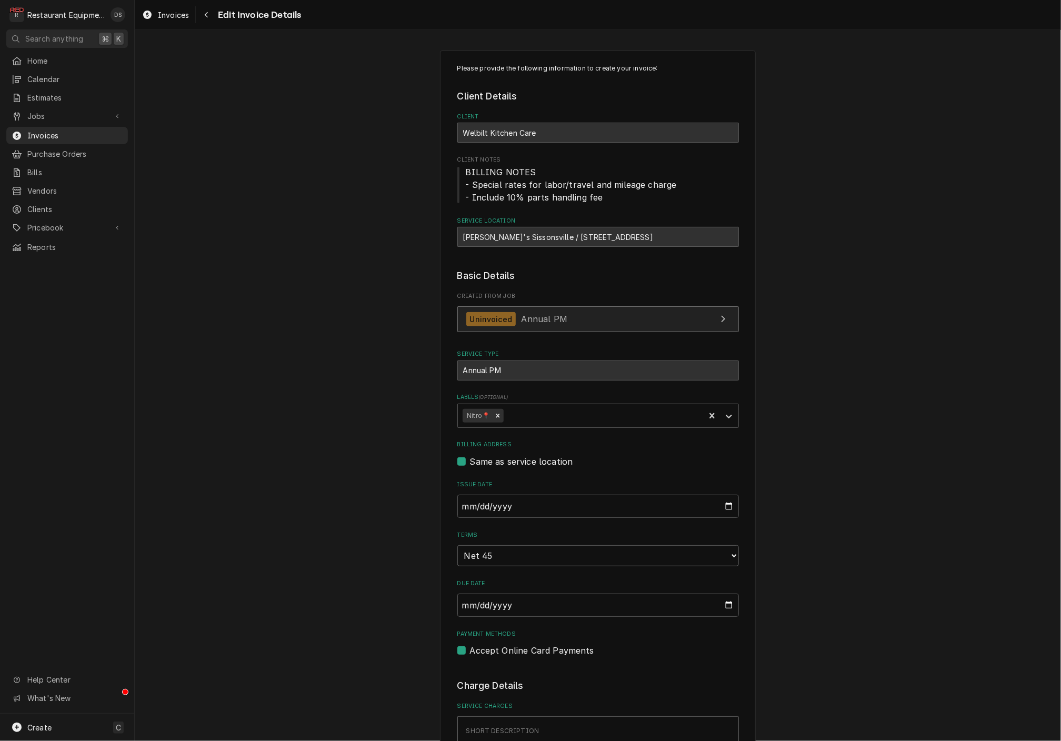
click at [648, 314] on link "Uninvoiced Annual PM" at bounding box center [598, 319] width 282 height 26
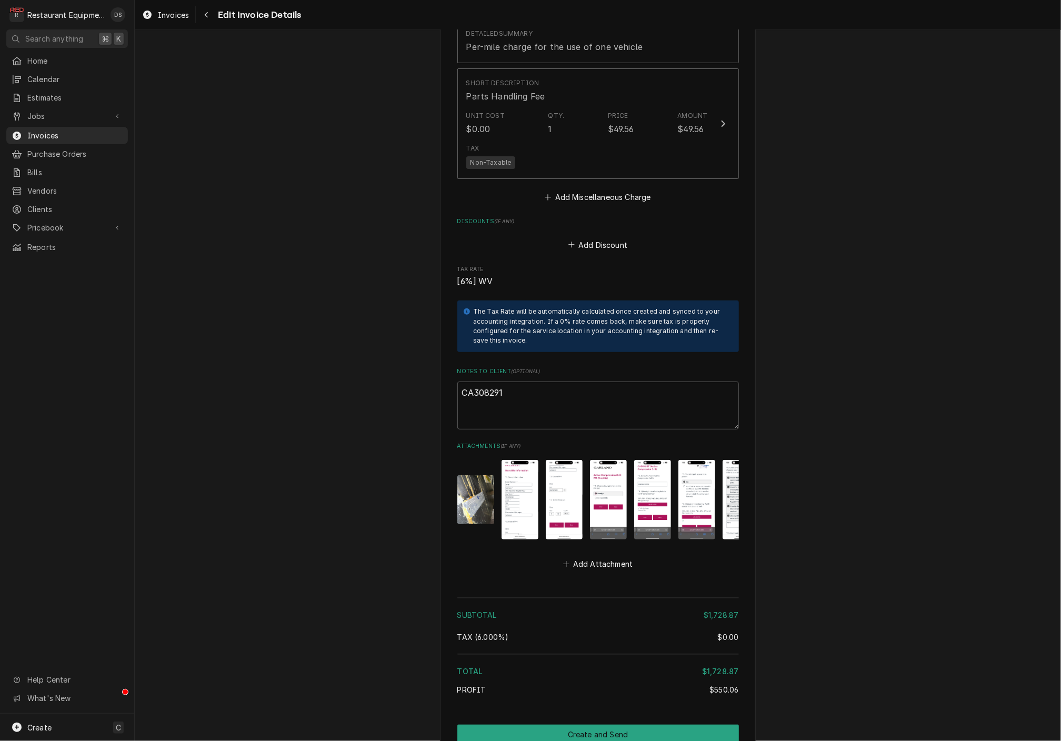
scroll to position [2290, 0]
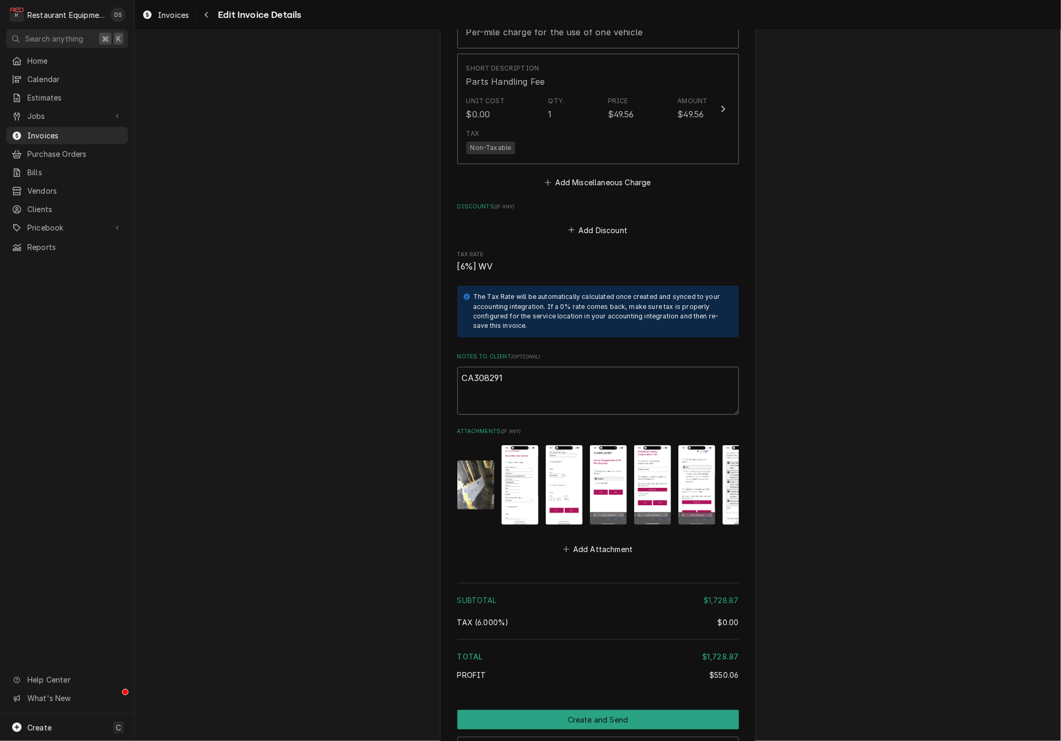
drag, startPoint x: 511, startPoint y: 315, endPoint x: 459, endPoint y: 313, distance: 52.7
click at [460, 367] on textarea "CA308291" at bounding box center [598, 390] width 282 height 47
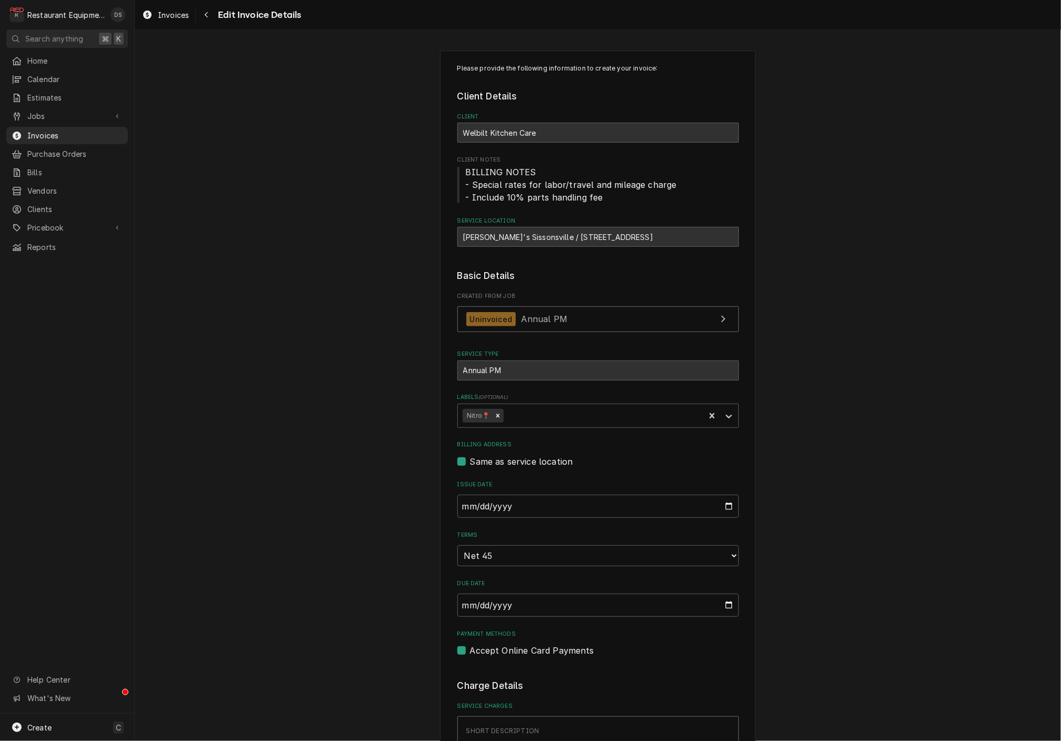
scroll to position [0, 0]
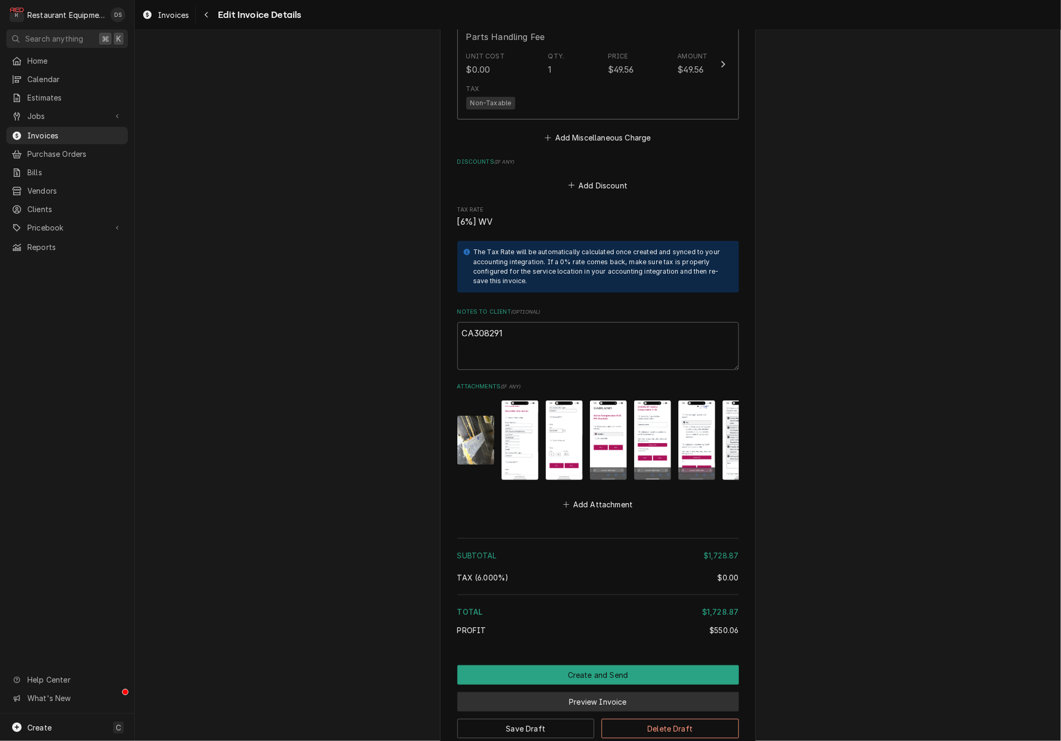
click at [590, 692] on button "Preview Invoice" at bounding box center [598, 701] width 282 height 19
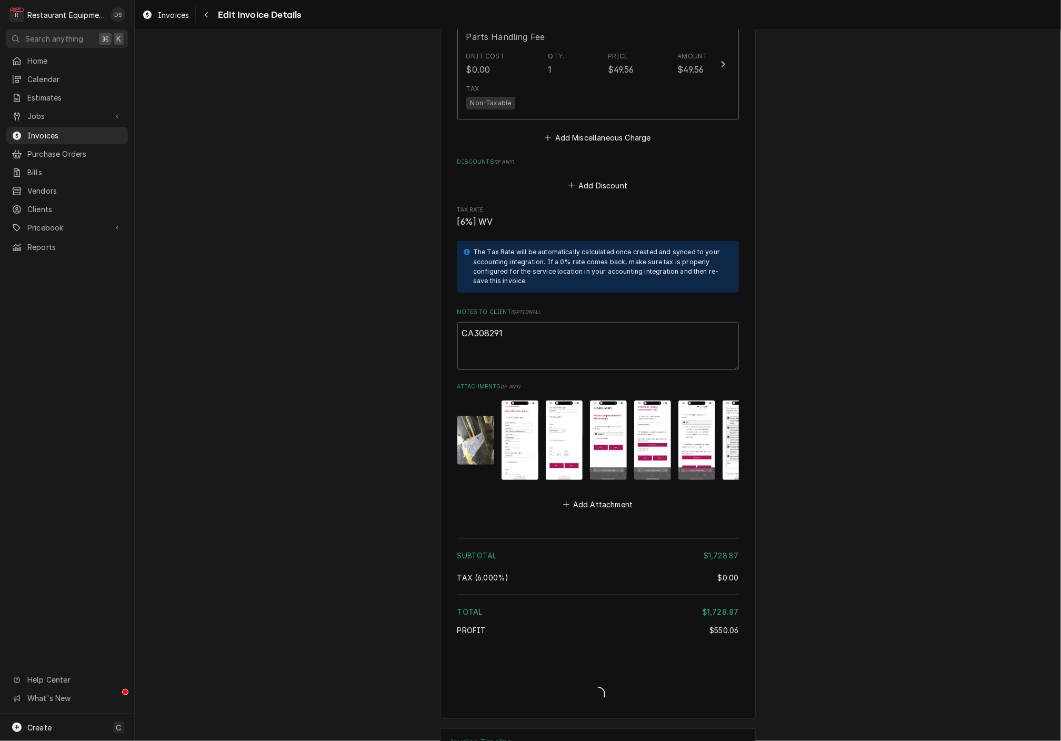
click at [590, 665] on div "Invoice Create/Update" at bounding box center [598, 685] width 282 height 41
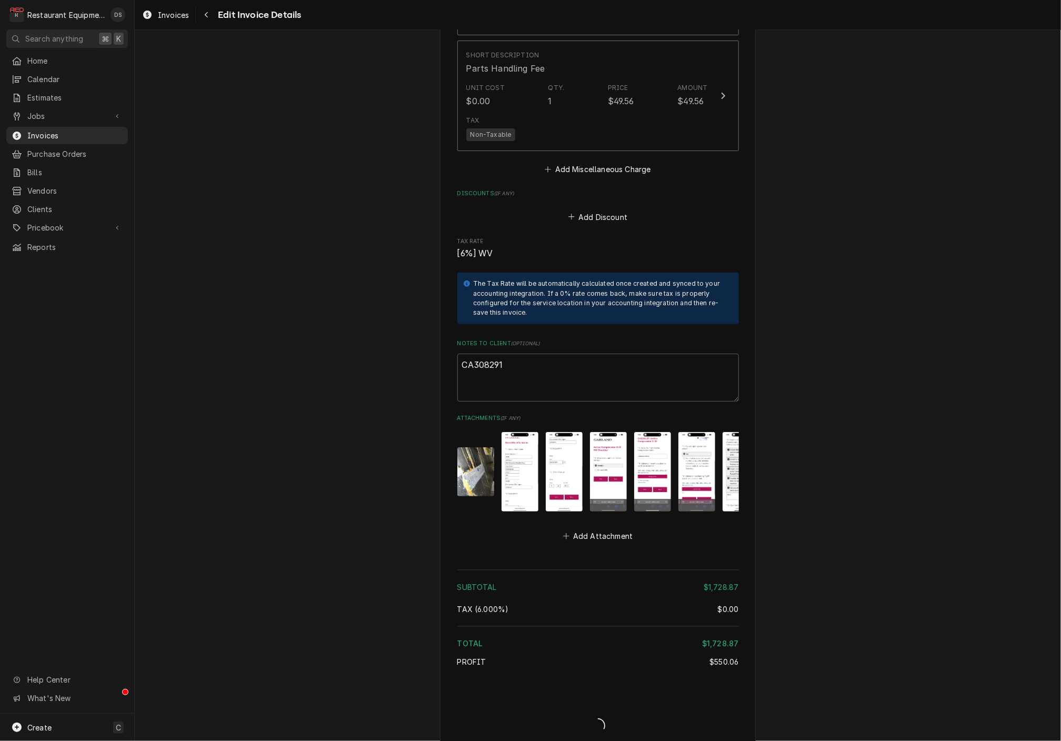
type textarea "x"
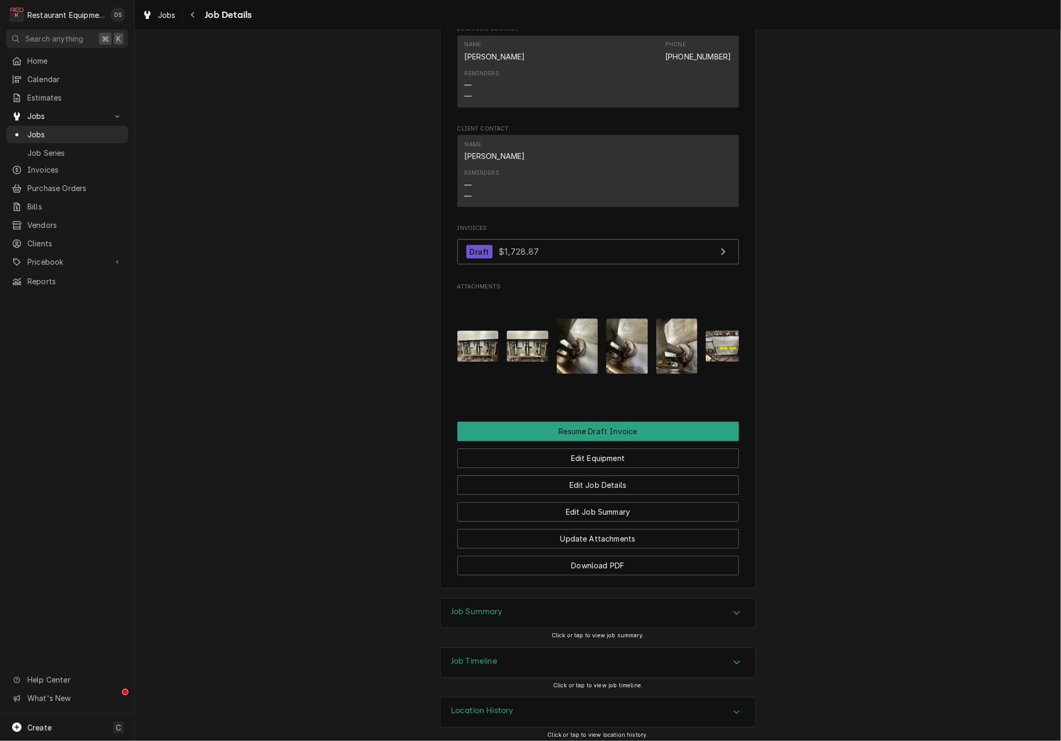
click at [544, 599] on div "Job Summary" at bounding box center [597, 612] width 315 height 29
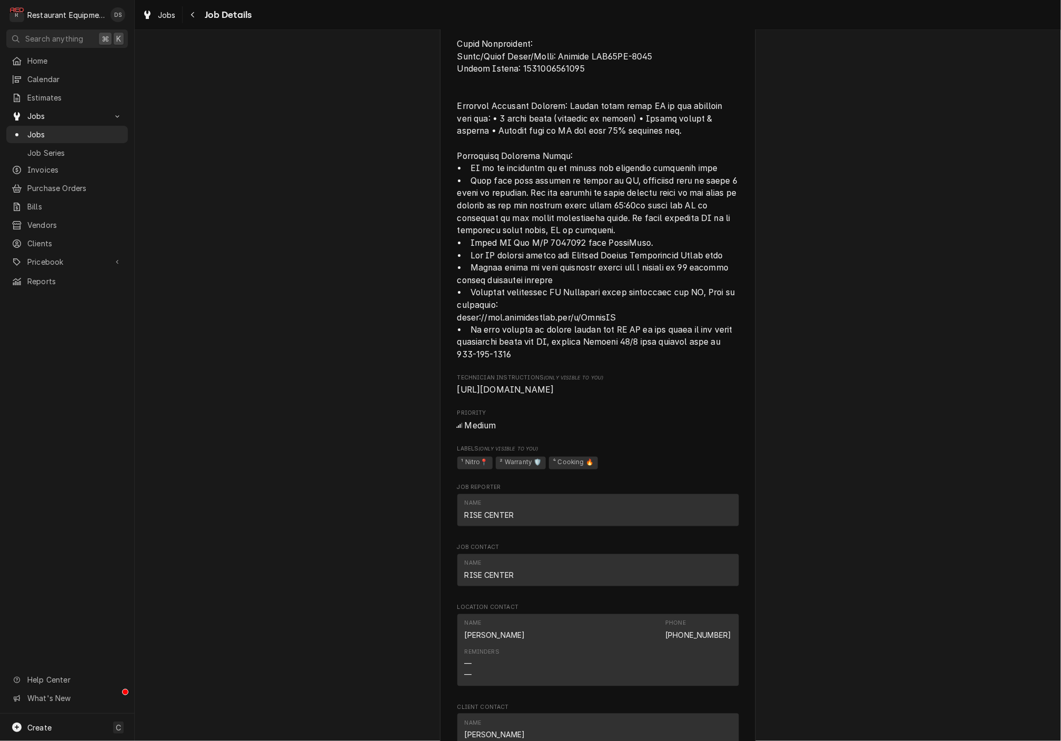
scroll to position [810, 0]
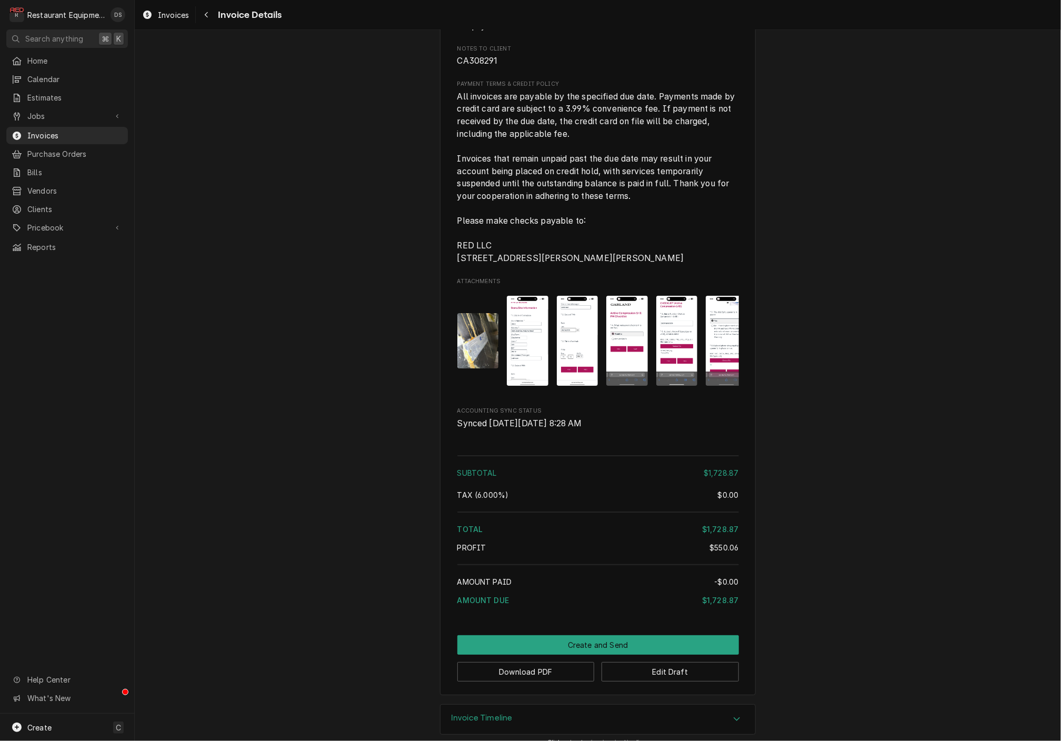
scroll to position [2016, 0]
click at [538, 663] on button "Download PDF" at bounding box center [525, 672] width 137 height 19
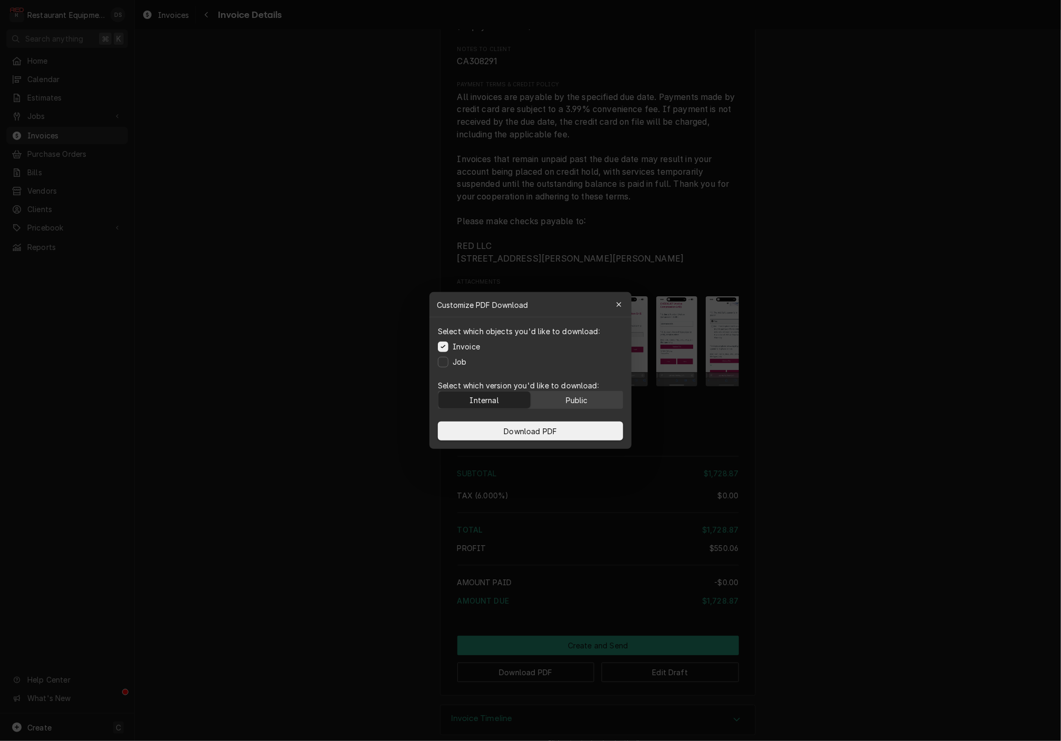
click at [577, 402] on div "Public" at bounding box center [577, 400] width 22 height 11
click at [570, 426] on button "Download PDF" at bounding box center [530, 431] width 185 height 19
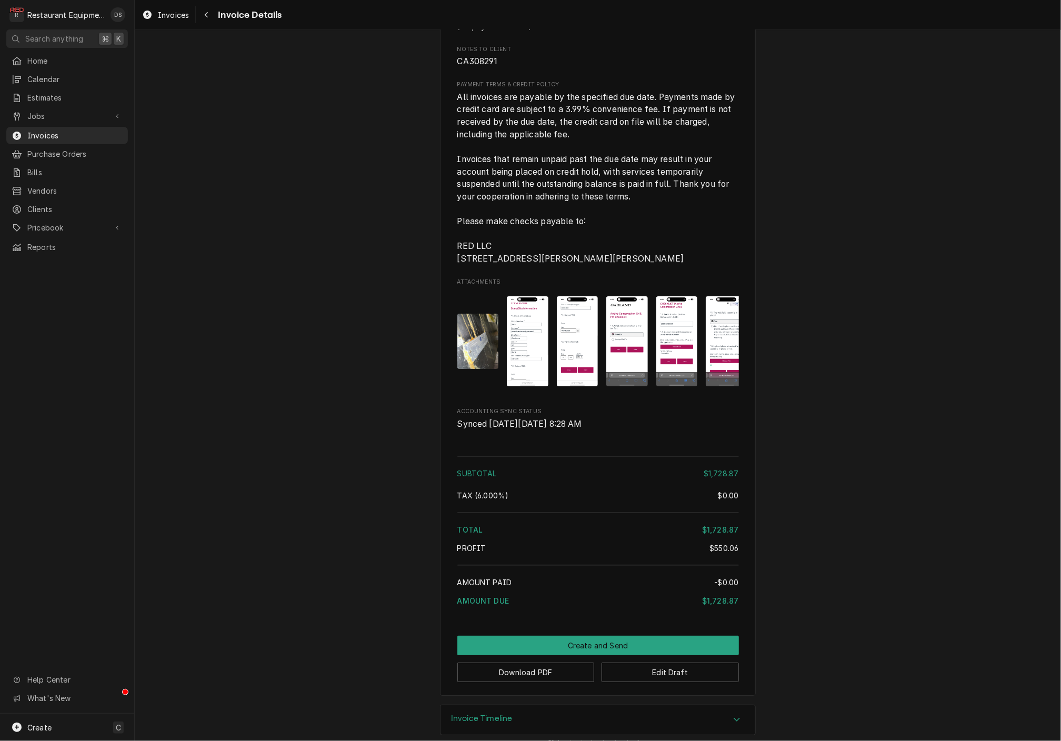
click at [688, 663] on button "Edit Draft" at bounding box center [669, 672] width 137 height 19
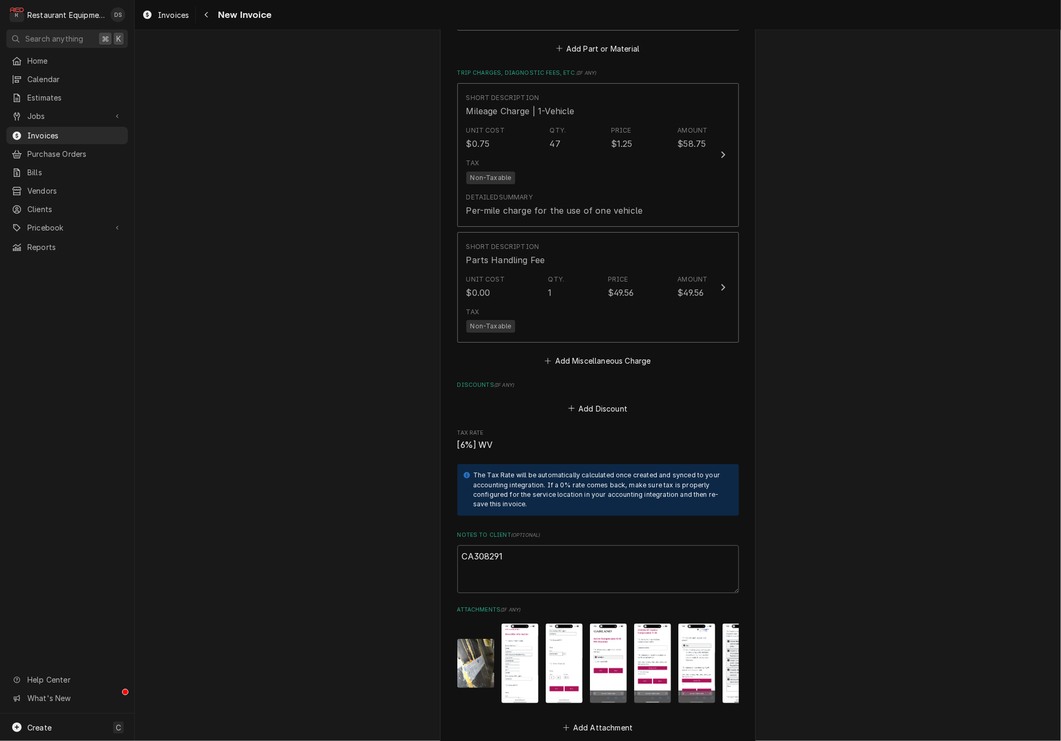
scroll to position [2126, 0]
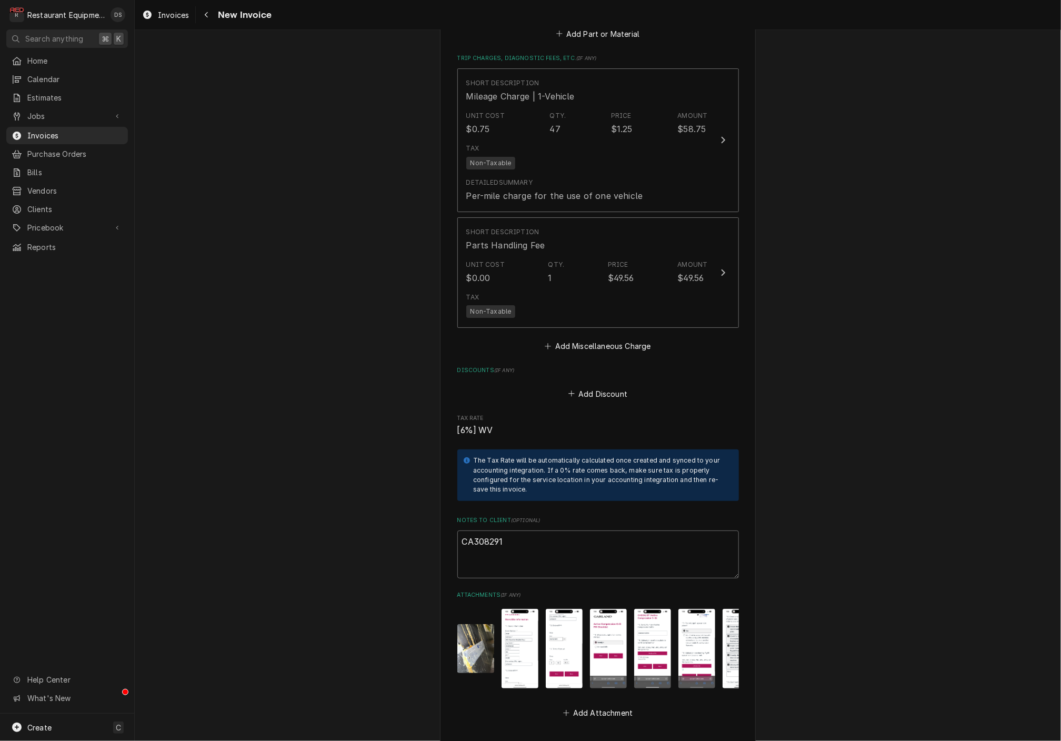
click at [527, 530] on textarea "CA308291" at bounding box center [598, 553] width 282 height 47
type textarea "x"
type textarea "CA308291"
type textarea "x"
type textarea "CA308291"
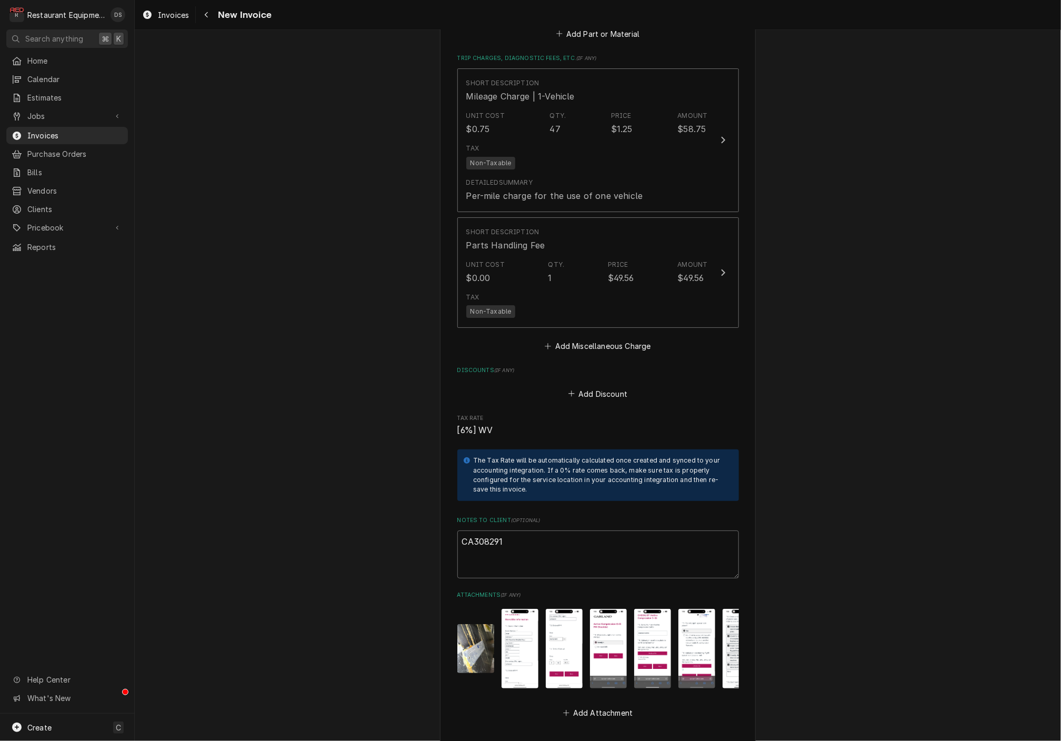
type textarea "x"
type textarea "CA308291"
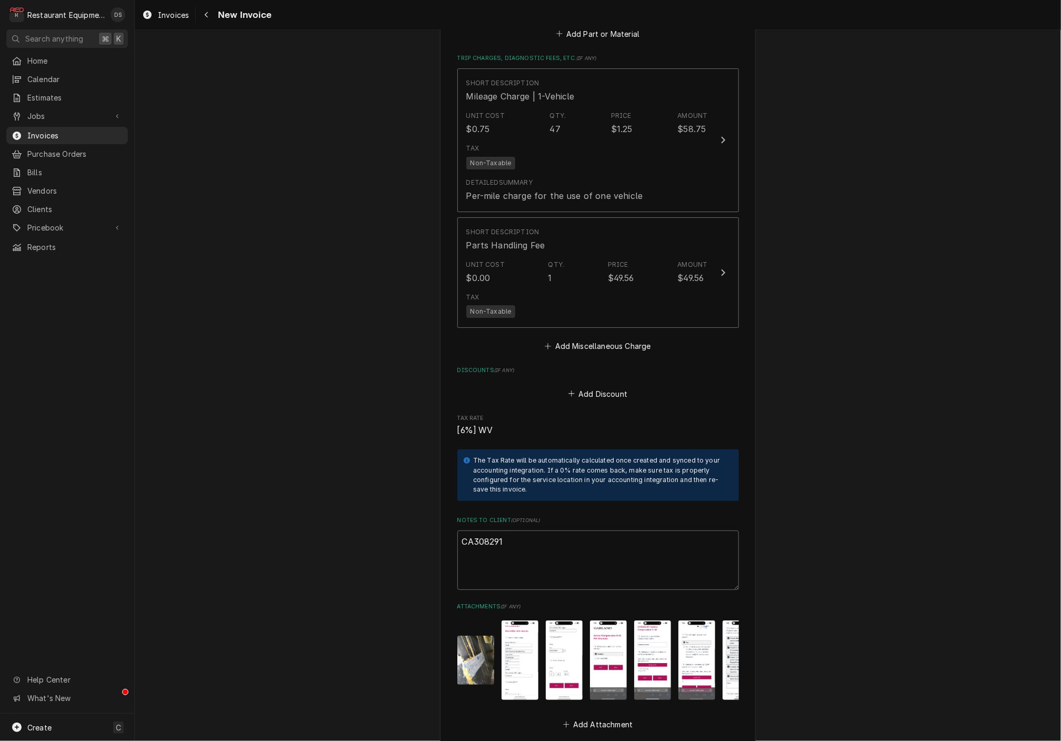
paste textarea "Claim KC-1018297"
type textarea "x"
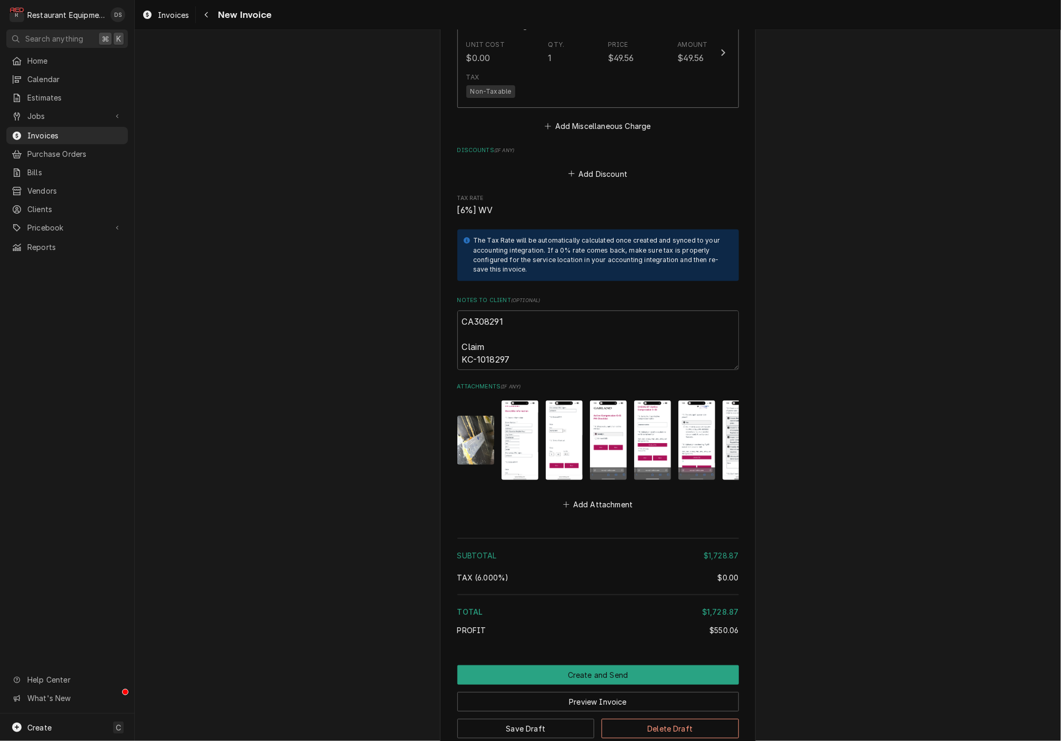
scroll to position [0, 0]
type textarea "CA308291 Claim KC-1018297"
click at [595, 665] on button "Create and Send" at bounding box center [598, 674] width 282 height 19
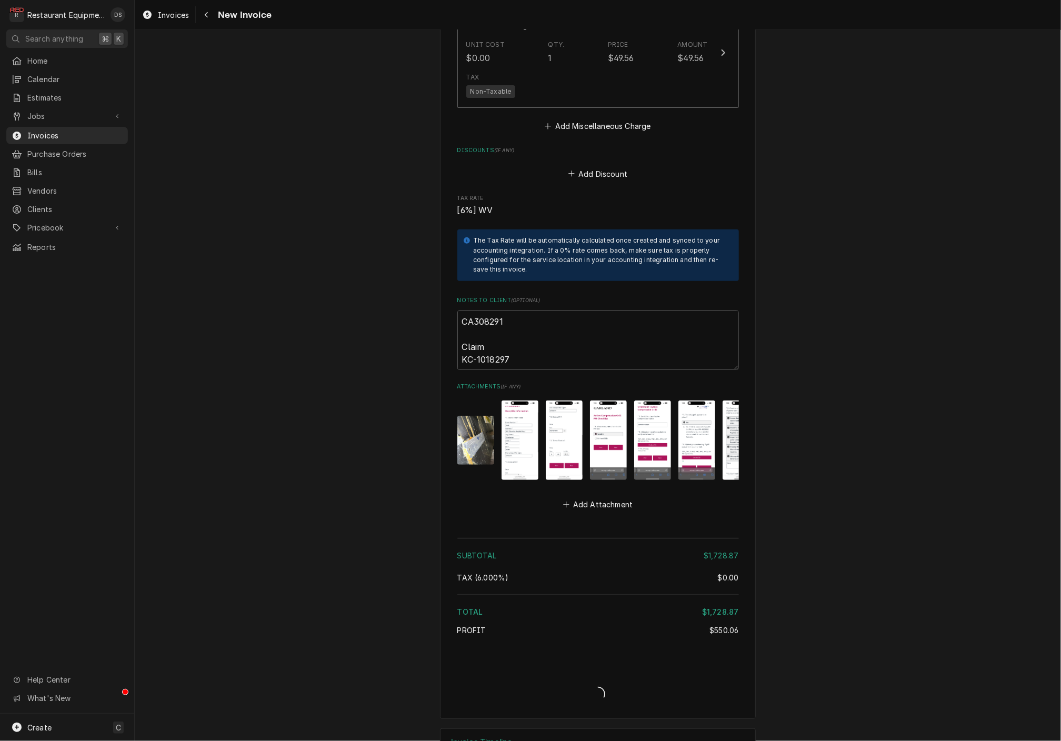
type textarea "x"
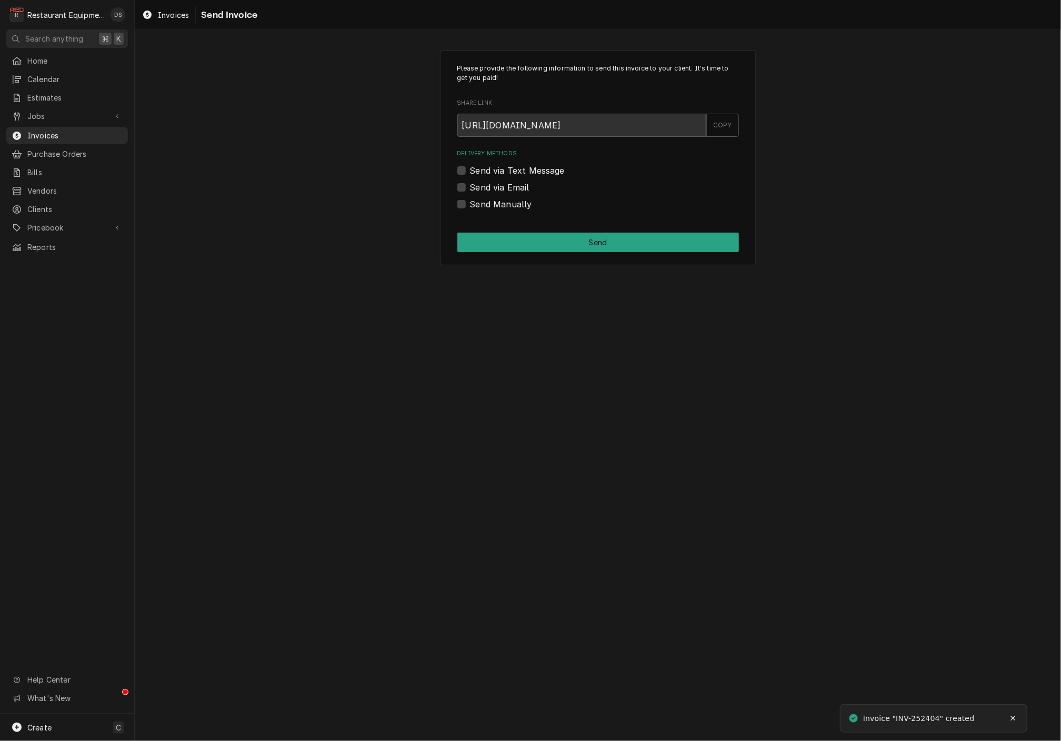
click at [470, 205] on label "Send Manually" at bounding box center [501, 204] width 62 height 13
click at [470, 205] on input "Send Manually" at bounding box center [611, 209] width 282 height 23
checkbox input "true"
click at [557, 233] on button "Send" at bounding box center [598, 242] width 282 height 19
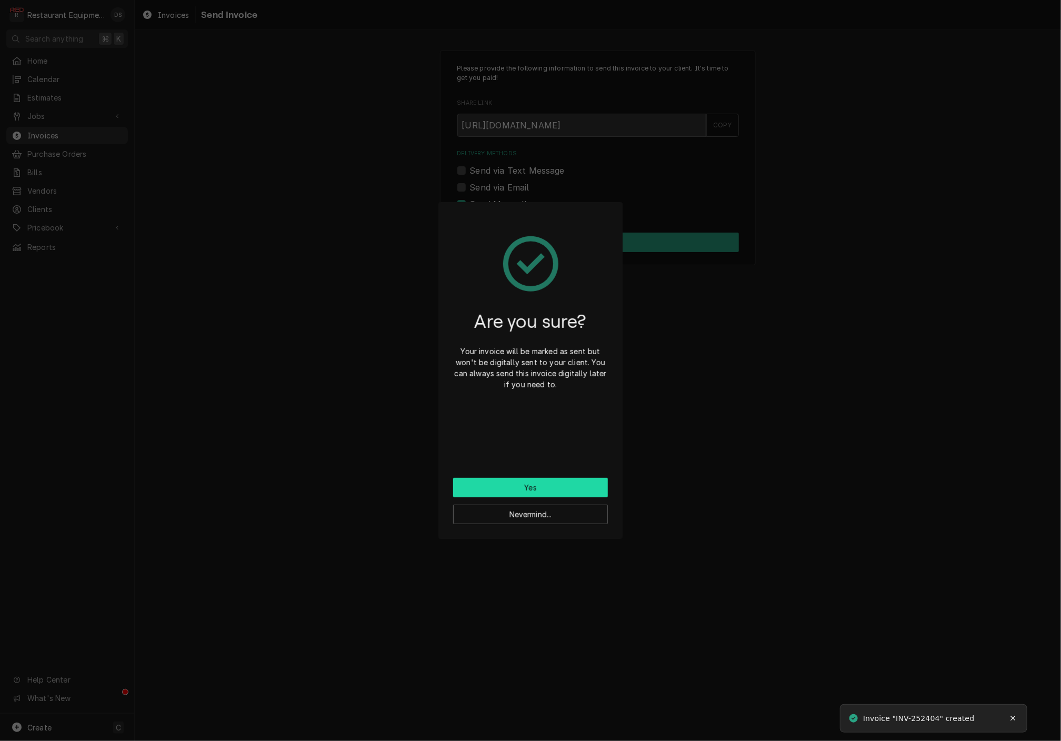
click at [572, 486] on button "Yes" at bounding box center [530, 487] width 155 height 19
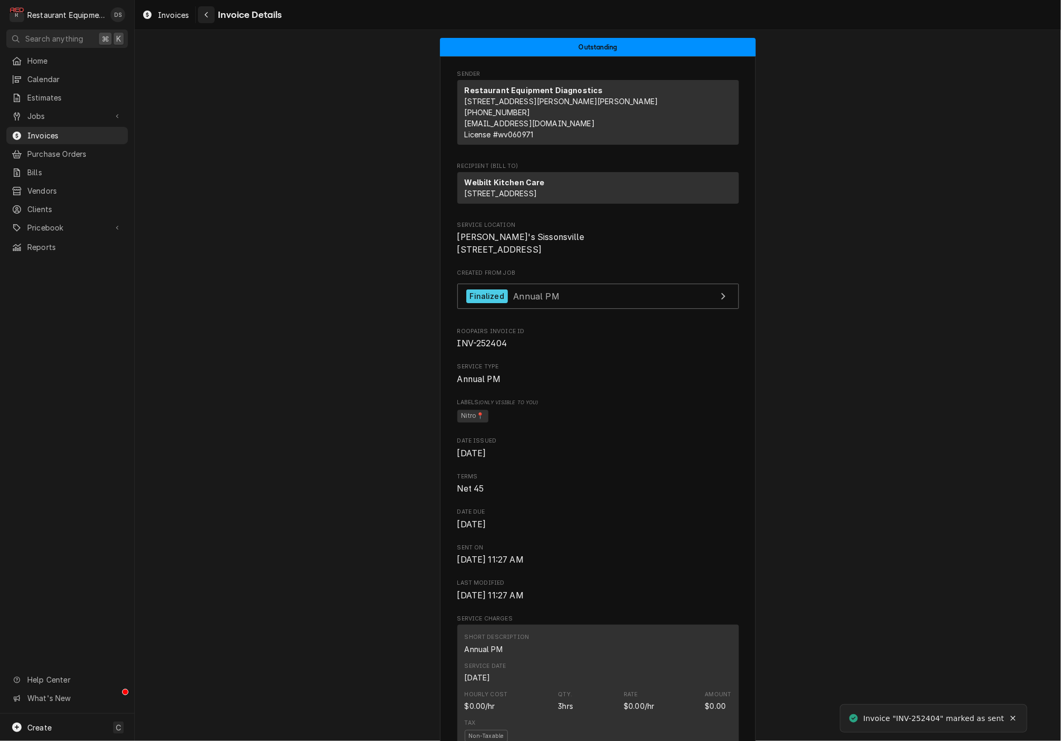
click at [205, 17] on icon "Navigate back" at bounding box center [206, 14] width 5 height 7
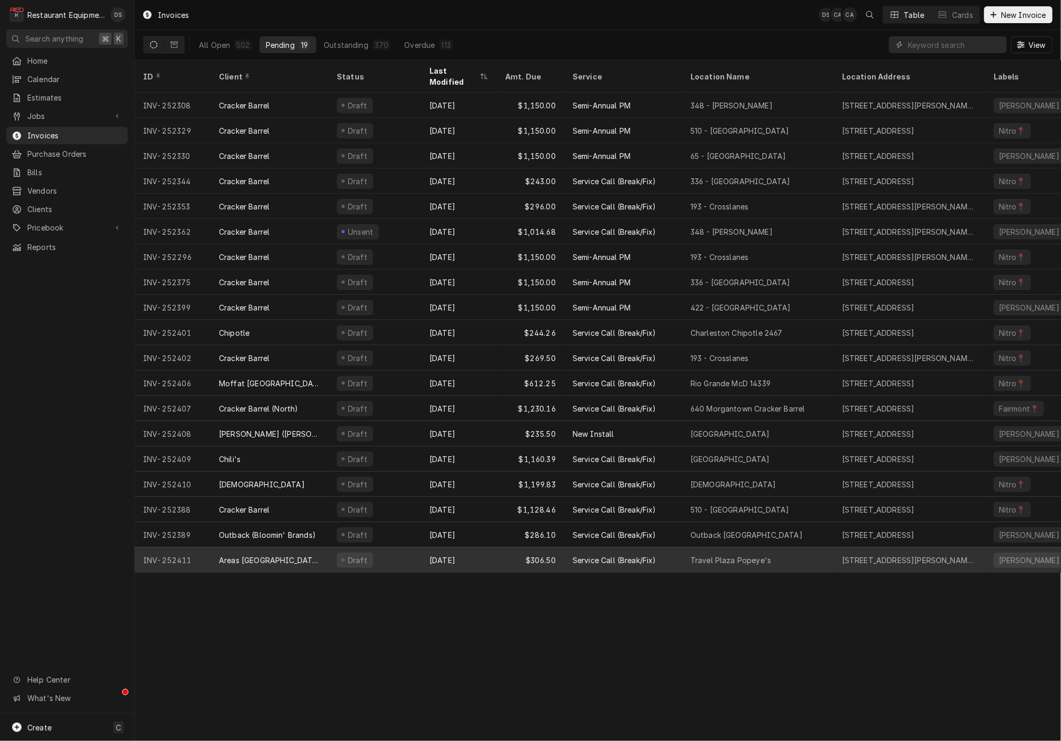
click at [497, 547] on div "$306.50" at bounding box center [530, 559] width 67 height 25
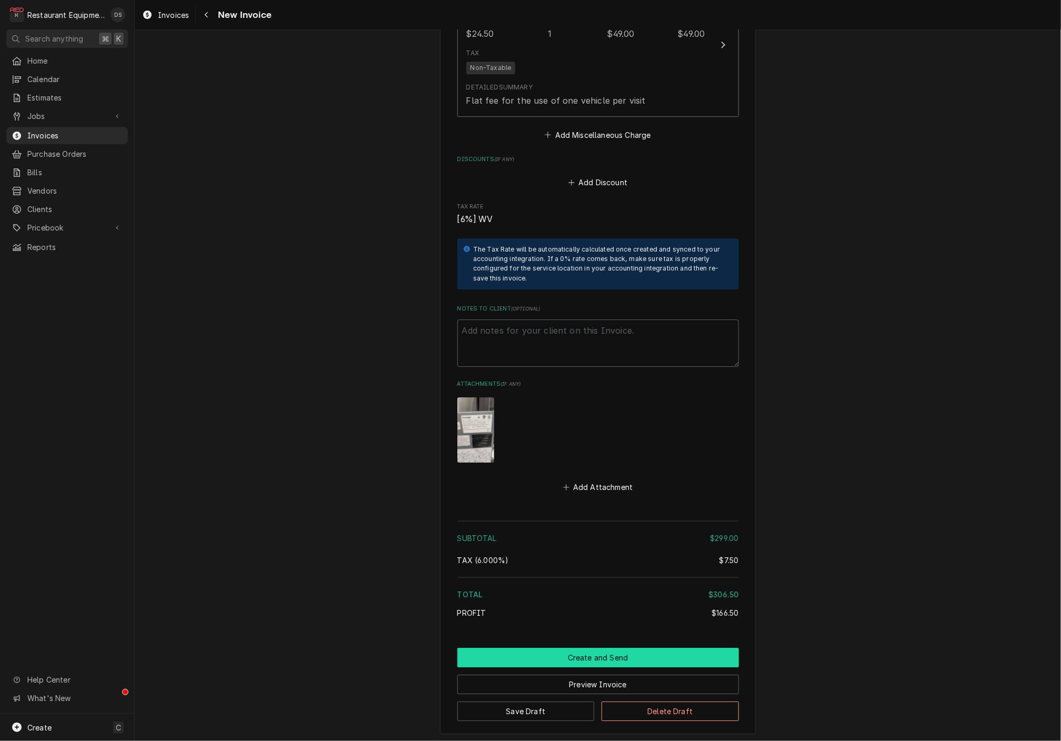
click at [581, 648] on button "Create and Send" at bounding box center [598, 657] width 282 height 19
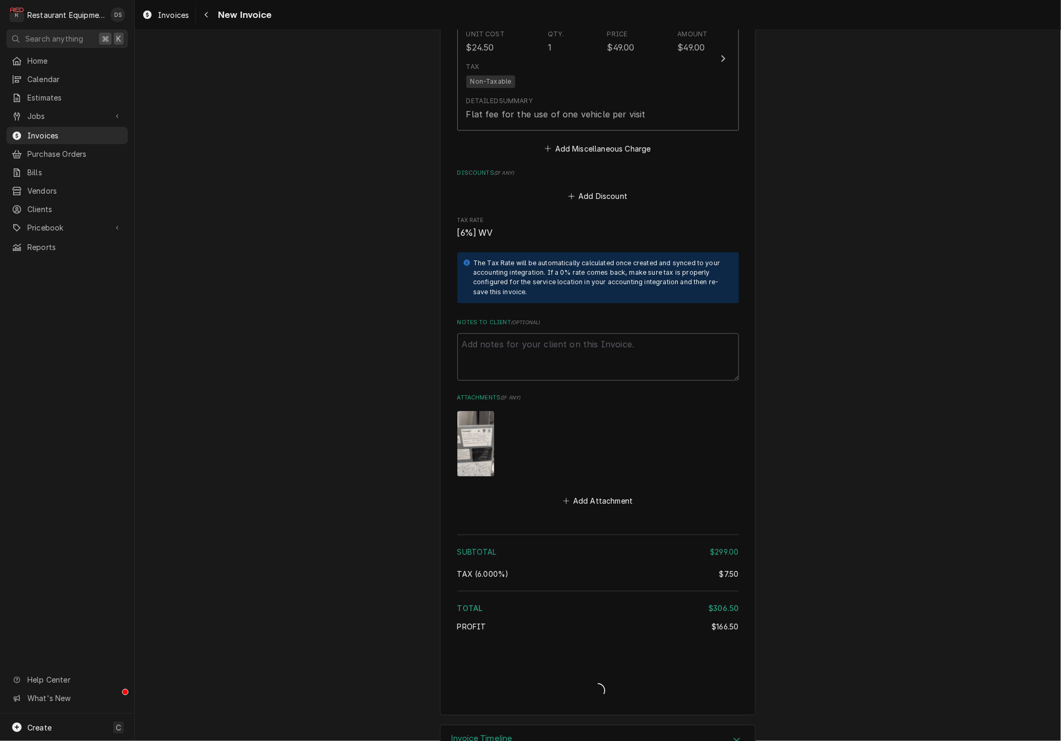
type textarea "x"
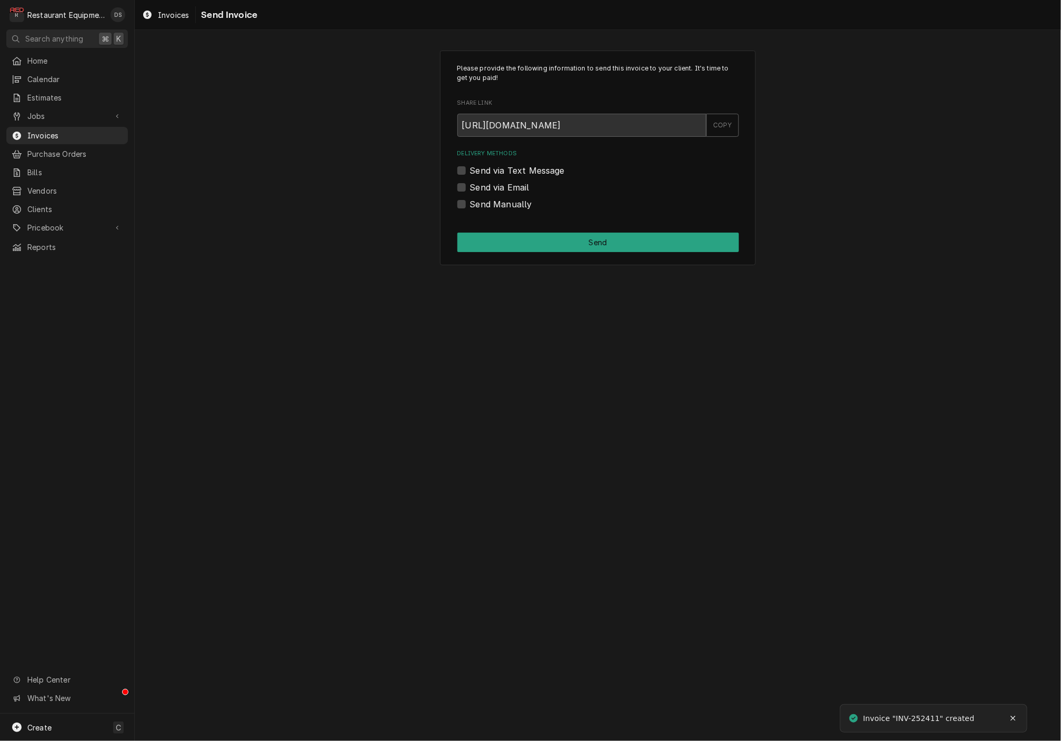
drag, startPoint x: 458, startPoint y: 185, endPoint x: 476, endPoint y: 189, distance: 18.4
click at [470, 185] on label "Send via Email" at bounding box center [499, 187] width 59 height 13
click at [470, 185] on input "Send via Email" at bounding box center [611, 192] width 282 height 23
checkbox input "true"
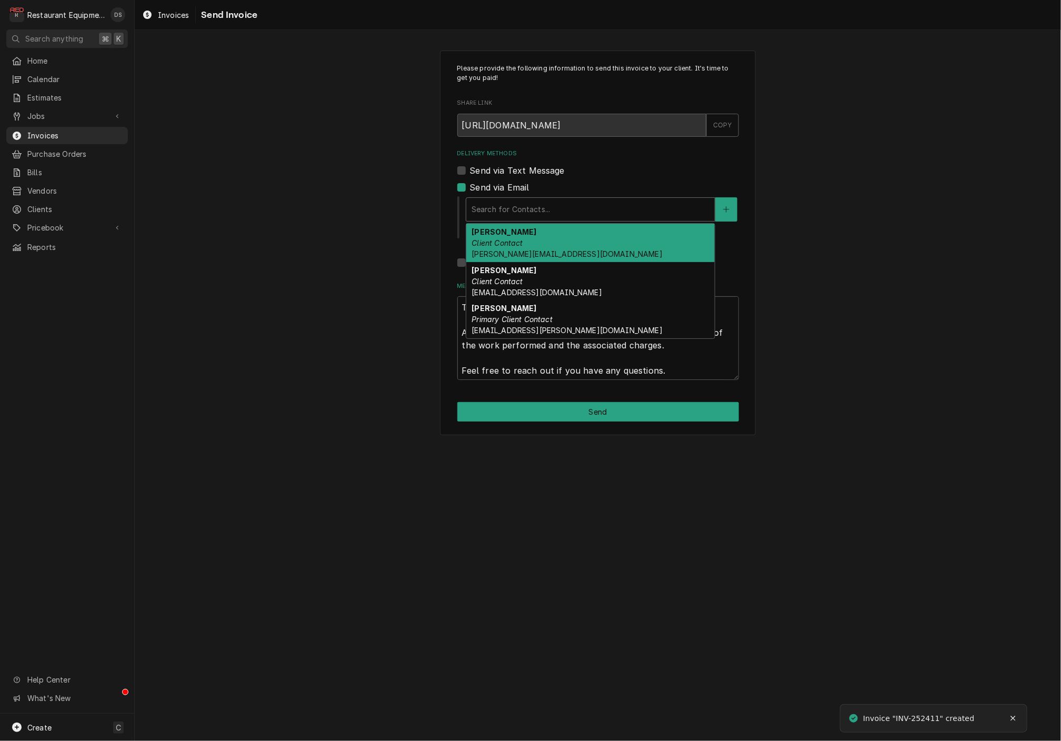
click at [553, 200] on div "Delivery Methods" at bounding box center [591, 209] width 238 height 19
click at [550, 231] on div "Christina Client Contact christina.changes@areas.com" at bounding box center [590, 243] width 248 height 38
type textarea "x"
